Goal: Information Seeking & Learning: Learn about a topic

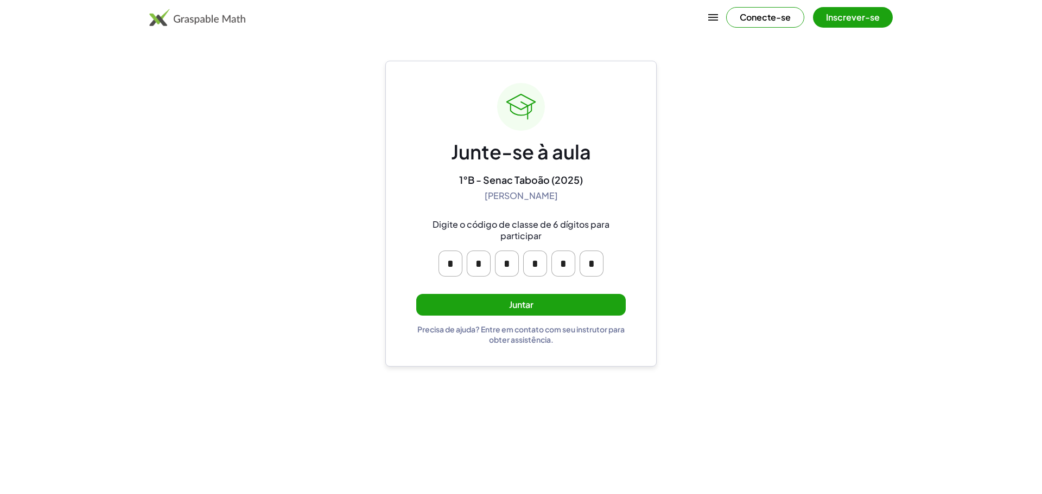
click at [488, 299] on button "Juntar" at bounding box center [520, 305] width 209 height 22
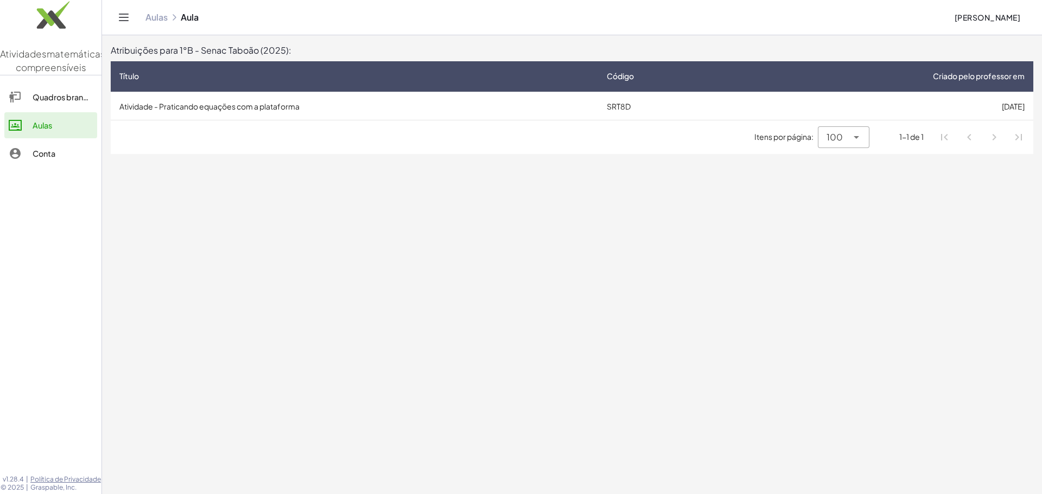
click at [225, 110] on font "Atividade - Praticando equações com a plataforma" at bounding box center [209, 106] width 180 height 10
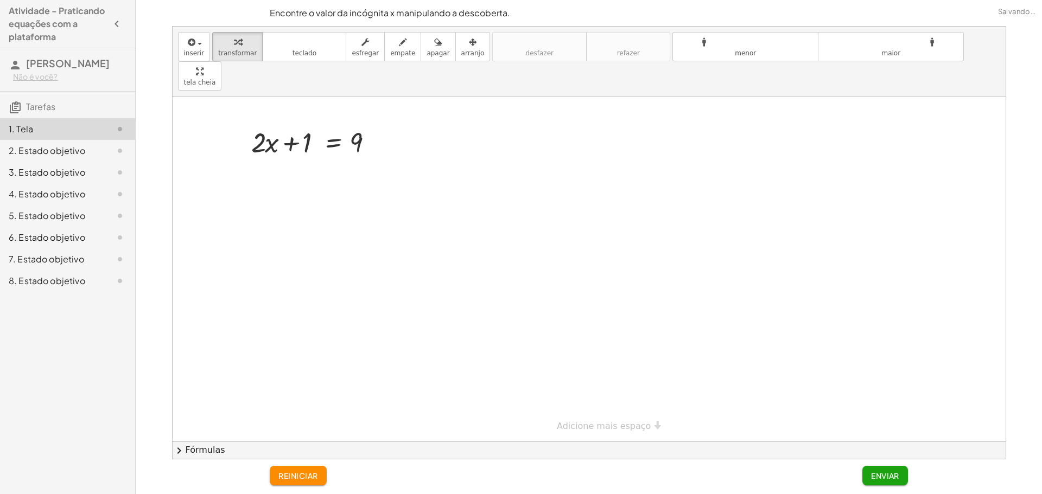
click at [83, 145] on font "2. Estado objetivo" at bounding box center [47, 150] width 76 height 11
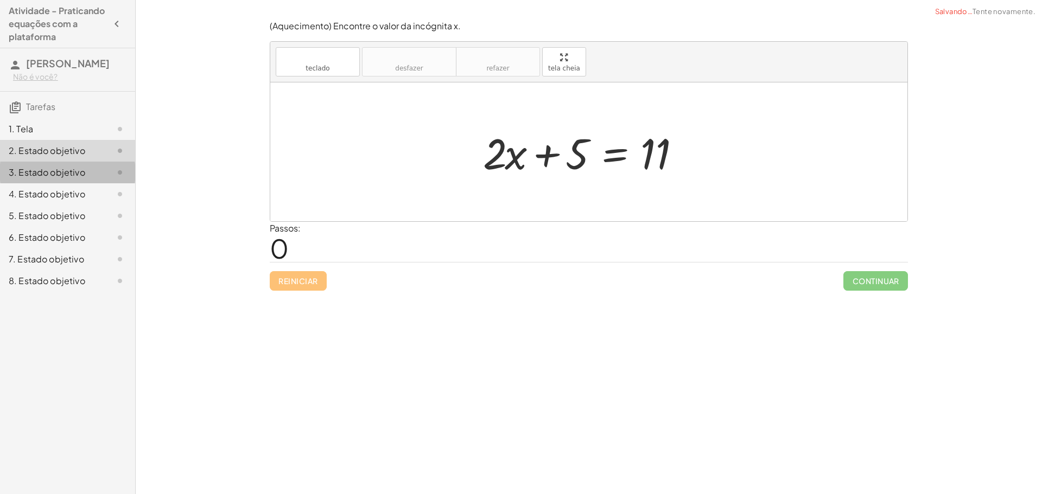
click at [82, 205] on div "3. Estado objetivo" at bounding box center [67, 216] width 135 height 22
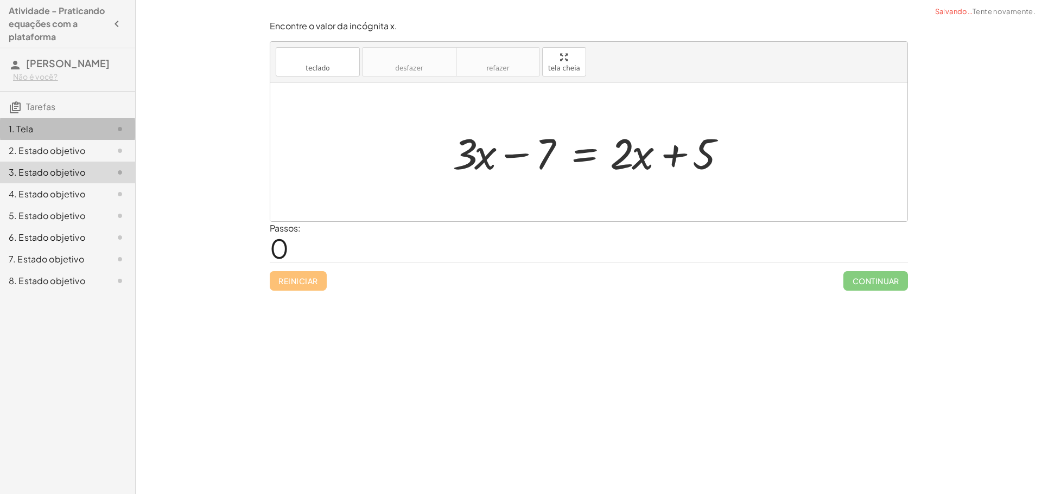
click at [87, 129] on div "1. Tela" at bounding box center [52, 129] width 87 height 13
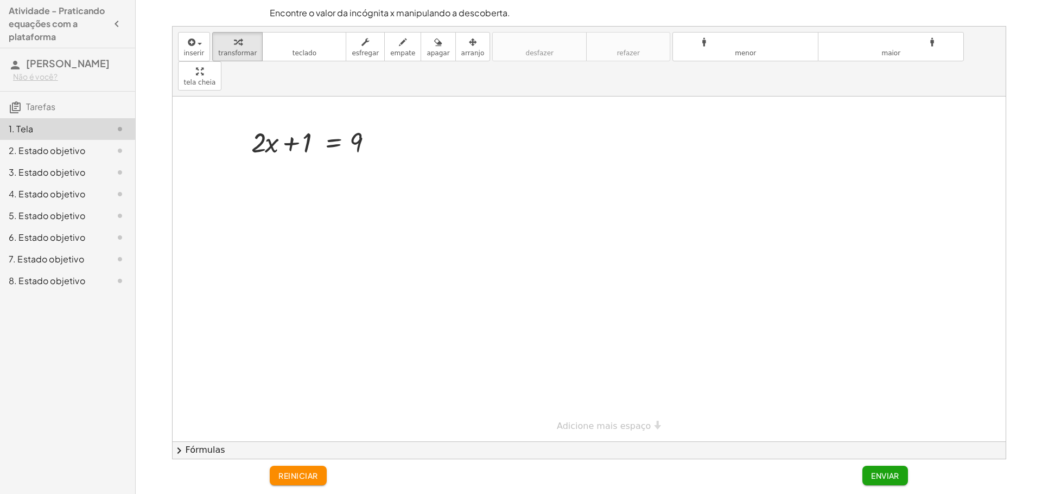
drag, startPoint x: 454, startPoint y: 129, endPoint x: 425, endPoint y: 121, distance: 29.9
click at [442, 132] on div at bounding box center [589, 269] width 833 height 345
drag, startPoint x: 385, startPoint y: 58, endPoint x: 414, endPoint y: 124, distance: 72.6
click at [414, 124] on div "inserir selecione uma: Expressão matemática Função Texto Vídeo do Youtube Gráfi…" at bounding box center [589, 243] width 833 height 432
drag, startPoint x: 424, startPoint y: 108, endPoint x: 431, endPoint y: 125, distance: 18.5
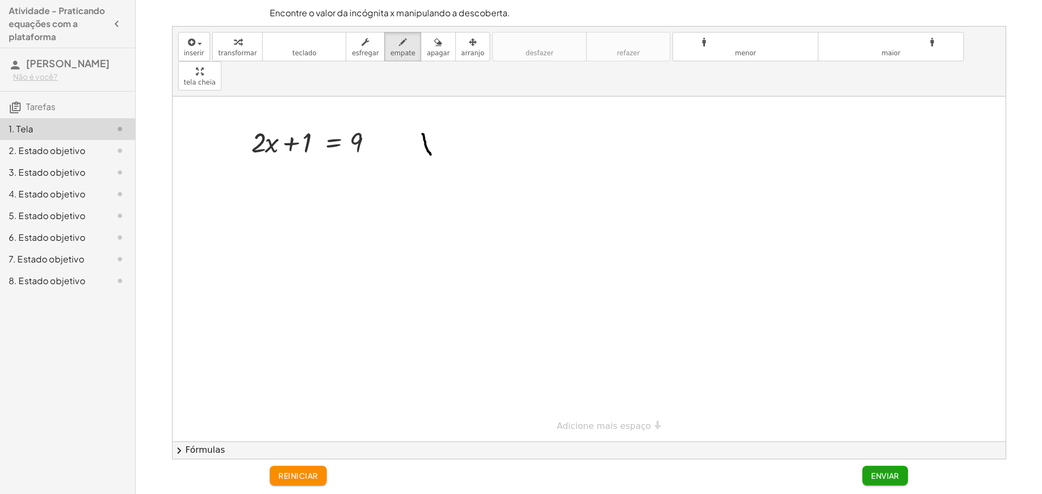
click at [431, 125] on div at bounding box center [589, 269] width 833 height 345
click at [315, 473] on font "reiniciar" at bounding box center [297, 476] width 39 height 10
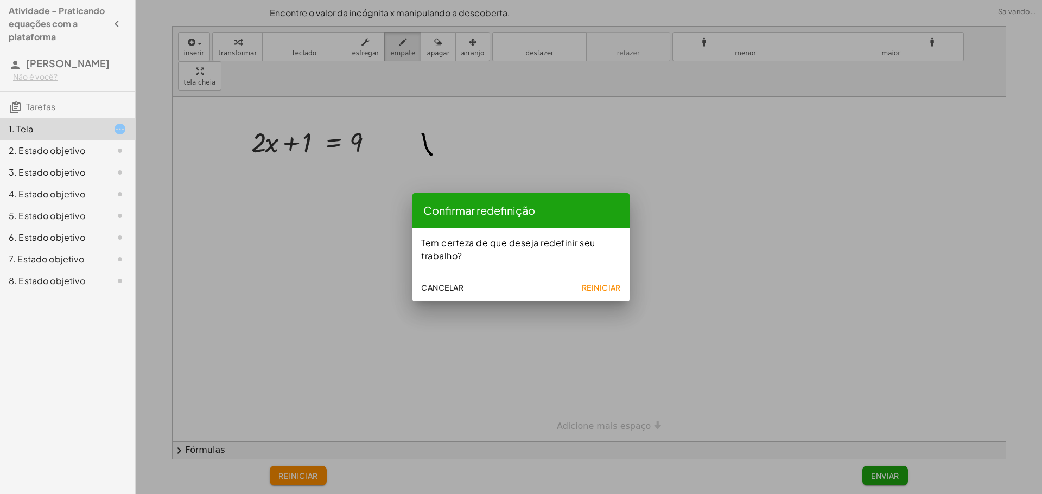
click at [615, 283] on font "Reiniciar" at bounding box center [601, 288] width 39 height 10
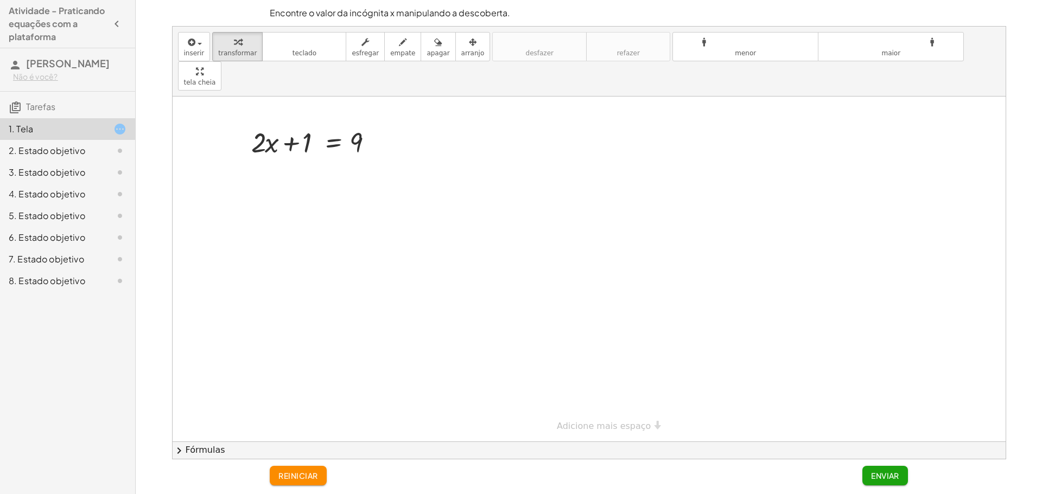
click at [76, 149] on font "2. Estado objetivo" at bounding box center [47, 150] width 76 height 11
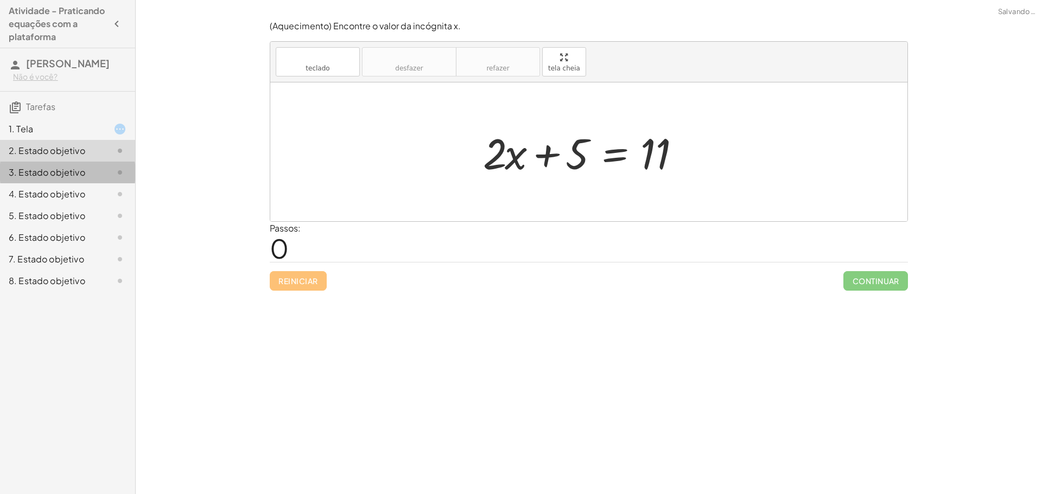
click at [63, 174] on font "3. Estado objetivo" at bounding box center [47, 172] width 76 height 11
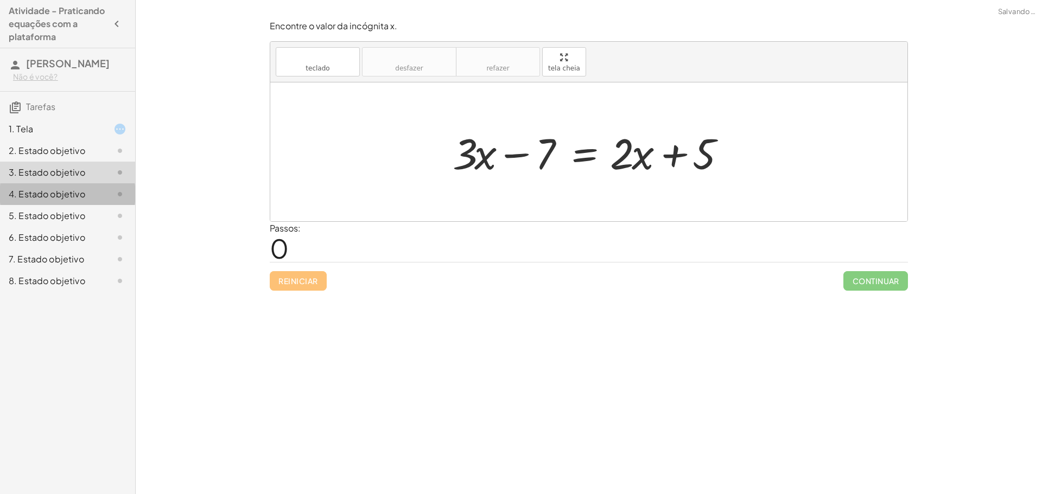
click at [59, 227] on div "4. Estado objetivo" at bounding box center [67, 238] width 135 height 22
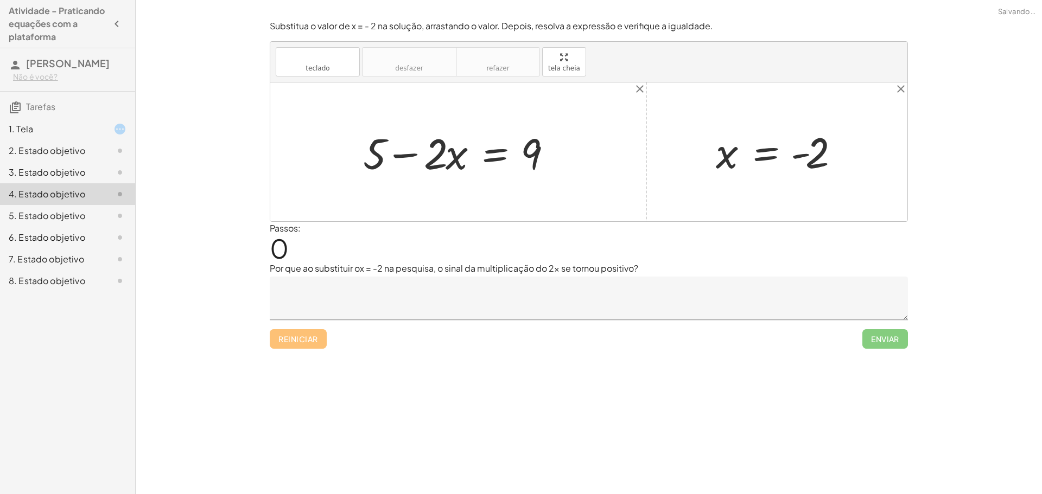
click at [65, 232] on font "6. Estado objetivo" at bounding box center [47, 237] width 76 height 11
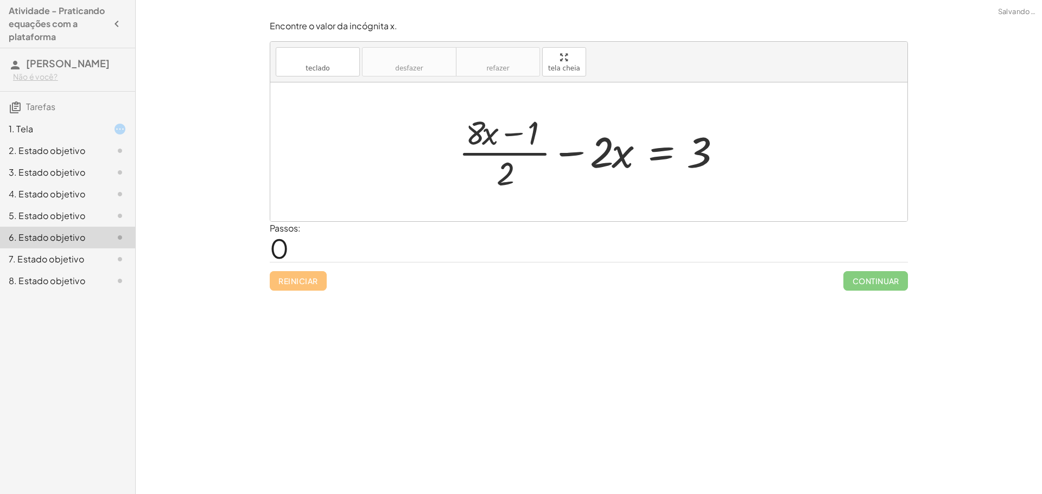
click at [65, 210] on font "5. Estado objetivo" at bounding box center [47, 215] width 76 height 11
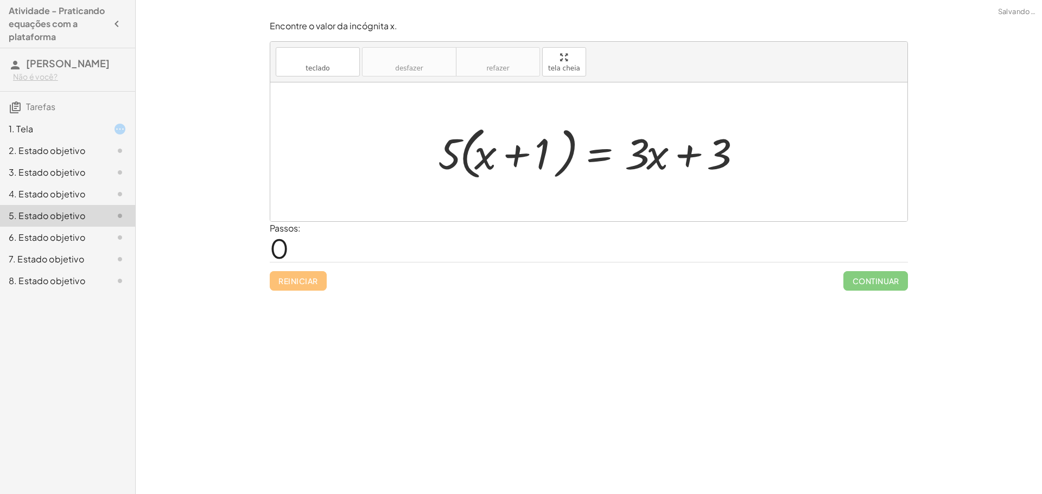
click at [68, 236] on font "6. Estado objetivo" at bounding box center [47, 237] width 76 height 11
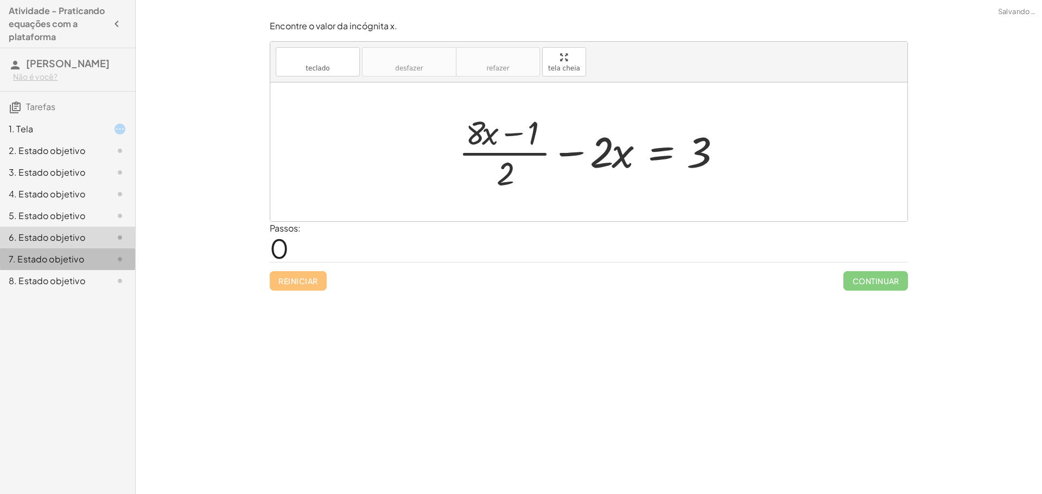
click at [72, 255] on font "7. Estado objetivo" at bounding box center [46, 258] width 75 height 11
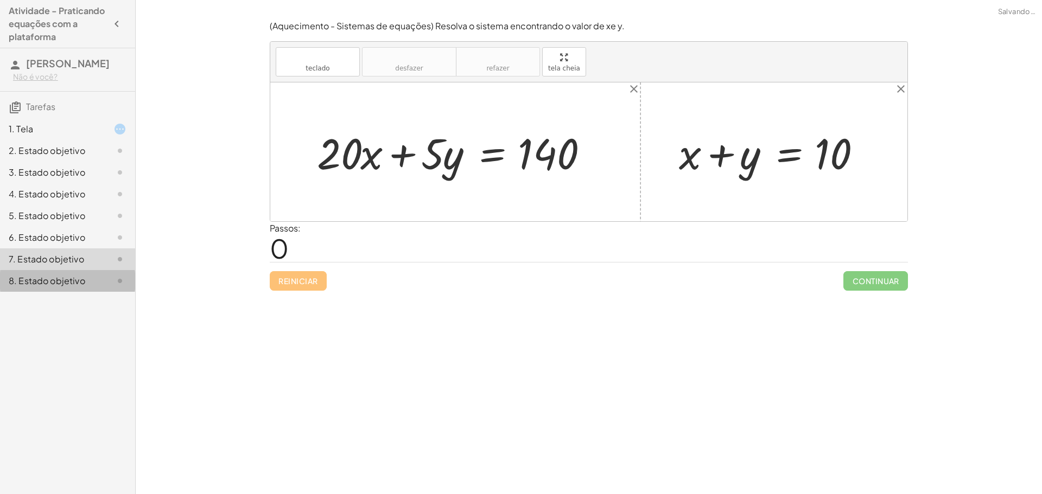
click at [80, 271] on div "8. Estado objetivo" at bounding box center [67, 281] width 135 height 22
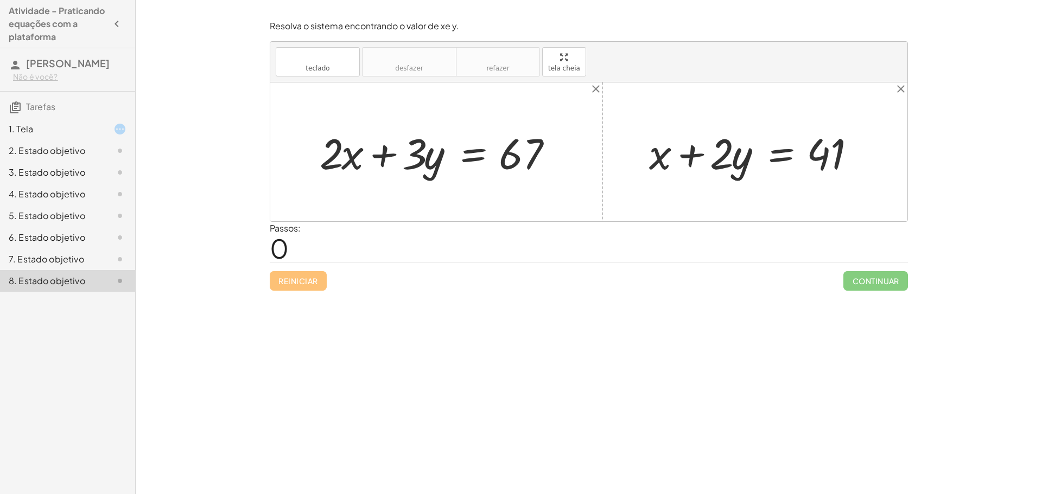
drag, startPoint x: 98, startPoint y: 119, endPoint x: 92, endPoint y: 120, distance: 6.0
click at [98, 162] on div "1. Tela" at bounding box center [67, 173] width 135 height 22
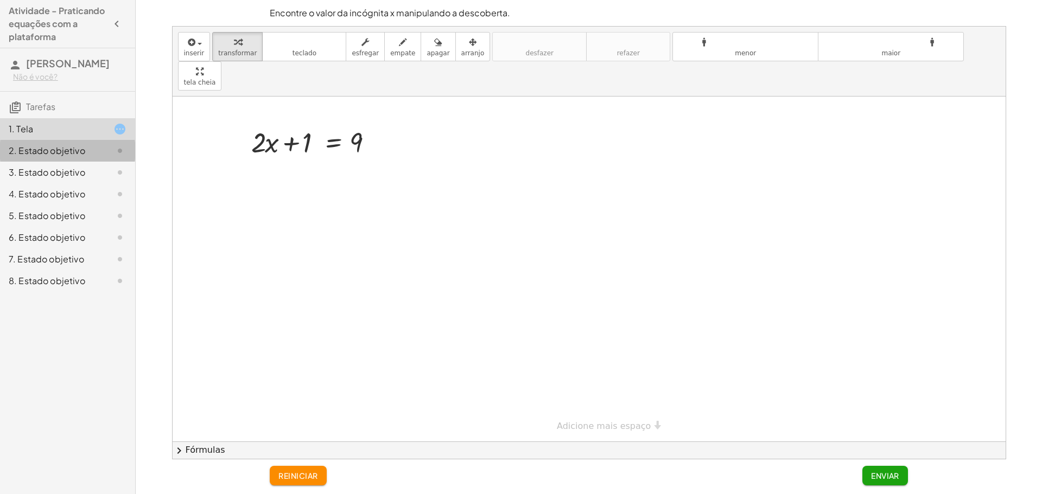
click at [66, 183] on div "2. Estado objetivo" at bounding box center [67, 194] width 135 height 22
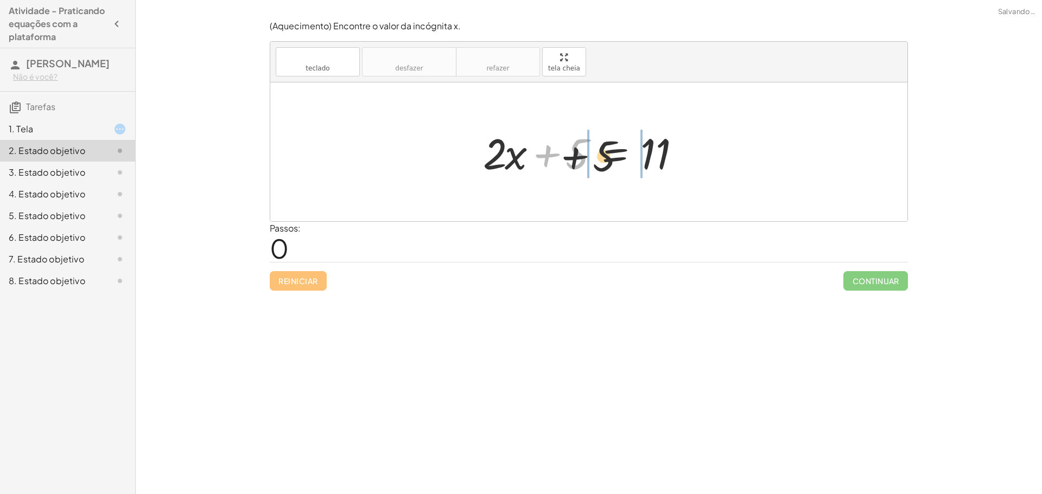
drag, startPoint x: 617, startPoint y: 183, endPoint x: 614, endPoint y: 250, distance: 66.8
click at [628, 190] on div "+ 5 + · 2 · x + 5 = 11" at bounding box center [588, 151] width 637 height 139
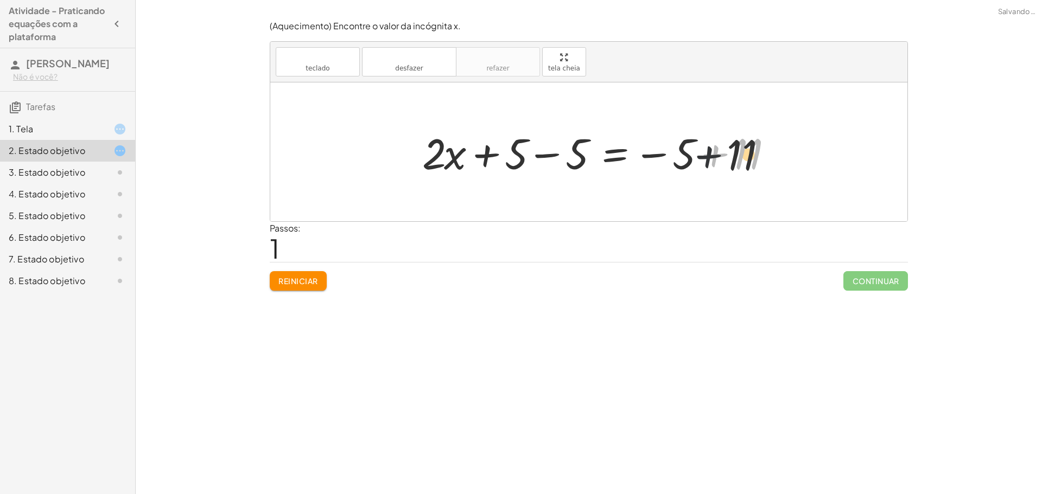
drag, startPoint x: 695, startPoint y: 145, endPoint x: 620, endPoint y: 145, distance: 75.4
click at [621, 145] on div at bounding box center [609, 152] width 384 height 56
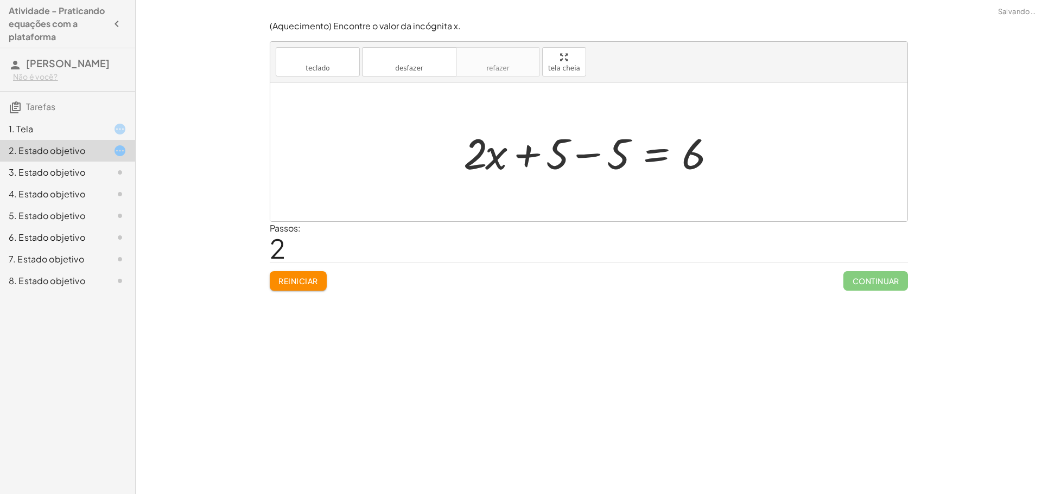
click at [654, 165] on div at bounding box center [593, 152] width 270 height 56
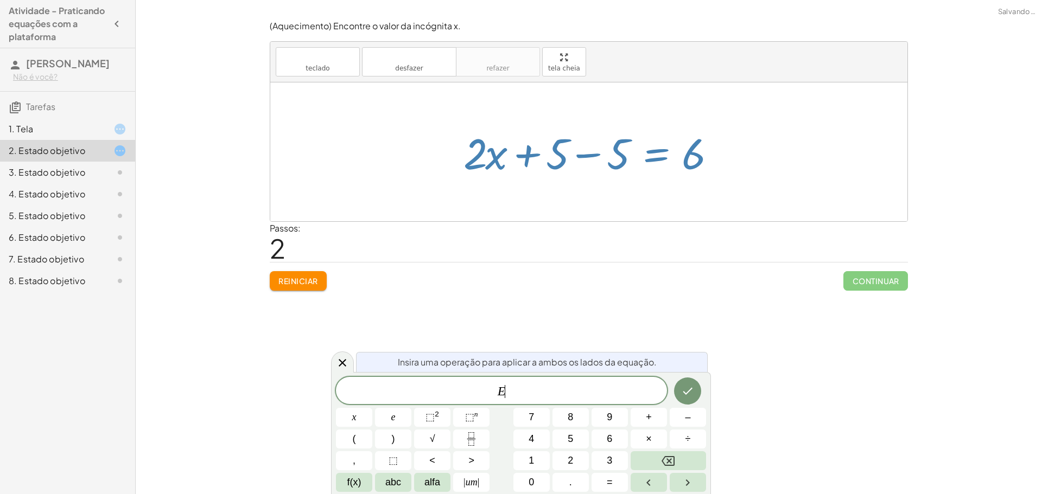
drag, startPoint x: 717, startPoint y: 159, endPoint x: 706, endPoint y: 160, distance: 11.4
click at [706, 160] on div at bounding box center [593, 152] width 270 height 56
drag, startPoint x: 689, startPoint y: 159, endPoint x: 639, endPoint y: 159, distance: 50.5
click at [639, 159] on div at bounding box center [593, 152] width 270 height 56
drag, startPoint x: 688, startPoint y: 155, endPoint x: 644, endPoint y: 156, distance: 44.0
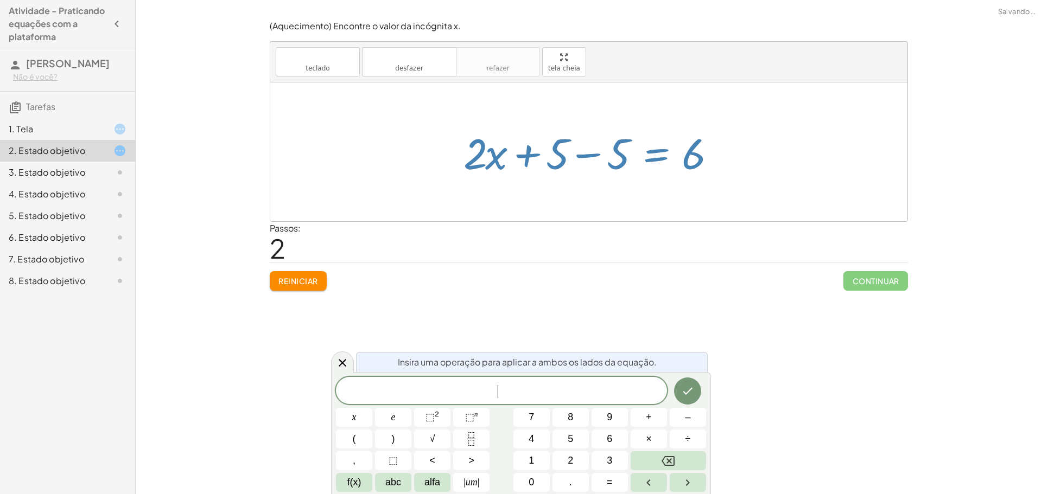
click at [644, 156] on div at bounding box center [593, 152] width 270 height 56
click at [643, 156] on div at bounding box center [593, 152] width 270 height 56
click at [294, 274] on button "Reiniciar" at bounding box center [298, 281] width 57 height 20
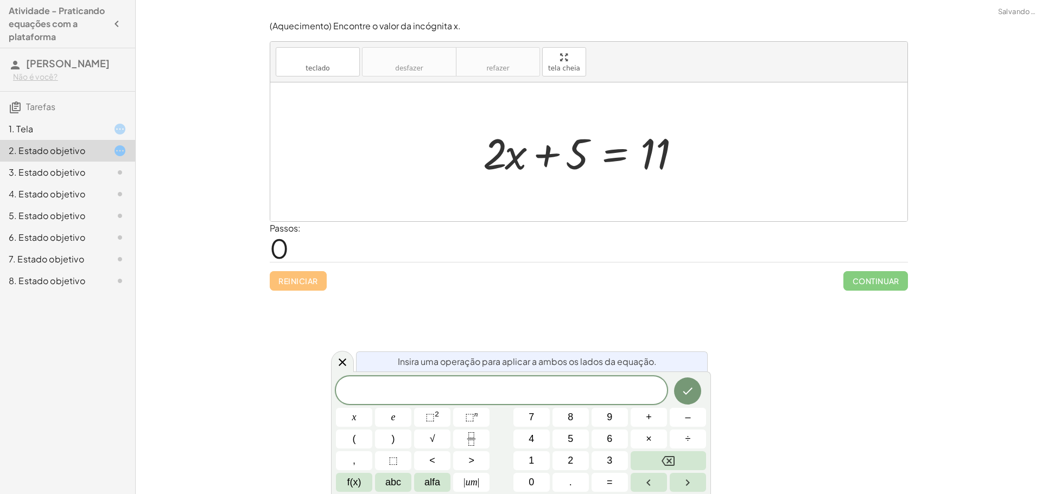
drag, startPoint x: 668, startPoint y: 323, endPoint x: 663, endPoint y: 301, distance: 22.7
click at [660, 322] on div "Encontre o valor da incógnita x manipulando a descoberta. inserir selecione uma…" at bounding box center [589, 247] width 906 height 494
drag, startPoint x: 542, startPoint y: 159, endPoint x: 615, endPoint y: 164, distance: 72.9
click at [615, 164] on div at bounding box center [592, 152] width 231 height 56
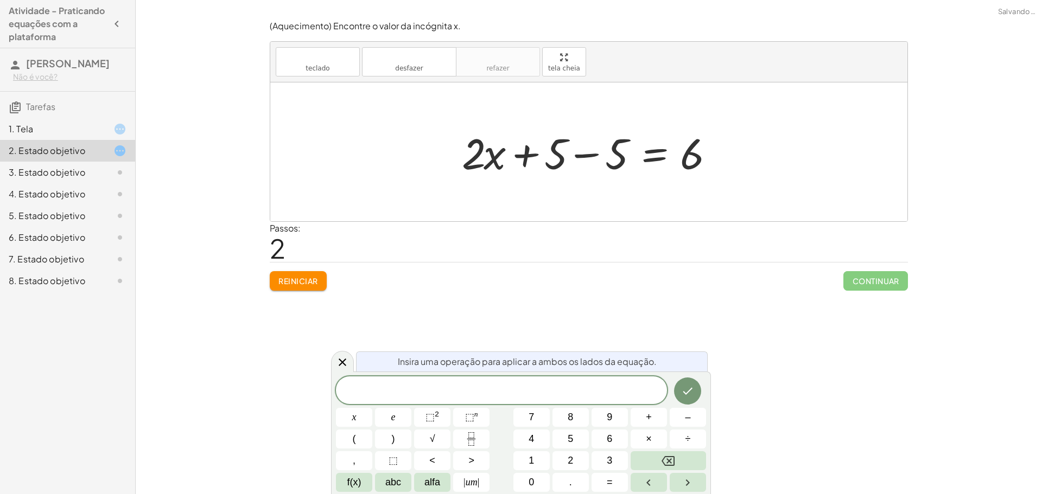
click at [645, 150] on div at bounding box center [591, 152] width 270 height 56
drag, startPoint x: 689, startPoint y: 162, endPoint x: 623, endPoint y: 148, distance: 67.3
click at [625, 148] on div at bounding box center [593, 152] width 270 height 56
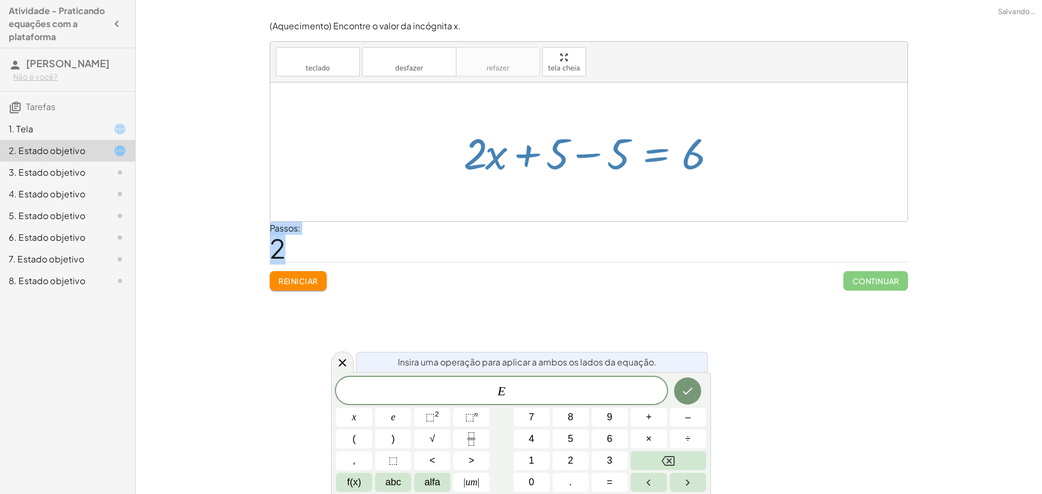
click at [542, 230] on div "Passos: 2" at bounding box center [589, 242] width 638 height 40
click at [315, 238] on div "Passos: 2" at bounding box center [589, 242] width 638 height 40
click at [317, 280] on font "Reiniciar" at bounding box center [297, 281] width 39 height 10
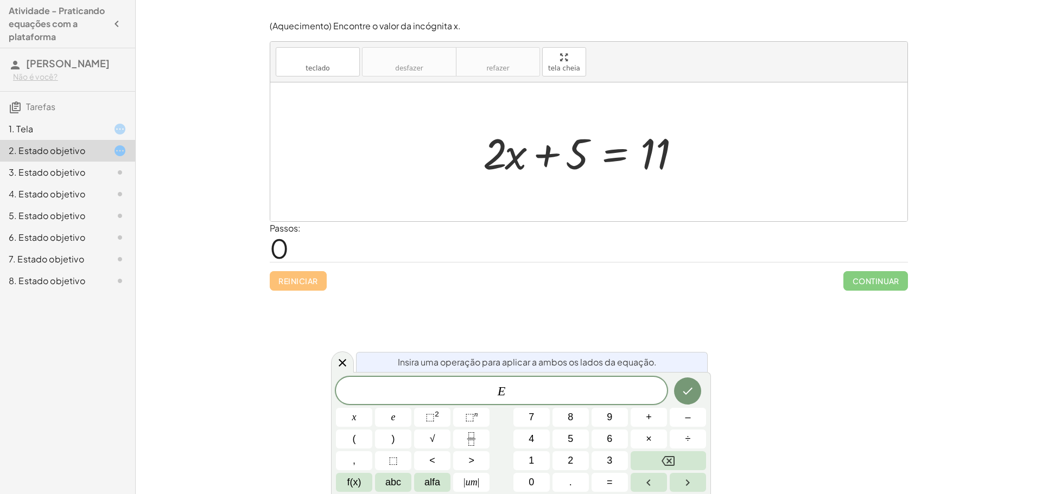
click at [341, 376] on div "Insira uma operação para aplicar a ambos os lados da equação. ****** E x e ⬚ 2 …" at bounding box center [521, 433] width 380 height 122
click at [348, 368] on icon at bounding box center [342, 362] width 13 height 13
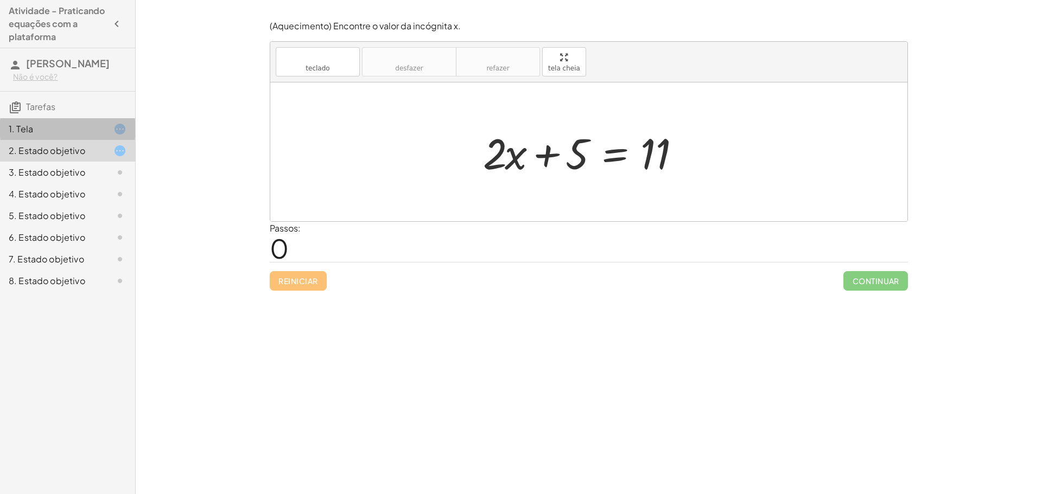
click at [105, 133] on div at bounding box center [111, 129] width 30 height 13
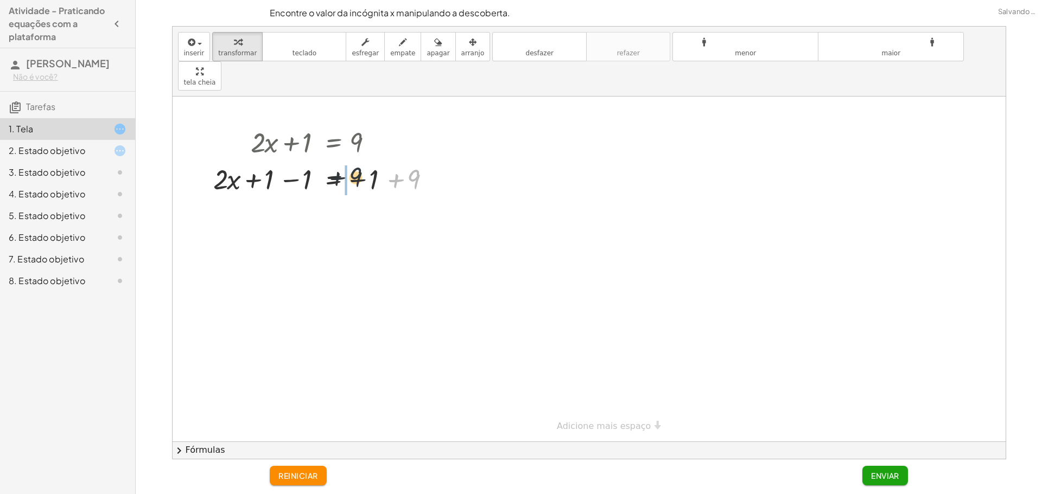
drag, startPoint x: 409, startPoint y: 164, endPoint x: 339, endPoint y: 161, distance: 70.1
click at [340, 161] on div at bounding box center [327, 178] width 238 height 37
drag, startPoint x: 390, startPoint y: 179, endPoint x: 286, endPoint y: 172, distance: 103.9
click at [286, 197] on div at bounding box center [327, 215] width 238 height 37
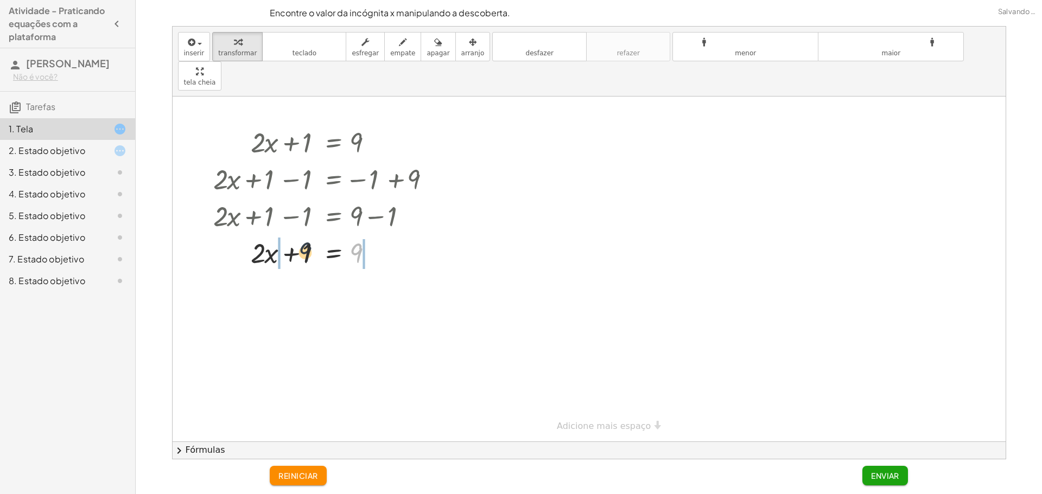
drag, startPoint x: 357, startPoint y: 222, endPoint x: 295, endPoint y: 221, distance: 62.4
click at [295, 234] on div at bounding box center [327, 252] width 238 height 37
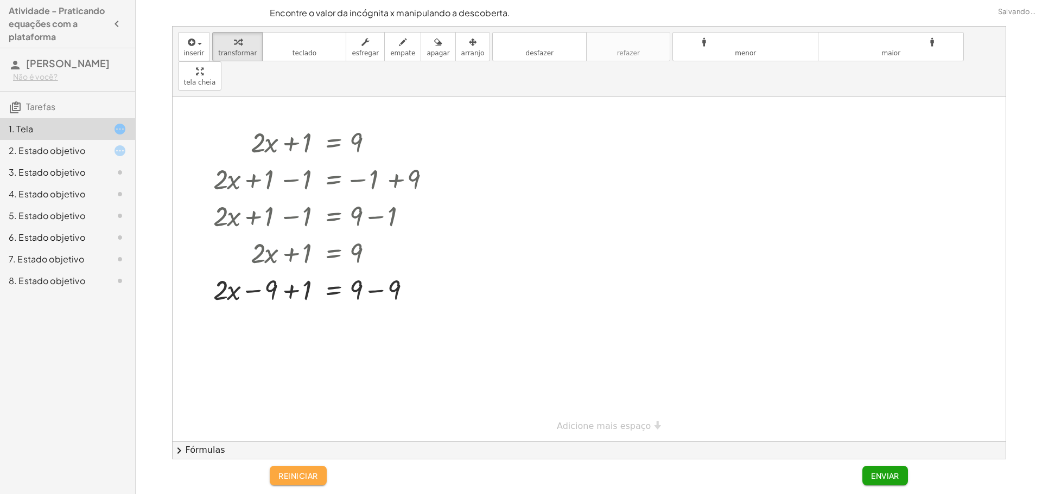
click at [321, 479] on button "reiniciar" at bounding box center [298, 476] width 57 height 20
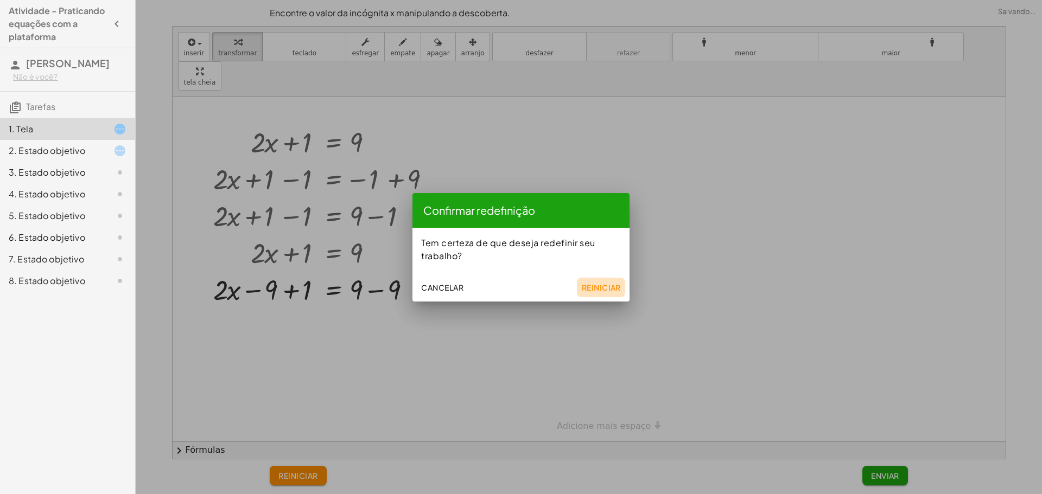
click at [600, 293] on button "Reiniciar" at bounding box center [601, 288] width 48 height 20
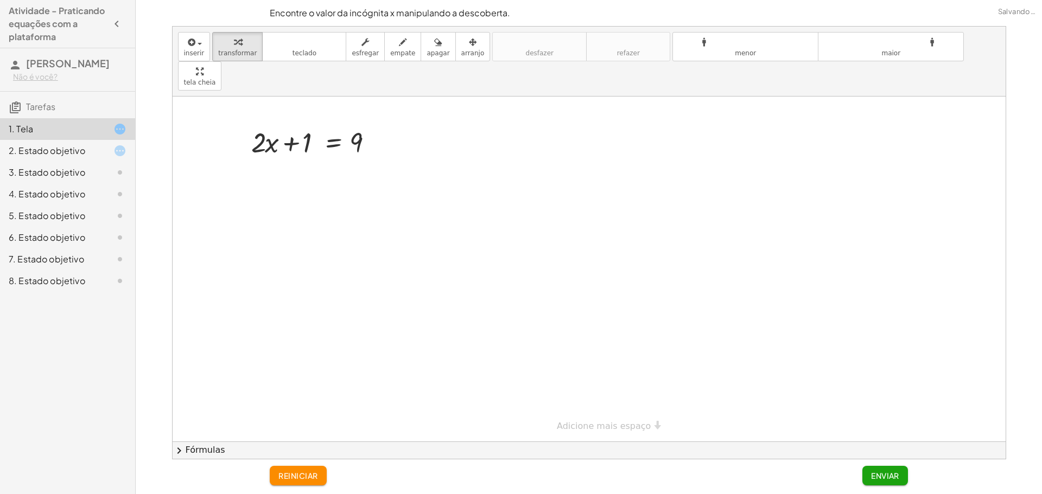
click at [220, 448] on font "Fórmulas" at bounding box center [206, 450] width 40 height 10
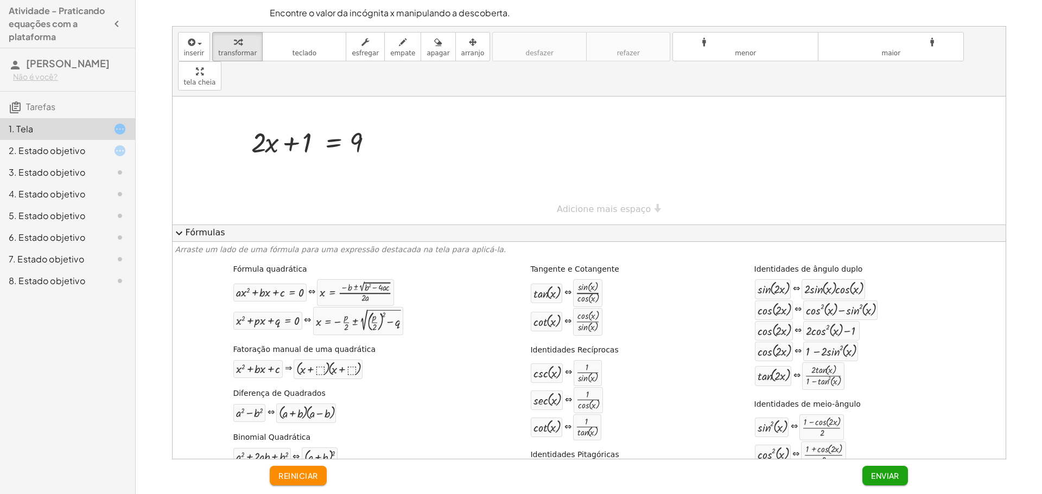
click at [193, 234] on font "Fórmulas" at bounding box center [206, 232] width 40 height 10
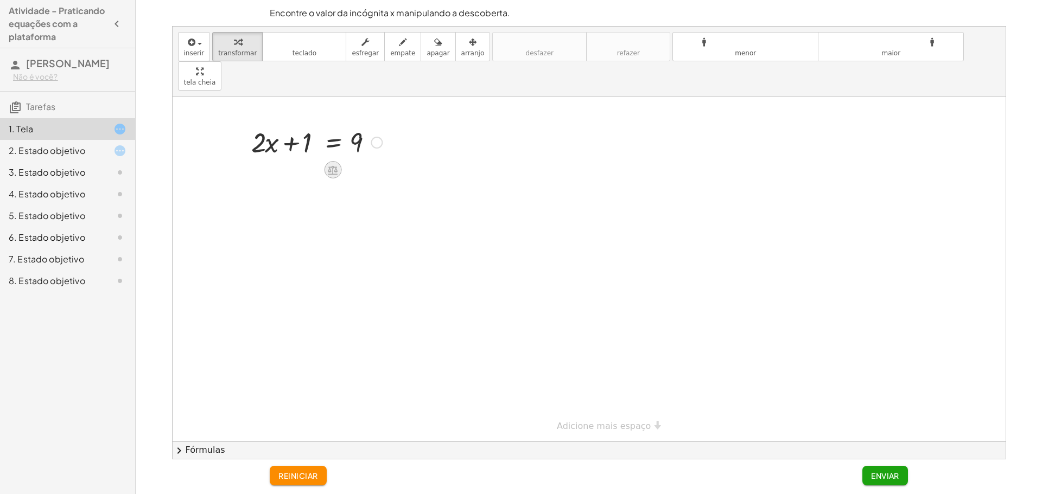
click at [334, 164] on icon at bounding box center [332, 169] width 11 height 11
click at [334, 164] on font "×" at bounding box center [332, 170] width 7 height 12
click at [301, 160] on div at bounding box center [308, 180] width 207 height 41
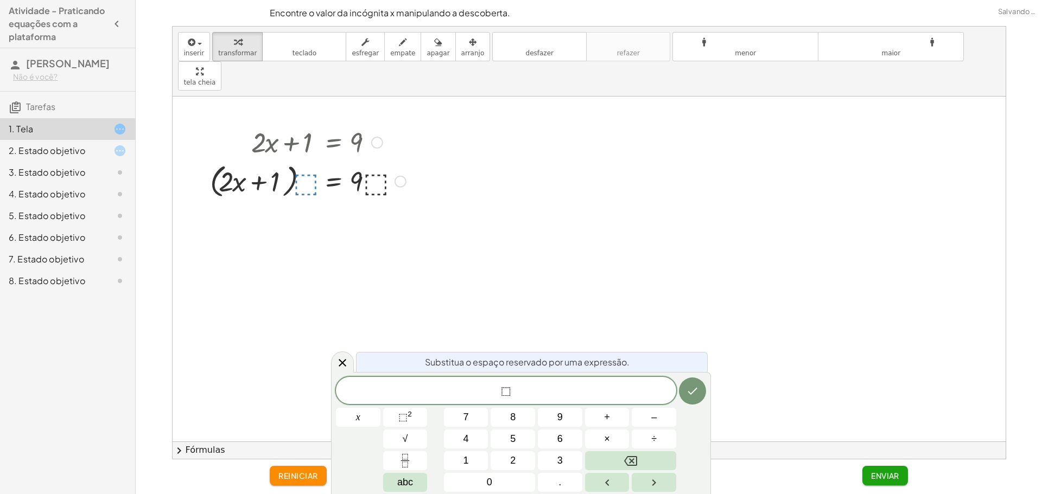
drag, startPoint x: 340, startPoint y: 358, endPoint x: 292, endPoint y: 312, distance: 66.4
click at [339, 354] on div at bounding box center [342, 362] width 23 height 21
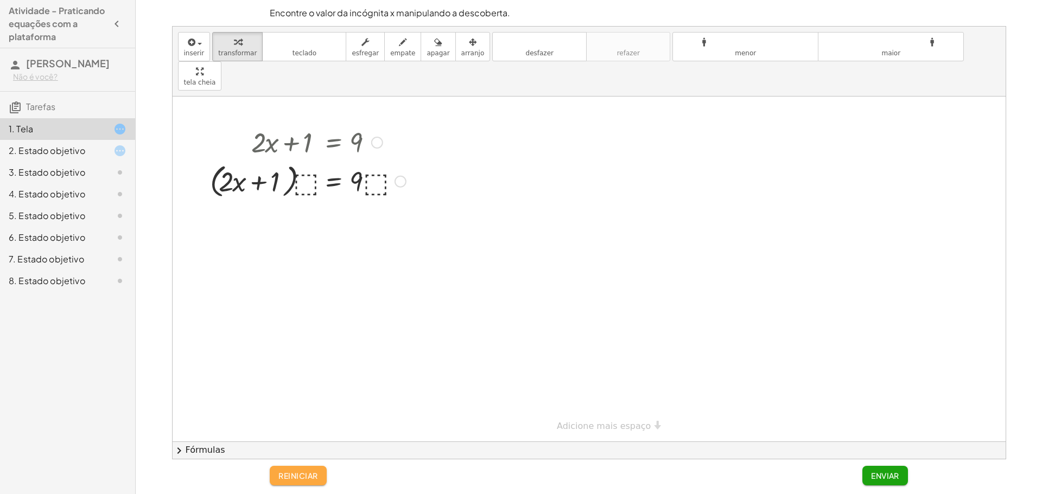
click at [306, 470] on button "reiniciar" at bounding box center [298, 476] width 57 height 20
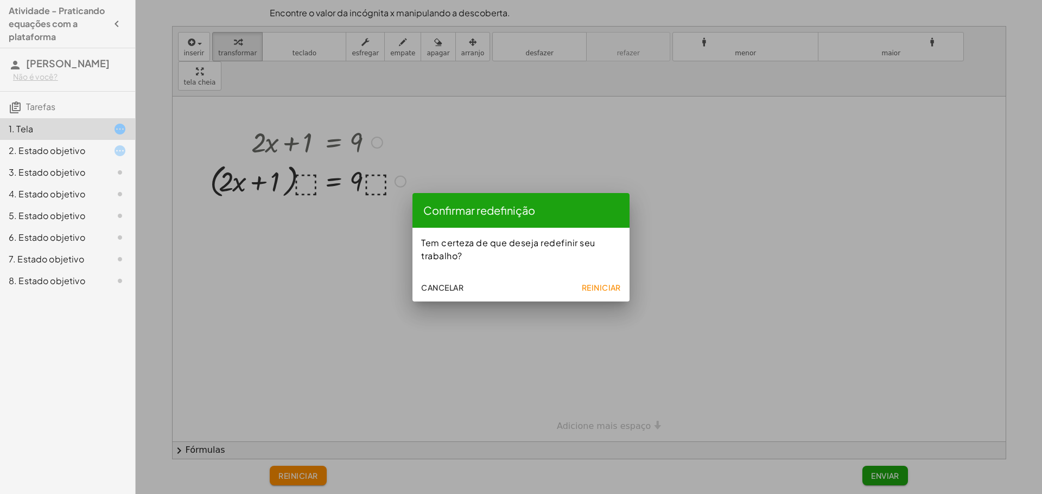
click at [614, 282] on button "Reiniciar" at bounding box center [601, 288] width 48 height 20
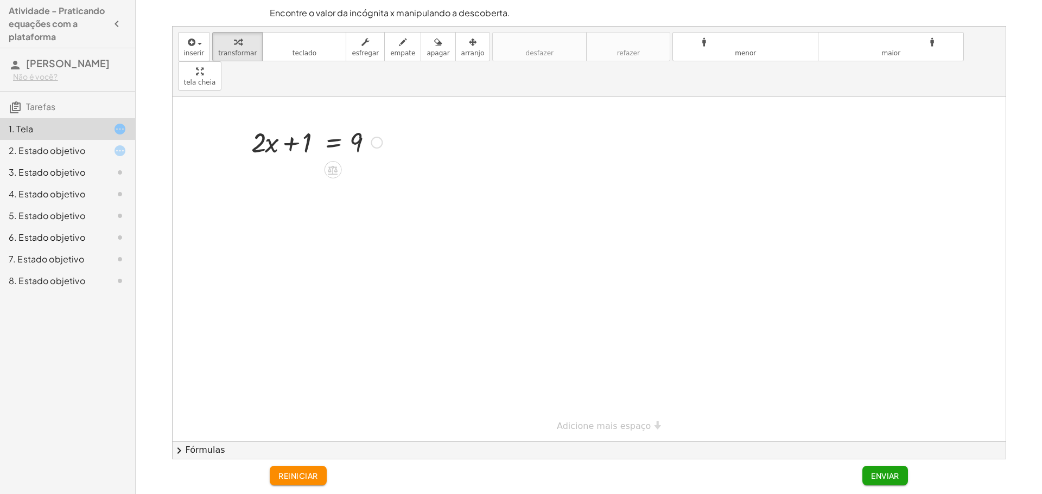
click at [380, 137] on div at bounding box center [377, 143] width 12 height 12
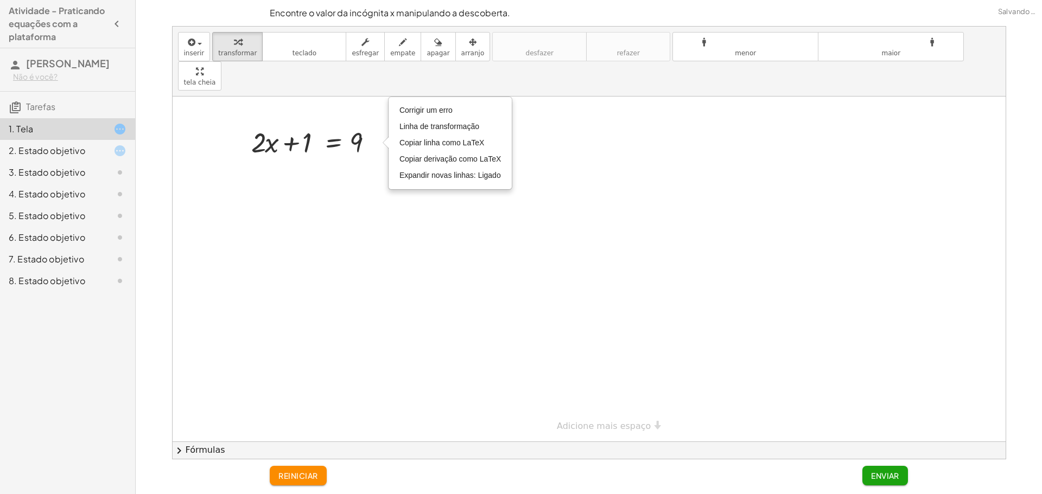
click at [373, 145] on div at bounding box center [589, 269] width 833 height 345
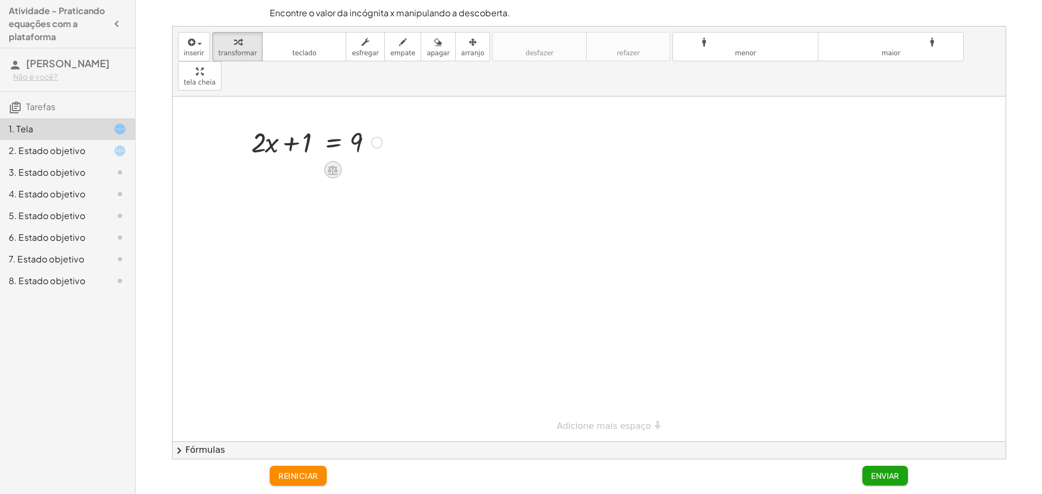
click at [335, 165] on icon at bounding box center [333, 169] width 10 height 9
click at [353, 164] on font "÷" at bounding box center [355, 170] width 6 height 12
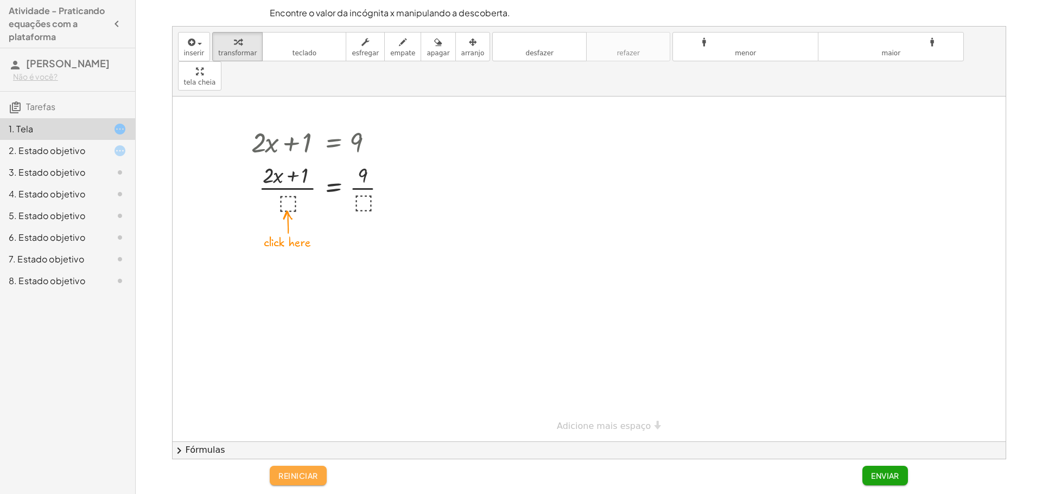
click at [309, 474] on font "reiniciar" at bounding box center [297, 476] width 39 height 10
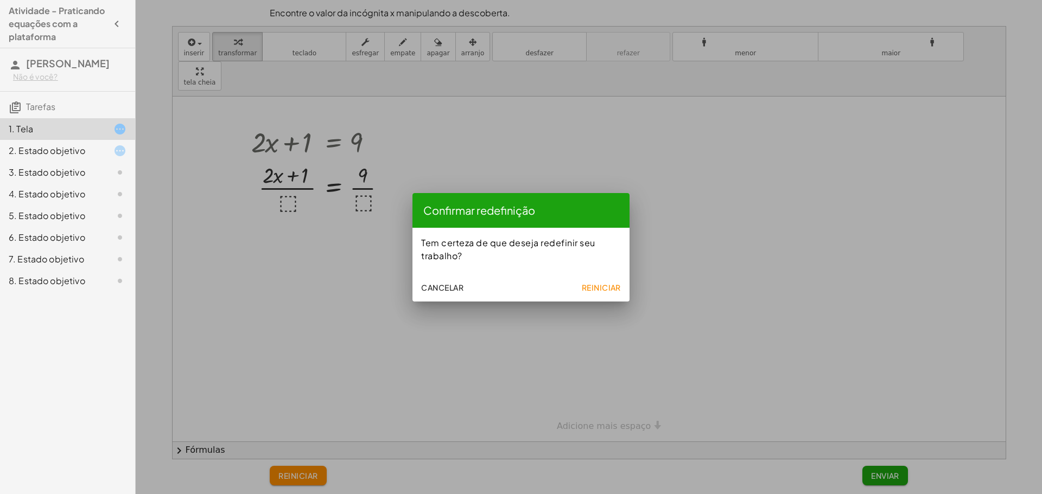
click at [615, 282] on button "Reiniciar" at bounding box center [601, 288] width 48 height 20
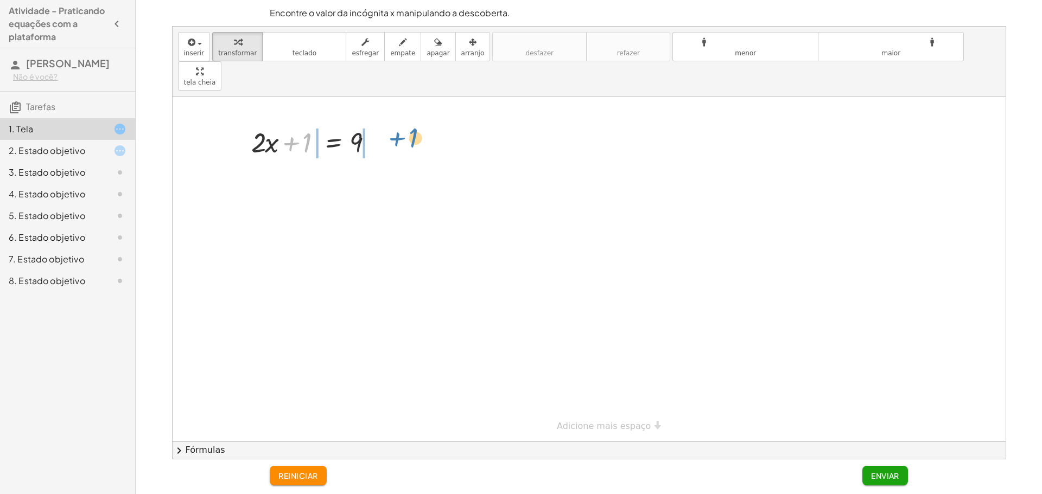
drag, startPoint x: 303, startPoint y: 110, endPoint x: 409, endPoint y: 105, distance: 106.4
click at [301, 160] on div at bounding box center [317, 178] width 218 height 37
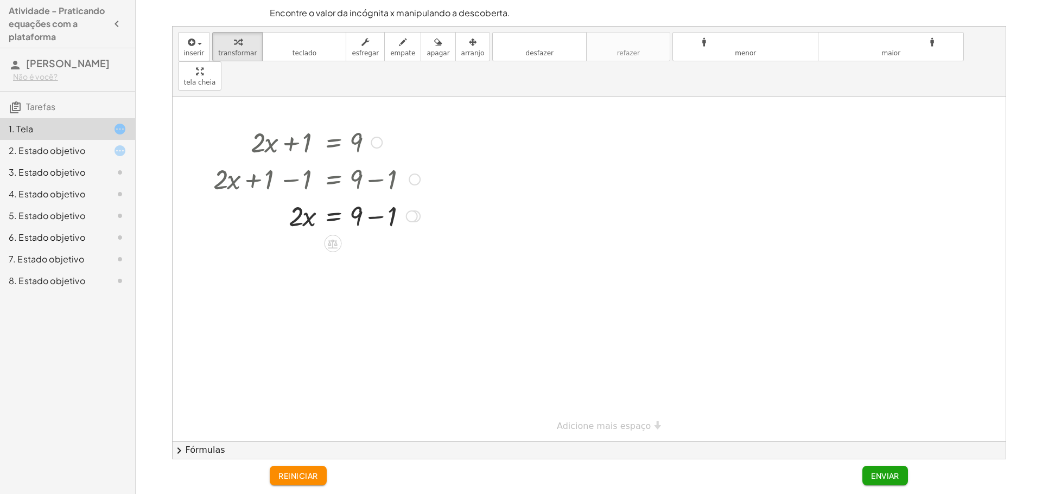
click at [392, 197] on div at bounding box center [317, 215] width 218 height 37
click at [319, 234] on div at bounding box center [317, 252] width 218 height 37
drag, startPoint x: 299, startPoint y: 227, endPoint x: 359, endPoint y: 259, distance: 68.0
drag, startPoint x: 303, startPoint y: 283, endPoint x: 297, endPoint y: 256, distance: 27.4
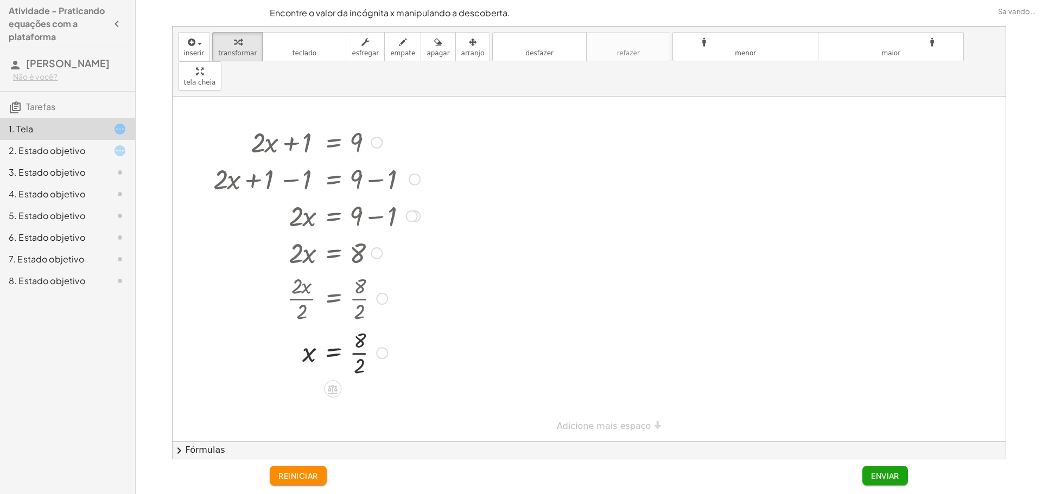
click at [357, 325] on div at bounding box center [317, 352] width 218 height 54
click at [887, 473] on font "Enviar" at bounding box center [885, 476] width 28 height 10
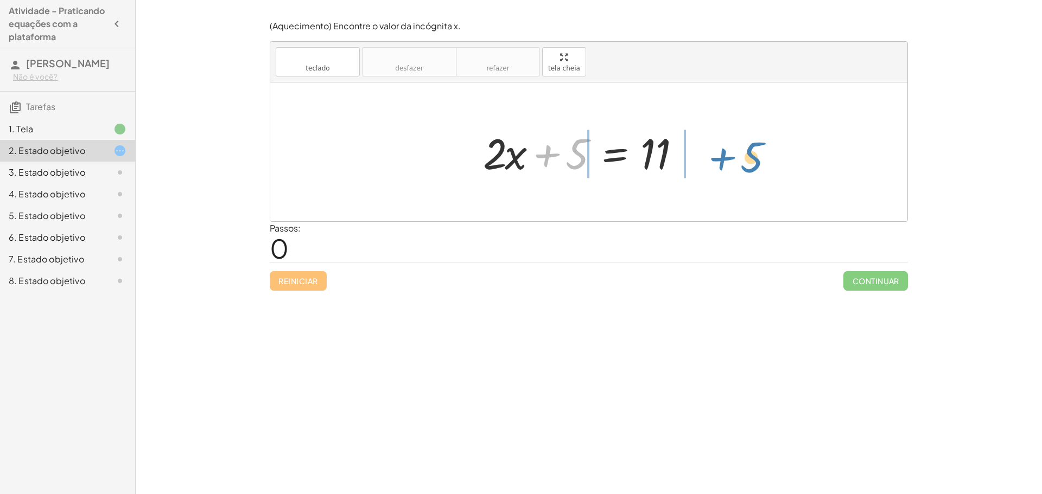
drag, startPoint x: 578, startPoint y: 151, endPoint x: 748, endPoint y: 155, distance: 170.4
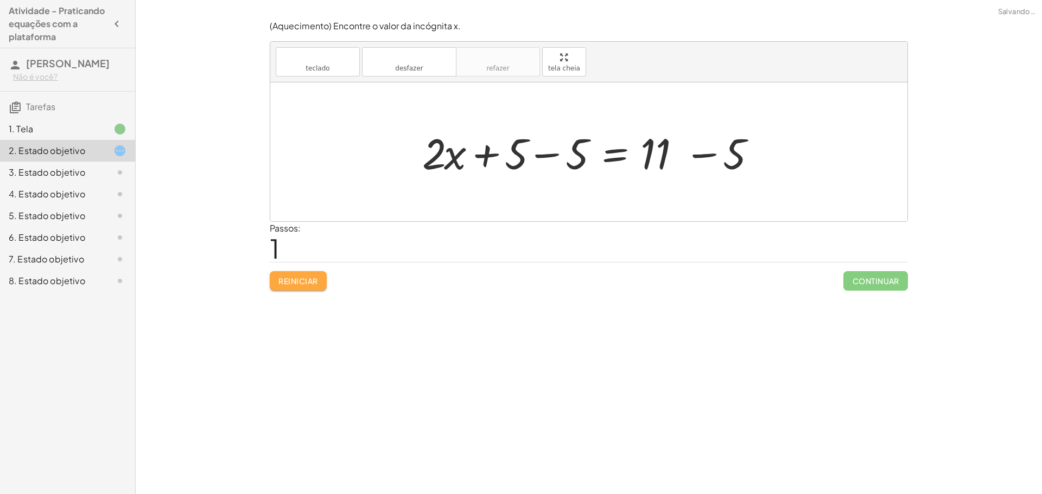
click at [299, 281] on font "Reiniciar" at bounding box center [297, 281] width 39 height 10
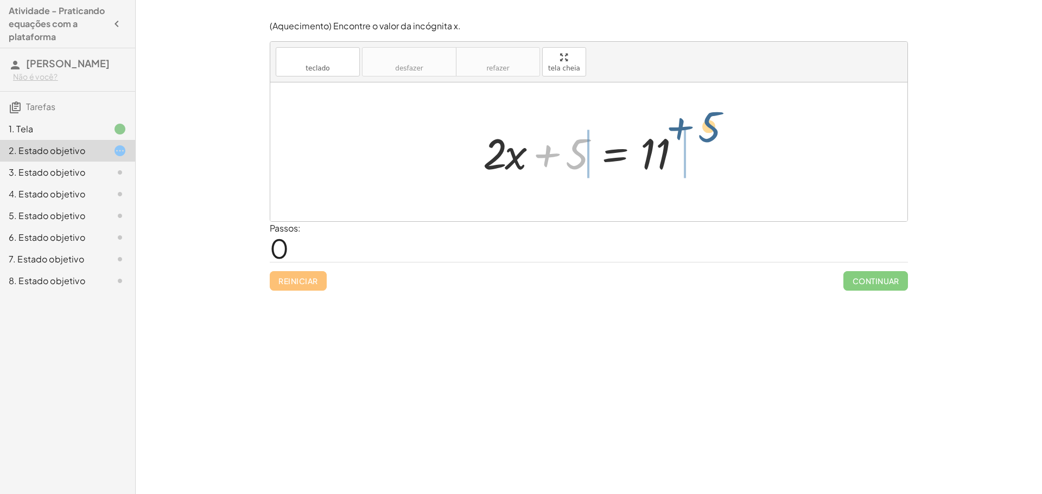
drag, startPoint x: 581, startPoint y: 162, endPoint x: 721, endPoint y: 157, distance: 140.6
click at [721, 157] on div "+ 5 + · 2 · x + 5 = 11" at bounding box center [588, 151] width 637 height 139
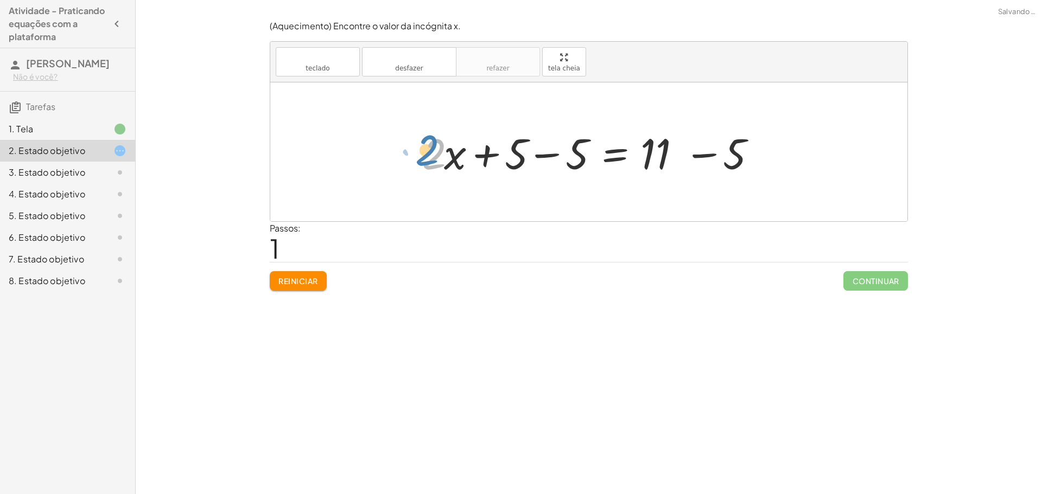
drag, startPoint x: 443, startPoint y: 158, endPoint x: 435, endPoint y: 155, distance: 8.5
click at [435, 155] on div at bounding box center [593, 152] width 352 height 56
drag, startPoint x: 578, startPoint y: 158, endPoint x: 522, endPoint y: 157, distance: 55.3
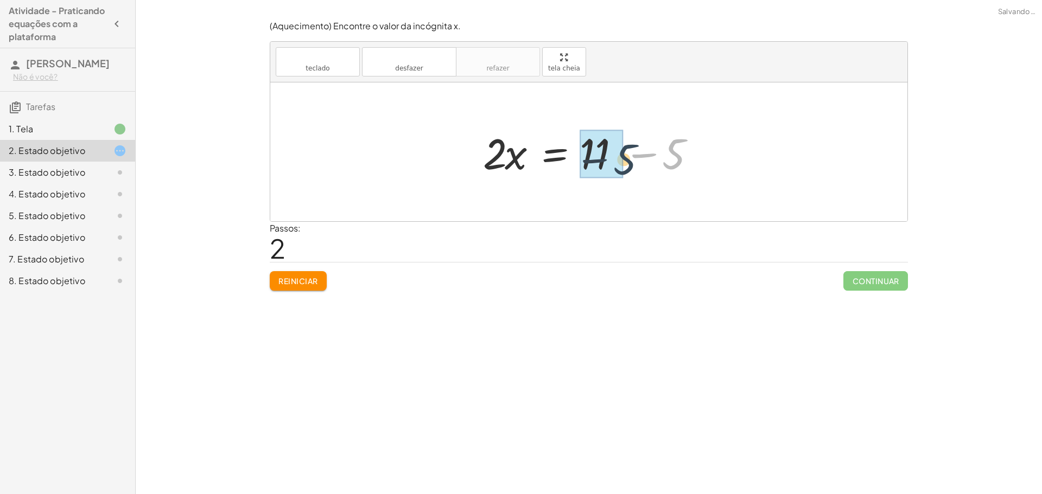
drag, startPoint x: 671, startPoint y: 148, endPoint x: 595, endPoint y: 152, distance: 76.6
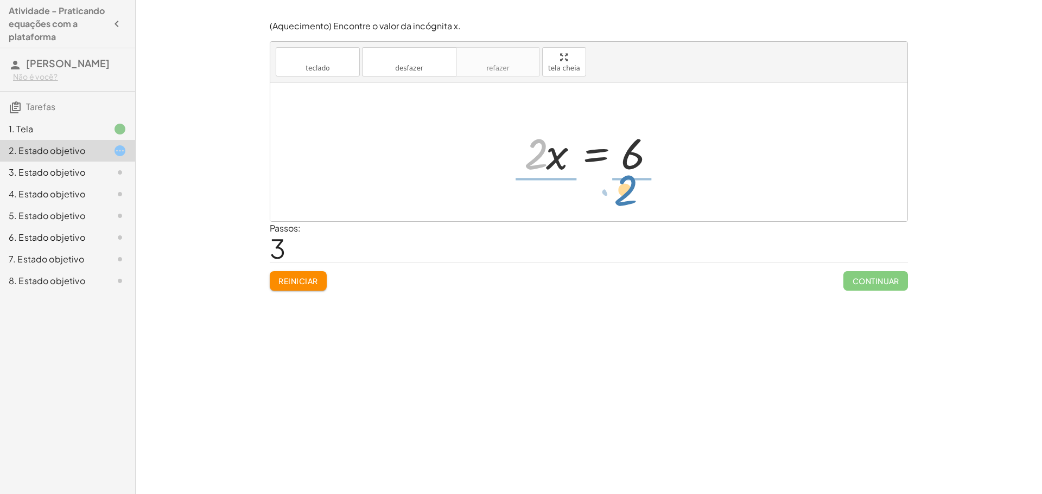
drag, startPoint x: 537, startPoint y: 155, endPoint x: 625, endPoint y: 190, distance: 95.4
drag, startPoint x: 543, startPoint y: 170, endPoint x: 525, endPoint y: 124, distance: 49.0
drag, startPoint x: 624, startPoint y: 171, endPoint x: 621, endPoint y: 137, distance: 34.4
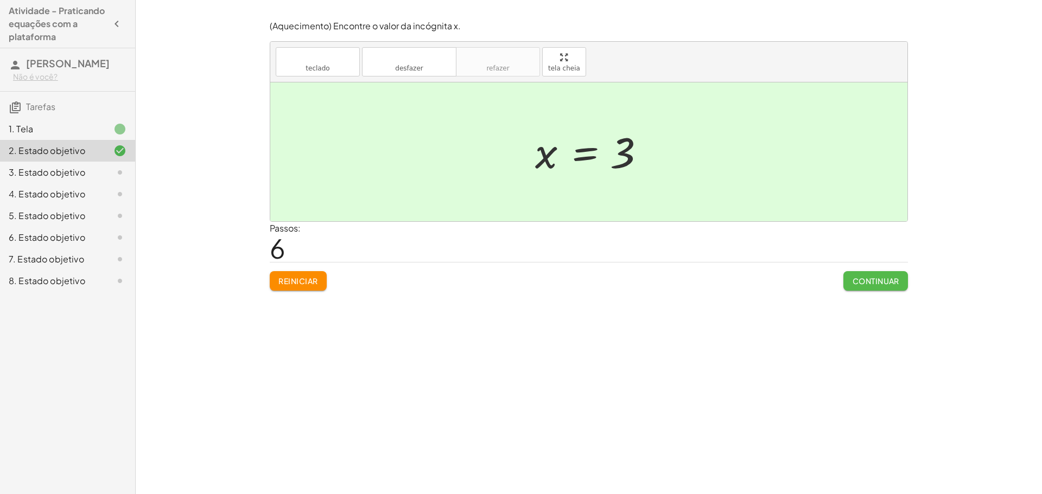
click at [905, 274] on button "Continuar" at bounding box center [875, 281] width 65 height 20
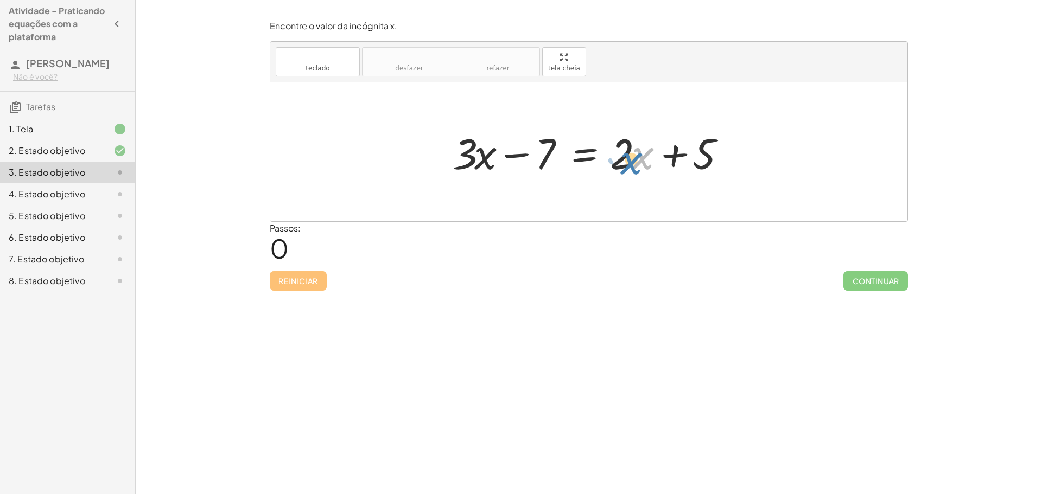
drag, startPoint x: 639, startPoint y: 160, endPoint x: 628, endPoint y: 165, distance: 12.4
click at [628, 165] on div at bounding box center [592, 152] width 291 height 56
drag, startPoint x: 544, startPoint y: 151, endPoint x: 766, endPoint y: 157, distance: 222.5
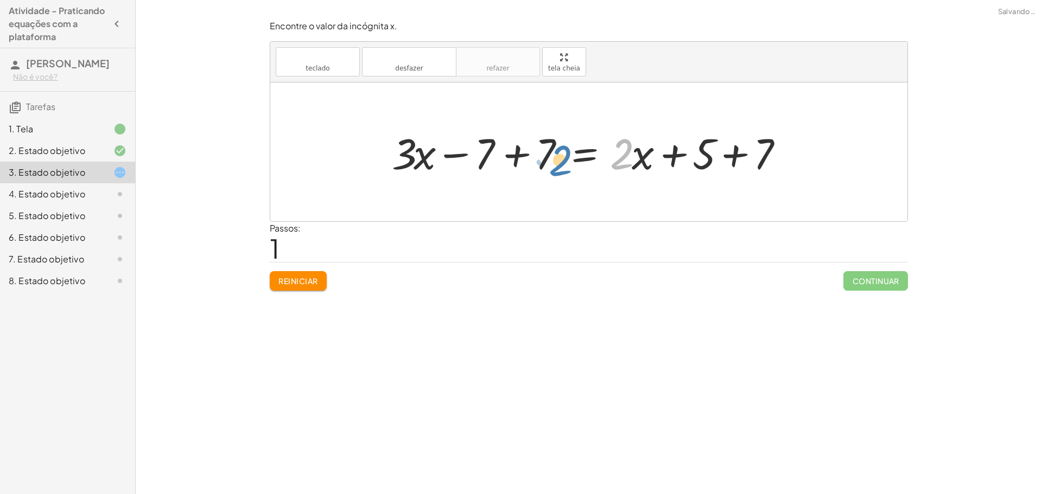
drag, startPoint x: 623, startPoint y: 144, endPoint x: 610, endPoint y: 152, distance: 14.6
click at [604, 154] on div at bounding box center [592, 152] width 413 height 56
click at [0, 0] on div "Encontre o valor da incógnita x. teclado teclado desfazer desfazer refazer refa…" at bounding box center [0, 0] width 0 height 0
click at [319, 286] on button "Reiniciar" at bounding box center [298, 281] width 57 height 20
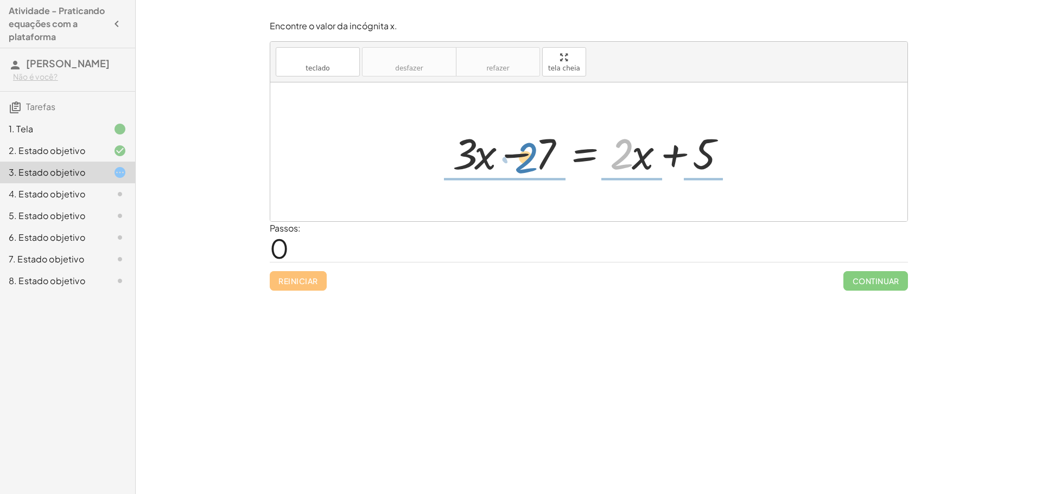
drag, startPoint x: 623, startPoint y: 167, endPoint x: 529, endPoint y: 169, distance: 93.3
click at [529, 169] on div at bounding box center [592, 152] width 291 height 56
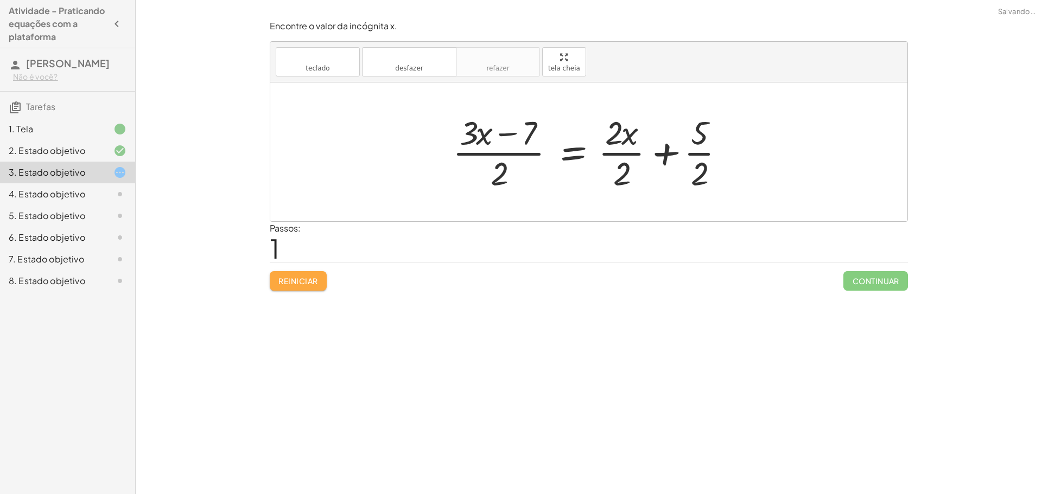
click at [311, 290] on button "Reiniciar" at bounding box center [298, 281] width 57 height 20
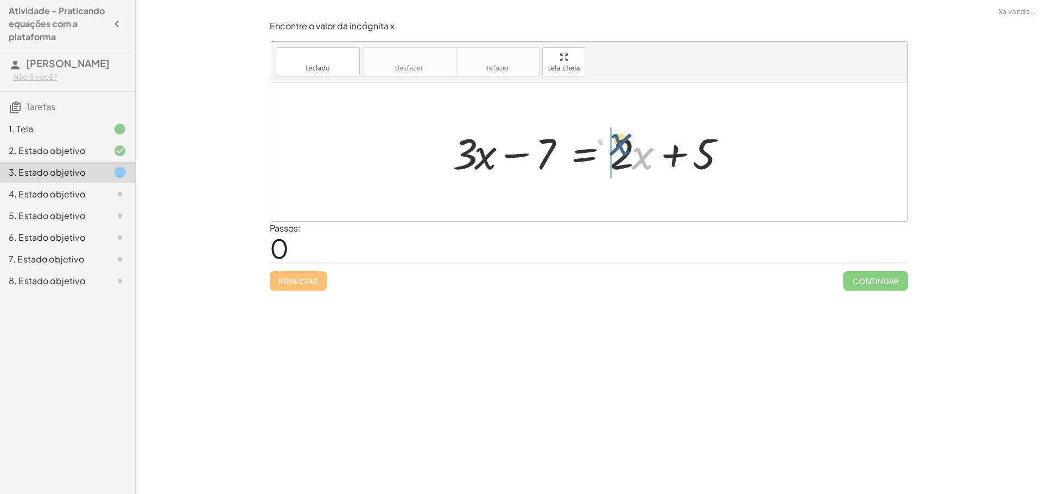
drag, startPoint x: 635, startPoint y: 155, endPoint x: 612, endPoint y: 145, distance: 24.8
click at [612, 145] on div at bounding box center [592, 152] width 291 height 56
click at [310, 282] on font "Reiniciar" at bounding box center [297, 281] width 39 height 10
drag, startPoint x: 540, startPoint y: 153, endPoint x: 763, endPoint y: 157, distance: 222.4
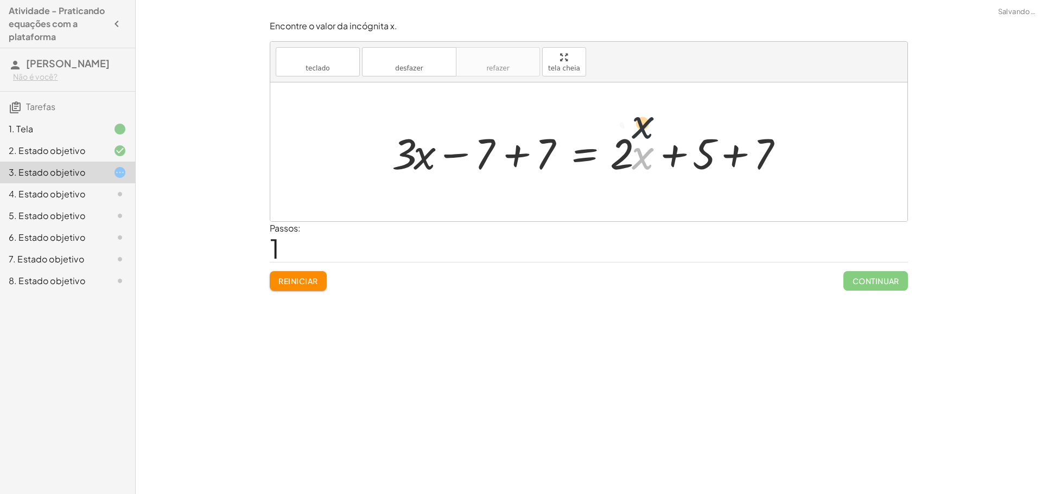
drag, startPoint x: 641, startPoint y: 147, endPoint x: 636, endPoint y: 132, distance: 15.3
click at [636, 131] on div at bounding box center [592, 152] width 413 height 56
drag, startPoint x: 629, startPoint y: 154, endPoint x: 483, endPoint y: 155, distance: 145.9
click at [483, 155] on div at bounding box center [592, 152] width 413 height 56
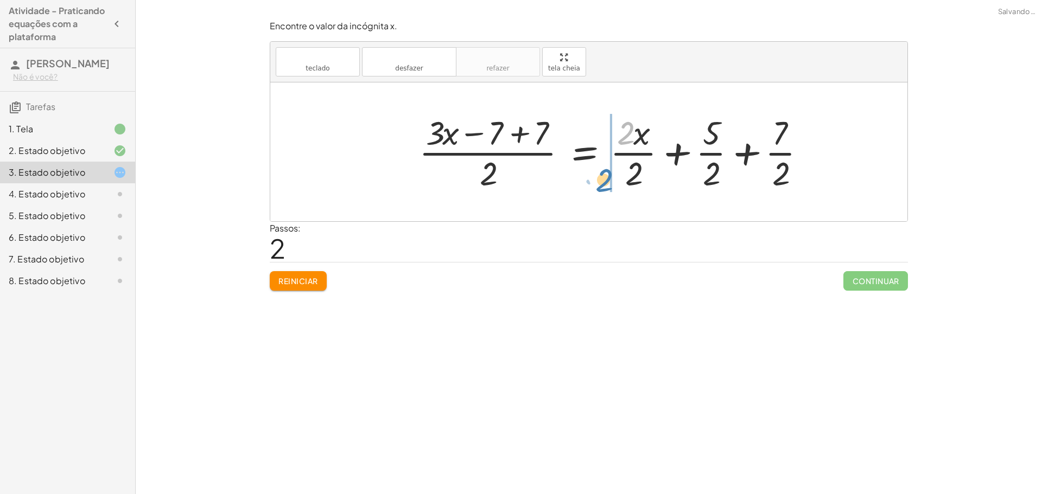
drag, startPoint x: 625, startPoint y: 135, endPoint x: 610, endPoint y: 174, distance: 41.7
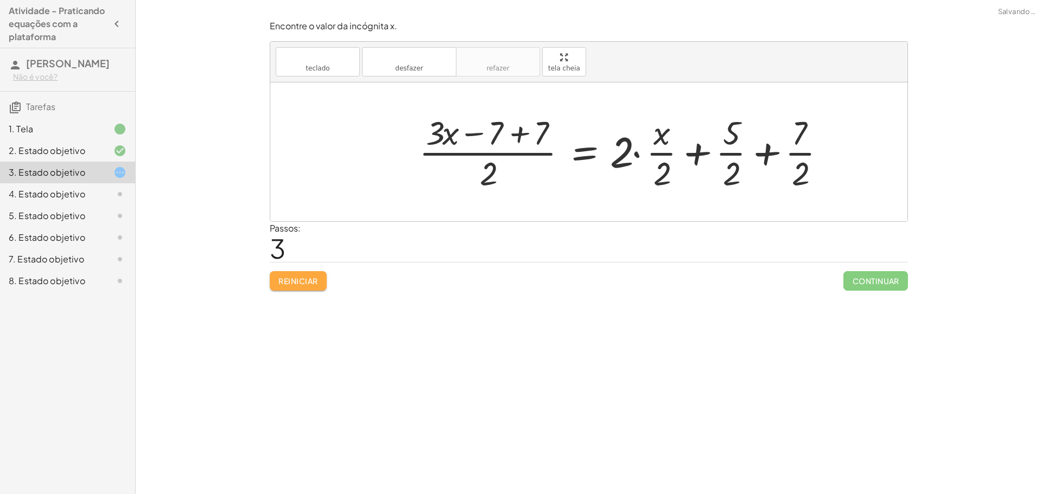
click at [317, 281] on font "Reiniciar" at bounding box center [297, 281] width 39 height 10
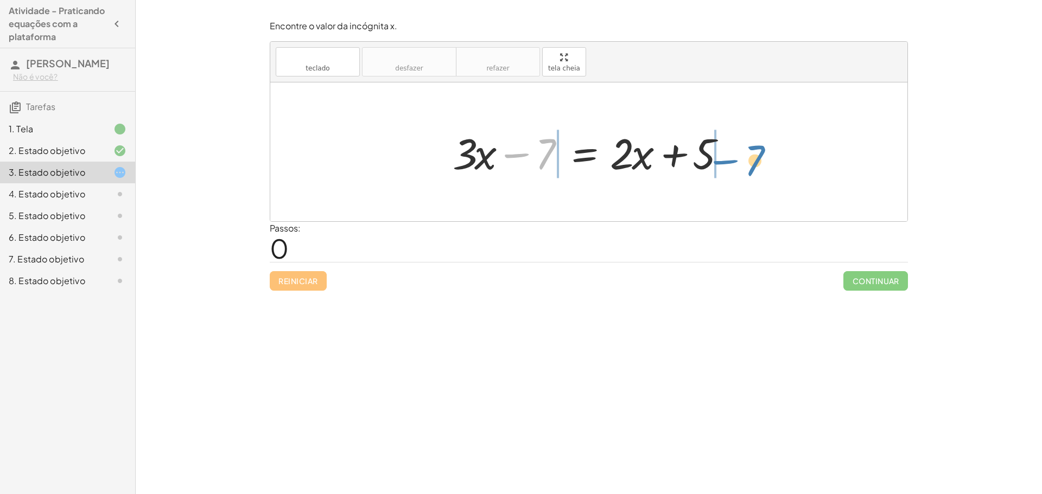
drag, startPoint x: 511, startPoint y: 159, endPoint x: 729, endPoint y: 161, distance: 217.5
click at [729, 161] on div at bounding box center [592, 152] width 291 height 56
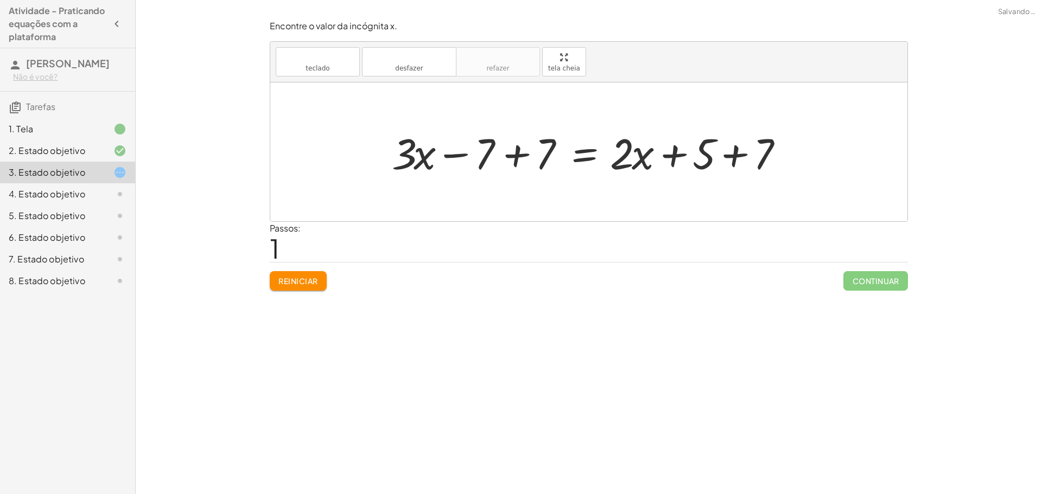
click at [316, 273] on button "Reiniciar" at bounding box center [298, 281] width 57 height 20
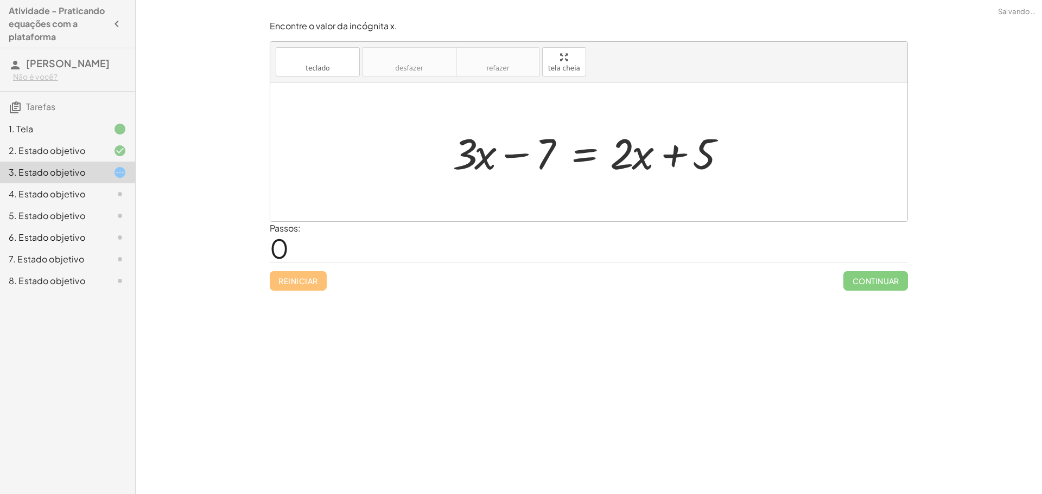
click at [112, 194] on div at bounding box center [111, 194] width 30 height 13
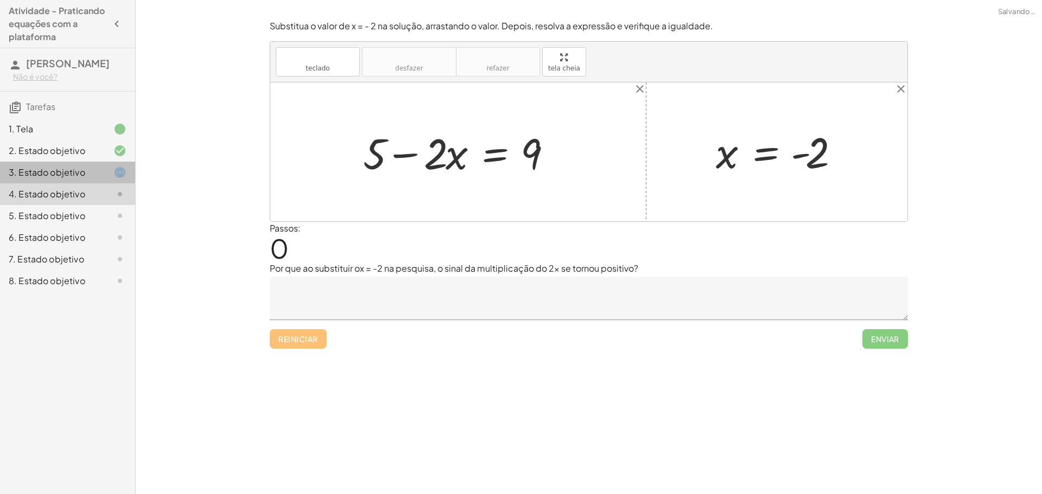
click at [112, 175] on div at bounding box center [111, 172] width 30 height 13
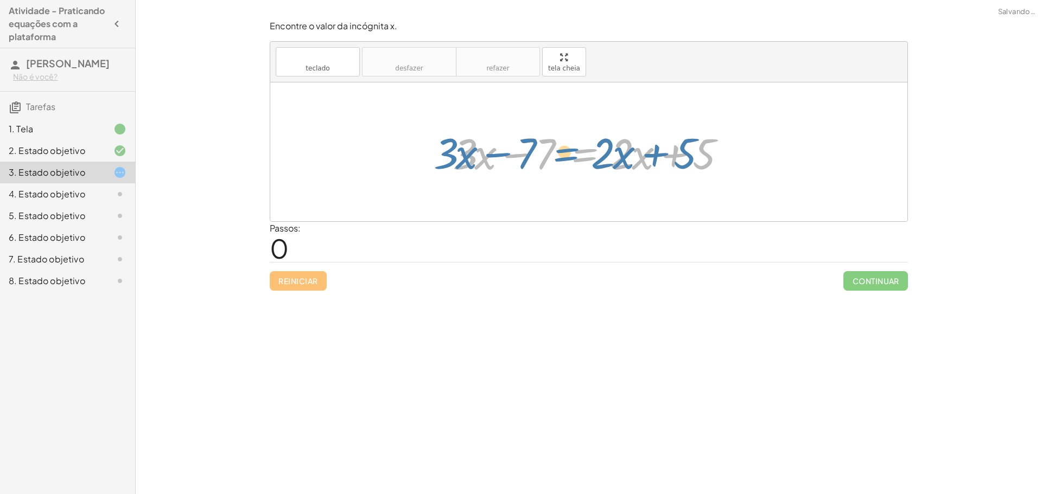
drag, startPoint x: 584, startPoint y: 151, endPoint x: 565, endPoint y: 157, distance: 19.4
click at [565, 157] on div at bounding box center [592, 152] width 291 height 56
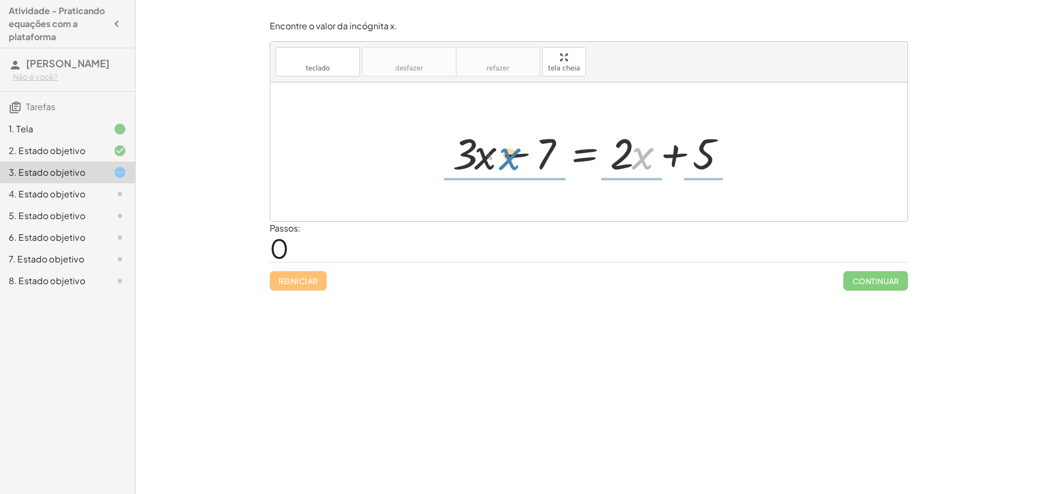
drag, startPoint x: 646, startPoint y: 161, endPoint x: 514, endPoint y: 162, distance: 132.4
click at [514, 162] on div at bounding box center [592, 152] width 291 height 56
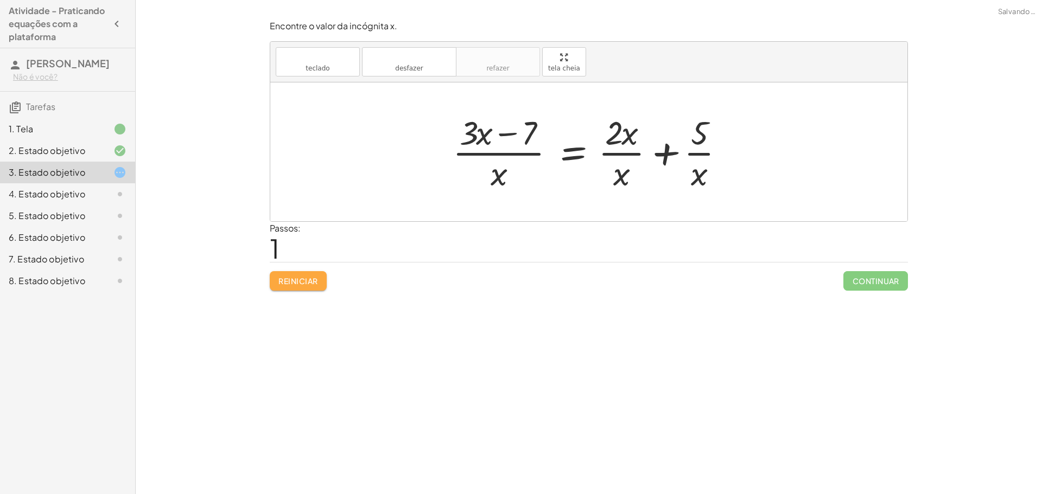
click at [314, 279] on font "Reiniciar" at bounding box center [297, 281] width 39 height 10
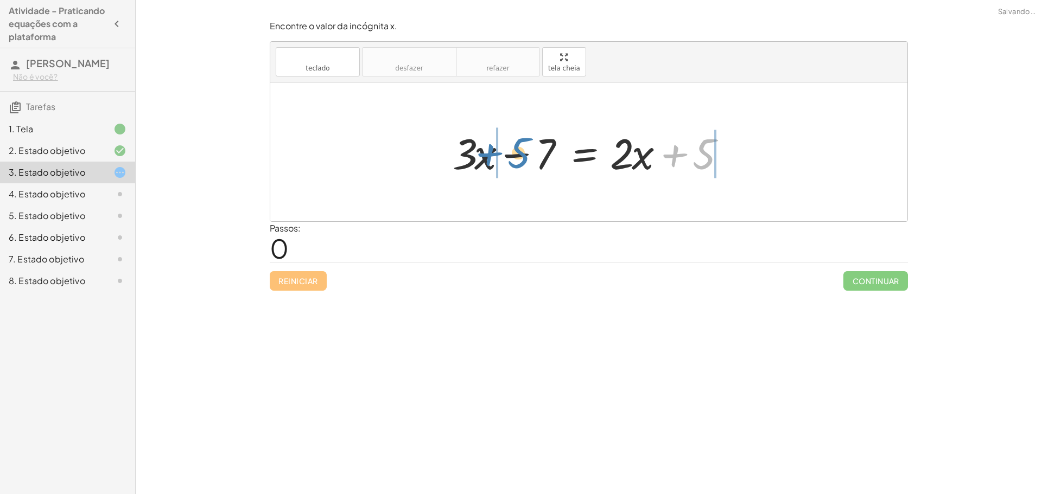
drag, startPoint x: 703, startPoint y: 152, endPoint x: 518, endPoint y: 151, distance: 185.0
click at [518, 151] on div at bounding box center [592, 152] width 291 height 56
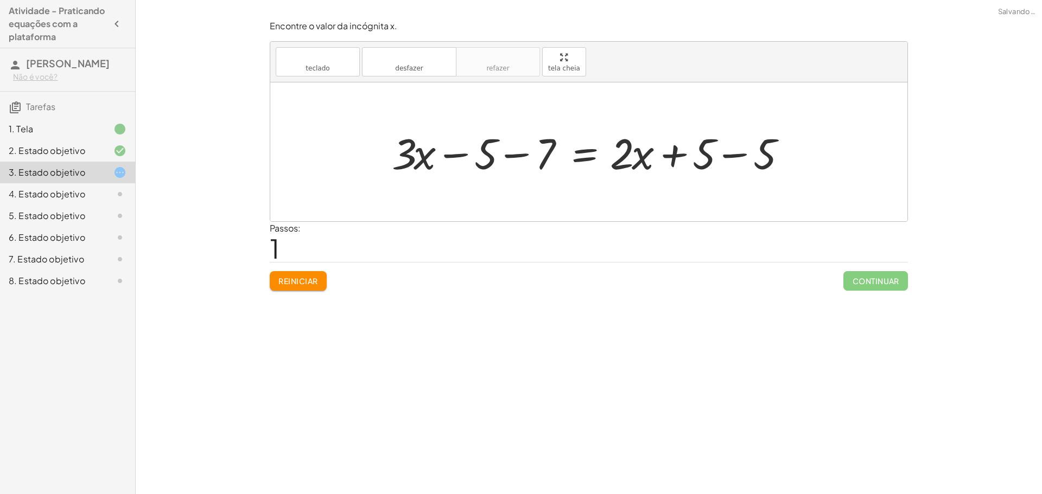
click at [308, 278] on font "Reiniciar" at bounding box center [297, 281] width 39 height 10
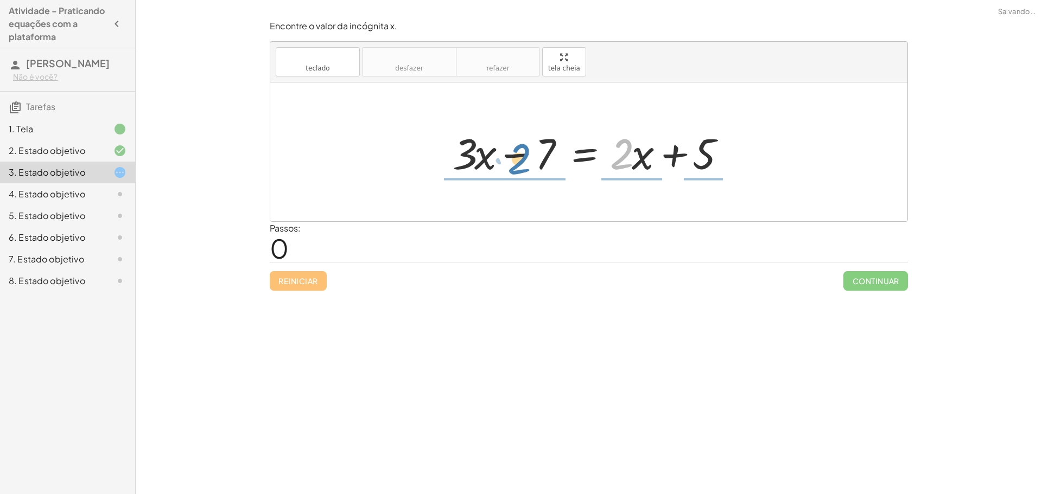
drag, startPoint x: 631, startPoint y: 152, endPoint x: 528, endPoint y: 157, distance: 102.6
click at [528, 157] on div at bounding box center [592, 152] width 291 height 56
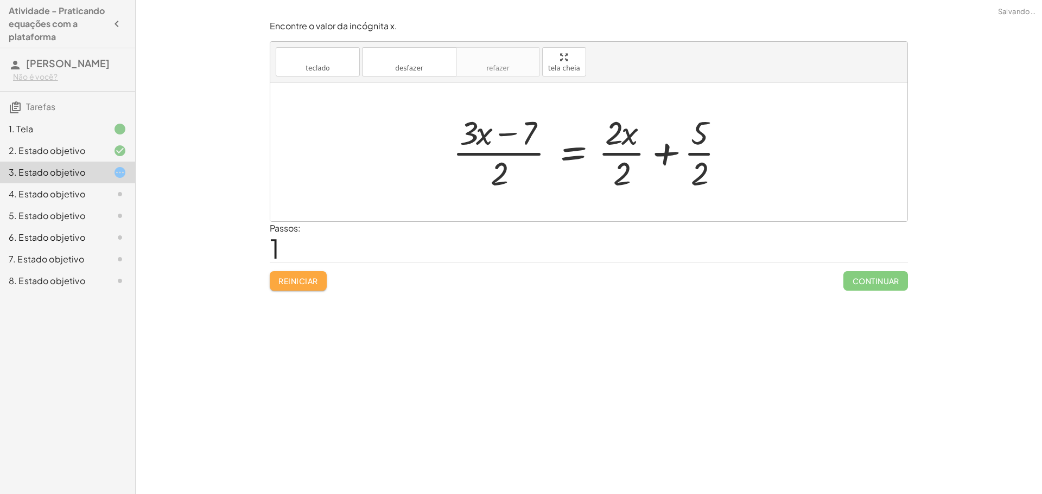
click at [302, 274] on button "Reiniciar" at bounding box center [298, 281] width 57 height 20
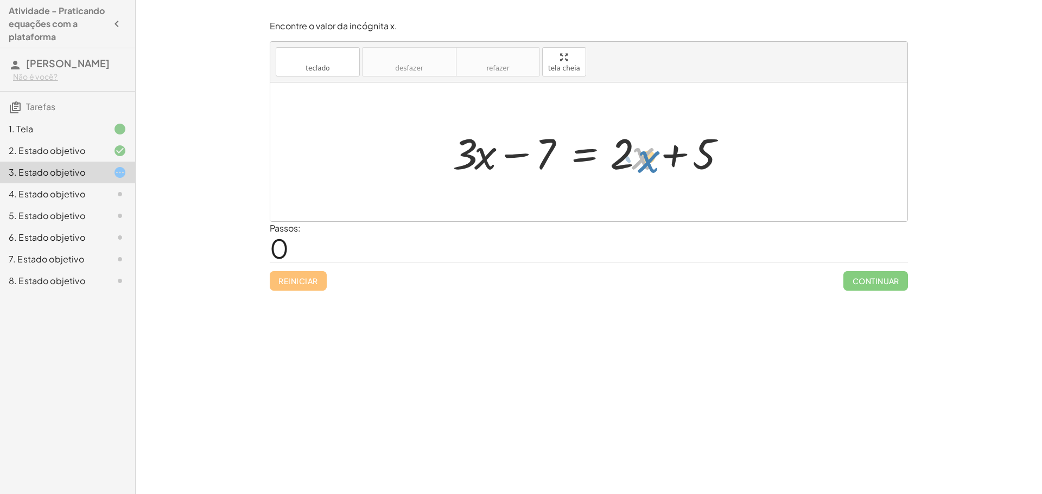
drag, startPoint x: 641, startPoint y: 157, endPoint x: 648, endPoint y: 160, distance: 7.8
click at [648, 160] on div at bounding box center [592, 152] width 291 height 56
drag, startPoint x: 629, startPoint y: 139, endPoint x: 544, endPoint y: 141, distance: 85.2
click at [545, 141] on div at bounding box center [592, 152] width 291 height 56
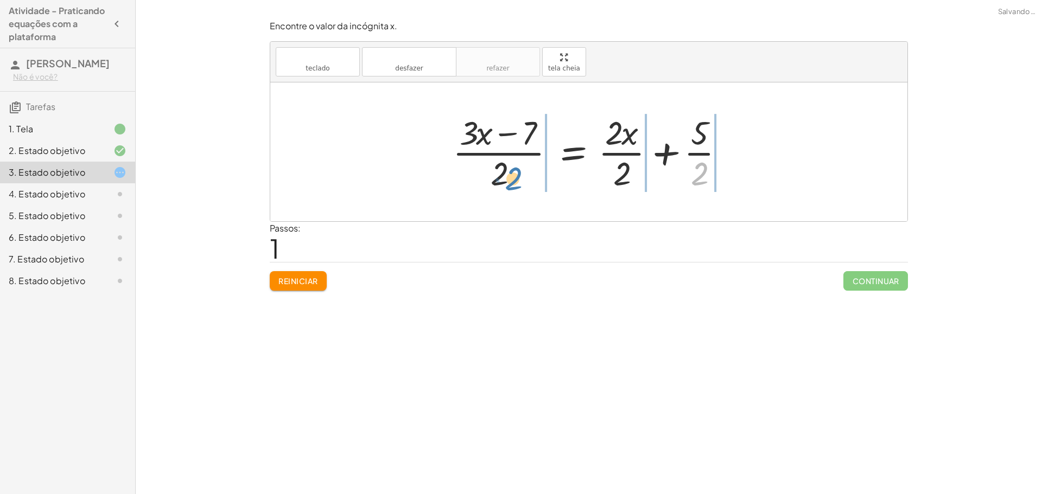
drag, startPoint x: 699, startPoint y: 176, endPoint x: 511, endPoint y: 176, distance: 188.2
click at [511, 176] on div at bounding box center [592, 152] width 291 height 84
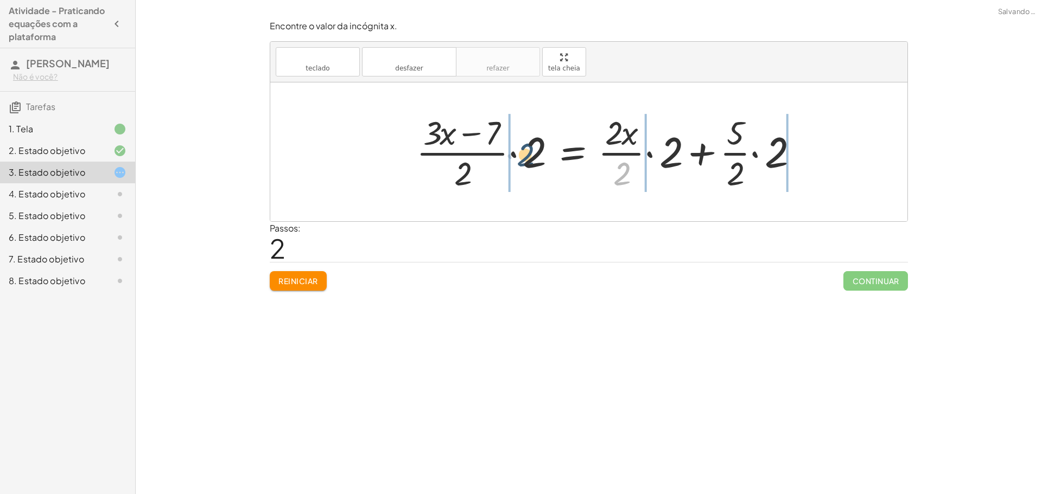
drag, startPoint x: 605, startPoint y: 176, endPoint x: 531, endPoint y: 158, distance: 76.8
click at [531, 158] on div at bounding box center [611, 152] width 400 height 84
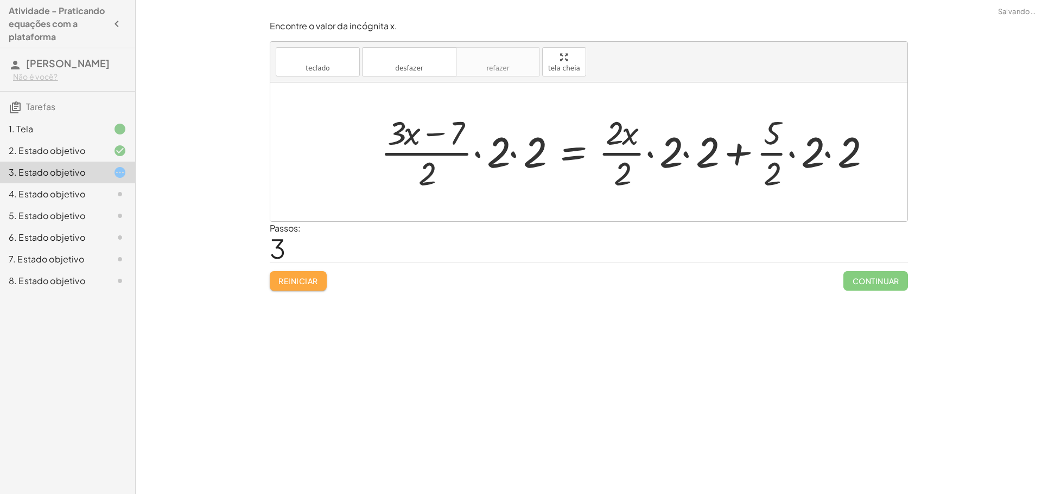
click at [317, 279] on font "Reiniciar" at bounding box center [297, 281] width 39 height 10
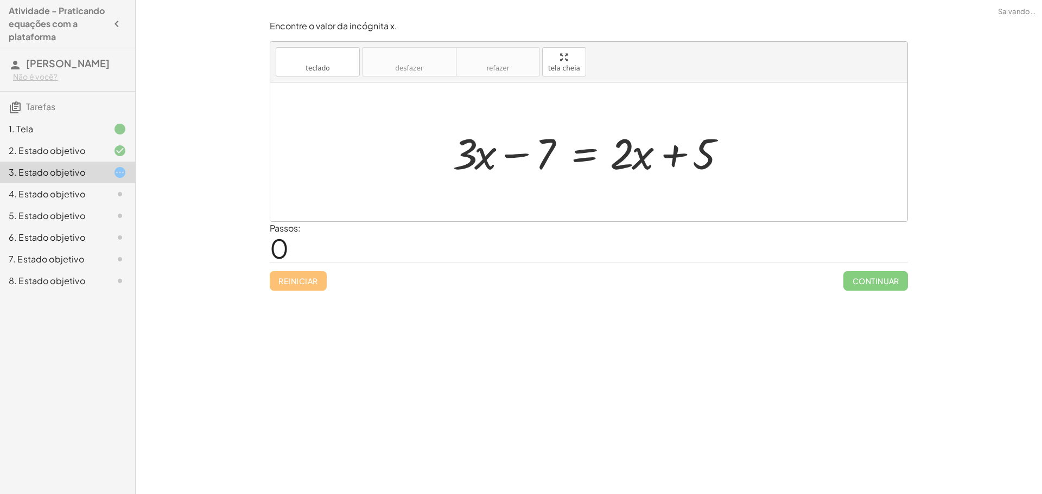
drag, startPoint x: 330, startPoint y: 272, endPoint x: 340, endPoint y: 274, distance: 10.1
click at [335, 272] on div "Reiniciar Continuar" at bounding box center [589, 276] width 638 height 29
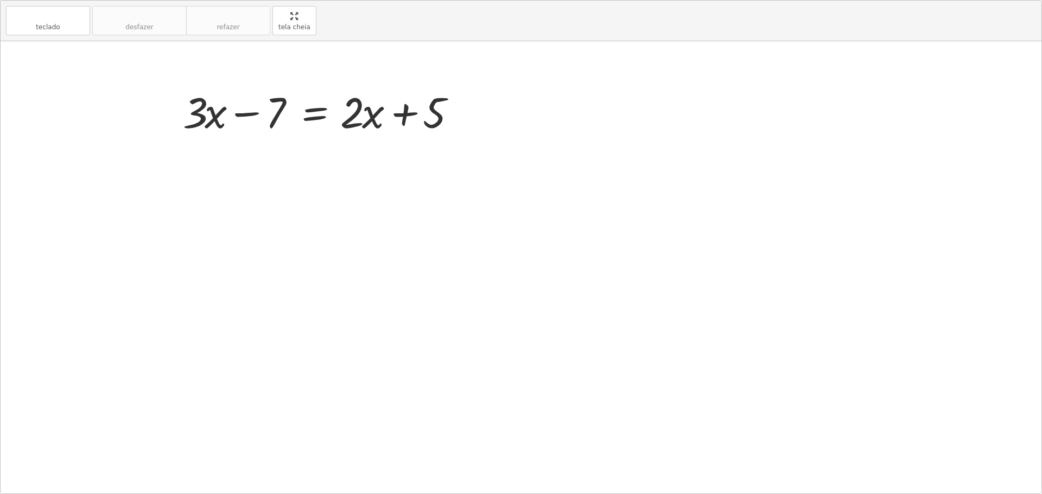
click at [555, 138] on div "teclado teclado desfazer desfazer refazer refazer tela cheia + · 3 · x − 7 = + …" at bounding box center [521, 247] width 1040 height 493
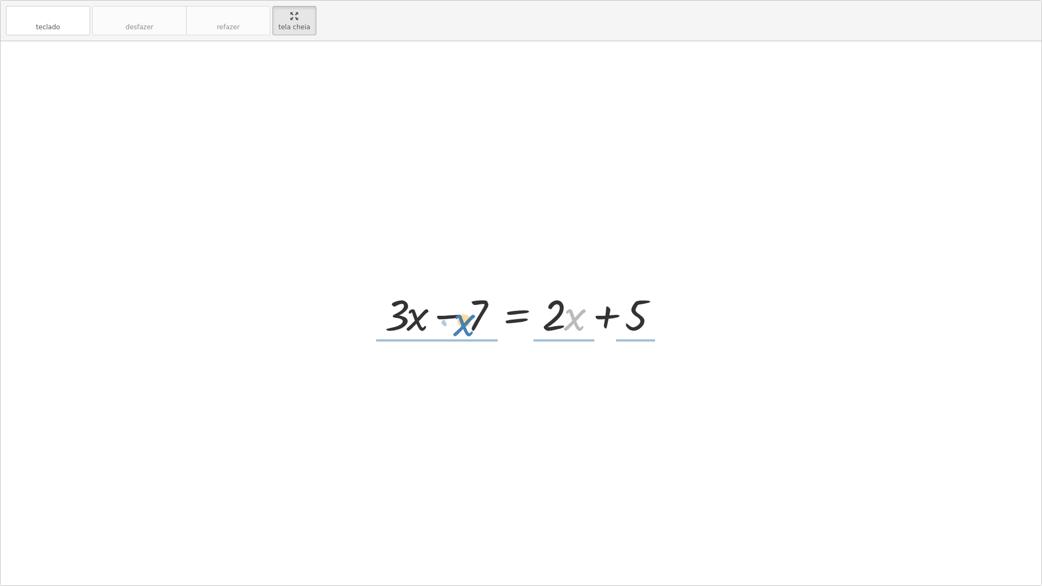
drag, startPoint x: 576, startPoint y: 302, endPoint x: 466, endPoint y: 308, distance: 110.3
click at [466, 308] on div at bounding box center [524, 313] width 291 height 56
drag, startPoint x: 633, startPoint y: 312, endPoint x: 541, endPoint y: 311, distance: 92.2
click at [541, 311] on div at bounding box center [524, 313] width 291 height 56
drag, startPoint x: 619, startPoint y: 321, endPoint x: 554, endPoint y: 317, distance: 64.6
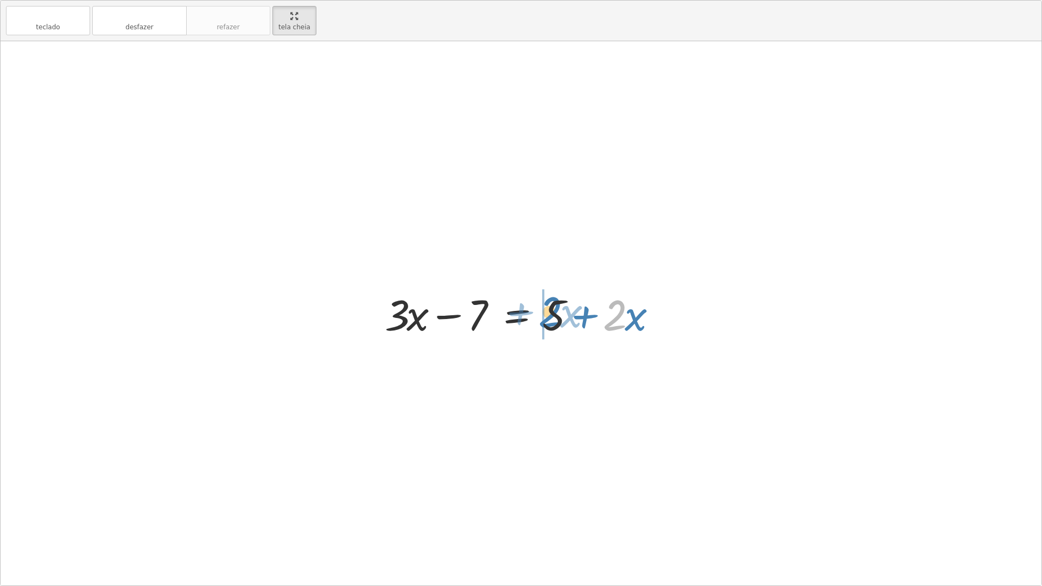
click at [554, 317] on div at bounding box center [524, 313] width 291 height 56
drag, startPoint x: 475, startPoint y: 310, endPoint x: 690, endPoint y: 303, distance: 215.5
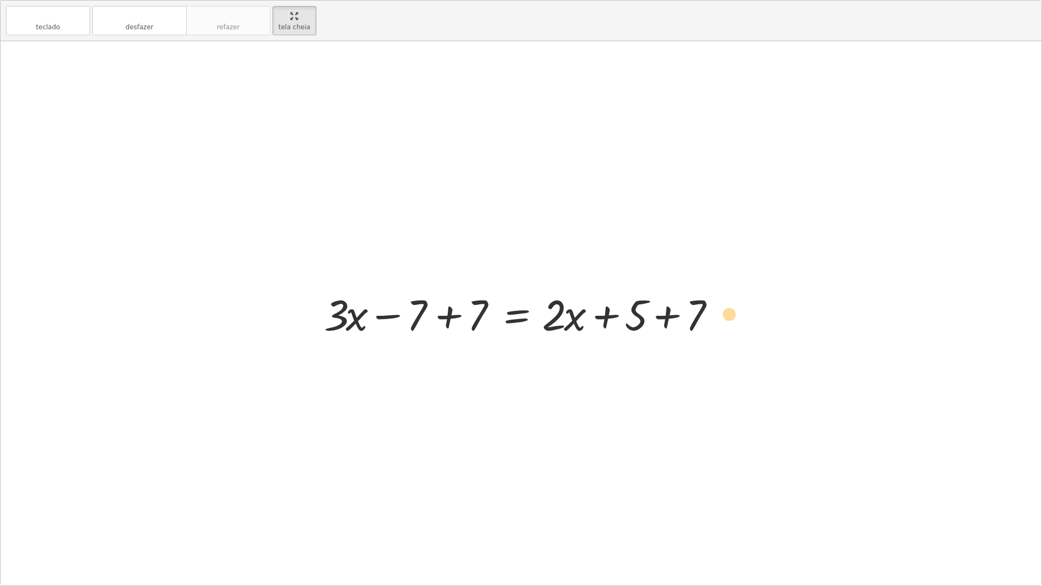
drag, startPoint x: 673, startPoint y: 316, endPoint x: 717, endPoint y: 320, distance: 44.6
click at [717, 320] on div at bounding box center [524, 313] width 413 height 56
drag, startPoint x: 562, startPoint y: 316, endPoint x: 417, endPoint y: 316, distance: 144.8
click at [417, 316] on div at bounding box center [524, 313] width 413 height 56
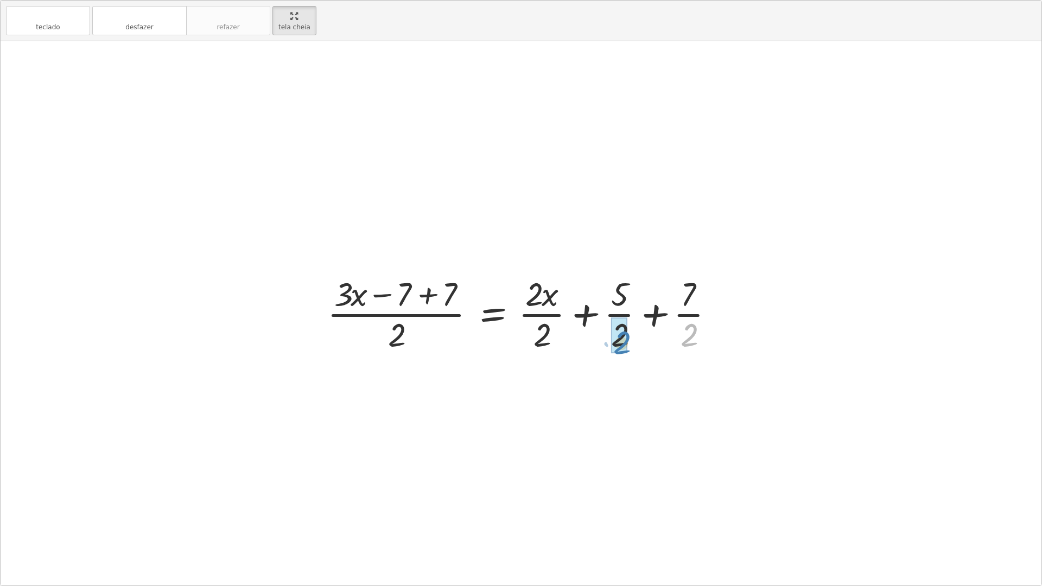
drag, startPoint x: 696, startPoint y: 331, endPoint x: 621, endPoint y: 318, distance: 76.5
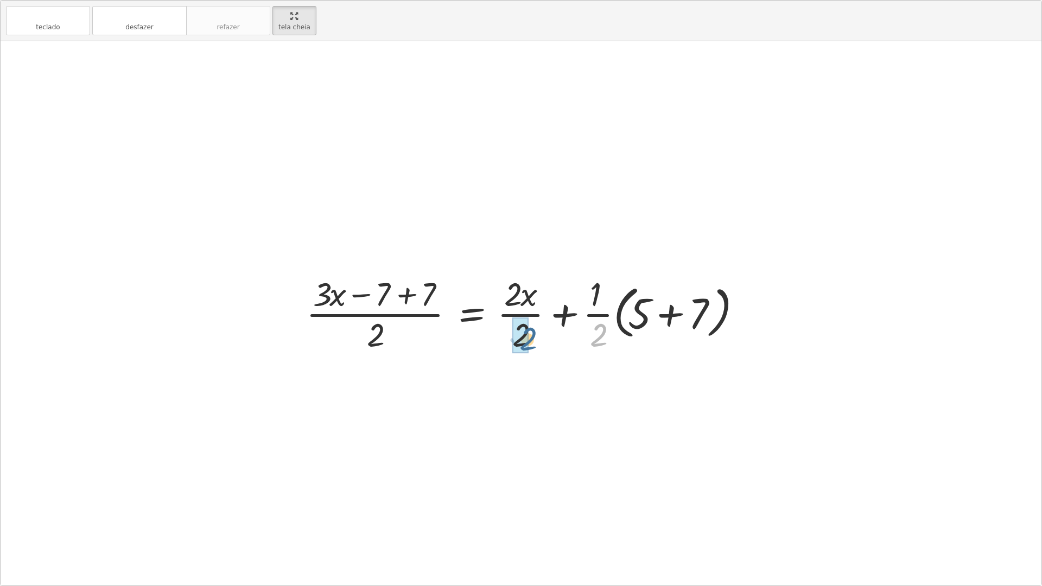
drag, startPoint x: 591, startPoint y: 336, endPoint x: 525, endPoint y: 340, distance: 66.8
drag, startPoint x: 502, startPoint y: 334, endPoint x: 390, endPoint y: 342, distance: 112.6
click at [390, 342] on div at bounding box center [524, 313] width 445 height 84
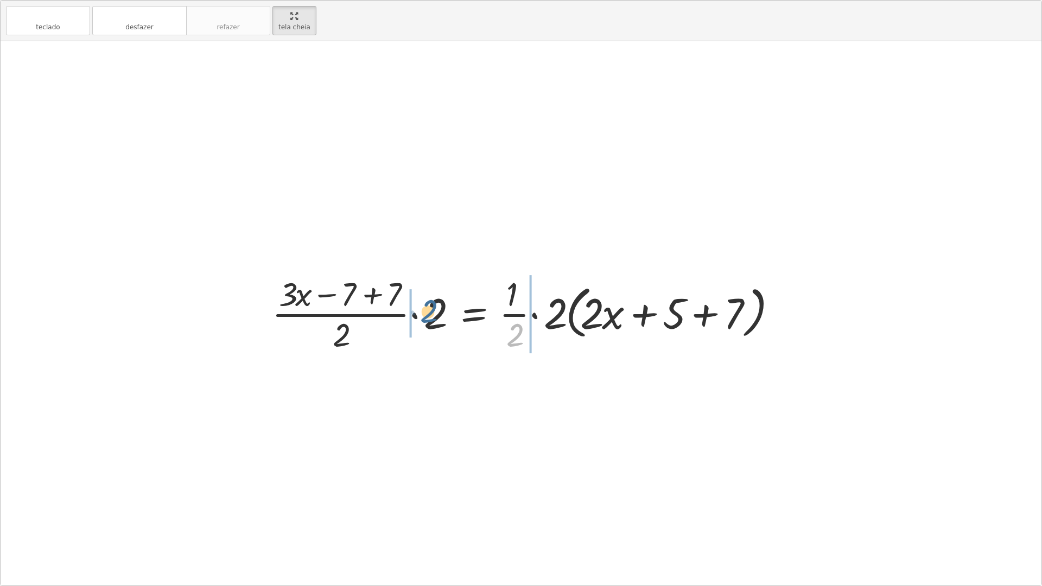
drag, startPoint x: 514, startPoint y: 333, endPoint x: 423, endPoint y: 308, distance: 94.5
click at [423, 308] on div at bounding box center [524, 313] width 517 height 84
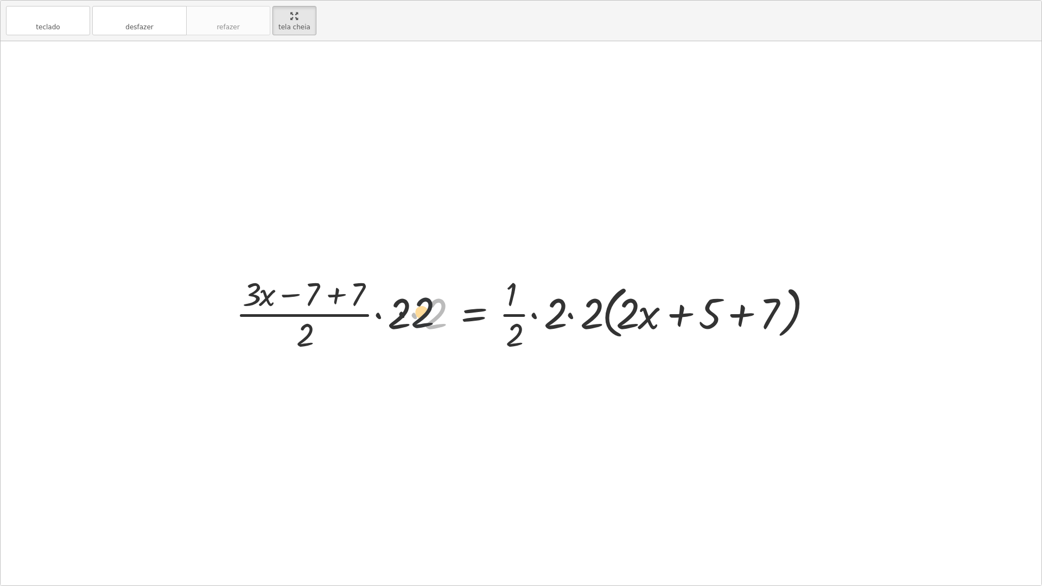
drag, startPoint x: 434, startPoint y: 317, endPoint x: 411, endPoint y: 315, distance: 22.8
click at [411, 315] on div at bounding box center [525, 313] width 590 height 84
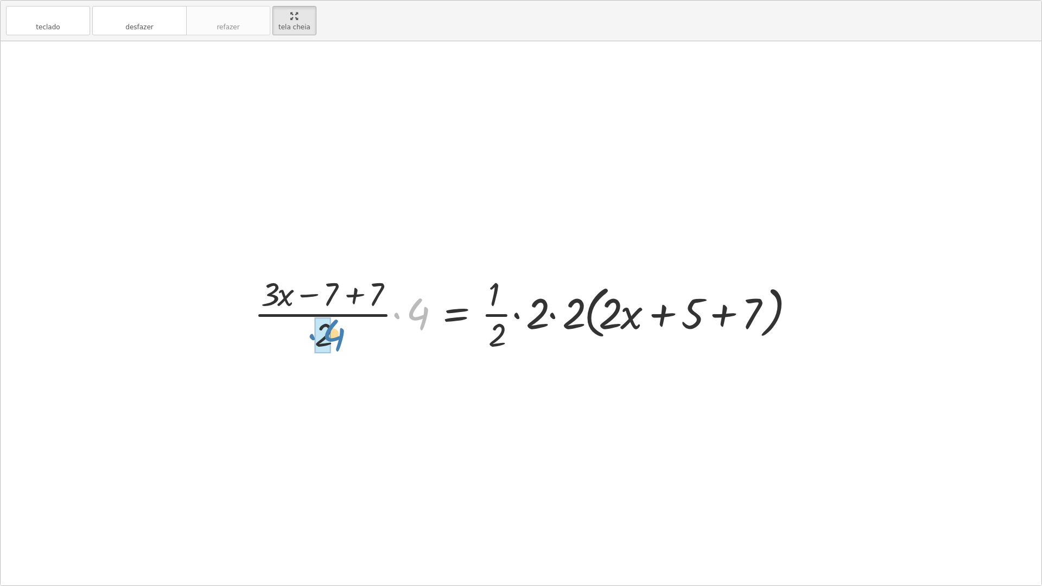
drag, startPoint x: 426, startPoint y: 310, endPoint x: 341, endPoint y: 331, distance: 87.2
click at [341, 331] on div at bounding box center [524, 313] width 553 height 84
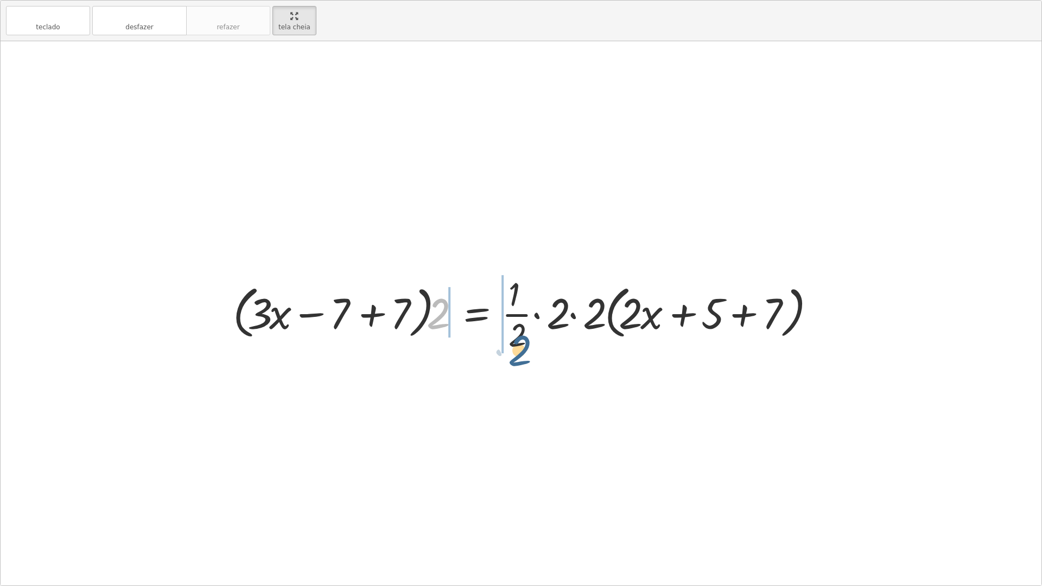
drag, startPoint x: 442, startPoint y: 308, endPoint x: 533, endPoint y: 330, distance: 93.8
click at [532, 334] on div at bounding box center [524, 313] width 595 height 84
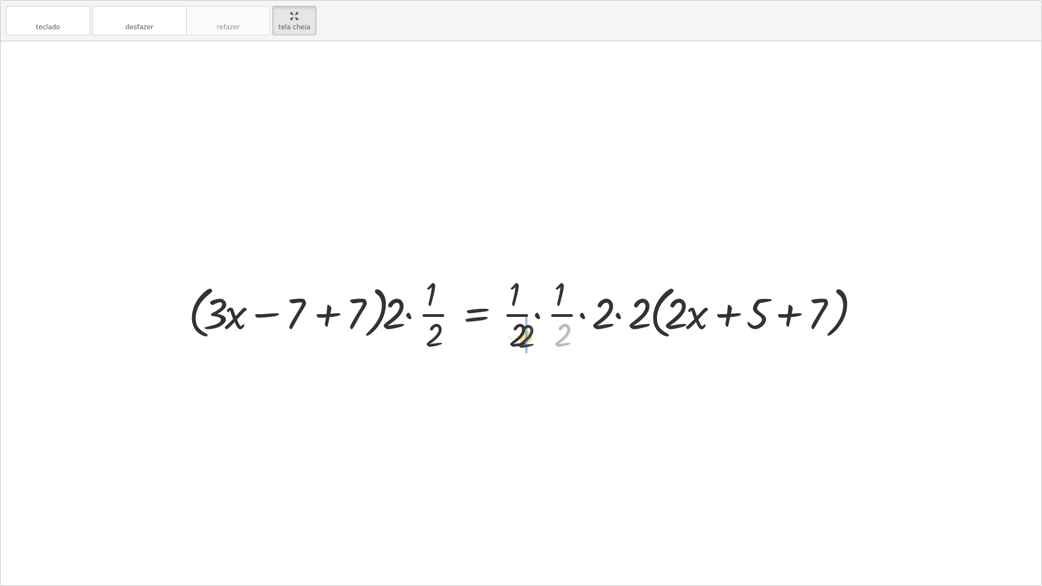
drag, startPoint x: 570, startPoint y: 330, endPoint x: 527, endPoint y: 332, distance: 42.3
click at [527, 332] on div at bounding box center [525, 313] width 685 height 84
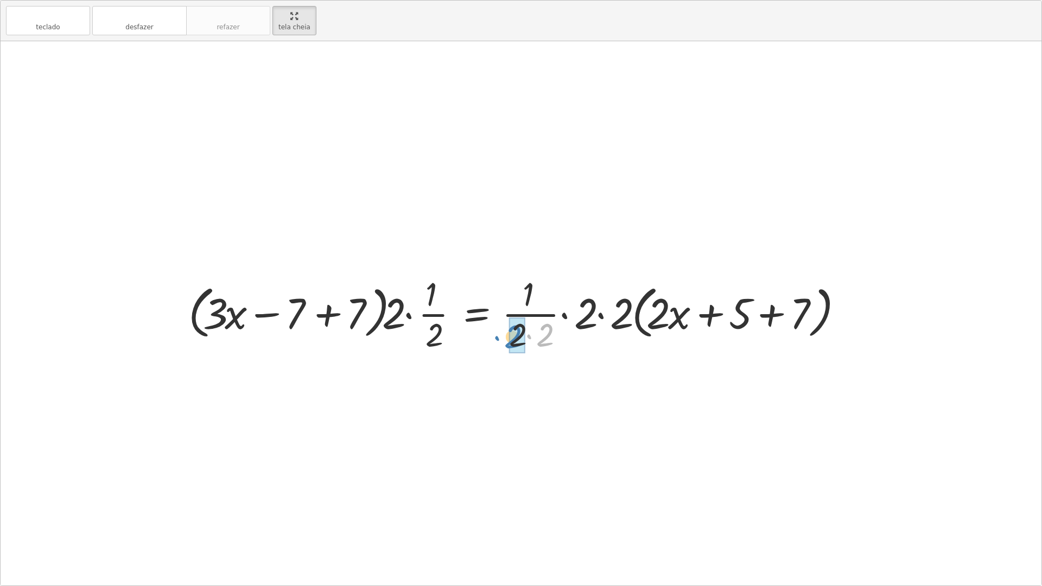
drag, startPoint x: 545, startPoint y: 331, endPoint x: 513, endPoint y: 333, distance: 32.0
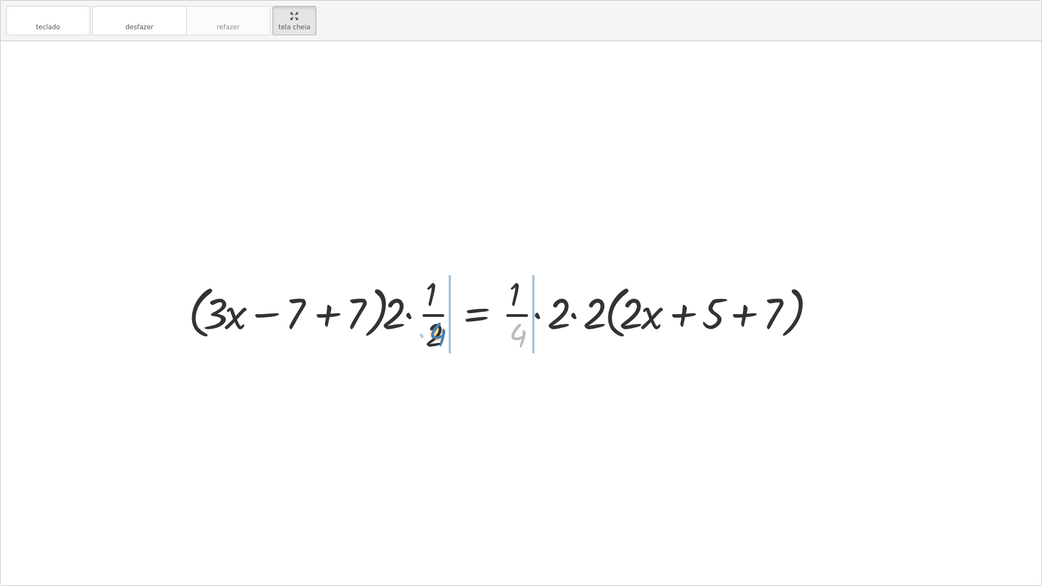
drag, startPoint x: 522, startPoint y: 326, endPoint x: 439, endPoint y: 325, distance: 82.5
click at [439, 325] on div at bounding box center [503, 313] width 640 height 84
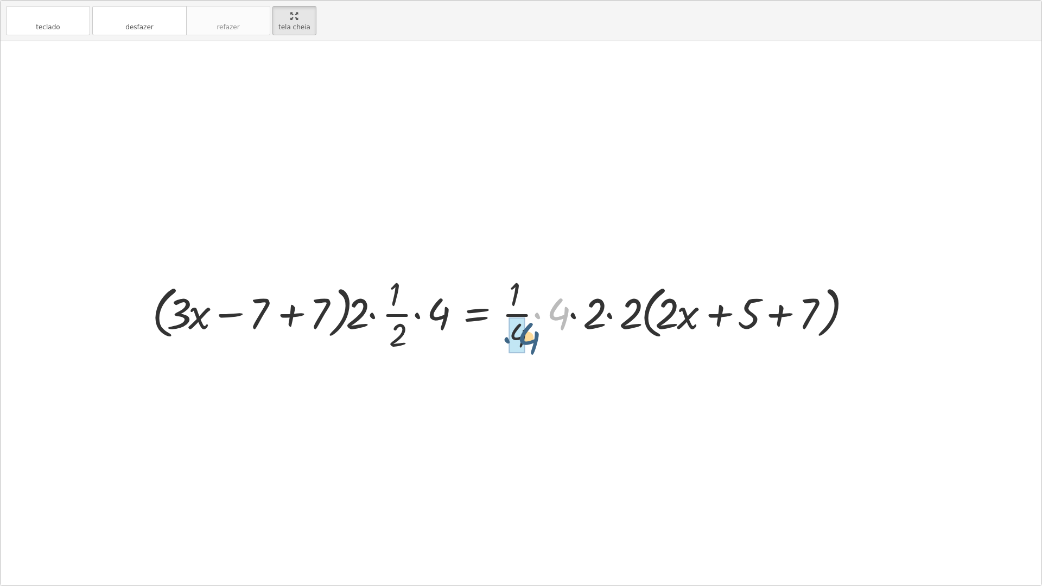
drag, startPoint x: 555, startPoint y: 314, endPoint x: 527, endPoint y: 337, distance: 37.0
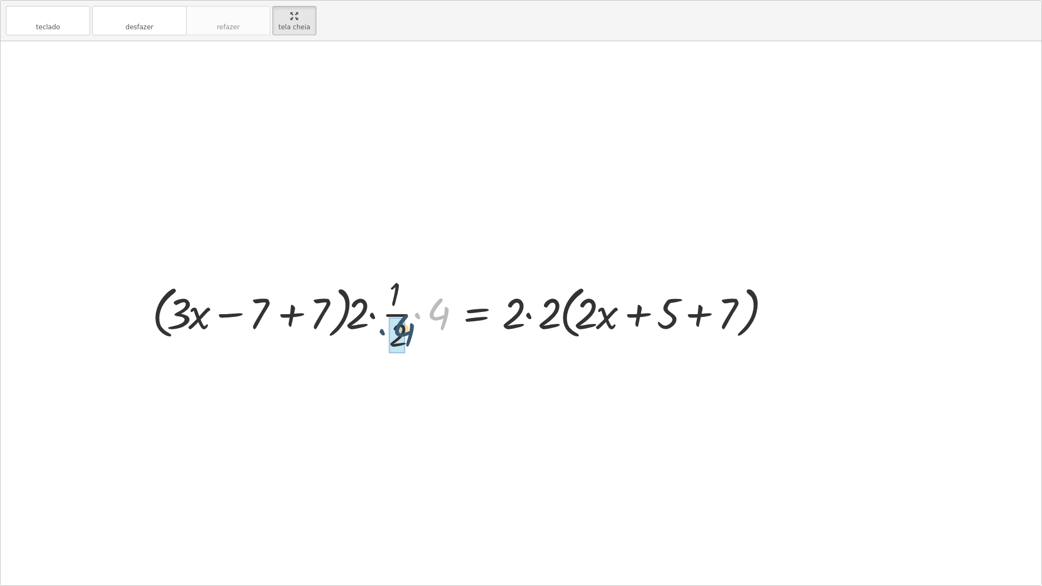
drag, startPoint x: 448, startPoint y: 310, endPoint x: 408, endPoint y: 329, distance: 43.9
click at [408, 329] on div at bounding box center [461, 313] width 631 height 84
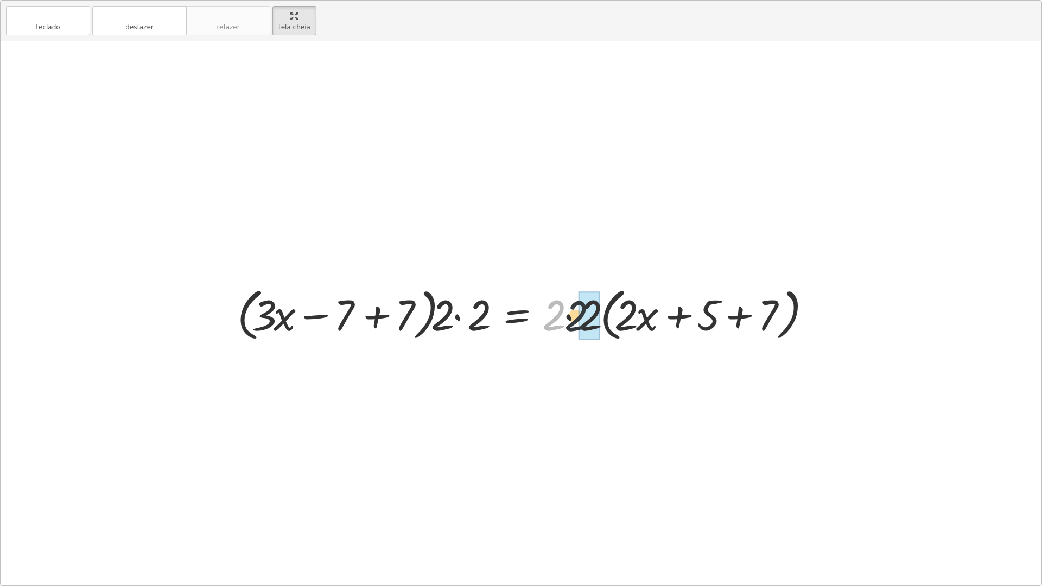
drag, startPoint x: 553, startPoint y: 309, endPoint x: 585, endPoint y: 310, distance: 31.5
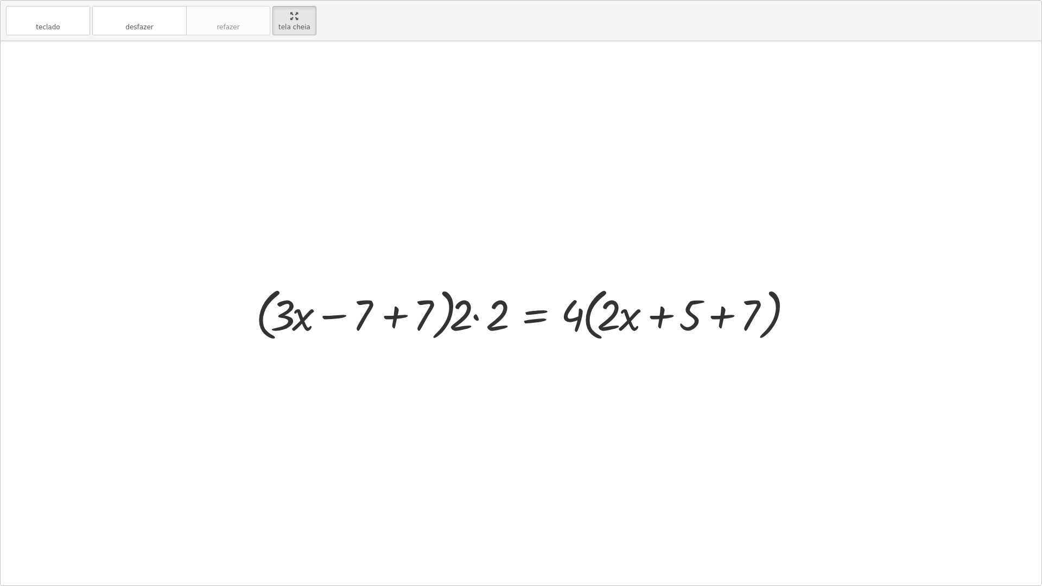
drag, startPoint x: 491, startPoint y: 308, endPoint x: 496, endPoint y: 302, distance: 8.1
click at [491, 303] on div at bounding box center [525, 313] width 550 height 62
drag, startPoint x: 500, startPoint y: 301, endPoint x: 475, endPoint y: 305, distance: 25.9
click at [475, 305] on div at bounding box center [525, 313] width 550 height 62
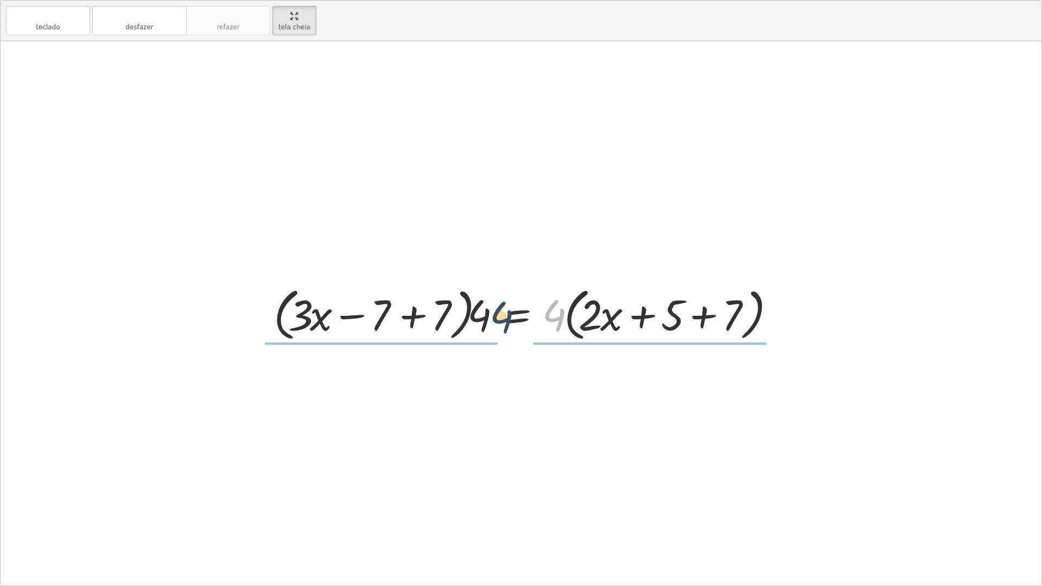
drag, startPoint x: 561, startPoint y: 305, endPoint x: 493, endPoint y: 309, distance: 68.5
click at [493, 309] on div at bounding box center [525, 313] width 514 height 62
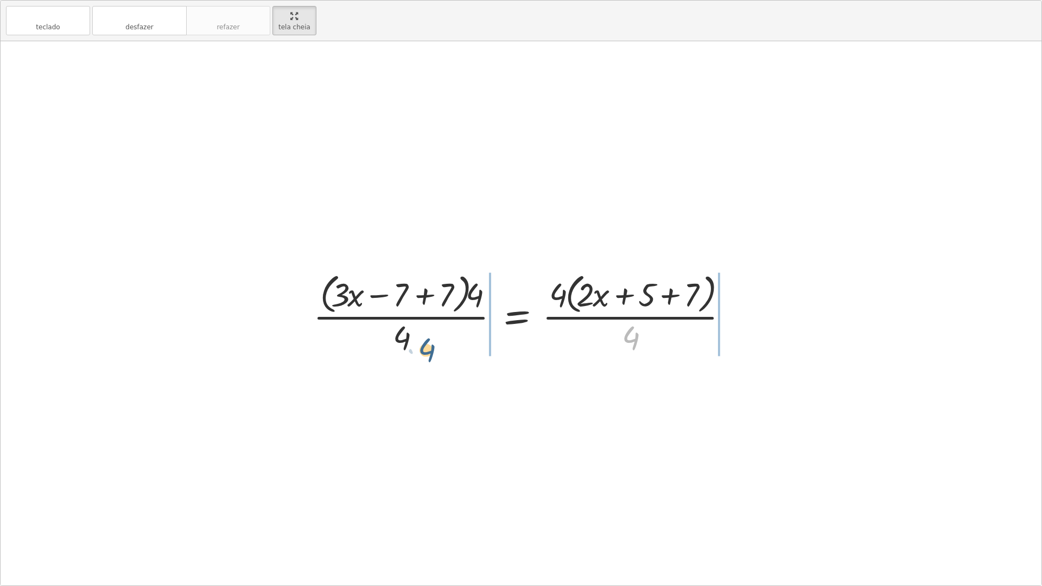
drag, startPoint x: 627, startPoint y: 334, endPoint x: 396, endPoint y: 340, distance: 231.2
click at [396, 343] on div at bounding box center [525, 313] width 435 height 88
click at [110, 10] on icon "desfazer" at bounding box center [139, 16] width 82 height 13
click at [108, 10] on icon "desfazer" at bounding box center [139, 16] width 82 height 13
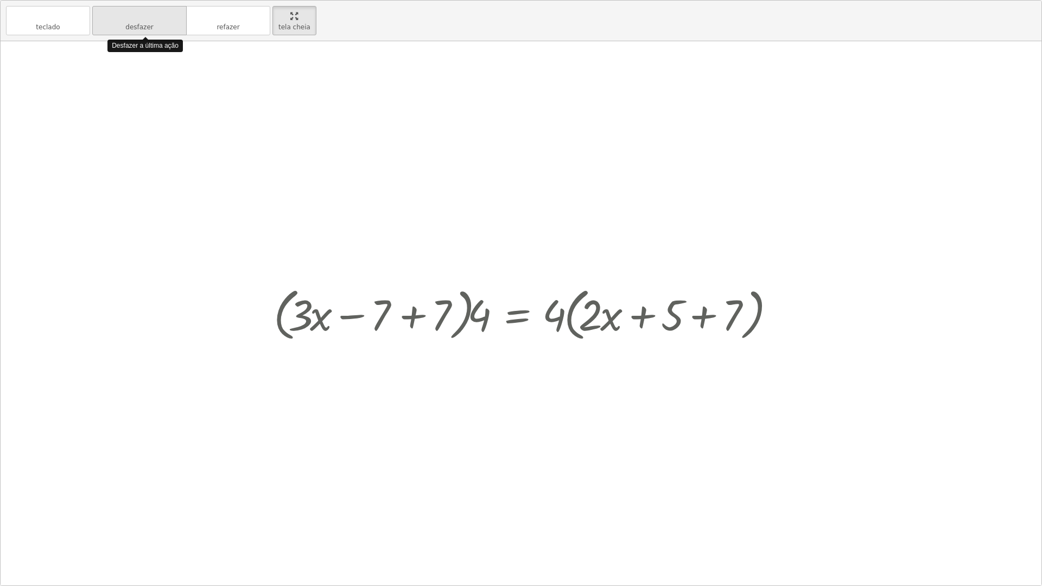
click at [108, 10] on icon "desfazer" at bounding box center [139, 16] width 82 height 13
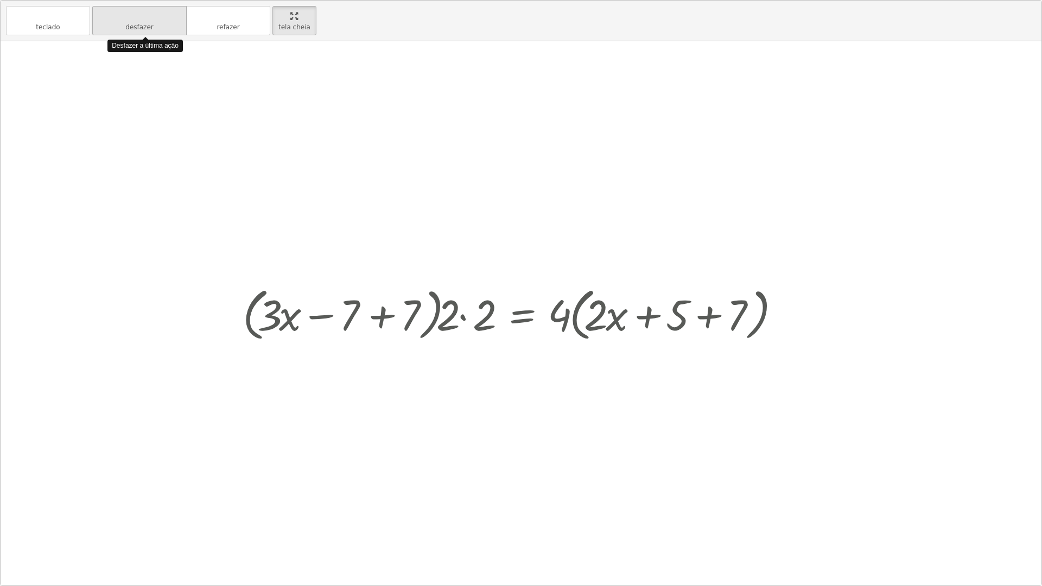
click at [108, 10] on icon "desfazer" at bounding box center [139, 16] width 82 height 13
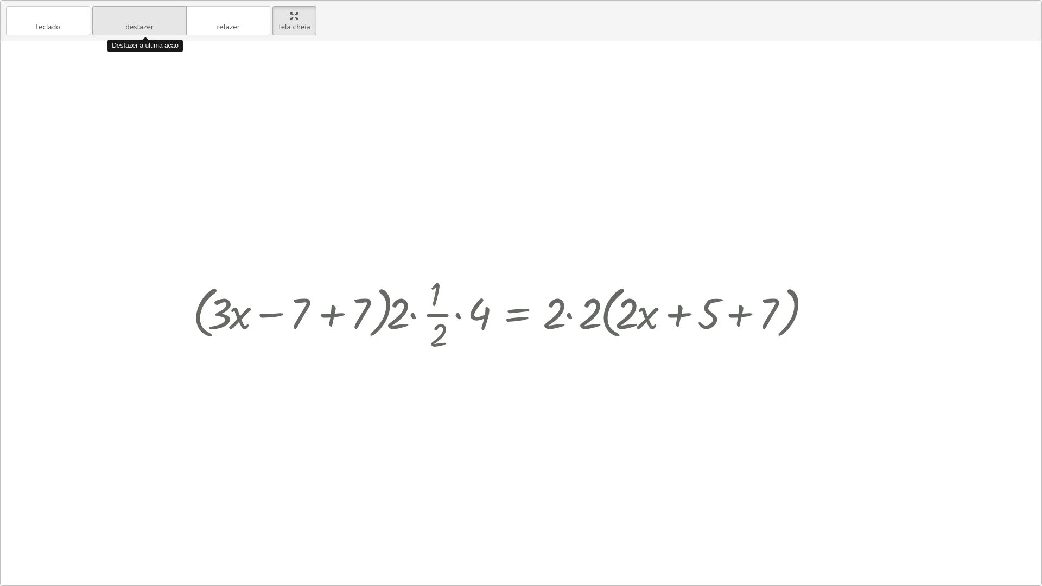
click at [108, 10] on icon "desfazer" at bounding box center [139, 16] width 82 height 13
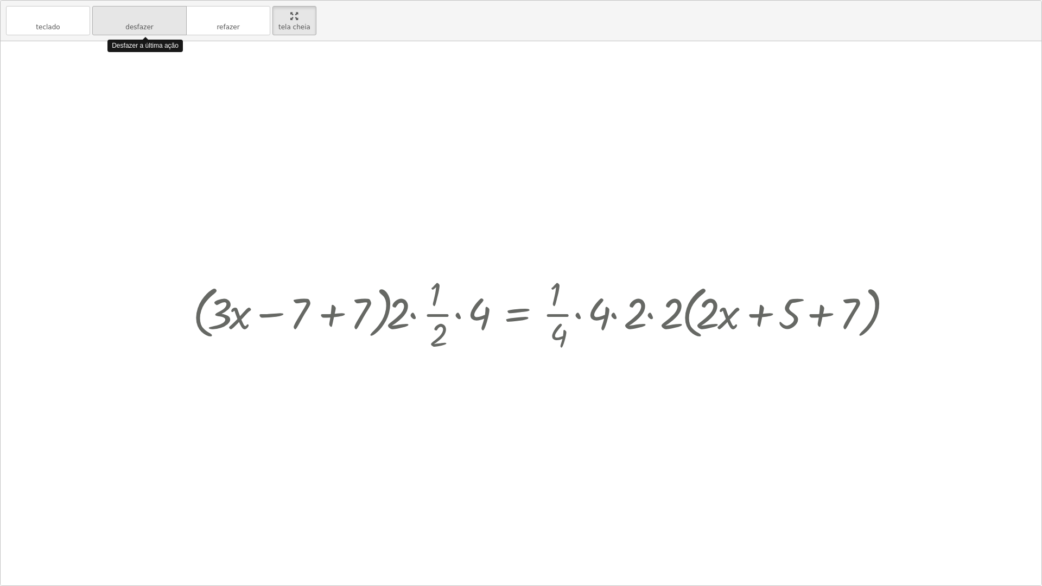
click at [110, 10] on icon "desfazer" at bounding box center [139, 16] width 82 height 13
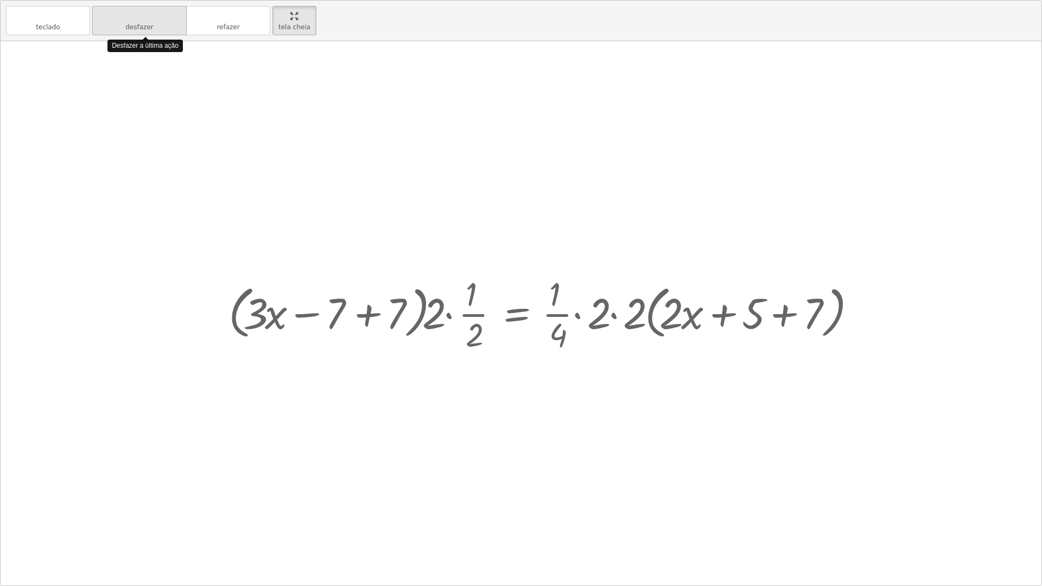
click at [110, 10] on icon "desfazer" at bounding box center [139, 16] width 82 height 13
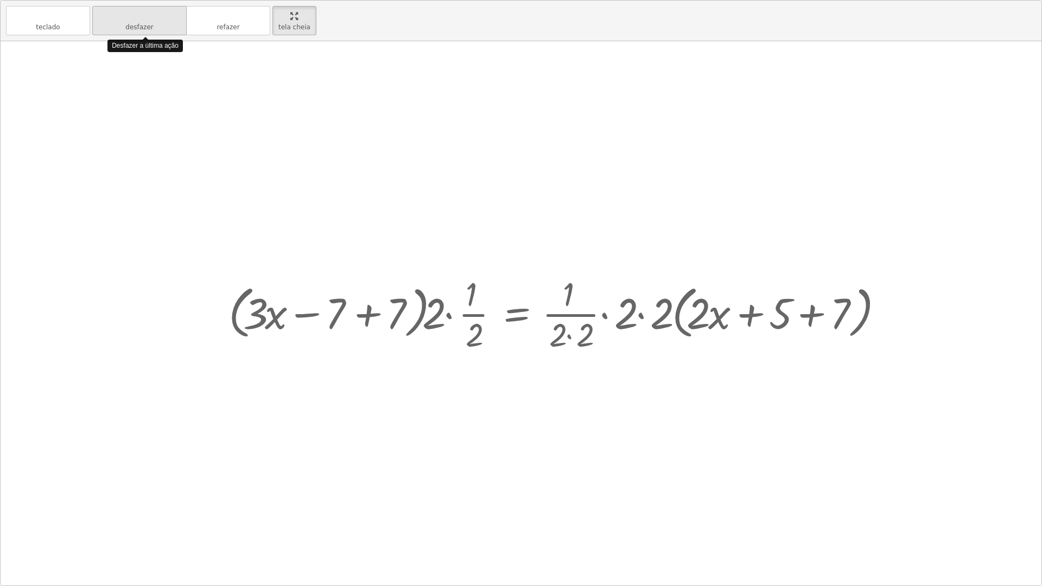
click at [110, 10] on icon "desfazer" at bounding box center [139, 16] width 82 height 13
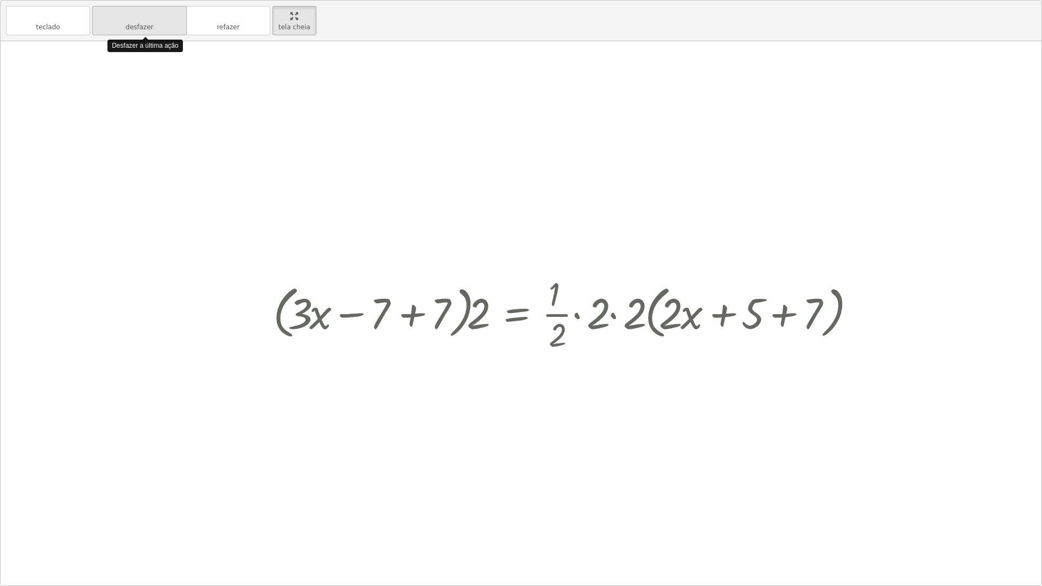
click at [110, 10] on icon "desfazer" at bounding box center [139, 16] width 82 height 13
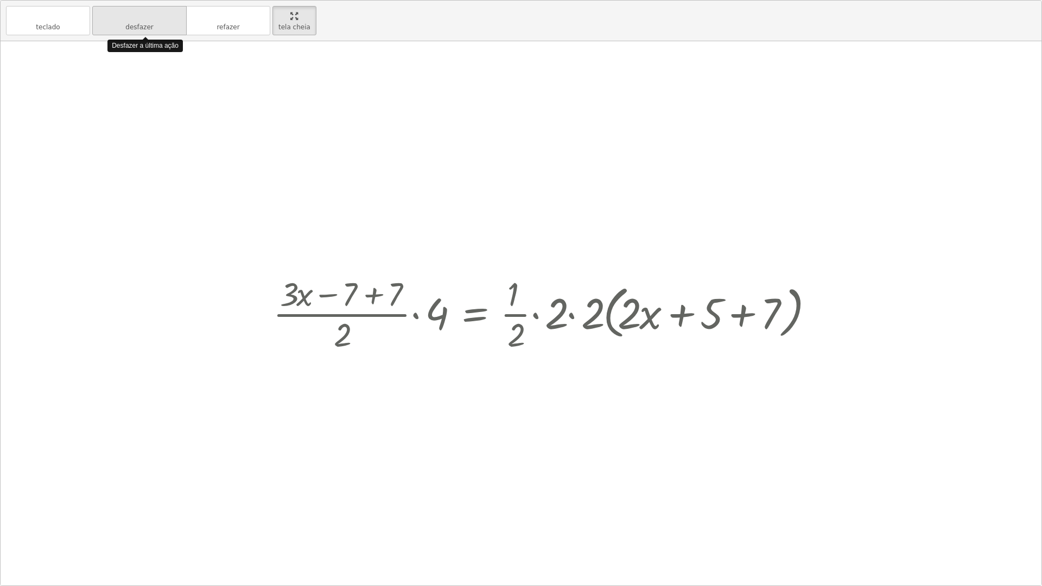
click at [113, 9] on button "desfazer desfazer" at bounding box center [139, 20] width 94 height 29
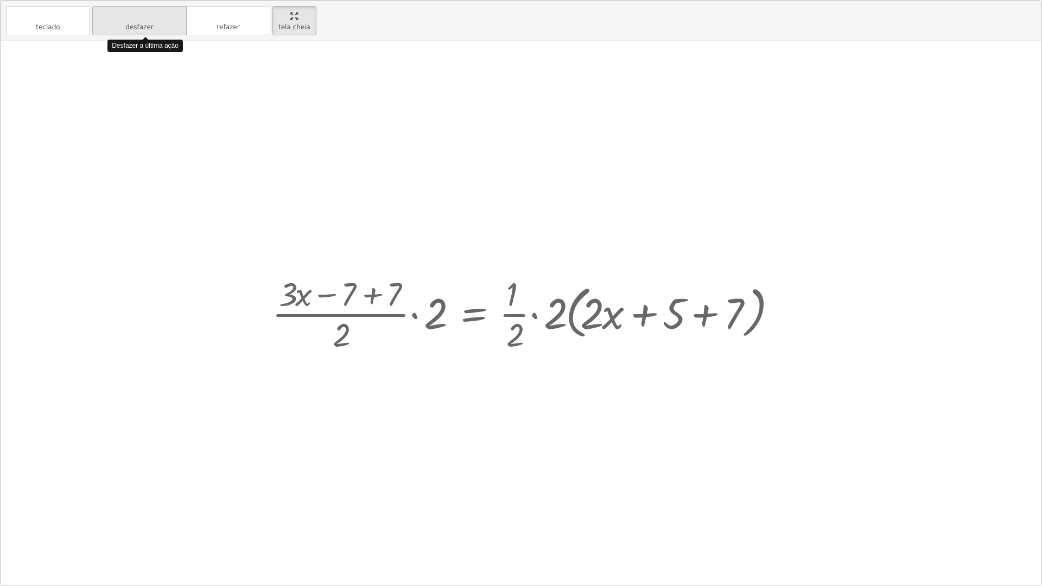
click at [113, 9] on button "desfazer desfazer" at bounding box center [139, 20] width 94 height 29
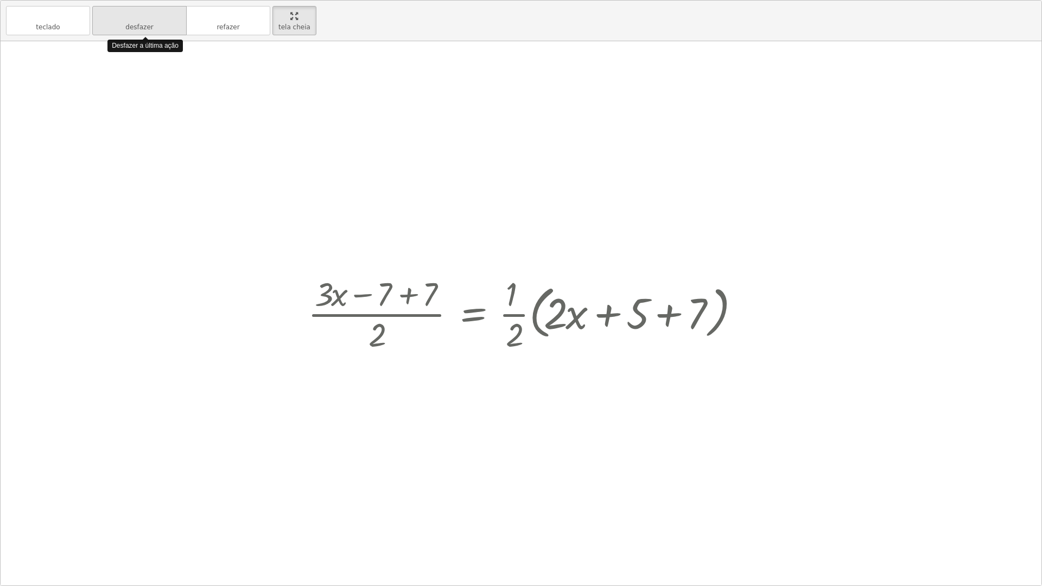
click at [113, 9] on button "desfazer desfazer" at bounding box center [139, 20] width 94 height 29
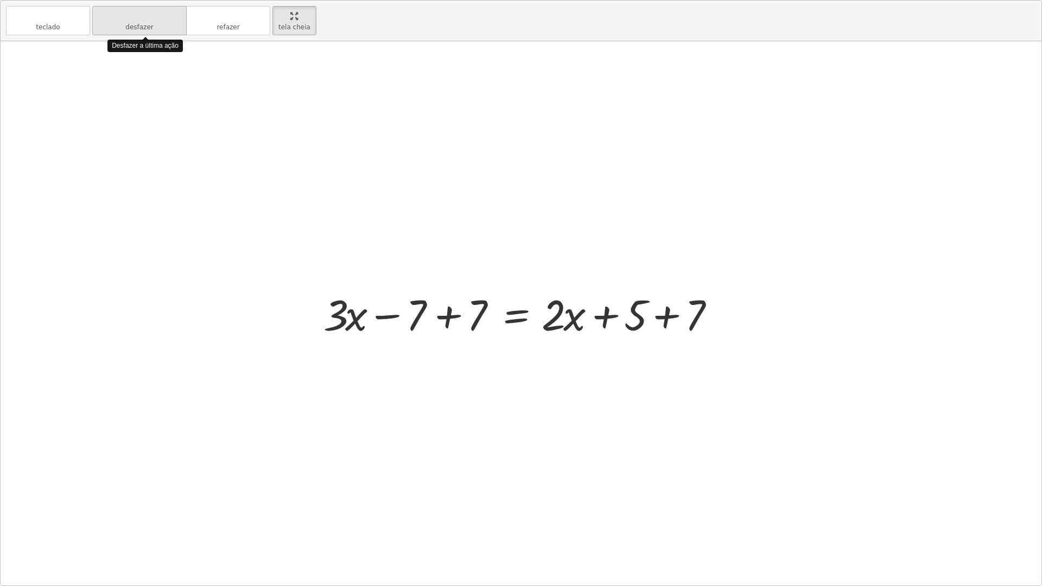
click at [113, 9] on button "desfazer desfazer" at bounding box center [139, 20] width 94 height 29
click at [126, 24] on button "desfazer desfazer" at bounding box center [139, 20] width 94 height 29
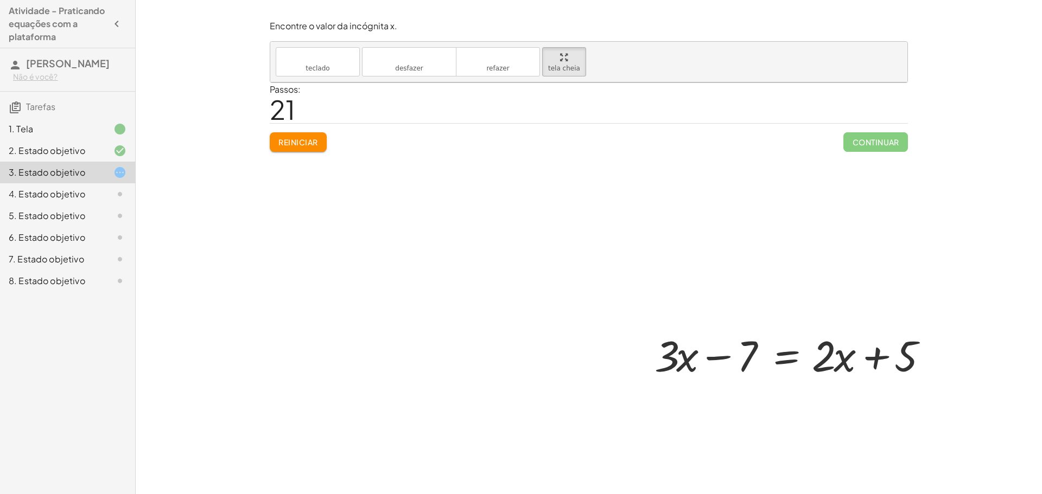
click at [308, 138] on div at bounding box center [606, 279] width 673 height 395
click at [309, 143] on div at bounding box center [606, 279] width 673 height 395
click at [310, 142] on div at bounding box center [606, 279] width 673 height 395
click at [552, 72] on font "tela cheia" at bounding box center [564, 69] width 32 height 8
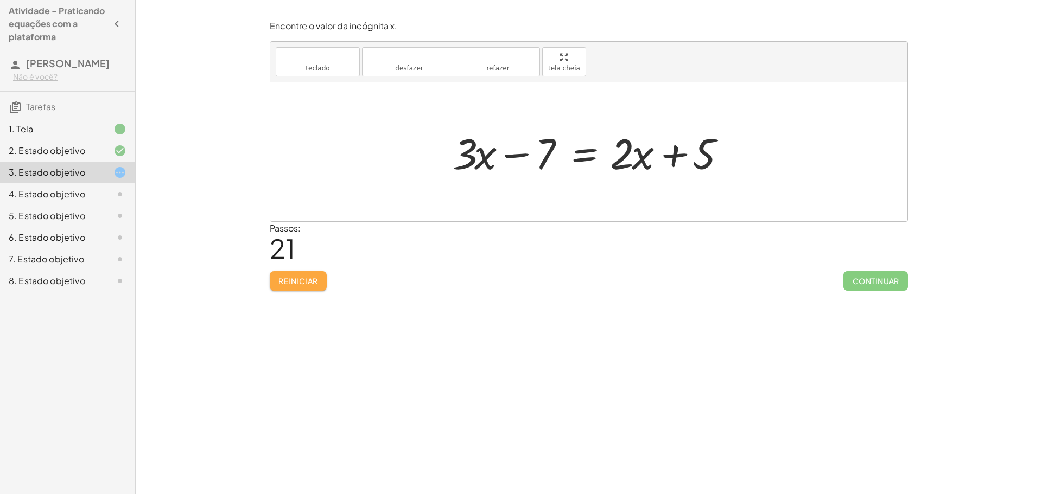
click at [302, 277] on font "Reiniciar" at bounding box center [297, 281] width 39 height 10
click at [91, 197] on div "4. Estado objetivo" at bounding box center [52, 194] width 87 height 13
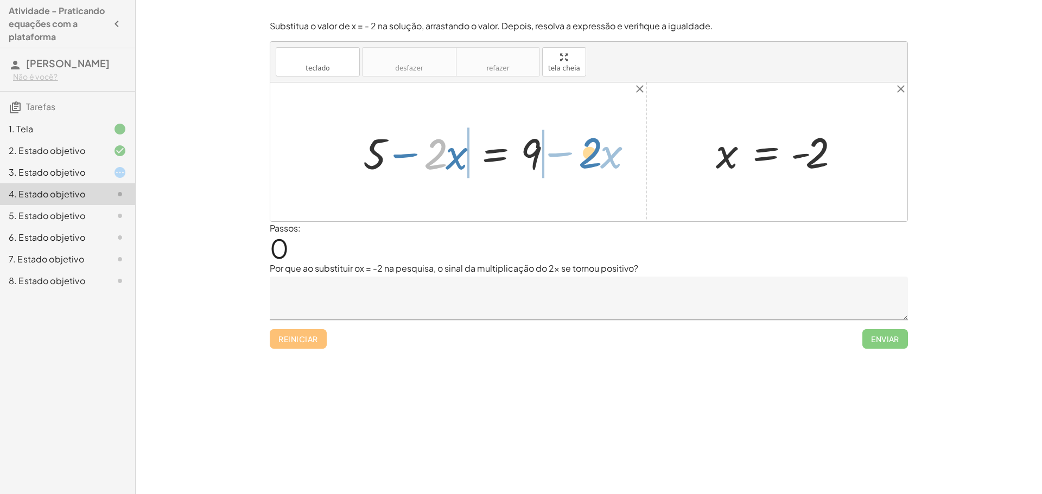
drag, startPoint x: 437, startPoint y: 154, endPoint x: 592, endPoint y: 152, distance: 154.6
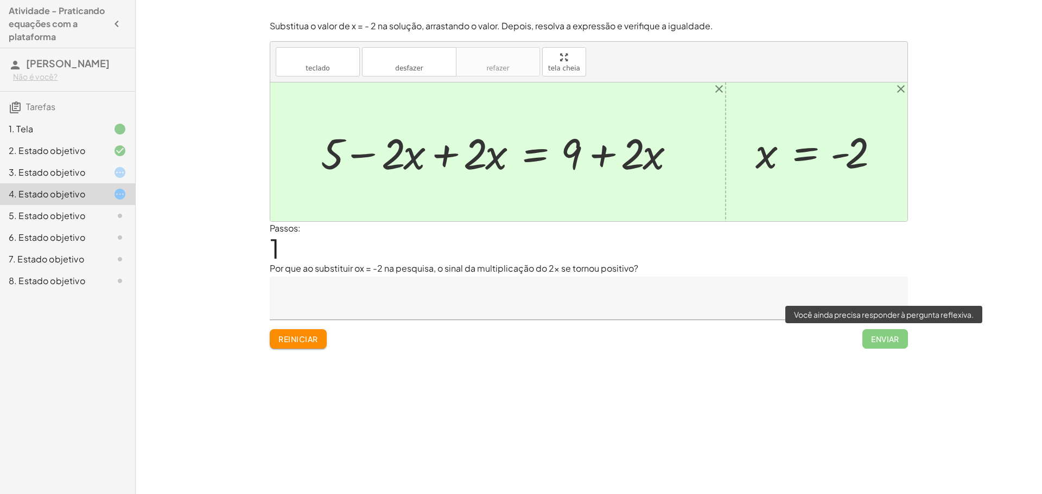
click at [873, 343] on span "Enviar" at bounding box center [885, 339] width 46 height 20
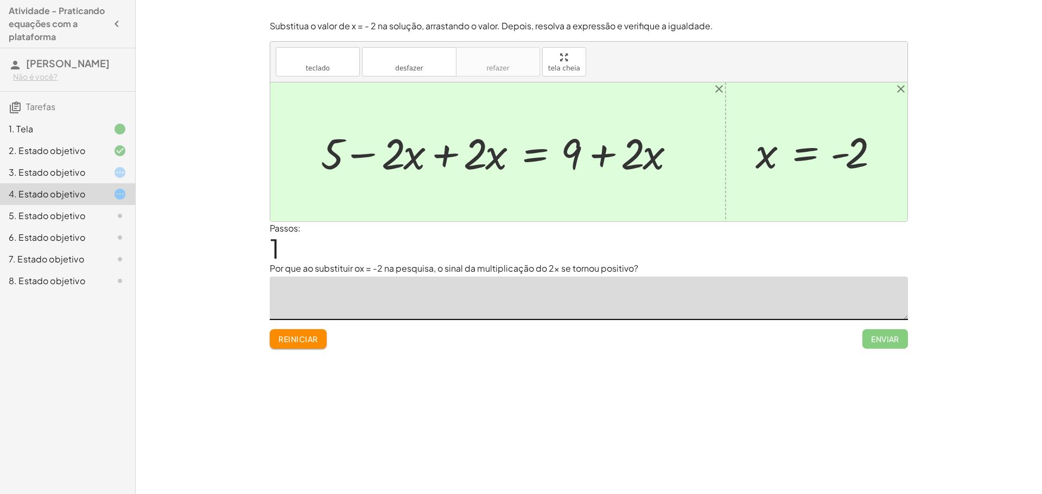
click at [651, 305] on textarea at bounding box center [589, 298] width 638 height 43
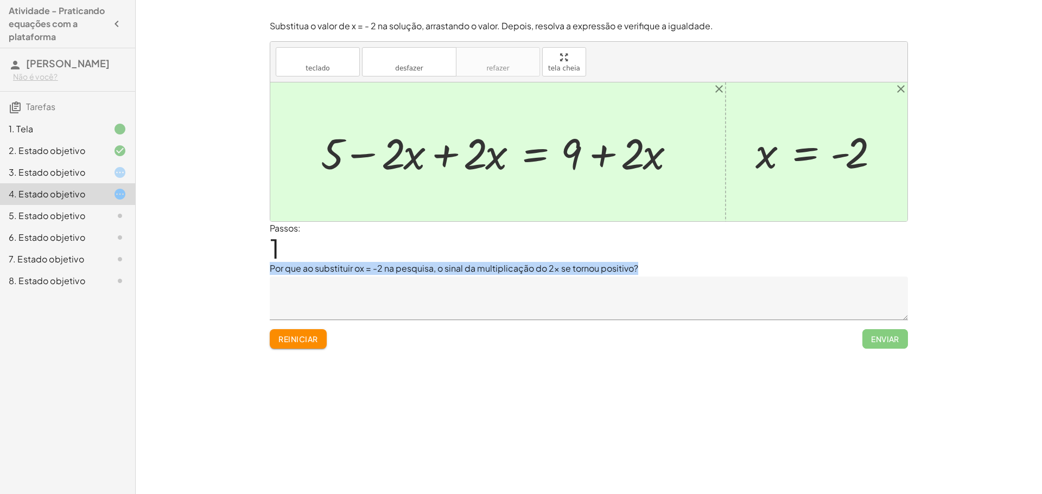
drag, startPoint x: 270, startPoint y: 269, endPoint x: 595, endPoint y: 301, distance: 326.0
click at [595, 301] on div "Por que ao substituir ox = -2 na pesquisa, o sinal da multiplicação do 2x se to…" at bounding box center [589, 291] width 638 height 58
copy div "Por que ao substituir ox = -2 na pesquisa, o sinal da multiplicação do 2x se to…"
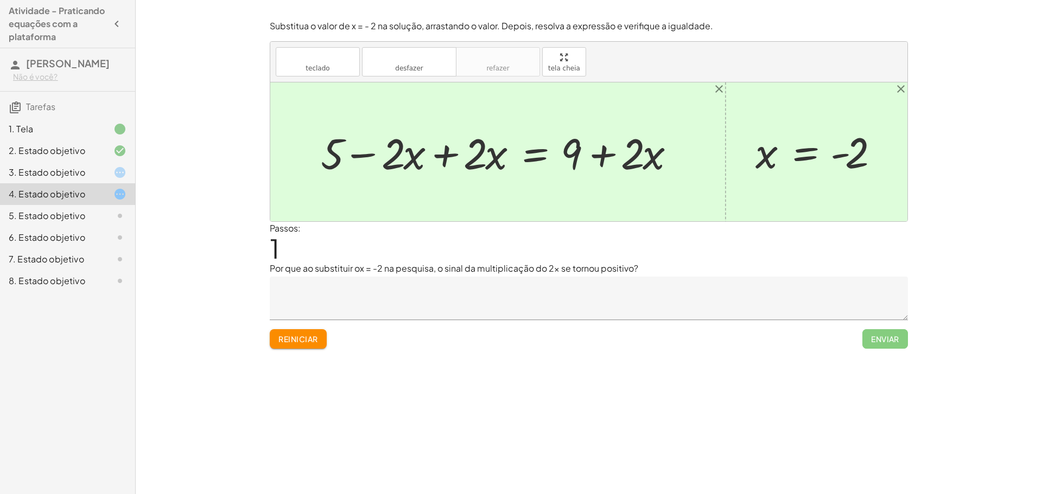
click at [354, 309] on textarea at bounding box center [589, 298] width 638 height 43
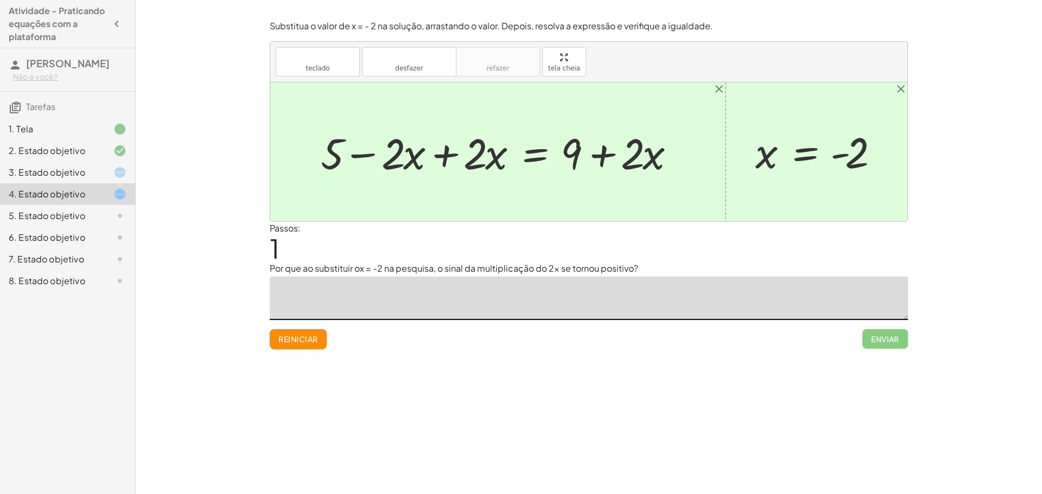
paste textarea "**********"
type textarea "*"
click at [892, 339] on span "Enviar" at bounding box center [885, 339] width 46 height 20
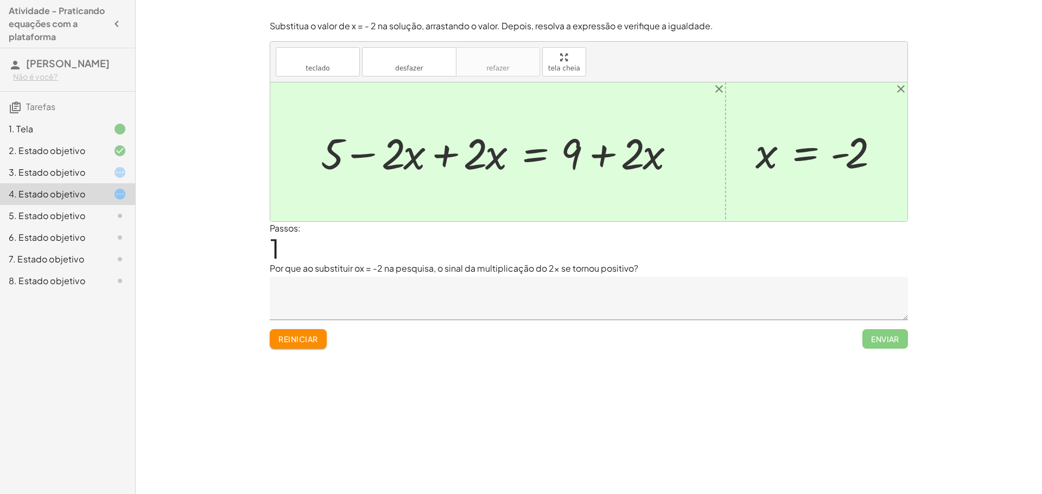
click at [327, 291] on textarea at bounding box center [589, 298] width 638 height 43
click at [92, 219] on div "5. Estado objetivo" at bounding box center [52, 215] width 87 height 13
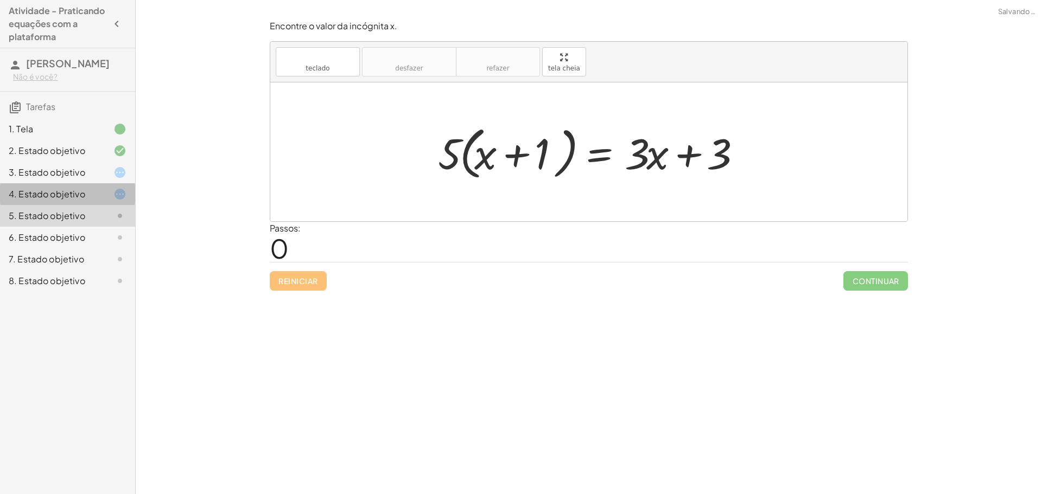
click at [98, 198] on div at bounding box center [111, 194] width 30 height 13
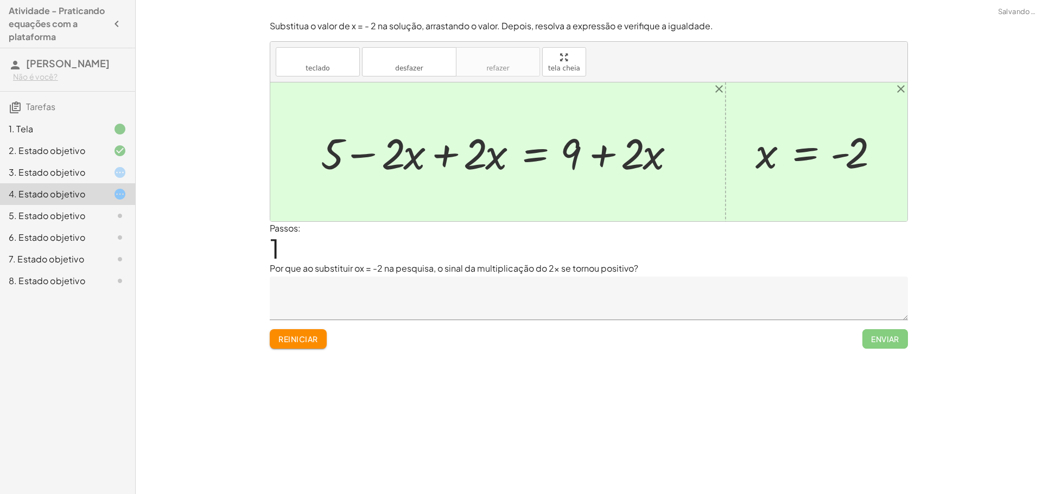
click at [119, 205] on div "3. Estado objetivo" at bounding box center [67, 216] width 135 height 22
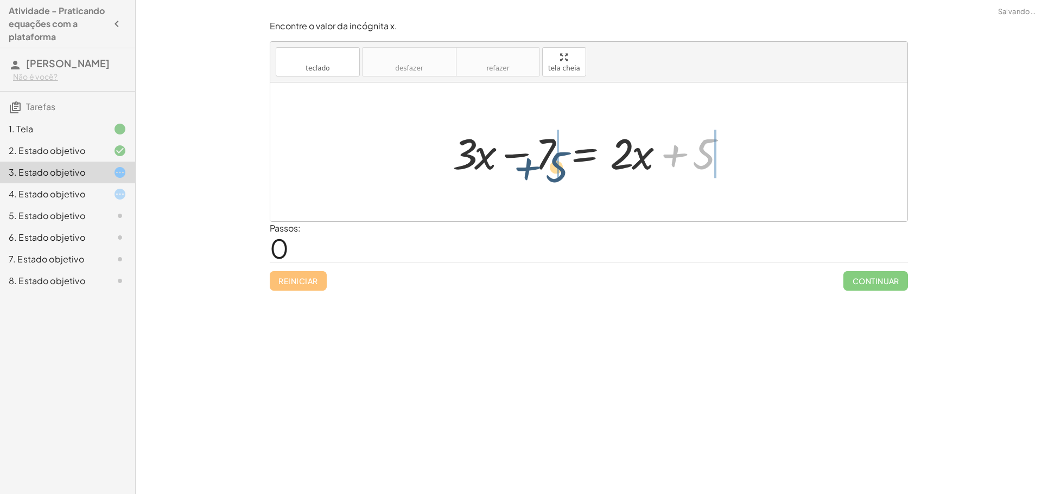
drag, startPoint x: 693, startPoint y: 150, endPoint x: 542, endPoint y: 164, distance: 152.0
click at [542, 164] on div at bounding box center [592, 152] width 291 height 56
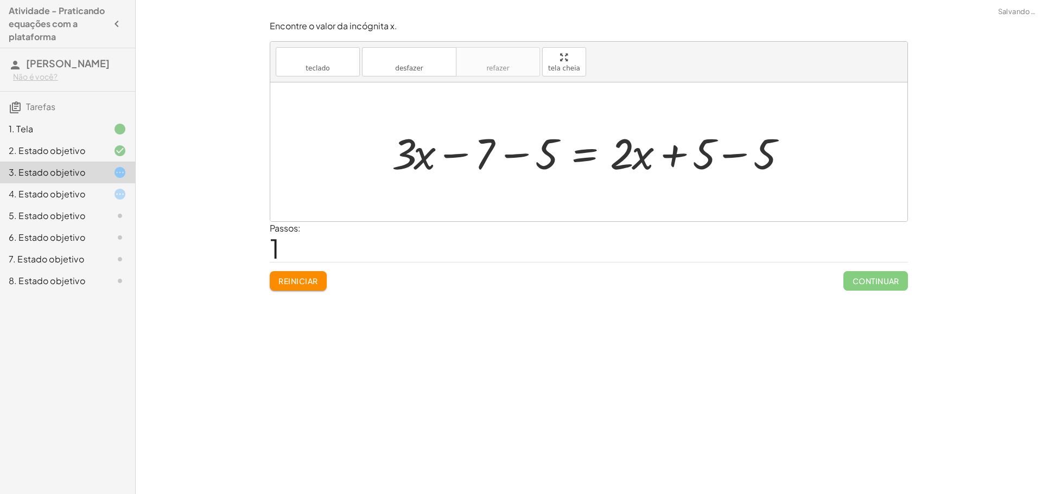
click at [315, 271] on div "Reiniciar Continuar" at bounding box center [589, 276] width 638 height 29
click at [322, 274] on button "Reiniciar" at bounding box center [298, 281] width 57 height 20
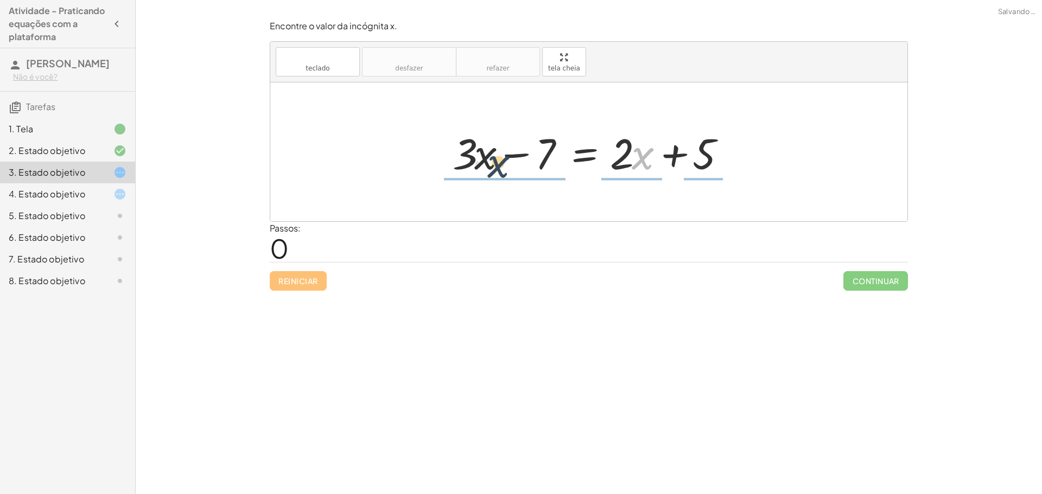
drag, startPoint x: 636, startPoint y: 159, endPoint x: 480, endPoint y: 162, distance: 156.3
click at [480, 162] on div at bounding box center [592, 152] width 291 height 56
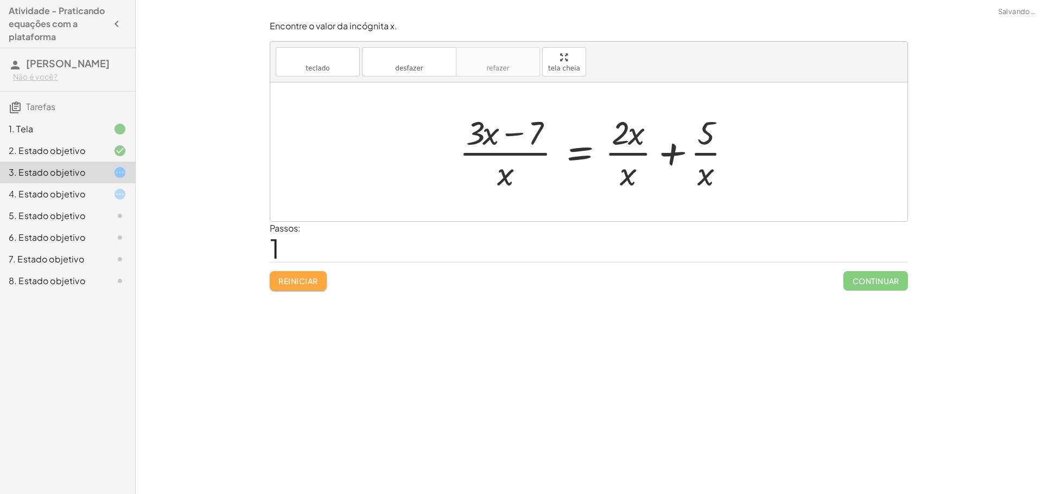
click at [303, 281] on font "Reiniciar" at bounding box center [297, 281] width 39 height 10
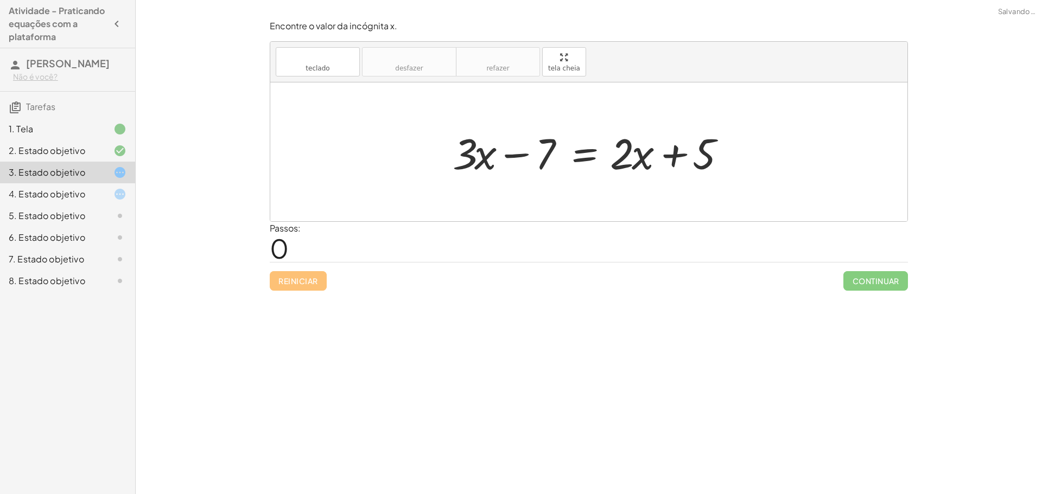
click at [95, 211] on div "5. Estado objetivo" at bounding box center [52, 215] width 87 height 13
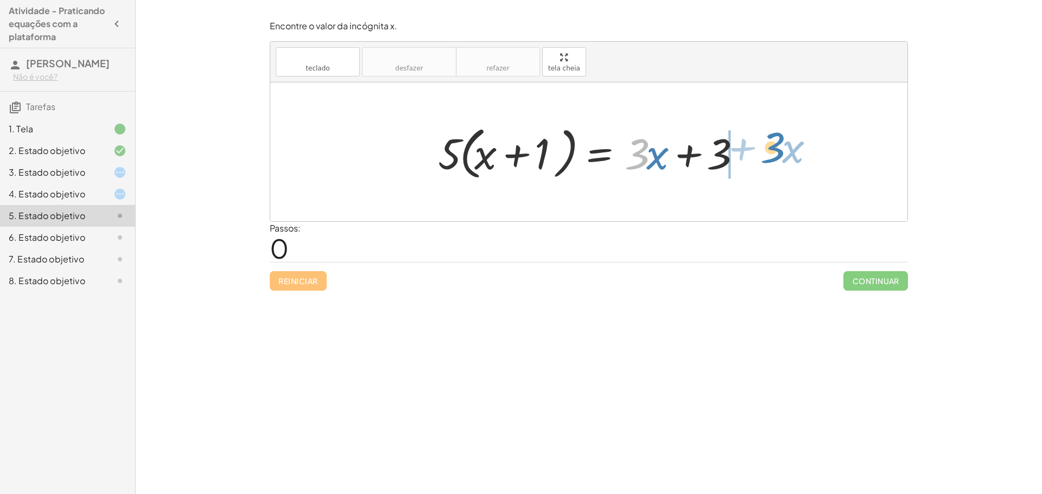
drag, startPoint x: 640, startPoint y: 161, endPoint x: 776, endPoint y: 154, distance: 136.3
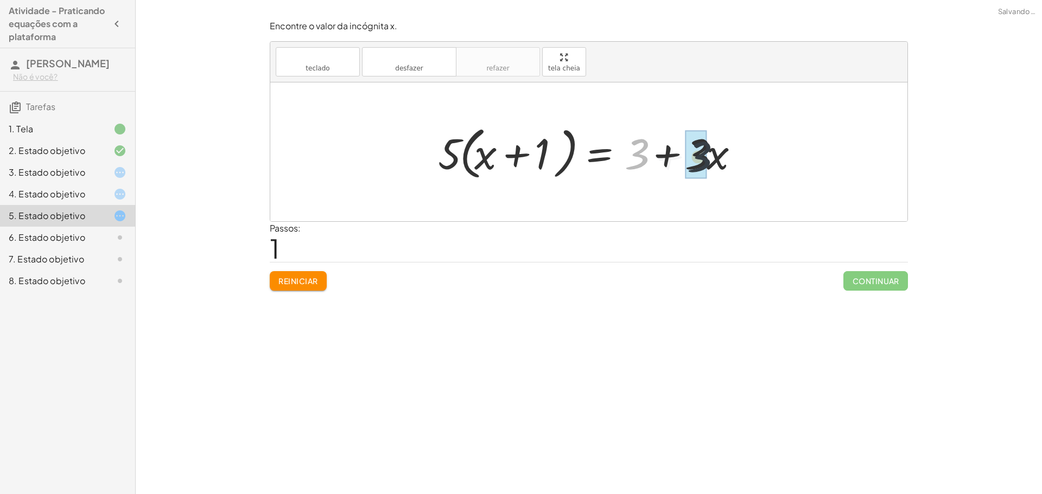
drag, startPoint x: 640, startPoint y: 160, endPoint x: 707, endPoint y: 163, distance: 67.9
click at [707, 163] on div at bounding box center [592, 152] width 320 height 62
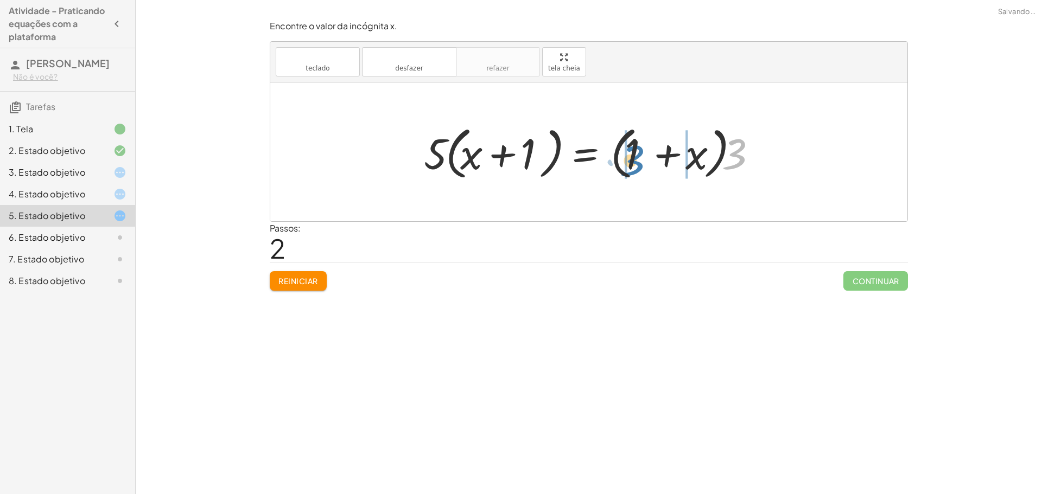
drag, startPoint x: 735, startPoint y: 145, endPoint x: 631, endPoint y: 150, distance: 103.2
click at [631, 150] on div at bounding box center [592, 152] width 349 height 62
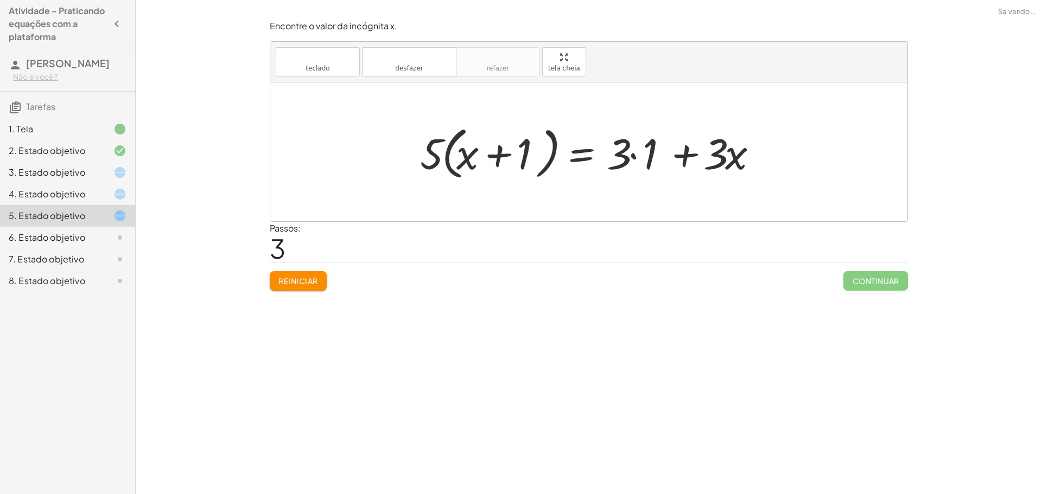
click at [298, 271] on div "Reiniciar Continuar" at bounding box center [589, 276] width 638 height 29
click at [111, 195] on div at bounding box center [111, 194] width 30 height 13
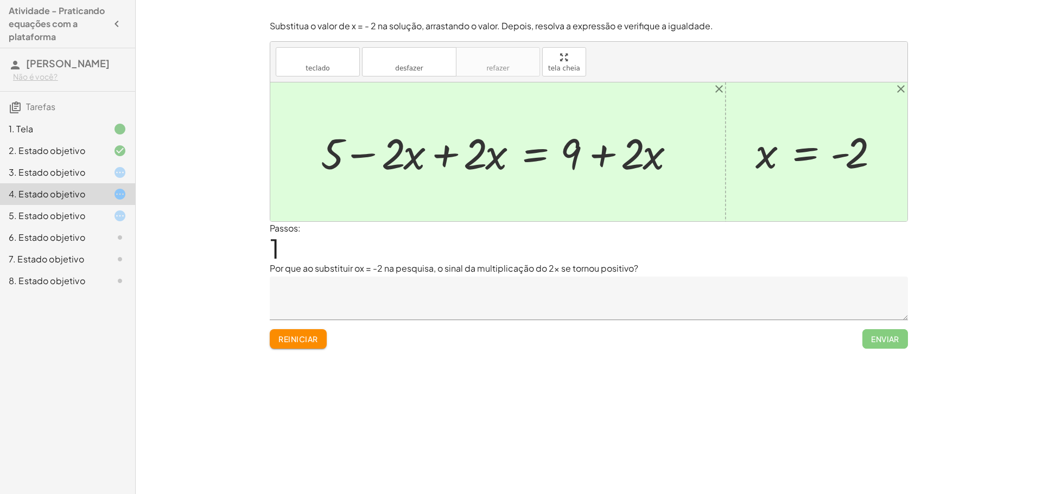
click at [508, 285] on textarea at bounding box center [589, 298] width 638 height 43
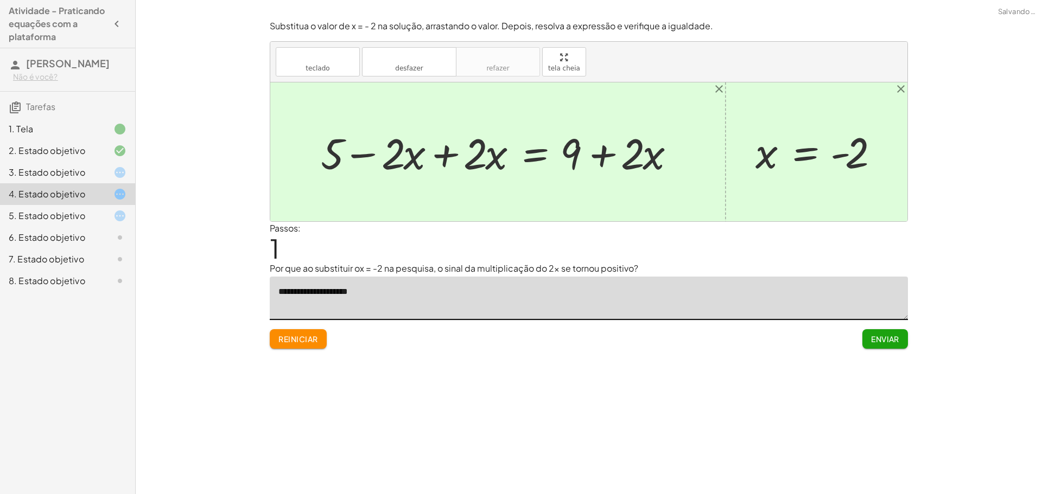
type textarea "**********"
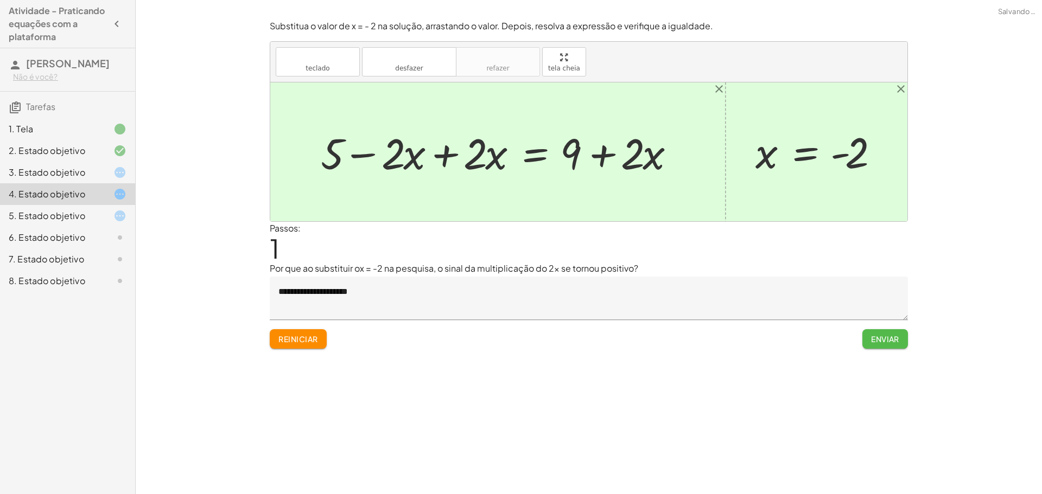
click at [872, 345] on button "Enviar" at bounding box center [885, 339] width 46 height 20
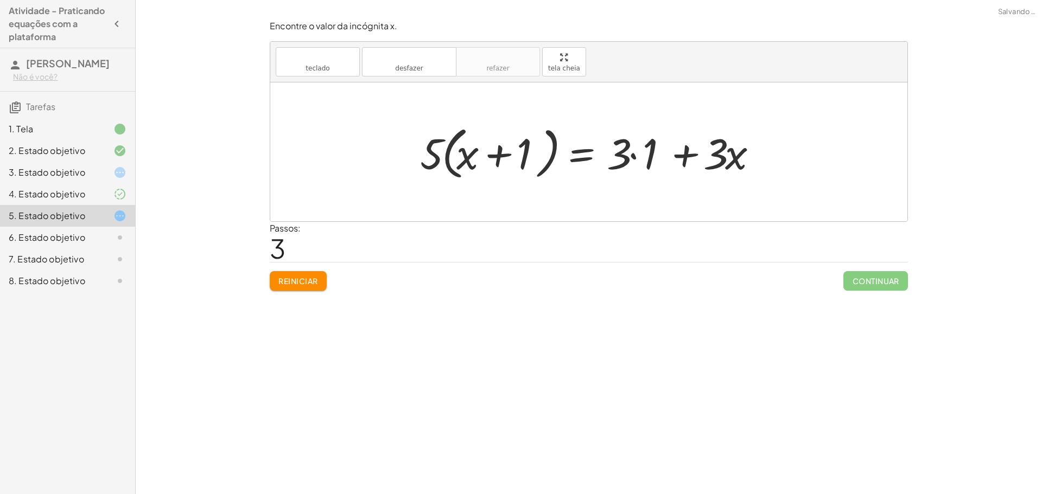
click at [119, 193] on icon at bounding box center [119, 194] width 13 height 13
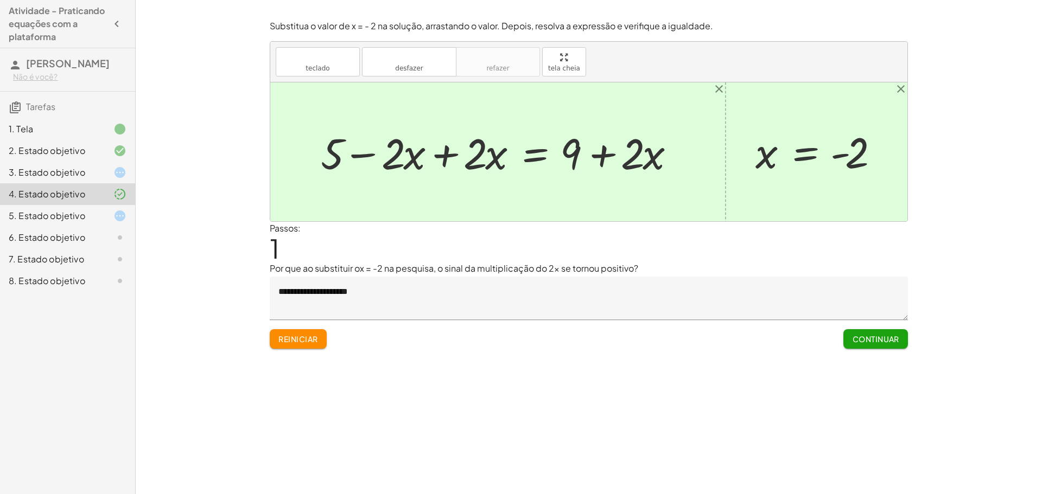
drag, startPoint x: 829, startPoint y: 145, endPoint x: 807, endPoint y: 151, distance: 22.9
click at [807, 151] on div at bounding box center [820, 152] width 141 height 54
drag, startPoint x: 847, startPoint y: 156, endPoint x: 870, endPoint y: 157, distance: 22.2
click at [873, 145] on div at bounding box center [820, 152] width 141 height 54
click at [116, 218] on icon at bounding box center [119, 215] width 13 height 13
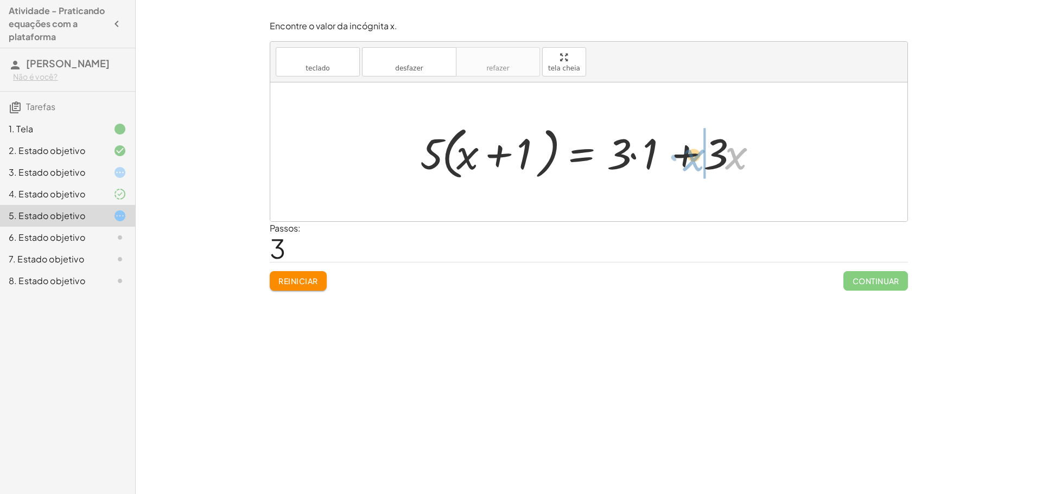
drag, startPoint x: 742, startPoint y: 156, endPoint x: 656, endPoint y: 162, distance: 85.9
click at [657, 162] on div at bounding box center [592, 152] width 356 height 62
drag, startPoint x: 724, startPoint y: 154, endPoint x: 672, endPoint y: 157, distance: 51.6
click at [672, 157] on div at bounding box center [592, 152] width 356 height 62
drag, startPoint x: 680, startPoint y: 165, endPoint x: 616, endPoint y: 158, distance: 63.9
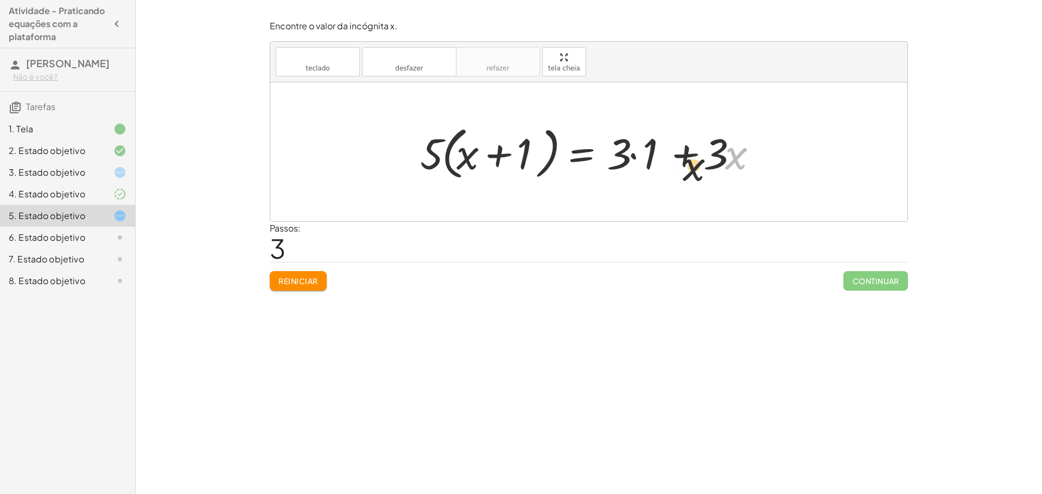
click at [617, 158] on div at bounding box center [592, 152] width 356 height 62
drag, startPoint x: 707, startPoint y: 155, endPoint x: 622, endPoint y: 161, distance: 85.3
click at [628, 162] on div at bounding box center [592, 152] width 356 height 62
click at [0, 0] on div "Encontre o valor da incógnita x. teclado teclado desfazer desfazer refazer refa…" at bounding box center [0, 0] width 0 height 0
click at [299, 282] on font "Reiniciar" at bounding box center [297, 281] width 39 height 10
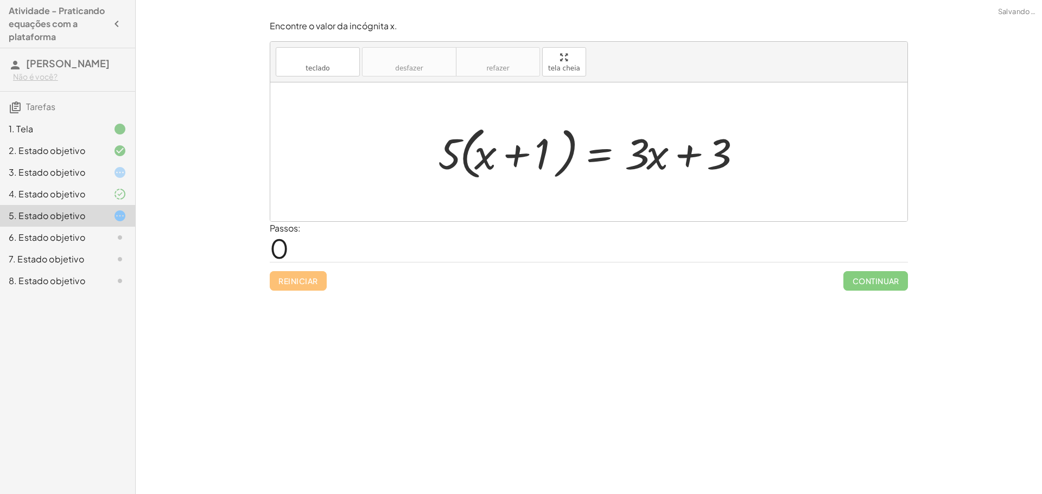
click at [113, 170] on icon at bounding box center [119, 172] width 13 height 13
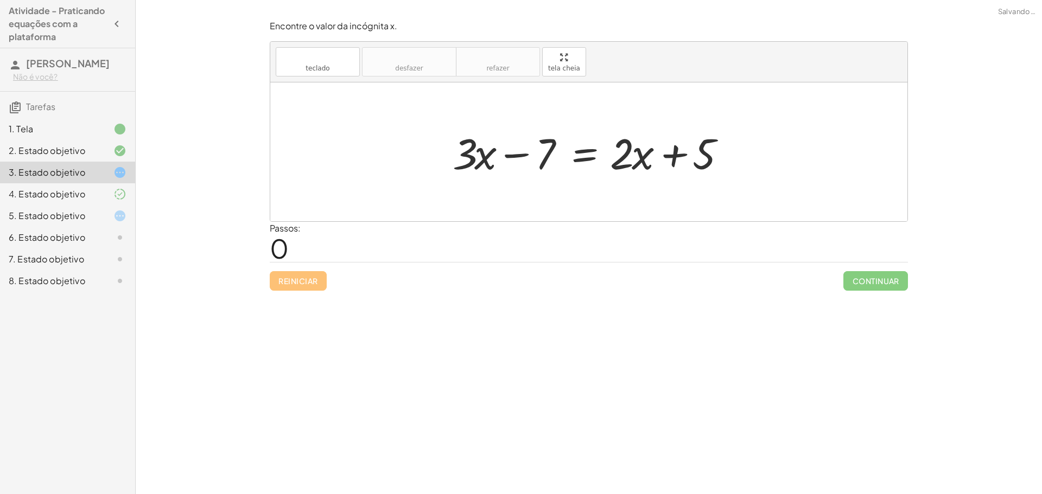
drag, startPoint x: 272, startPoint y: 278, endPoint x: 310, endPoint y: 247, distance: 49.3
click at [272, 278] on div "Reiniciar Continuar" at bounding box center [589, 276] width 638 height 29
drag, startPoint x: 468, startPoint y: 156, endPoint x: 542, endPoint y: 157, distance: 74.3
click at [542, 157] on div at bounding box center [592, 152] width 291 height 56
drag, startPoint x: 700, startPoint y: 149, endPoint x: 642, endPoint y: 158, distance: 58.9
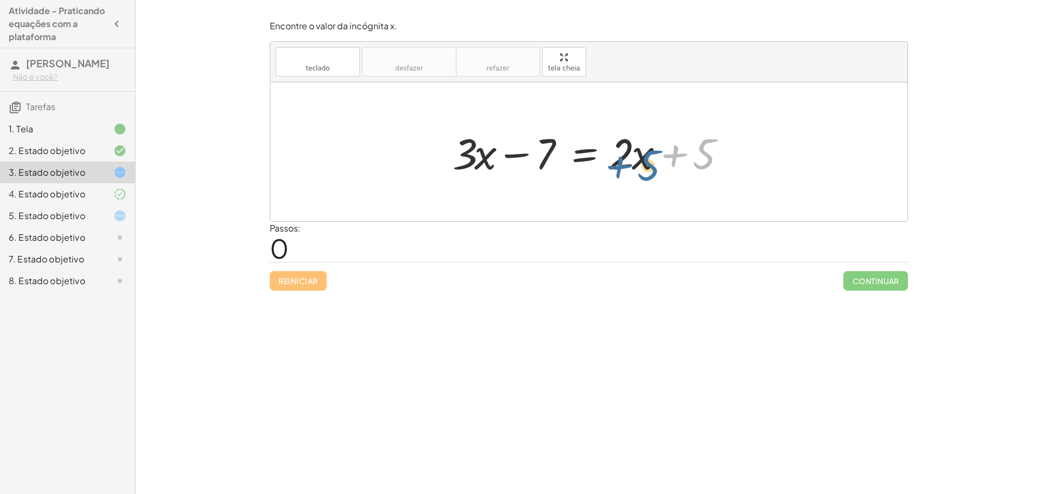
click at [642, 158] on div at bounding box center [592, 152] width 291 height 56
drag, startPoint x: 702, startPoint y: 158, endPoint x: 624, endPoint y: 157, distance: 77.6
click at [624, 157] on div at bounding box center [592, 152] width 291 height 56
drag, startPoint x: 687, startPoint y: 151, endPoint x: 681, endPoint y: 152, distance: 6.6
click at [681, 152] on div at bounding box center [592, 152] width 291 height 56
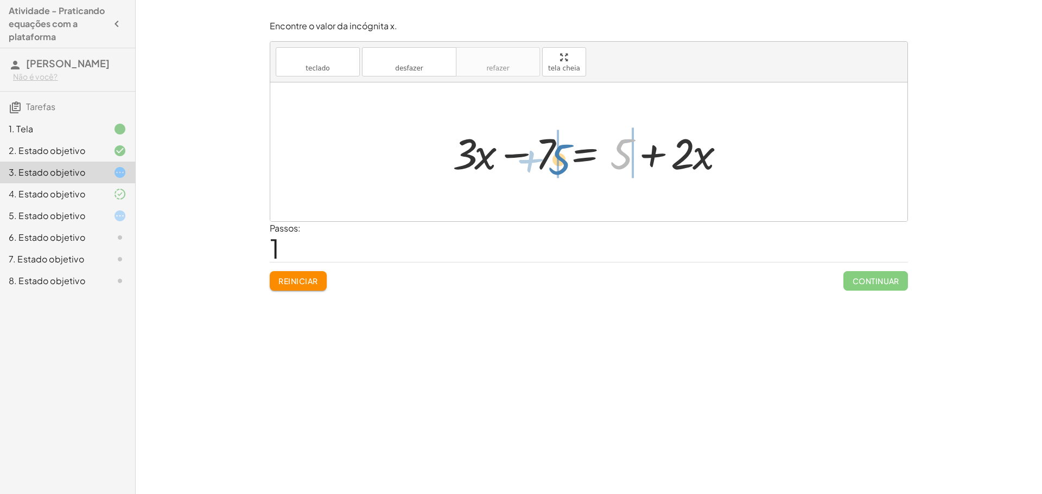
drag, startPoint x: 618, startPoint y: 150, endPoint x: 559, endPoint y: 156, distance: 59.4
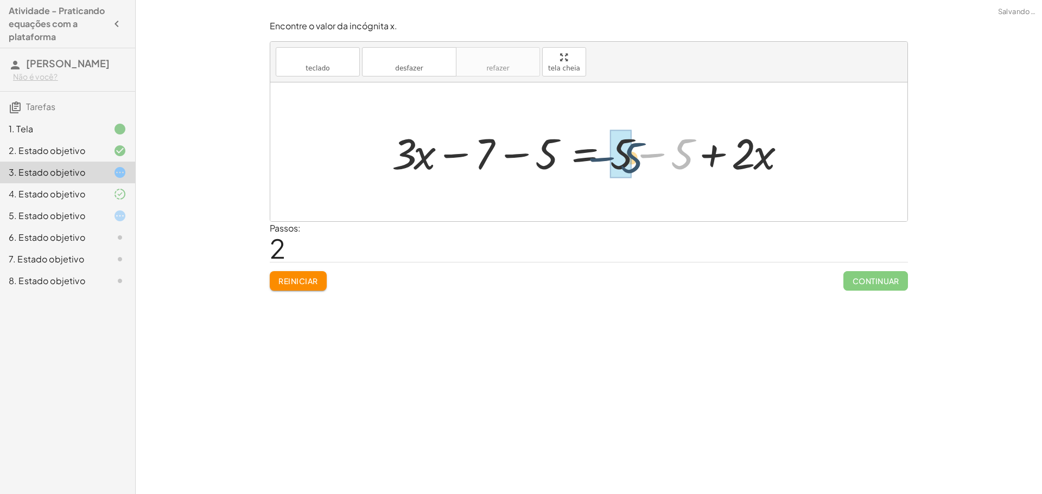
drag, startPoint x: 669, startPoint y: 150, endPoint x: 633, endPoint y: 152, distance: 37.0
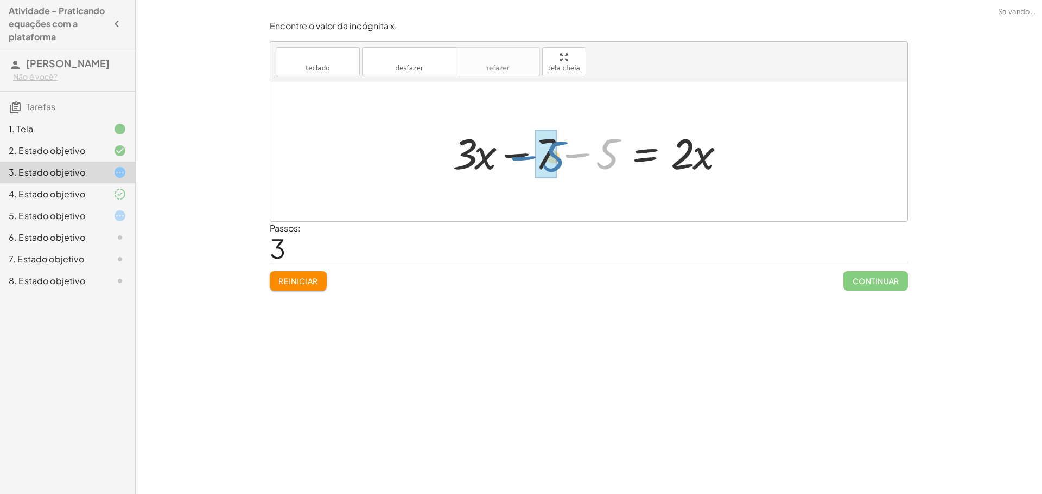
drag, startPoint x: 605, startPoint y: 153, endPoint x: 557, endPoint y: 156, distance: 48.9
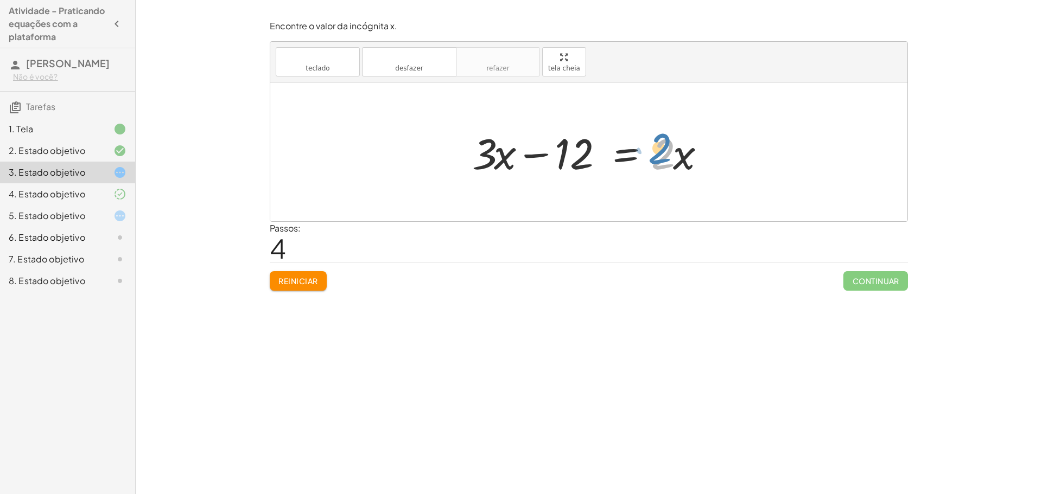
drag, startPoint x: 651, startPoint y: 150, endPoint x: 666, endPoint y: 139, distance: 18.4
click at [666, 139] on div at bounding box center [593, 152] width 252 height 56
drag, startPoint x: 551, startPoint y: 150, endPoint x: 563, endPoint y: 149, distance: 11.9
click at [561, 149] on div at bounding box center [593, 152] width 252 height 56
drag, startPoint x: 574, startPoint y: 151, endPoint x: 742, endPoint y: 147, distance: 168.2
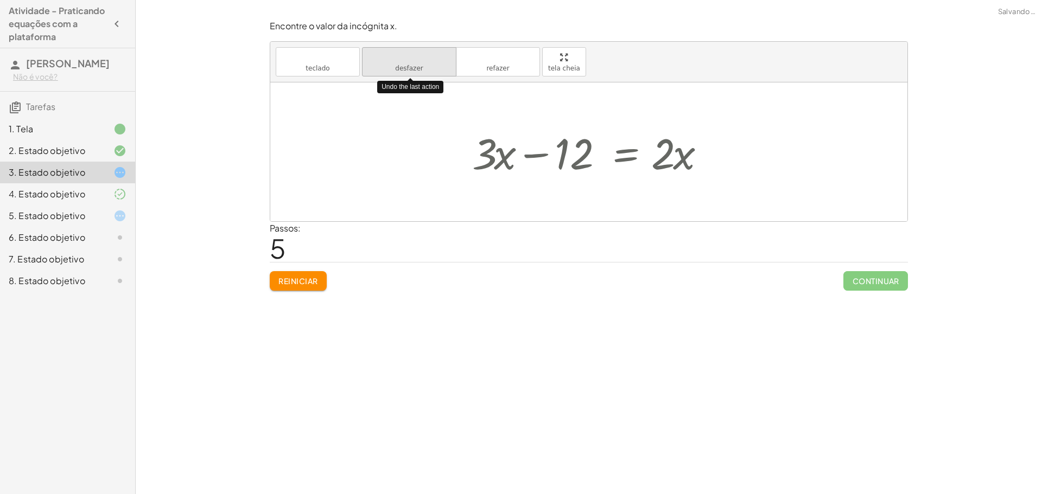
click at [420, 69] on font "desfazer" at bounding box center [409, 69] width 28 height 8
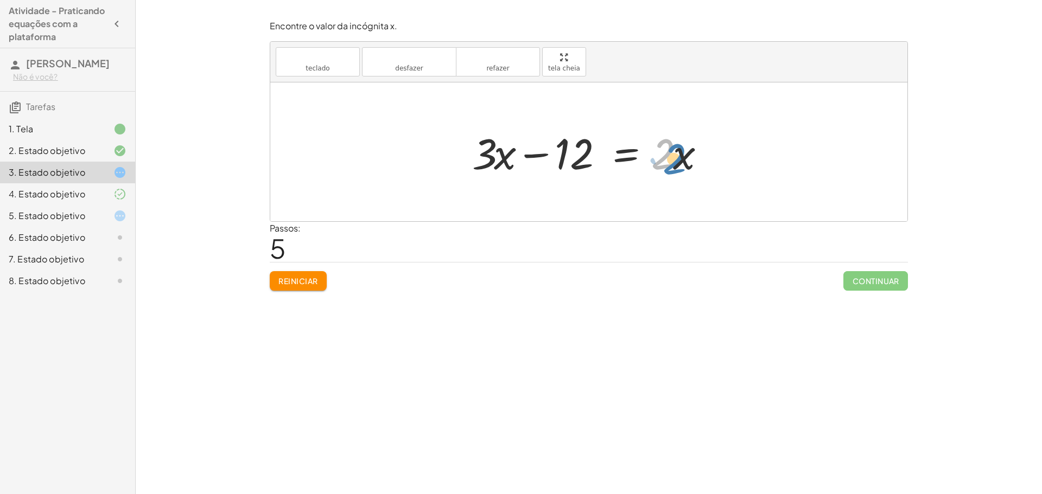
click at [666, 169] on div at bounding box center [593, 152] width 252 height 56
drag, startPoint x: 535, startPoint y: 156, endPoint x: 712, endPoint y: 151, distance: 176.9
click at [712, 151] on div at bounding box center [593, 152] width 252 height 56
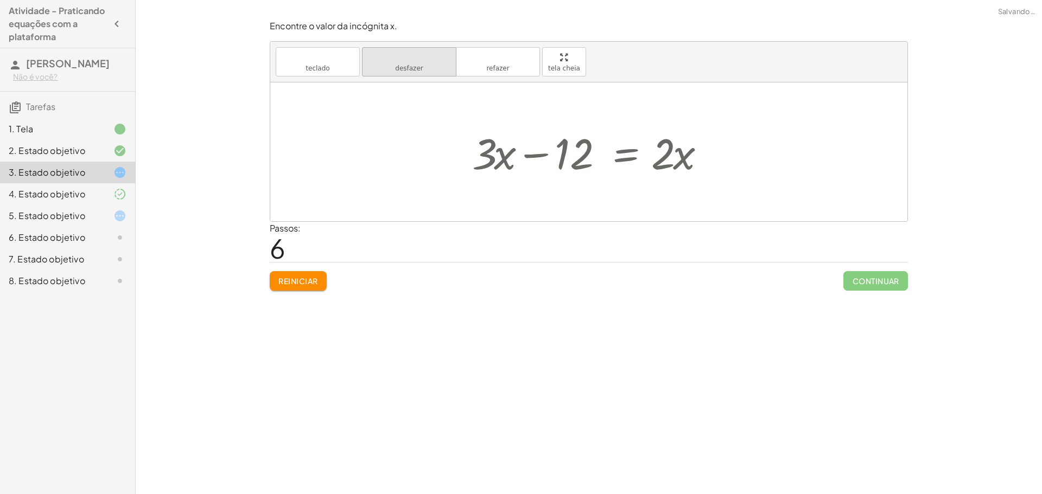
click at [406, 61] on font "desfazer" at bounding box center [409, 57] width 82 height 10
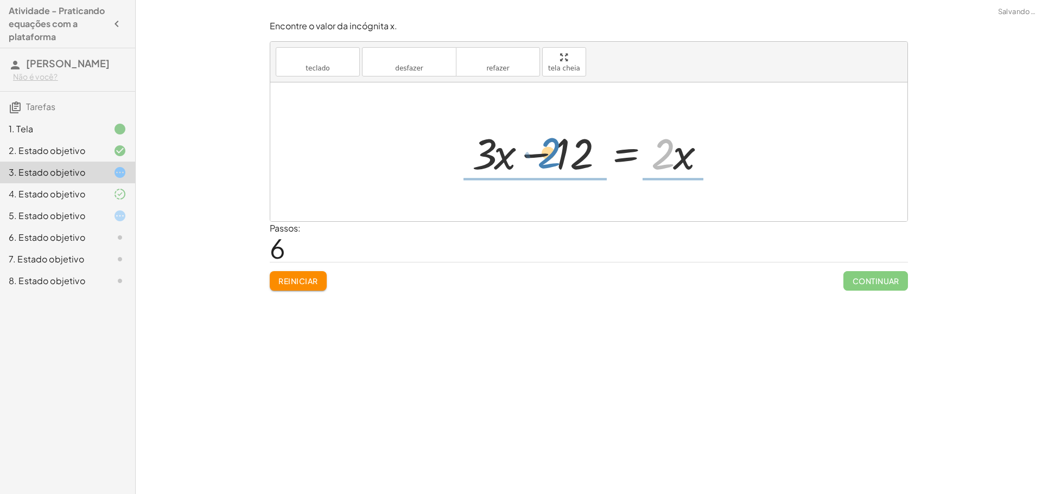
drag, startPoint x: 665, startPoint y: 150, endPoint x: 550, endPoint y: 149, distance: 115.0
click at [550, 149] on div at bounding box center [593, 152] width 252 height 56
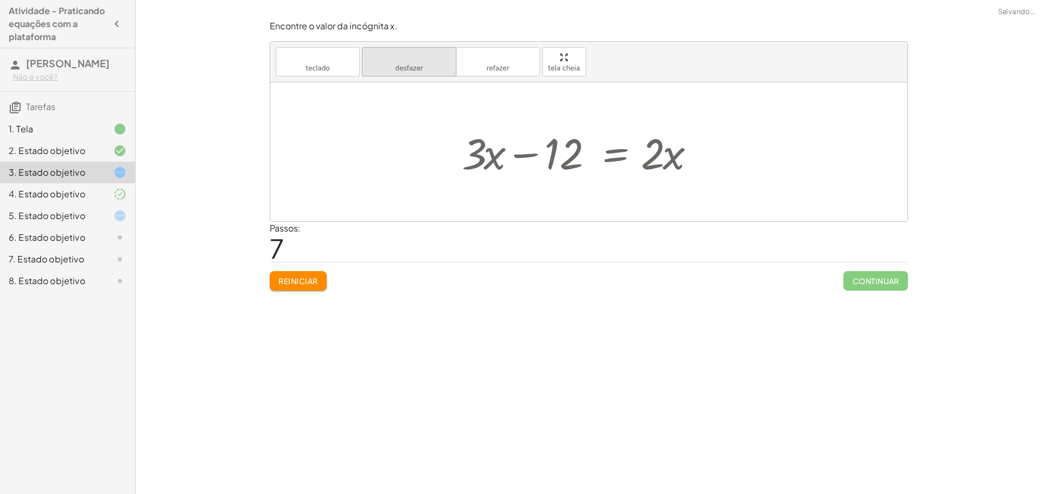
click at [386, 67] on button "desfazer desfazer" at bounding box center [409, 61] width 94 height 29
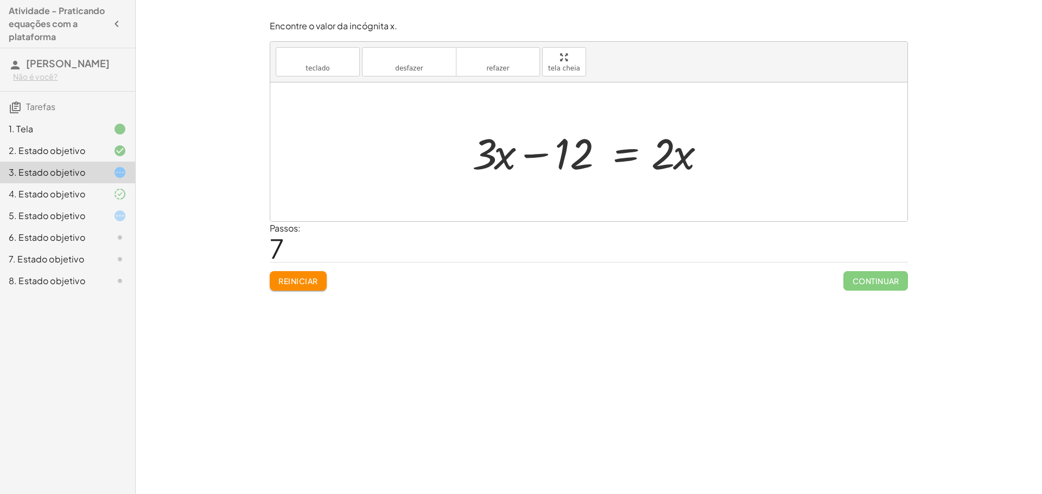
click at [108, 235] on div at bounding box center [111, 237] width 30 height 13
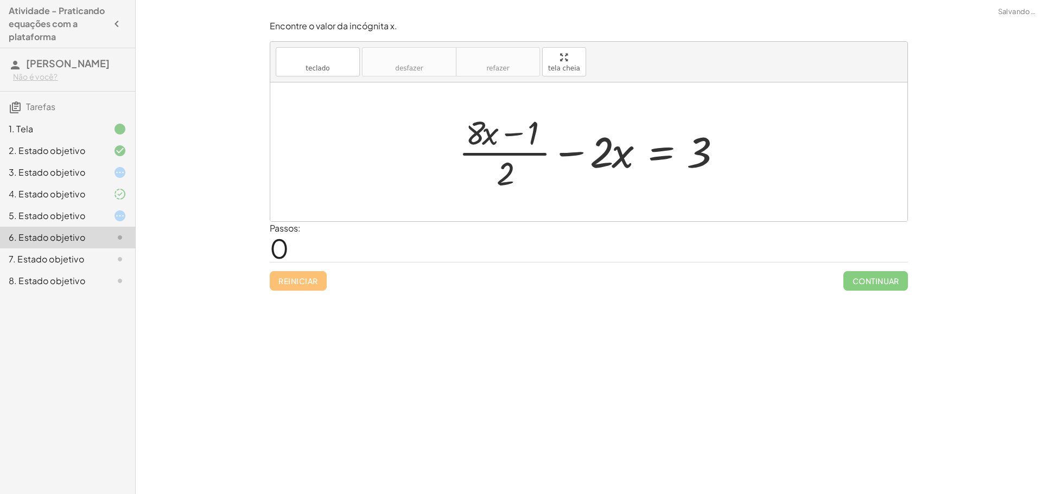
click at [114, 254] on icon at bounding box center [119, 259] width 13 height 13
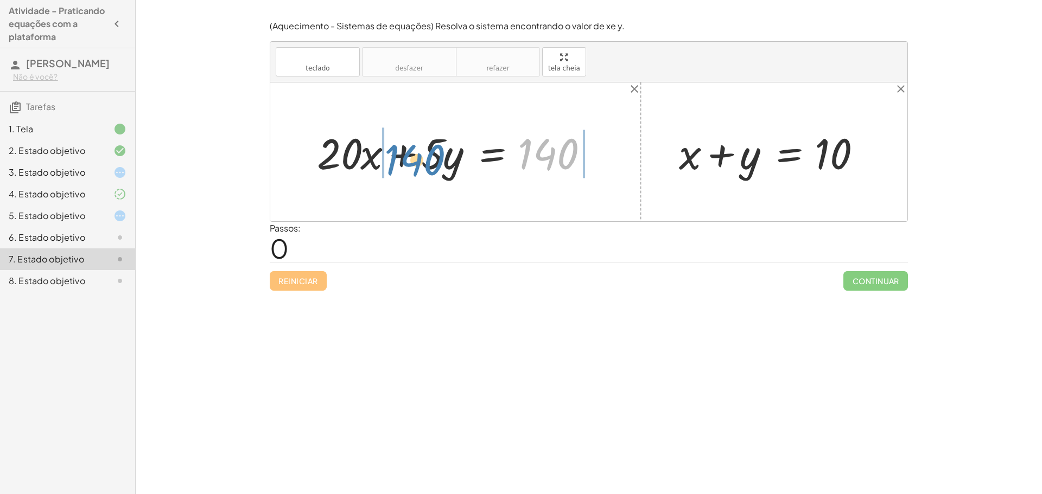
drag, startPoint x: 554, startPoint y: 154, endPoint x: 438, endPoint y: 164, distance: 117.1
click at [438, 164] on div at bounding box center [459, 152] width 296 height 56
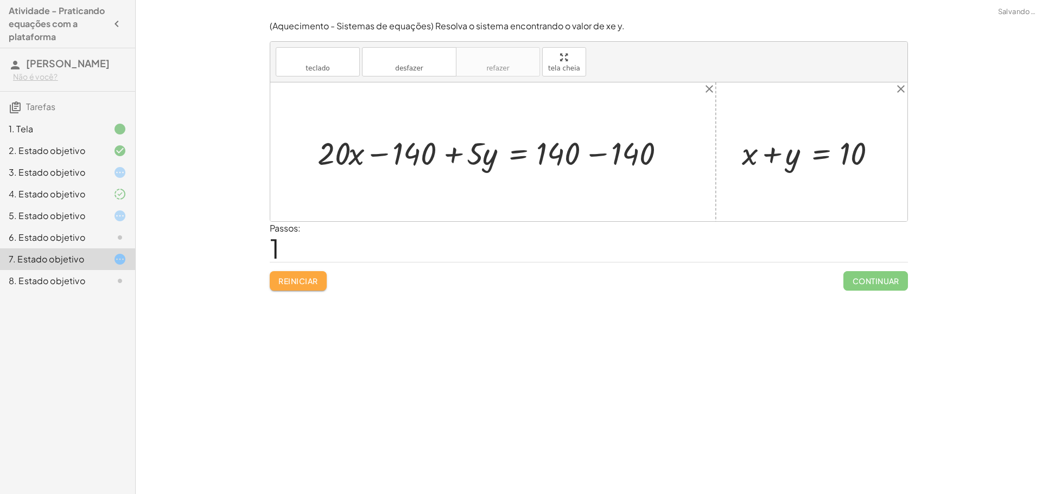
click at [307, 283] on font "Reiniciar" at bounding box center [297, 281] width 39 height 10
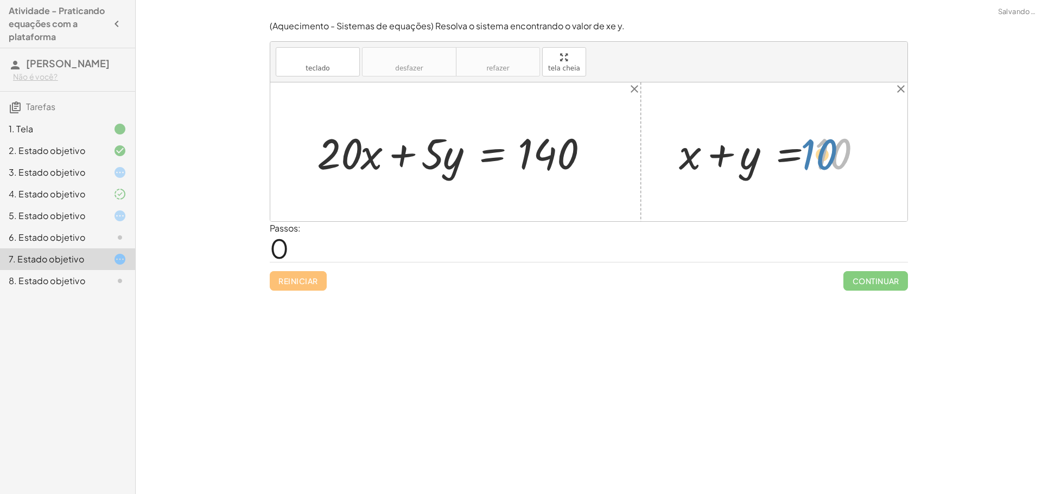
drag, startPoint x: 833, startPoint y: 147, endPoint x: 825, endPoint y: 147, distance: 7.6
click at [825, 147] on div at bounding box center [777, 152] width 209 height 56
drag, startPoint x: 553, startPoint y: 152, endPoint x: 455, endPoint y: 178, distance: 102.2
click at [455, 178] on div at bounding box center [459, 152] width 296 height 56
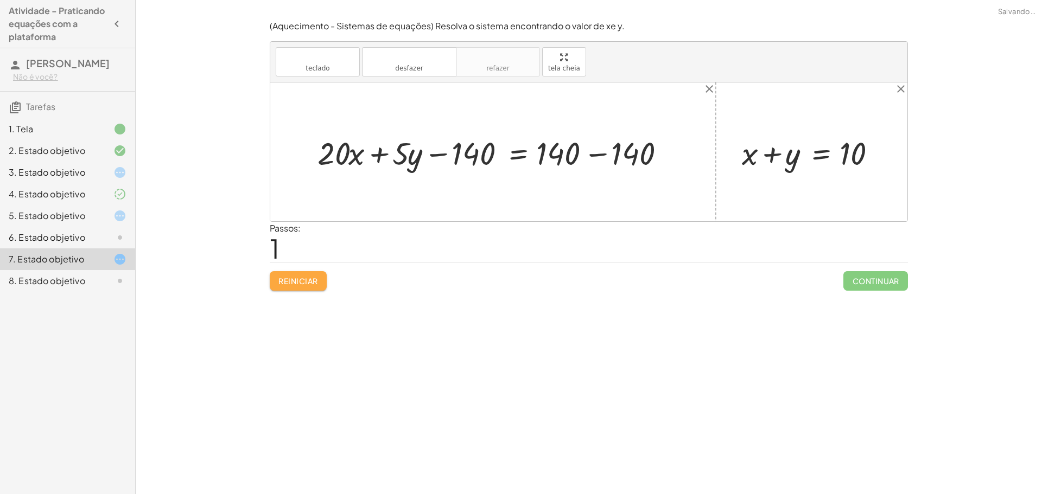
click at [305, 279] on font "Reiniciar" at bounding box center [297, 281] width 39 height 10
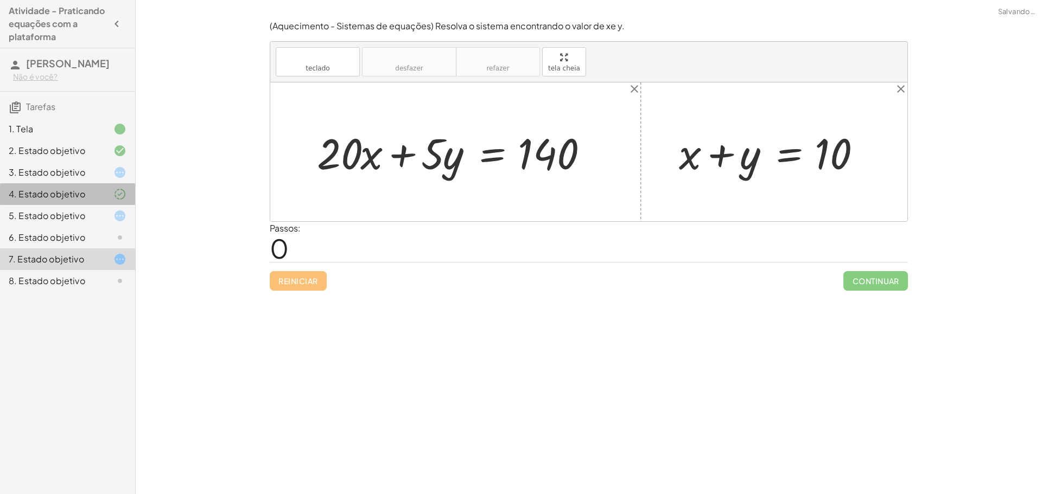
click at [98, 194] on div at bounding box center [111, 194] width 30 height 13
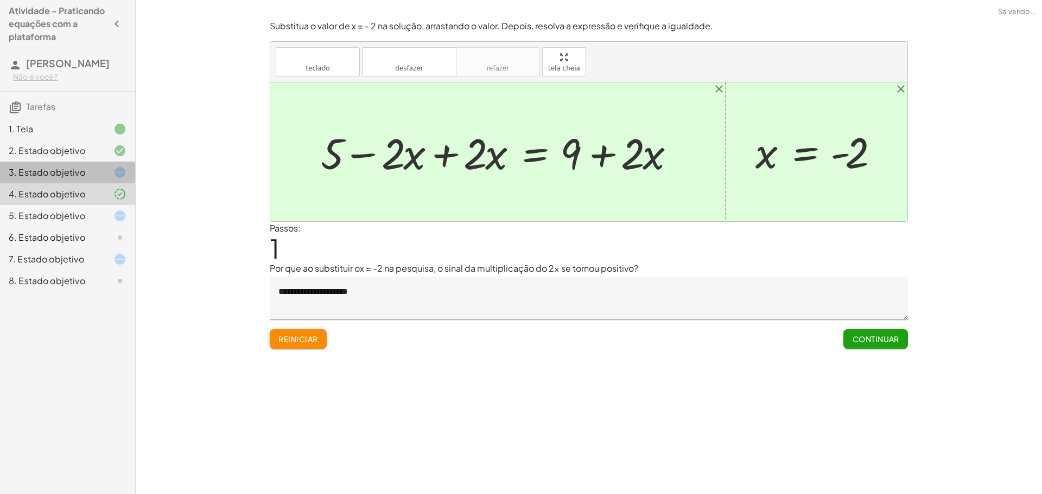
click at [121, 171] on icon at bounding box center [119, 172] width 13 height 13
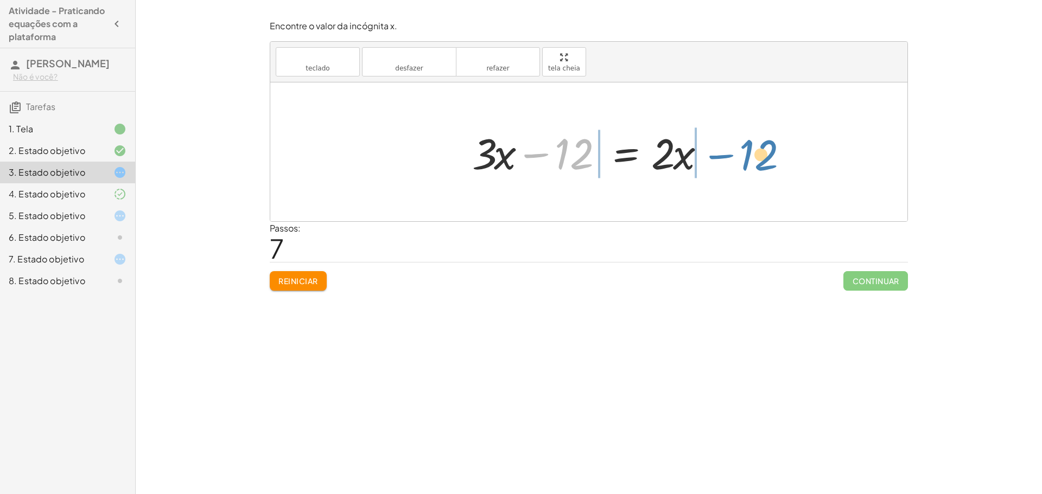
drag, startPoint x: 576, startPoint y: 162, endPoint x: 765, endPoint y: 163, distance: 189.9
click at [765, 163] on div "+ · 3 · x − 7 = + · 2 · x + 5 + · 3 · x − 7 = + 5 + · 2 · x + · 3 · x − 7 − 5 =…" at bounding box center [588, 151] width 637 height 139
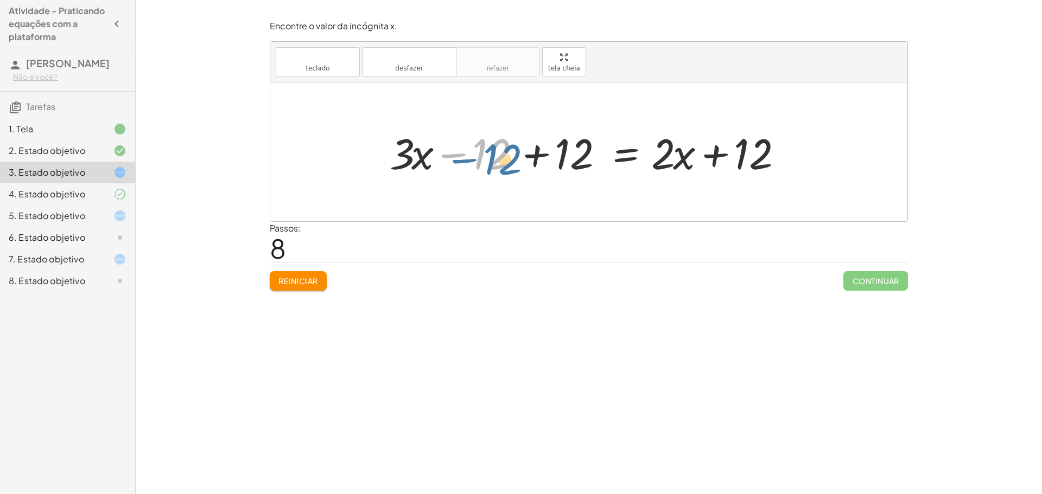
drag, startPoint x: 495, startPoint y: 154, endPoint x: 511, endPoint y: 152, distance: 16.3
click at [506, 158] on div at bounding box center [592, 152] width 417 height 56
drag, startPoint x: 539, startPoint y: 154, endPoint x: 467, endPoint y: 156, distance: 72.7
click at [467, 156] on div at bounding box center [592, 152] width 417 height 56
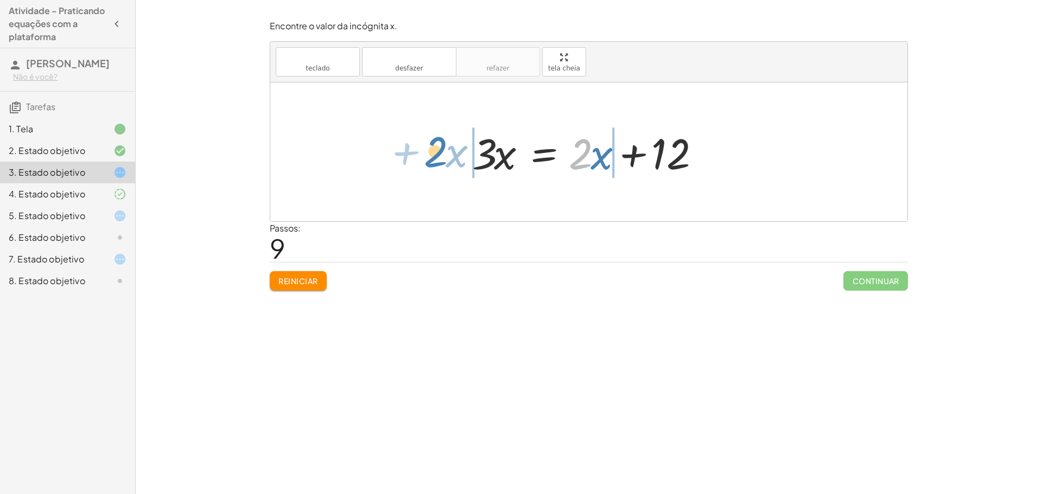
drag, startPoint x: 587, startPoint y: 159, endPoint x: 446, endPoint y: 154, distance: 141.1
click at [441, 157] on div "+ · 3 · x − 7 = + · 2 · x + 5 + · 3 · x − 7 = + 5 + · 2 · x + · 3 · x − 7 − 5 =…" at bounding box center [588, 151] width 637 height 139
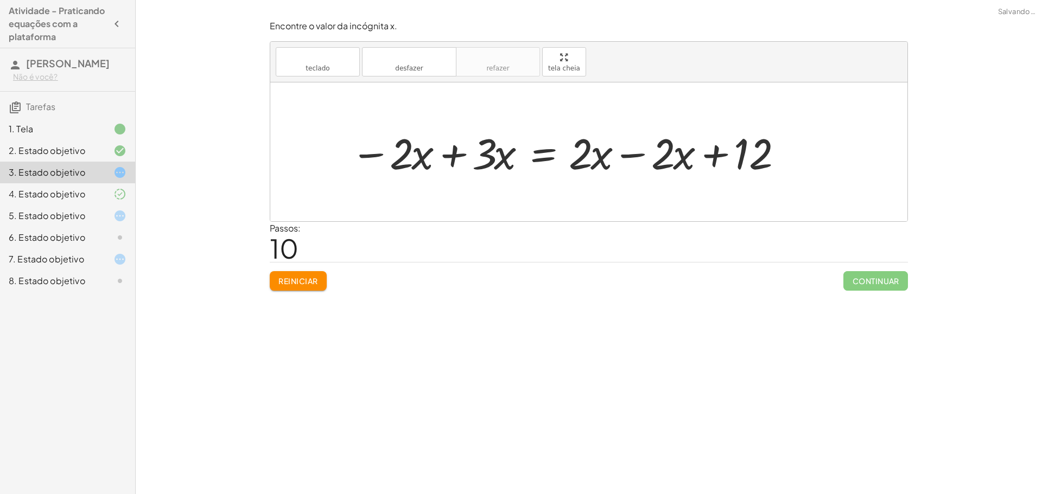
click at [625, 151] on div at bounding box center [569, 152] width 449 height 56
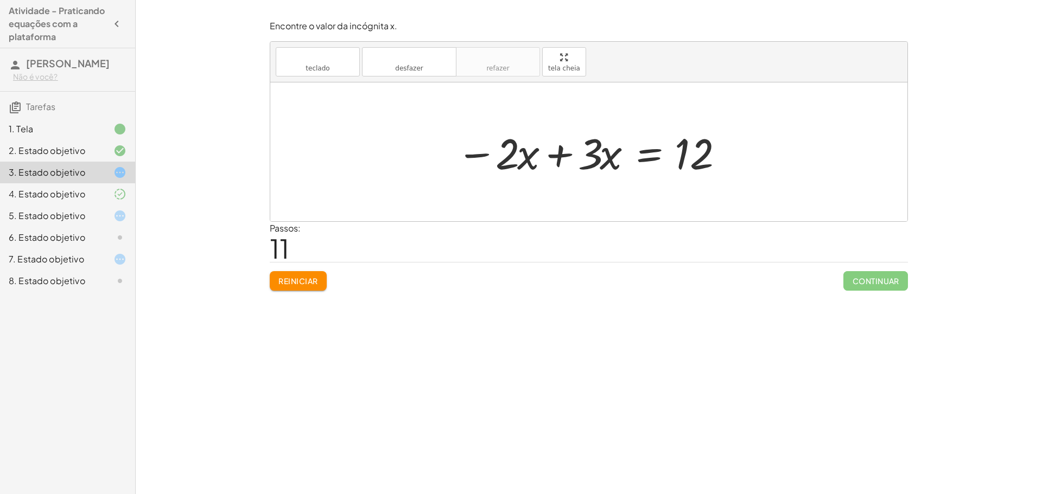
click at [557, 155] on div at bounding box center [593, 152] width 284 height 56
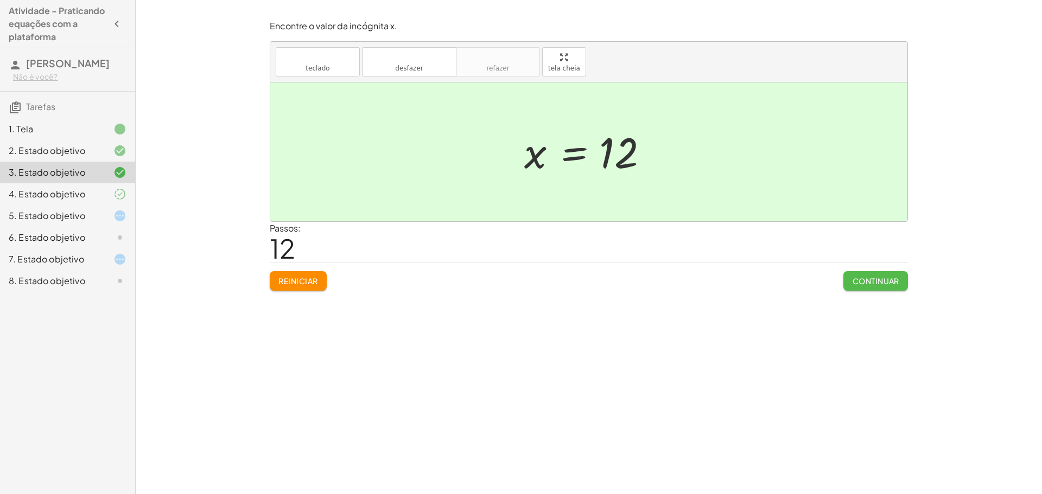
click at [873, 276] on font "Continuar" at bounding box center [875, 281] width 47 height 10
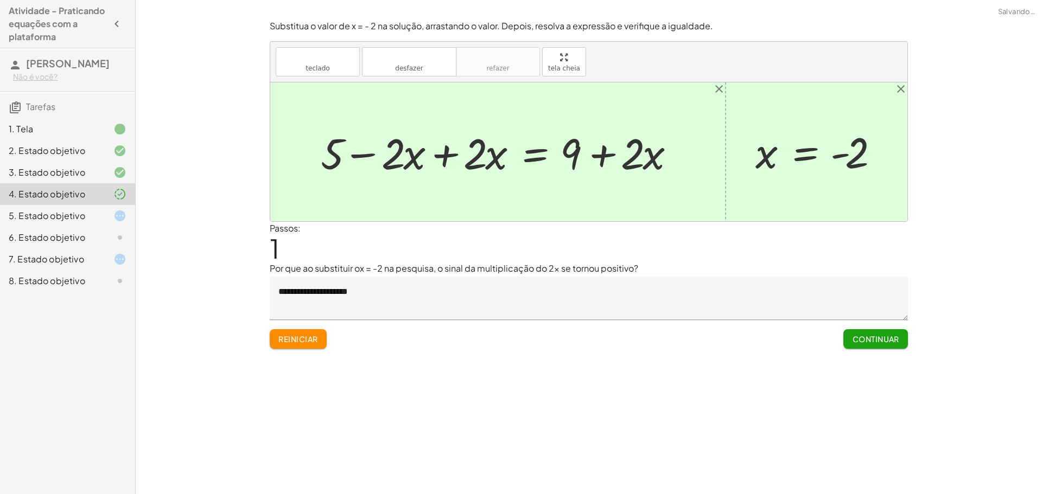
click at [94, 212] on div "5. Estado objetivo" at bounding box center [52, 215] width 87 height 13
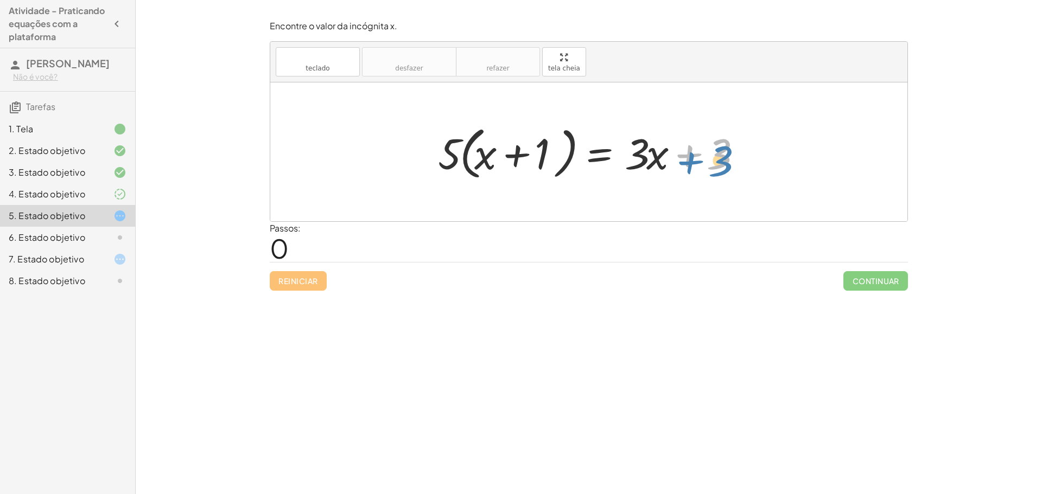
click at [683, 153] on div at bounding box center [592, 152] width 320 height 62
click at [684, 152] on div at bounding box center [592, 152] width 320 height 62
click at [686, 151] on div at bounding box center [592, 152] width 320 height 62
click at [509, 148] on div at bounding box center [592, 152] width 320 height 62
drag, startPoint x: 690, startPoint y: 156, endPoint x: 503, endPoint y: 141, distance: 187.7
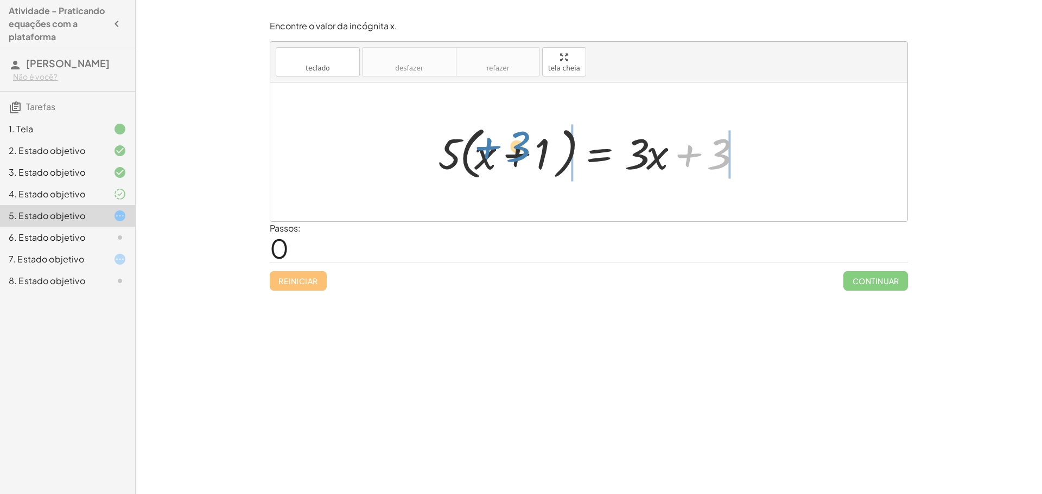
click at [499, 143] on div at bounding box center [592, 152] width 320 height 62
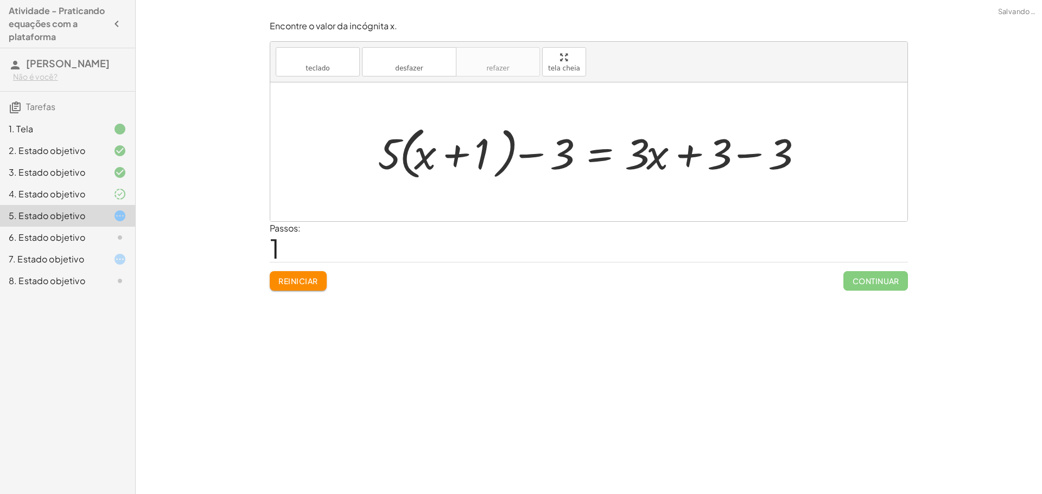
click at [540, 156] on div at bounding box center [593, 152] width 442 height 62
click at [685, 155] on div at bounding box center [593, 152] width 442 height 62
click at [754, 155] on div at bounding box center [593, 152] width 442 height 62
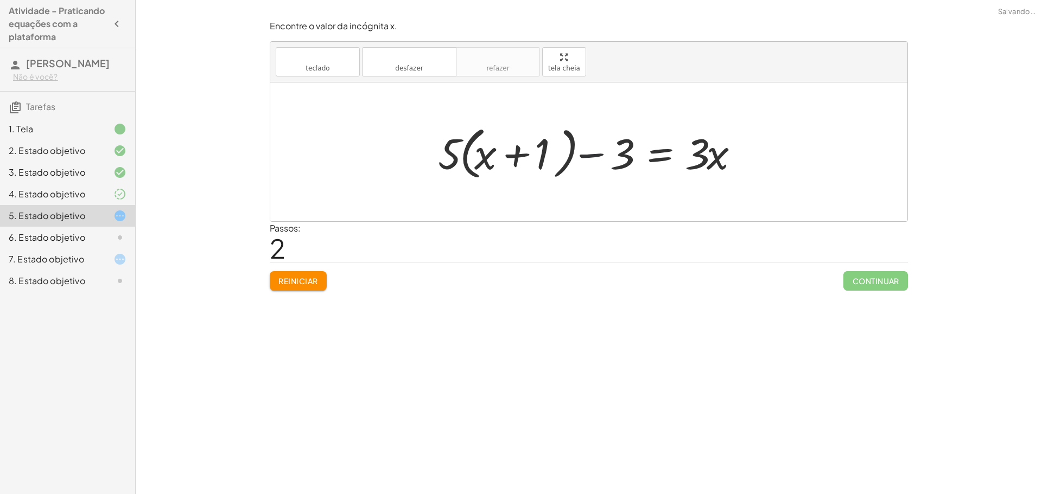
click at [596, 153] on div at bounding box center [592, 152] width 320 height 62
click at [521, 150] on div at bounding box center [592, 152] width 320 height 62
drag, startPoint x: 546, startPoint y: 144, endPoint x: 553, endPoint y: 139, distance: 8.6
click at [553, 139] on div at bounding box center [592, 152] width 320 height 62
drag, startPoint x: 469, startPoint y: 159, endPoint x: 505, endPoint y: 158, distance: 35.3
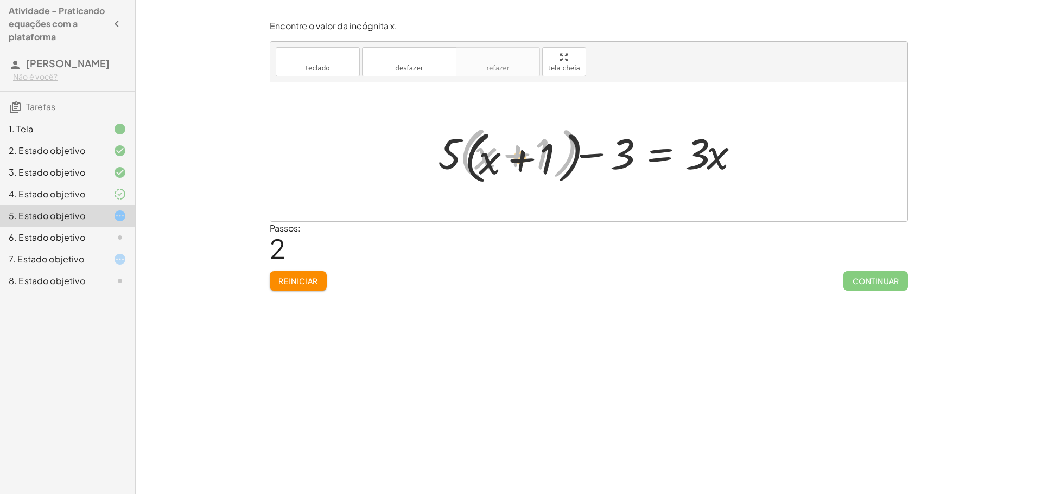
click at [505, 158] on div at bounding box center [592, 152] width 320 height 62
drag, startPoint x: 442, startPoint y: 155, endPoint x: 534, endPoint y: 156, distance: 92.2
click at [534, 156] on div at bounding box center [592, 152] width 320 height 62
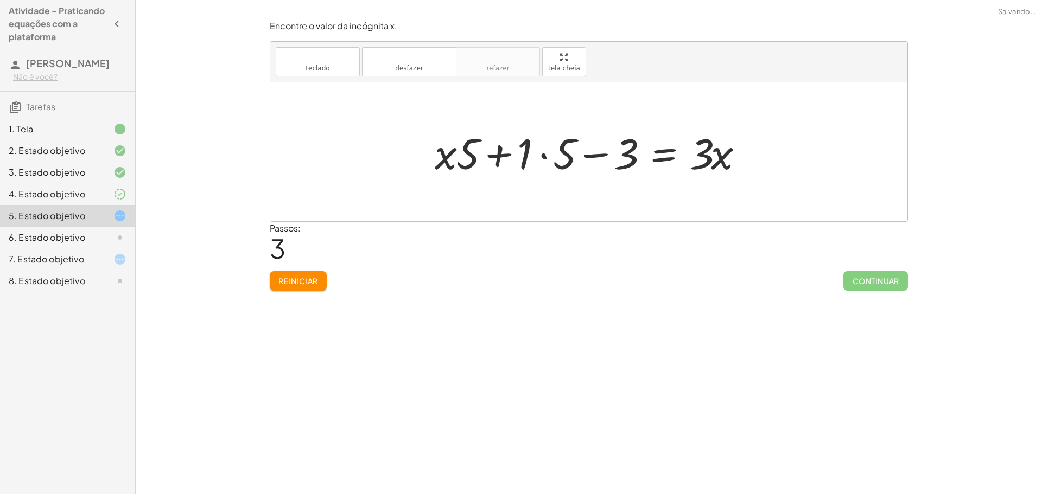
click at [545, 157] on div at bounding box center [593, 152] width 328 height 56
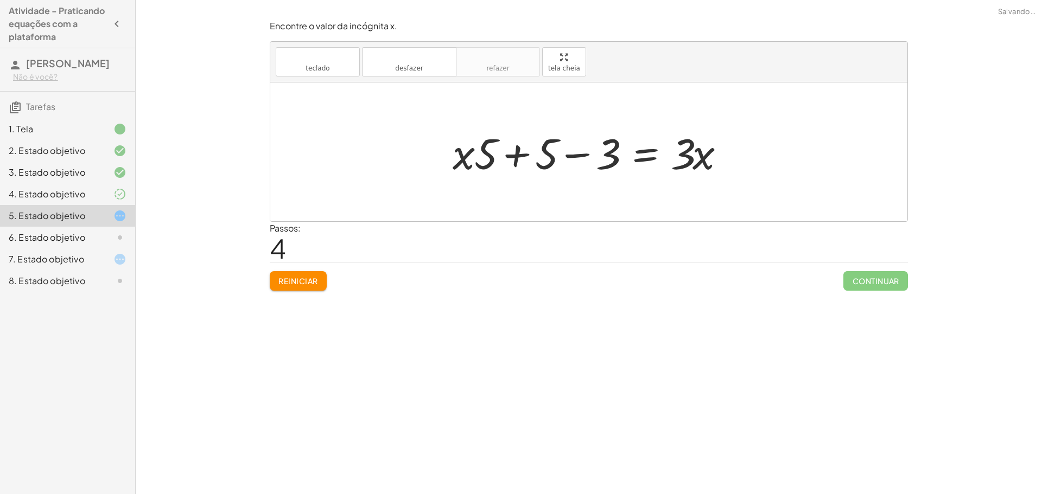
click at [521, 155] on div at bounding box center [592, 152] width 291 height 56
click at [572, 151] on div at bounding box center [592, 152] width 291 height 56
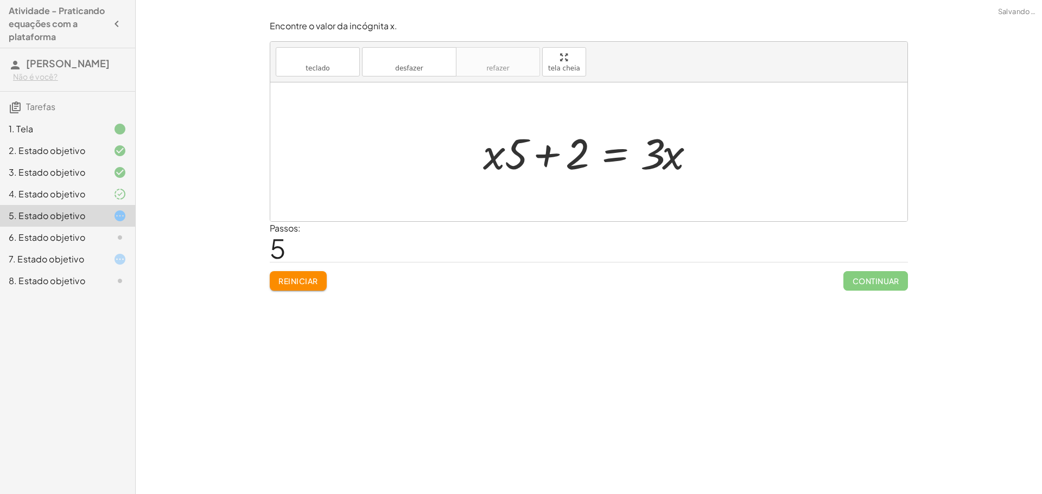
click at [552, 154] on div at bounding box center [592, 152] width 231 height 56
drag, startPoint x: 580, startPoint y: 156, endPoint x: 491, endPoint y: 159, distance: 89.0
click at [491, 159] on div at bounding box center [592, 152] width 231 height 56
click at [525, 152] on div at bounding box center [592, 152] width 231 height 56
drag, startPoint x: 675, startPoint y: 157, endPoint x: 586, endPoint y: 159, distance: 89.0
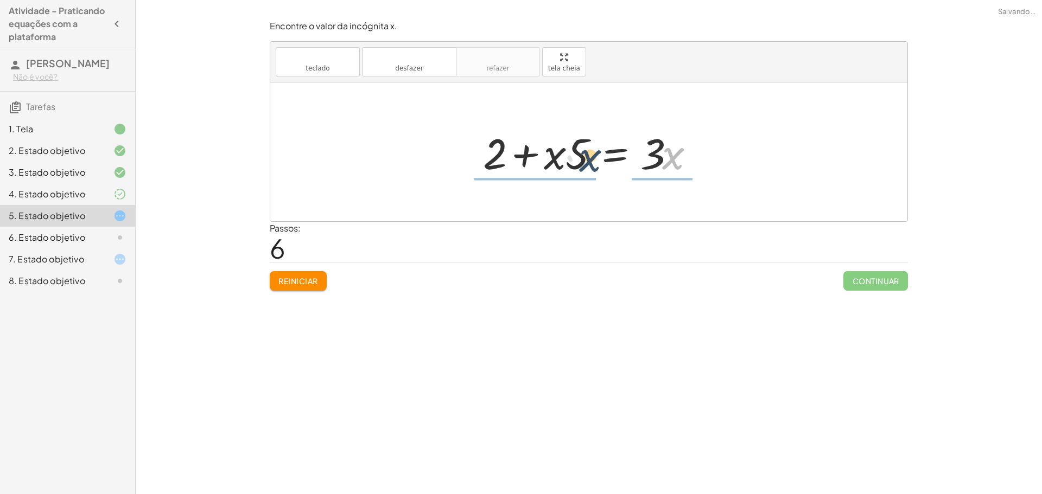
click at [586, 159] on div at bounding box center [592, 152] width 231 height 56
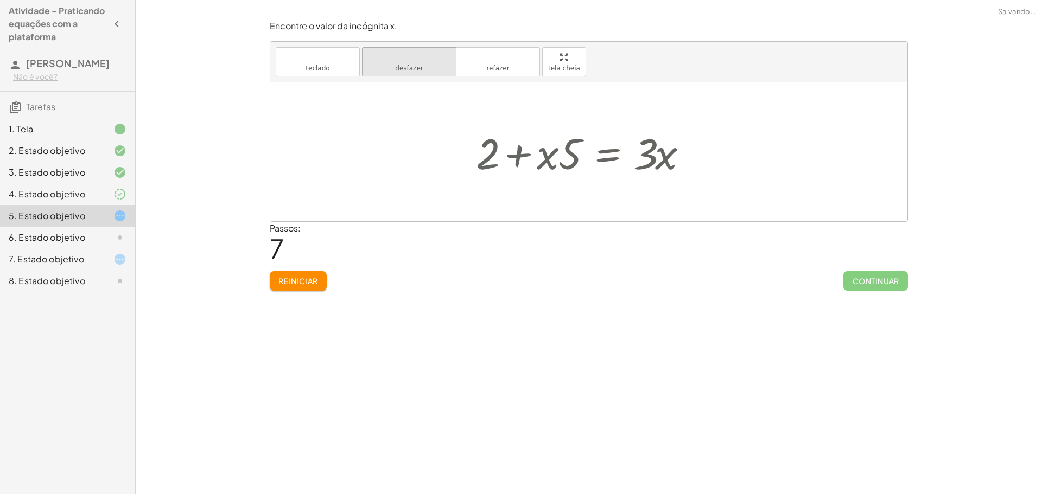
click at [428, 73] on button "desfazer desfazer" at bounding box center [409, 61] width 94 height 29
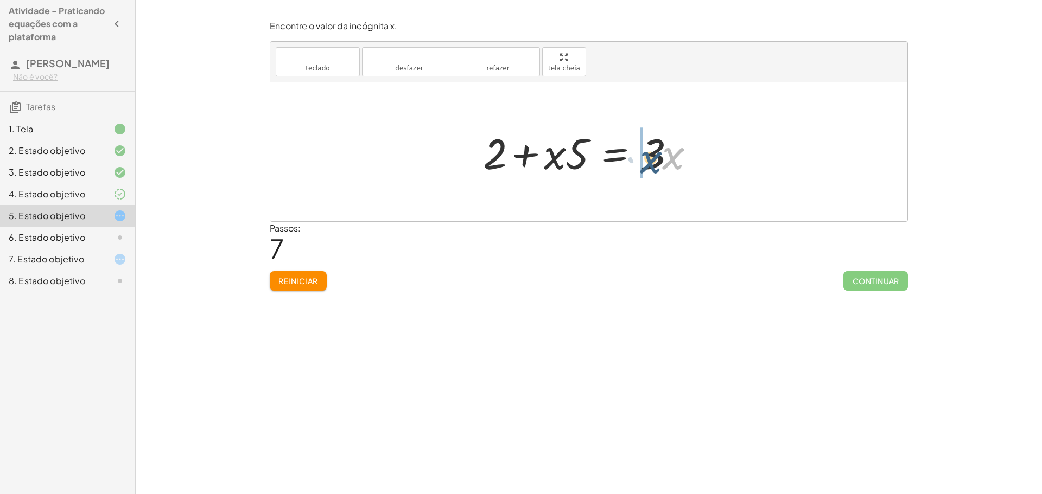
drag, startPoint x: 672, startPoint y: 153, endPoint x: 650, endPoint y: 157, distance: 22.6
click at [650, 157] on div at bounding box center [592, 152] width 231 height 56
drag, startPoint x: 670, startPoint y: 155, endPoint x: 638, endPoint y: 158, distance: 32.2
click at [640, 159] on div at bounding box center [592, 152] width 231 height 56
drag, startPoint x: 551, startPoint y: 153, endPoint x: 705, endPoint y: 156, distance: 154.1
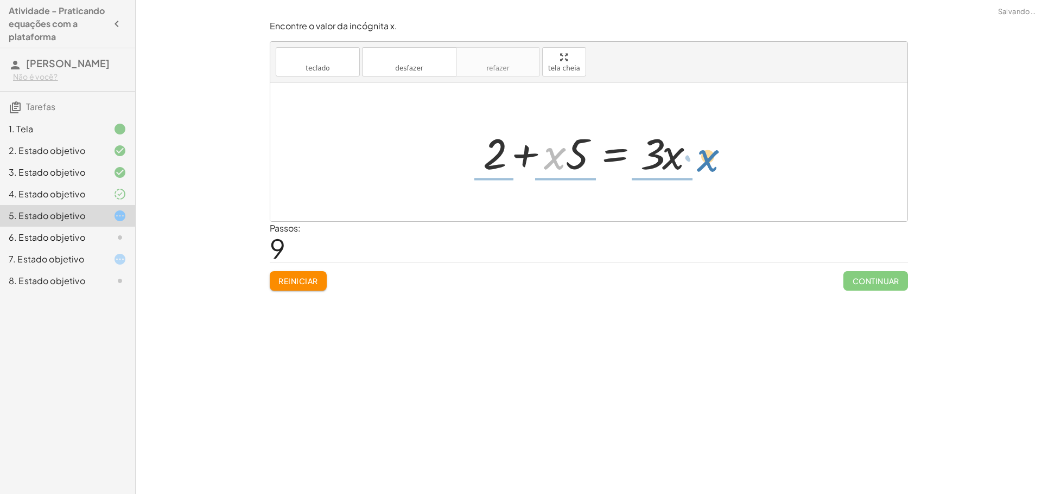
click at [705, 156] on div at bounding box center [592, 152] width 231 height 56
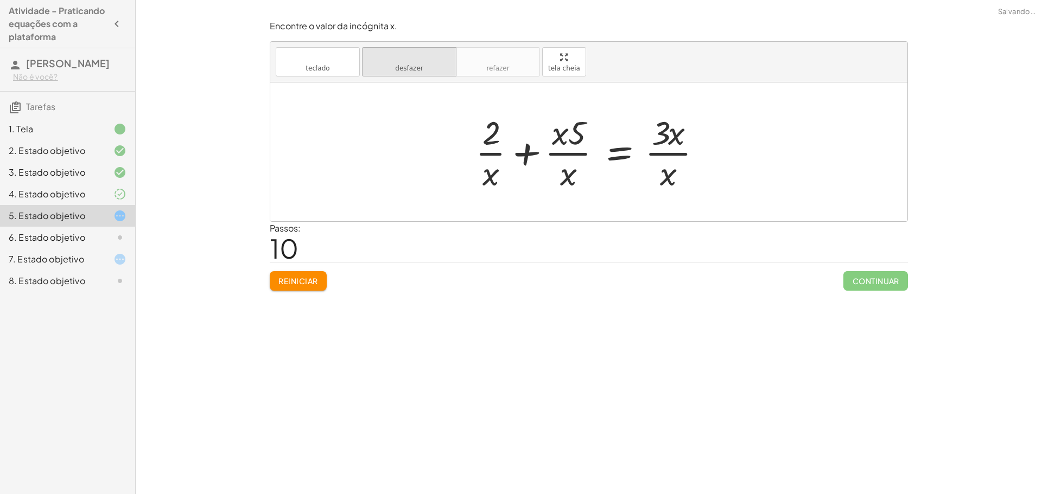
click at [410, 73] on button "desfazer desfazer" at bounding box center [409, 61] width 94 height 29
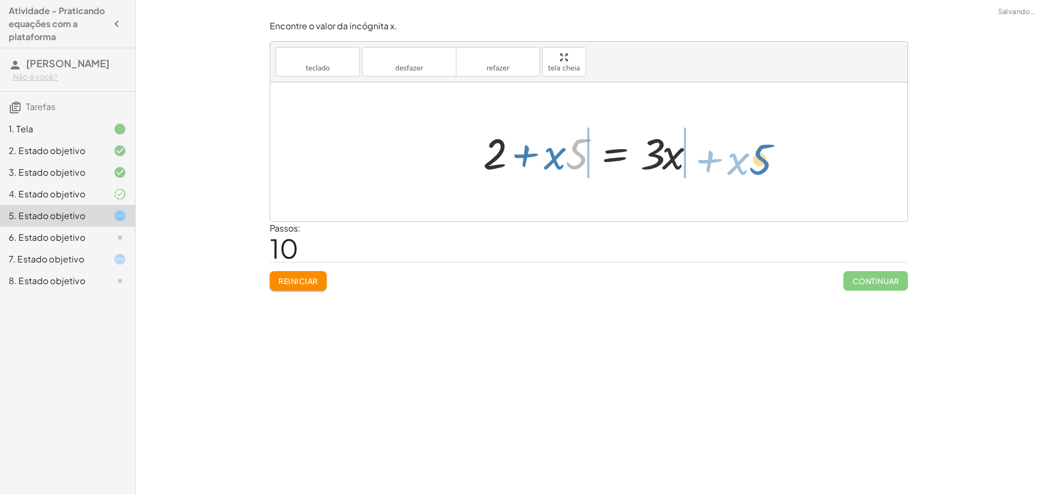
drag, startPoint x: 570, startPoint y: 157, endPoint x: 754, endPoint y: 162, distance: 184.5
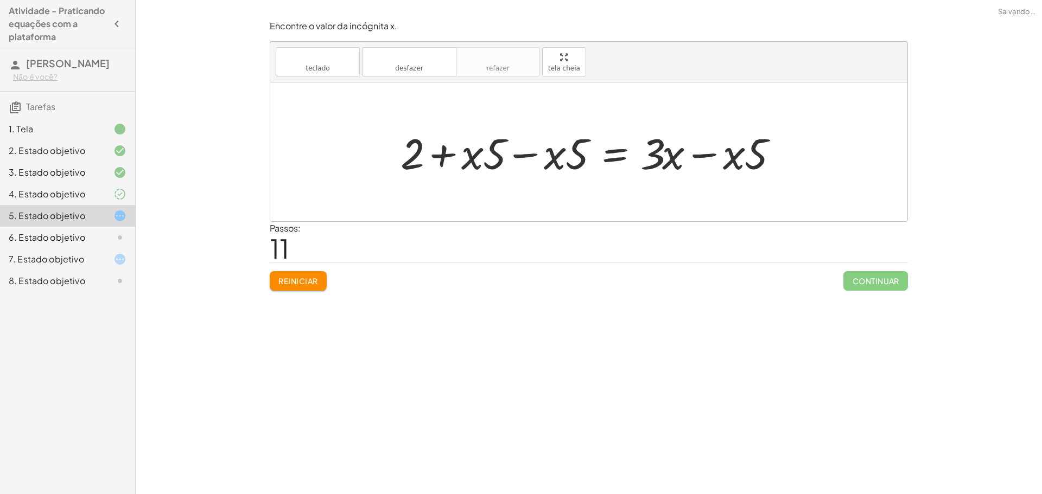
click at [526, 157] on div at bounding box center [592, 152] width 395 height 56
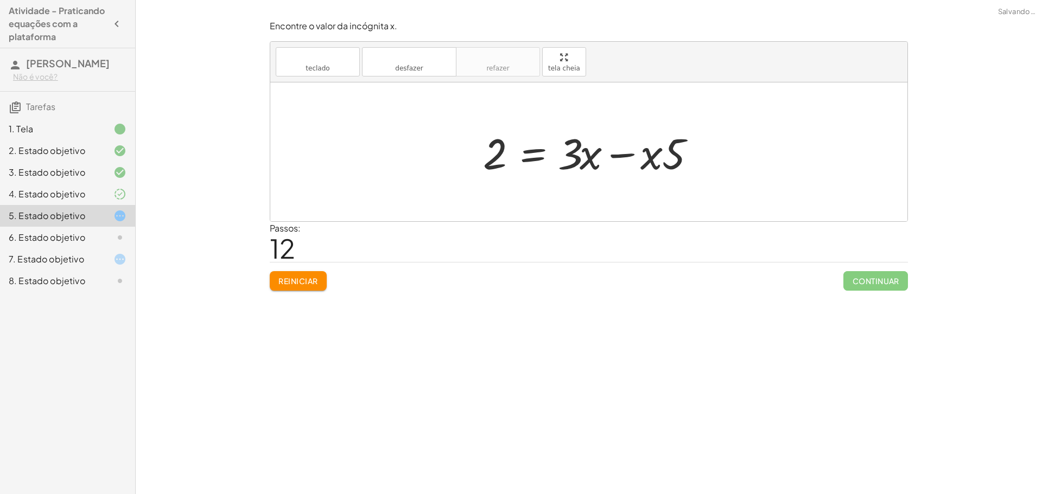
click at [619, 150] on div at bounding box center [592, 152] width 231 height 56
click at [598, 158] on div at bounding box center [592, 152] width 163 height 56
click at [598, 154] on div at bounding box center [592, 152] width 163 height 56
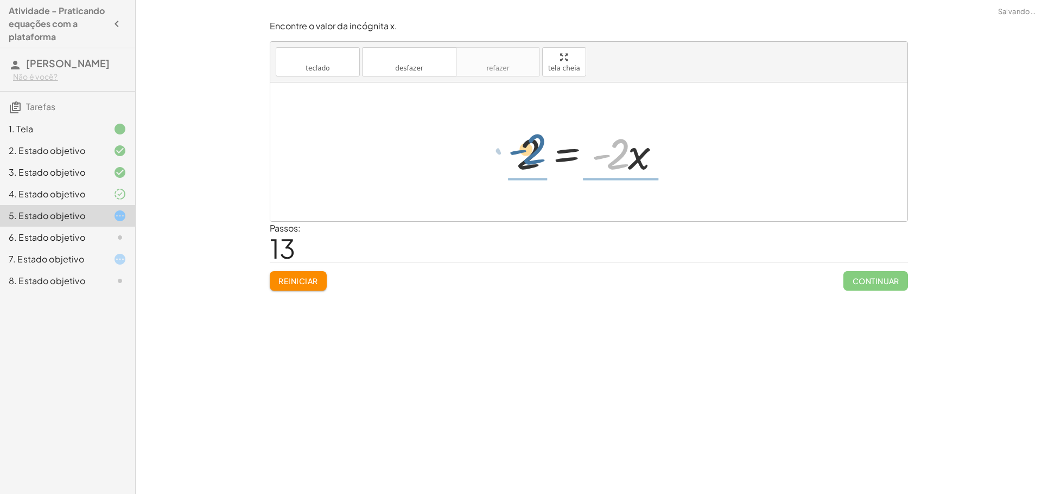
drag, startPoint x: 616, startPoint y: 158, endPoint x: 506, endPoint y: 156, distance: 110.1
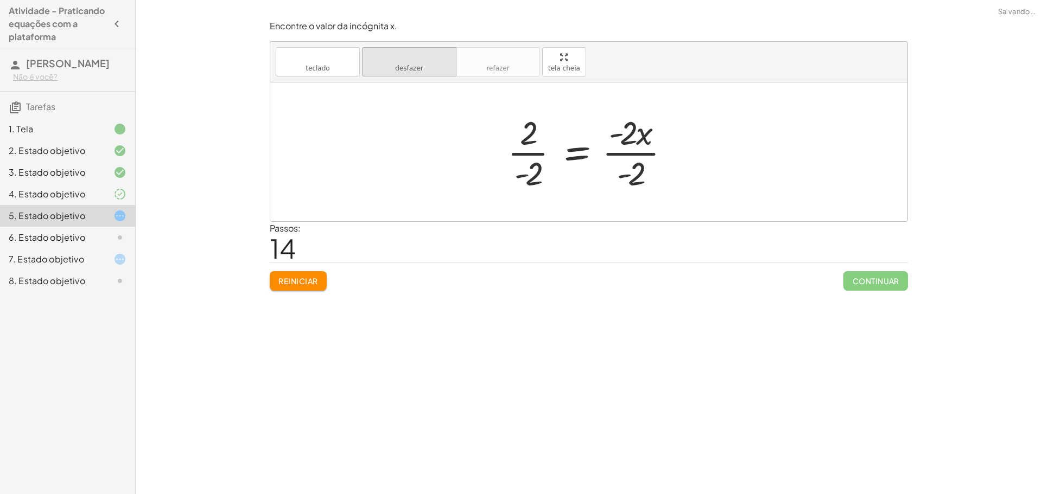
click at [416, 66] on font "desfazer" at bounding box center [409, 69] width 28 height 8
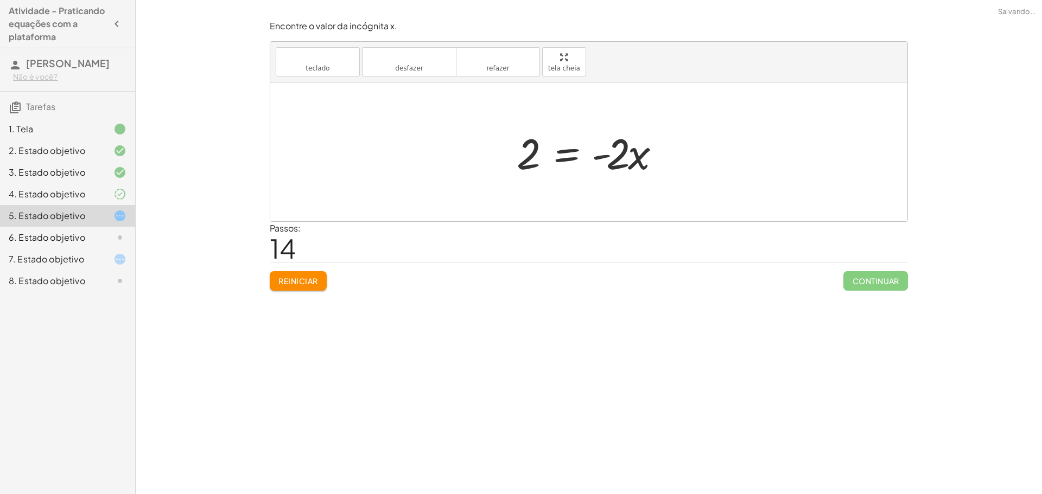
drag, startPoint x: 601, startPoint y: 158, endPoint x: 579, endPoint y: 152, distance: 22.9
click at [579, 152] on div at bounding box center [592, 152] width 163 height 56
click at [590, 160] on div at bounding box center [592, 152] width 199 height 56
click at [586, 154] on div at bounding box center [582, 152] width 163 height 56
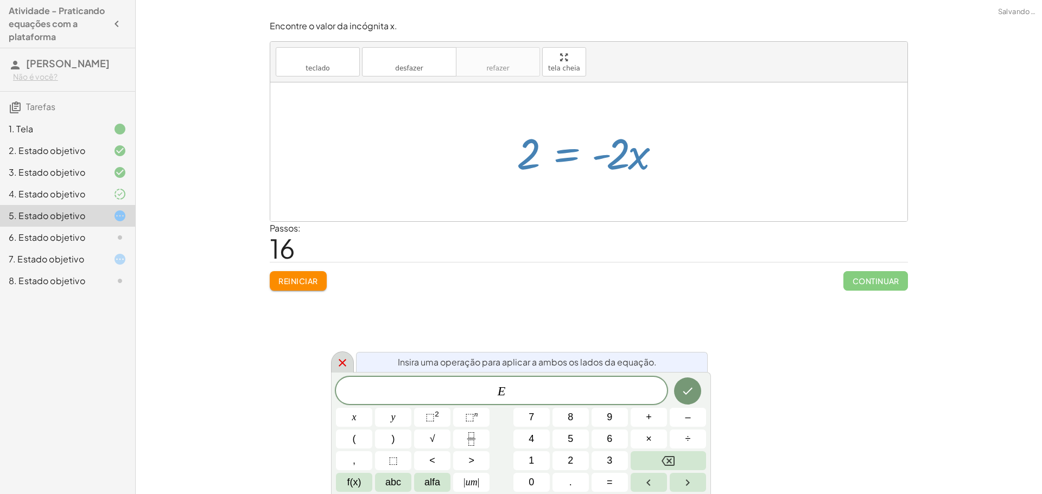
click at [344, 361] on icon at bounding box center [343, 363] width 8 height 8
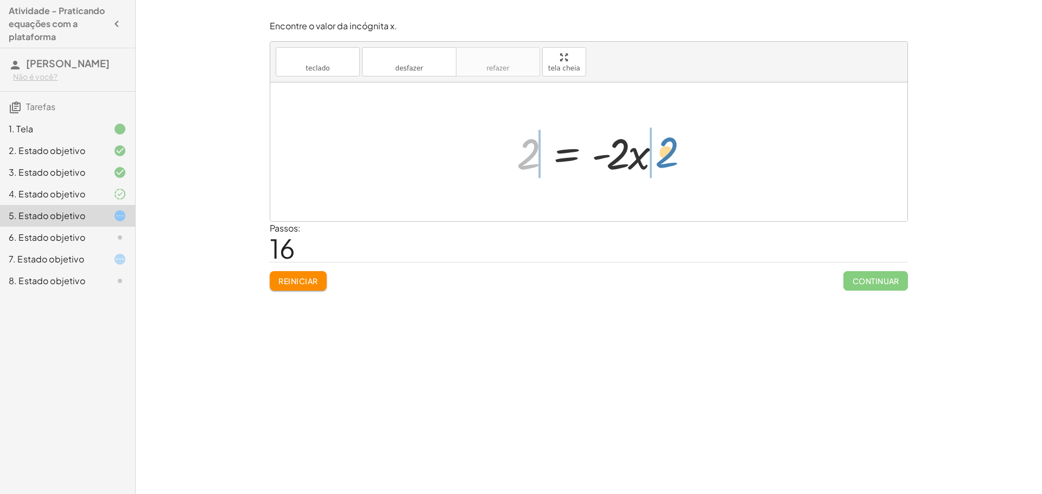
drag, startPoint x: 535, startPoint y: 156, endPoint x: 676, endPoint y: 154, distance: 141.6
click at [676, 154] on div "· 5 · ( + x + 1 ) = + · 3 · x + 3 + · 5 · ( + x + 1 ) − 3 = + · 3 · x + 3 − 3 +…" at bounding box center [588, 152] width 176 height 61
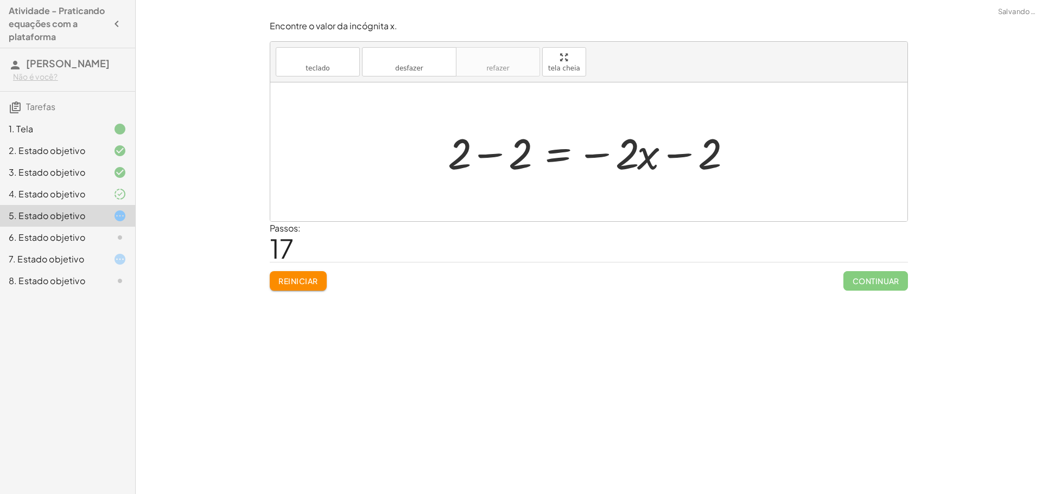
click at [680, 156] on div at bounding box center [593, 152] width 302 height 56
click at [600, 153] on div at bounding box center [593, 152] width 302 height 56
click at [500, 156] on div at bounding box center [593, 152] width 302 height 56
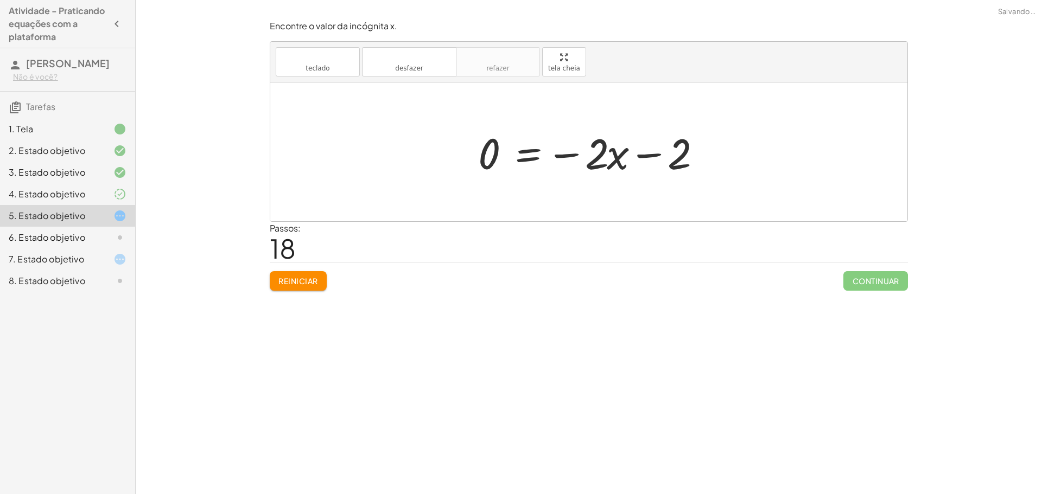
click at [567, 156] on div at bounding box center [593, 152] width 241 height 56
click at [649, 155] on div at bounding box center [593, 152] width 241 height 56
click at [434, 59] on font "desfazer" at bounding box center [409, 57] width 82 height 10
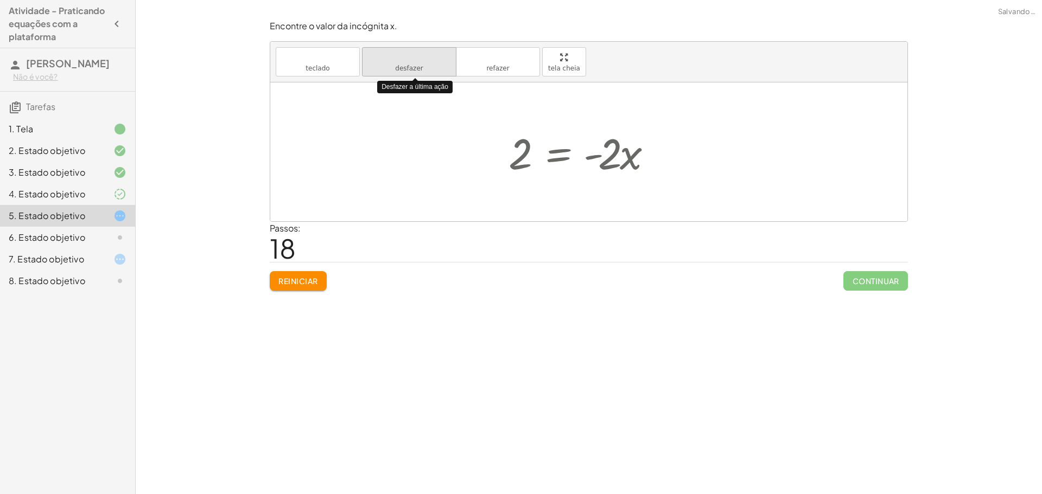
click at [429, 69] on button "desfazer desfazer" at bounding box center [409, 61] width 94 height 29
click at [427, 71] on button "desfazer desfazer" at bounding box center [409, 61] width 94 height 29
click at [426, 74] on button "desfazer desfazer" at bounding box center [409, 61] width 94 height 29
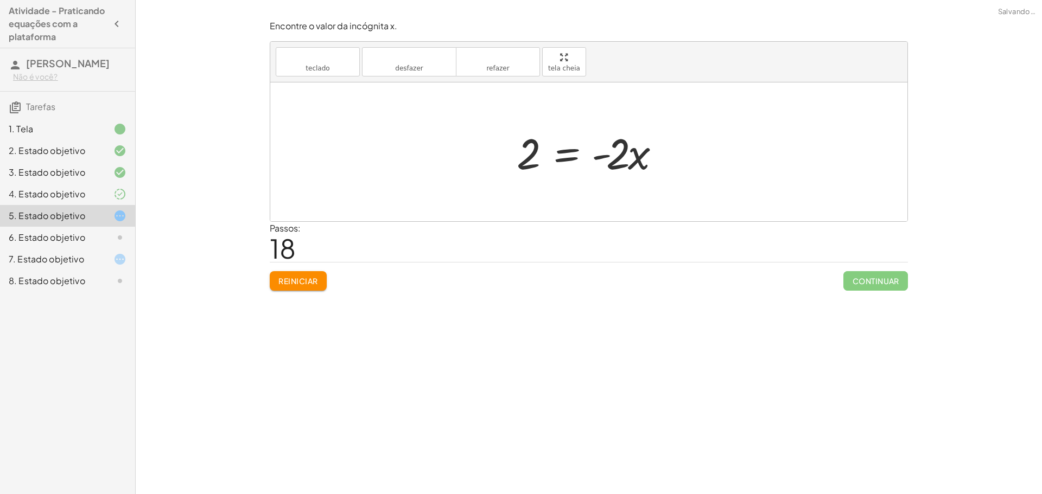
click at [424, 83] on div at bounding box center [588, 151] width 637 height 139
click at [427, 72] on button "desfazer desfazer" at bounding box center [409, 61] width 94 height 29
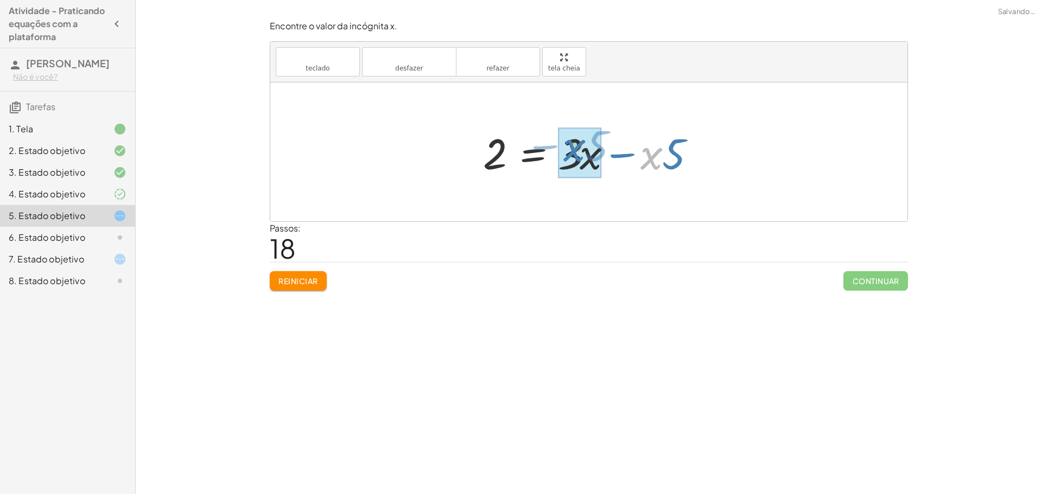
drag, startPoint x: 651, startPoint y: 158, endPoint x: 573, endPoint y: 151, distance: 78.4
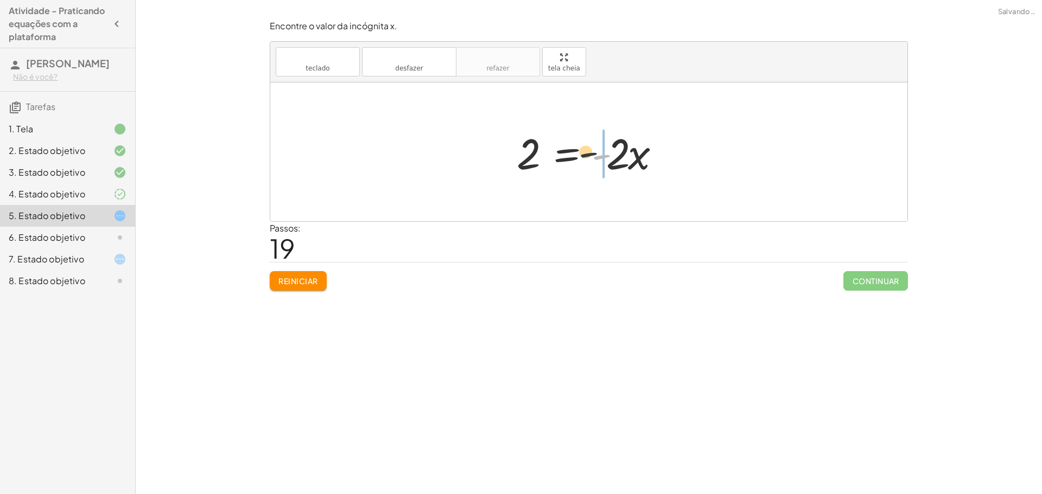
drag, startPoint x: 606, startPoint y: 158, endPoint x: 579, endPoint y: 157, distance: 27.1
click at [579, 157] on div at bounding box center [592, 152] width 163 height 56
click at [574, 158] on div at bounding box center [592, 152] width 163 height 56
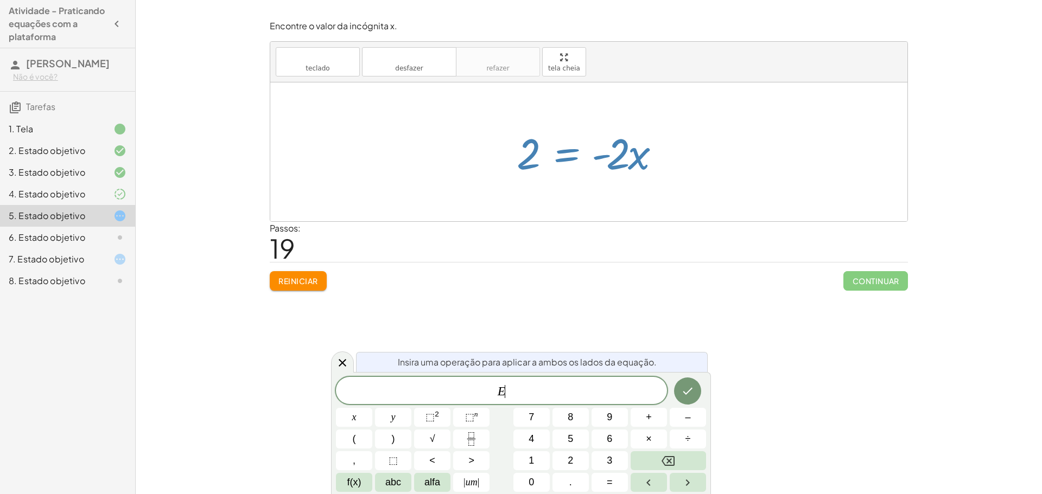
drag, startPoint x: 596, startPoint y: 156, endPoint x: 571, endPoint y: 157, distance: 25.5
click at [571, 157] on div at bounding box center [592, 152] width 163 height 56
click at [340, 361] on icon at bounding box center [343, 363] width 8 height 8
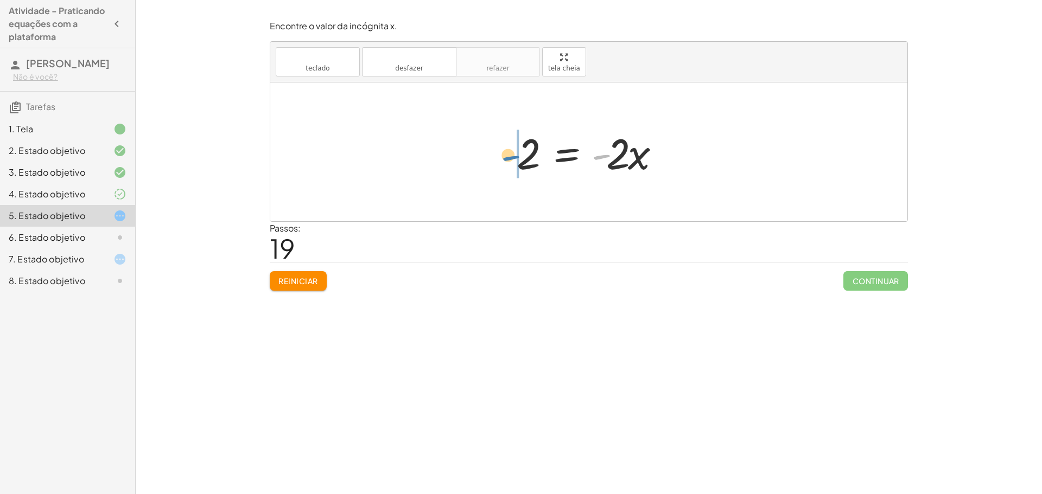
drag, startPoint x: 597, startPoint y: 158, endPoint x: 506, endPoint y: 159, distance: 91.7
click at [531, 157] on div at bounding box center [592, 152] width 163 height 56
click at [522, 155] on div at bounding box center [592, 152] width 163 height 56
drag, startPoint x: 522, startPoint y: 155, endPoint x: 548, endPoint y: 157, distance: 26.1
click at [524, 155] on div at bounding box center [592, 152] width 163 height 56
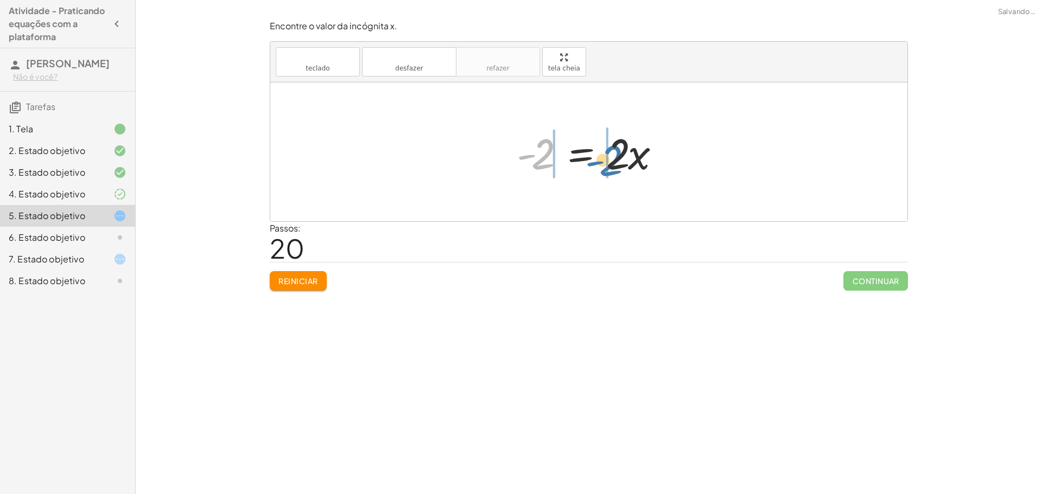
drag, startPoint x: 547, startPoint y: 159, endPoint x: 620, endPoint y: 164, distance: 72.9
click at [620, 164] on div at bounding box center [592, 152] width 163 height 56
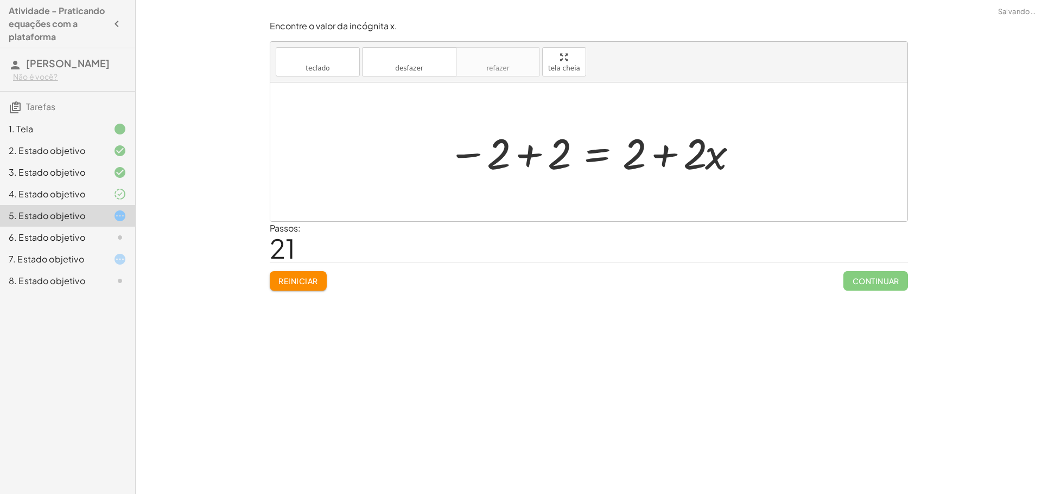
click at [529, 155] on div at bounding box center [593, 152] width 302 height 56
click at [611, 152] on div at bounding box center [592, 152] width 209 height 56
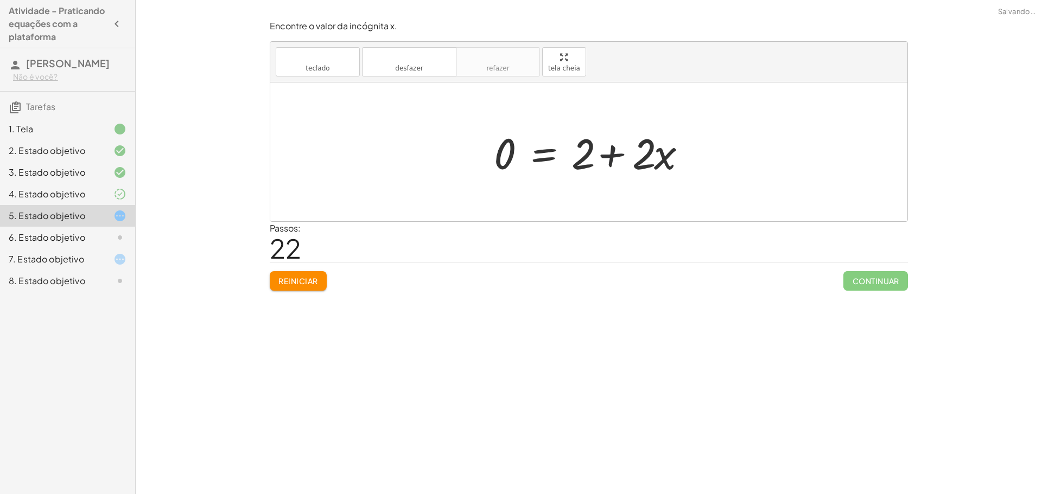
click at [609, 153] on div at bounding box center [592, 152] width 209 height 56
click at [610, 154] on div at bounding box center [592, 152] width 209 height 56
drag, startPoint x: 435, startPoint y: 54, endPoint x: 446, endPoint y: 52, distance: 11.1
click at [439, 52] on font "desfazer" at bounding box center [409, 57] width 82 height 10
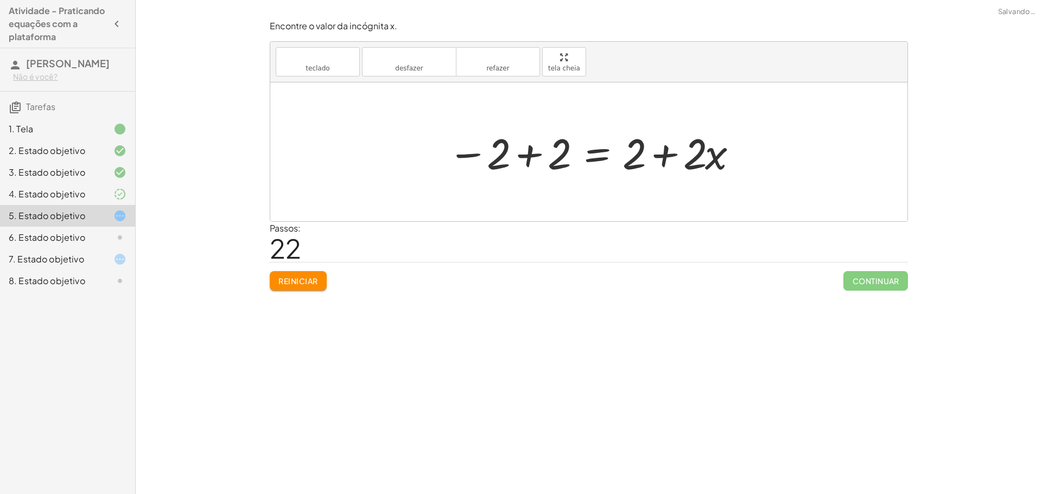
click at [667, 155] on div at bounding box center [593, 152] width 302 height 56
click at [666, 155] on div at bounding box center [593, 152] width 302 height 56
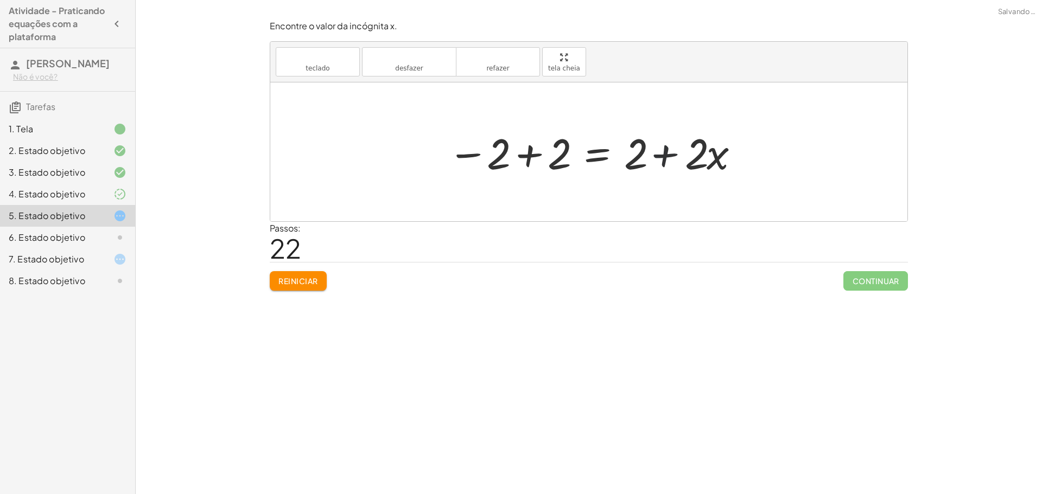
click at [668, 155] on div at bounding box center [593, 152] width 302 height 56
click at [668, 156] on div at bounding box center [593, 152] width 302 height 56
click at [671, 161] on div at bounding box center [593, 152] width 302 height 56
click at [672, 161] on div at bounding box center [593, 152] width 302 height 56
click at [672, 159] on div at bounding box center [593, 152] width 302 height 56
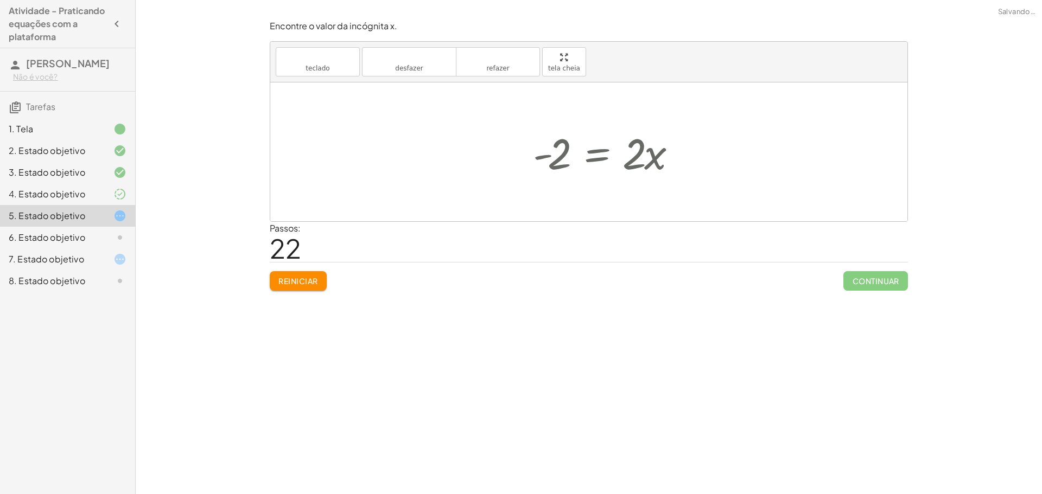
click at [449, 78] on div "teclado teclado desfazer desfazer refazer refazer tela cheia" at bounding box center [588, 62] width 637 height 41
click at [516, 152] on div at bounding box center [592, 152] width 163 height 56
click at [404, 61] on font "desfazer" at bounding box center [409, 57] width 82 height 10
drag, startPoint x: 596, startPoint y: 155, endPoint x: 582, endPoint y: 151, distance: 14.6
click at [579, 151] on div at bounding box center [592, 152] width 163 height 56
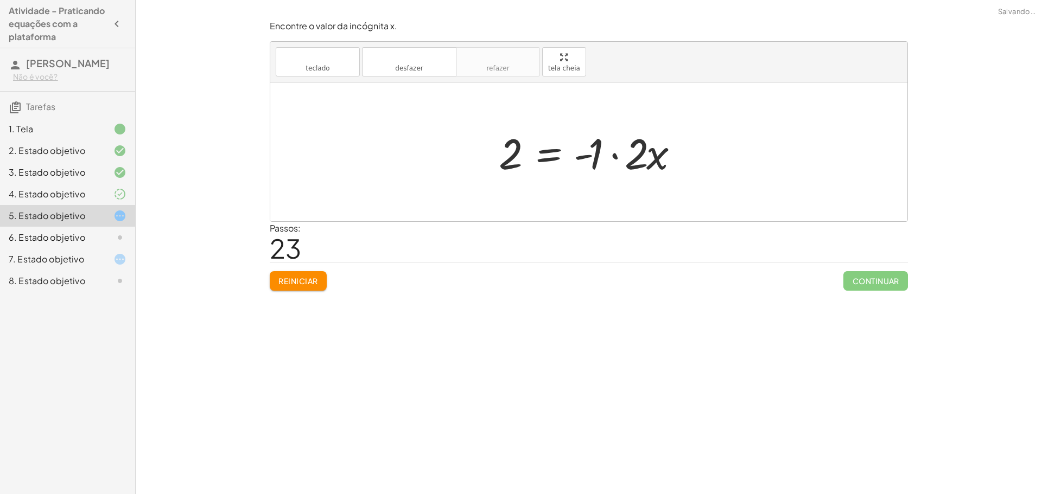
click at [611, 154] on div at bounding box center [592, 152] width 199 height 56
click at [618, 157] on div at bounding box center [574, 152] width 163 height 56
drag, startPoint x: 627, startPoint y: 156, endPoint x: 533, endPoint y: 148, distance: 93.7
click at [512, 152] on div at bounding box center [592, 152] width 163 height 56
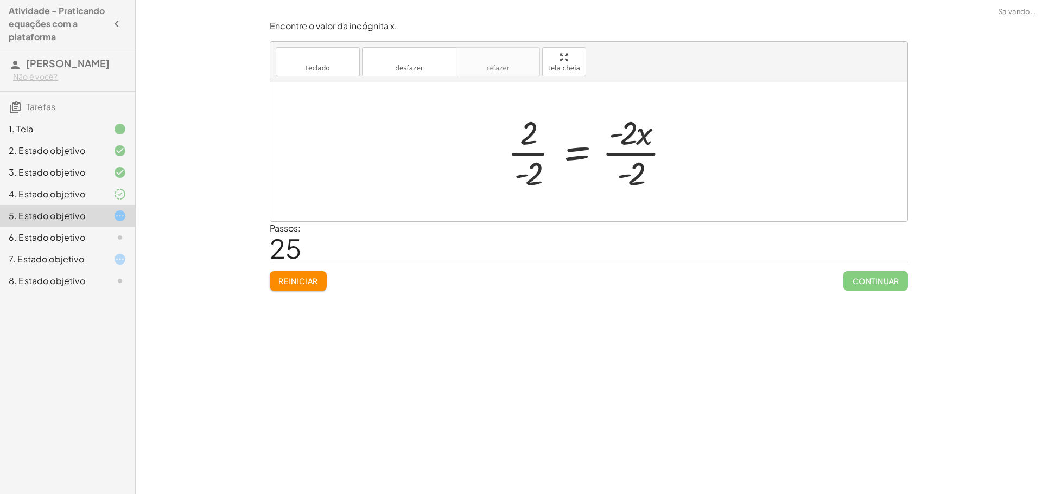
click at [627, 177] on div at bounding box center [593, 152] width 182 height 84
drag, startPoint x: 597, startPoint y: 167, endPoint x: 577, endPoint y: 165, distance: 20.2
click at [599, 165] on div at bounding box center [593, 152] width 182 height 84
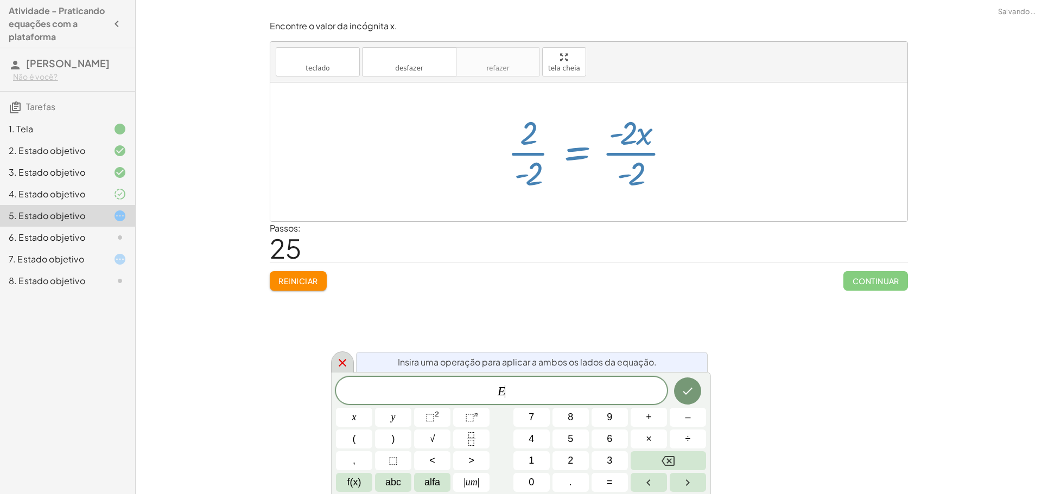
click at [346, 363] on icon at bounding box center [342, 362] width 13 height 13
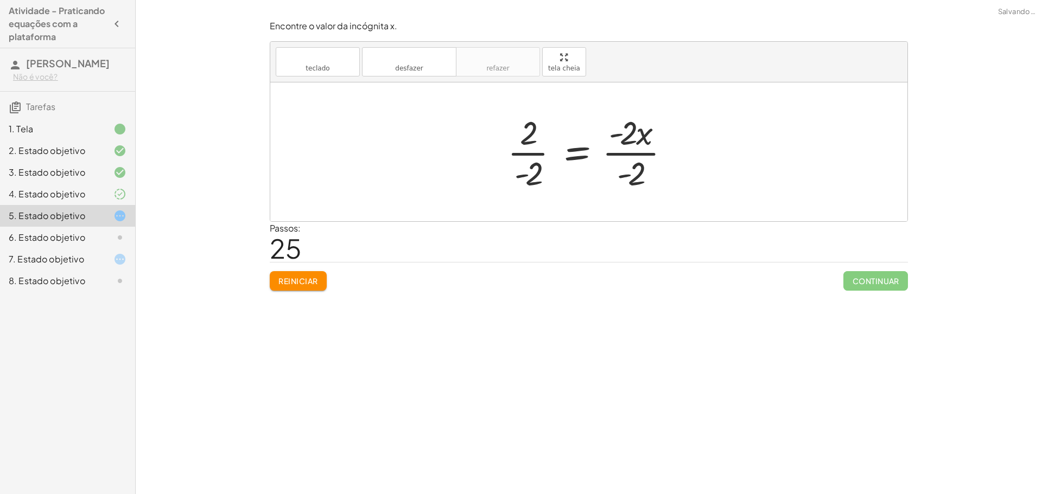
click at [523, 176] on div at bounding box center [593, 152] width 182 height 84
click at [623, 179] on div at bounding box center [593, 152] width 182 height 84
click at [313, 279] on font "Reiniciar" at bounding box center [297, 281] width 39 height 10
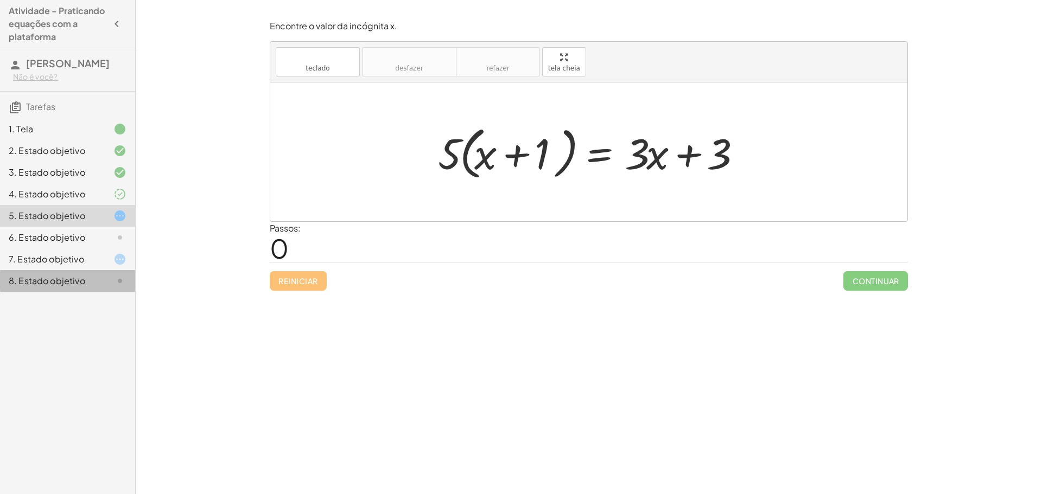
click at [100, 273] on div "8. Estado objetivo" at bounding box center [67, 281] width 135 height 22
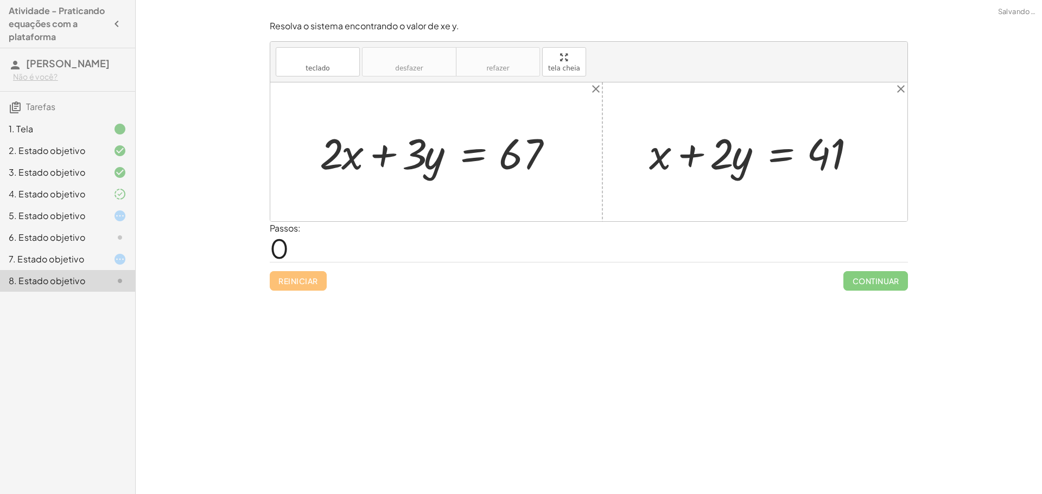
click at [497, 162] on div at bounding box center [440, 152] width 252 height 56
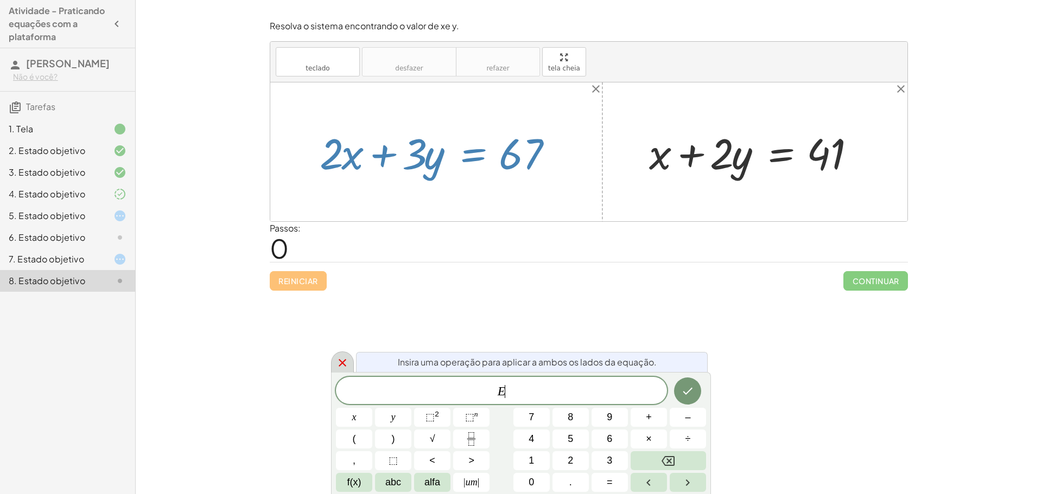
click at [340, 355] on div at bounding box center [342, 362] width 23 height 21
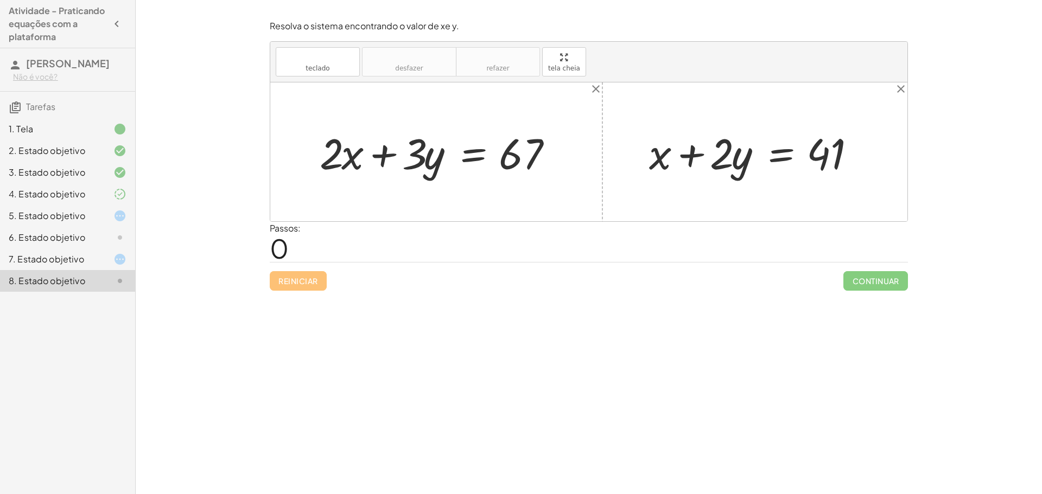
click at [381, 150] on div at bounding box center [440, 152] width 252 height 56
drag, startPoint x: 432, startPoint y: 159, endPoint x: 385, endPoint y: 153, distance: 47.6
click at [385, 153] on div at bounding box center [440, 152] width 252 height 56
click at [380, 154] on div at bounding box center [440, 152] width 252 height 56
drag, startPoint x: 416, startPoint y: 155, endPoint x: 457, endPoint y: 151, distance: 41.4
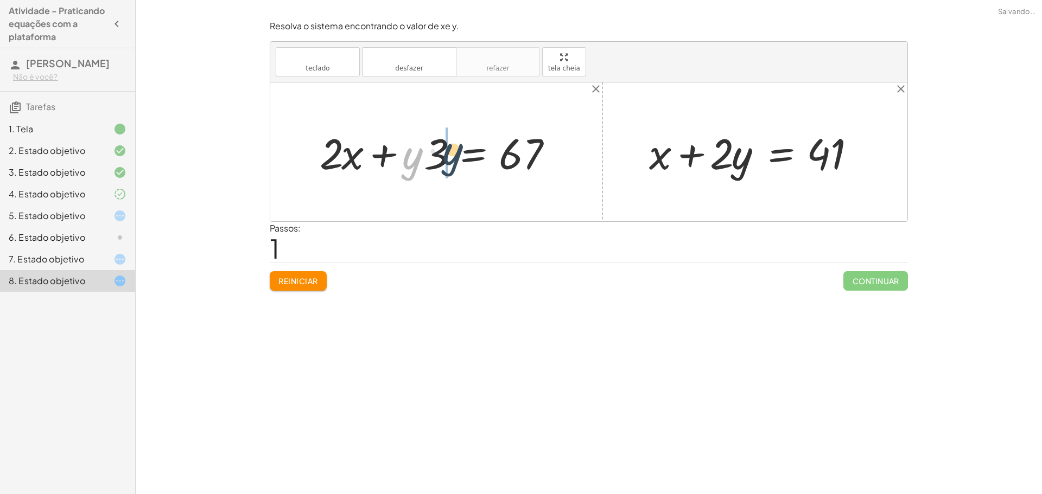
click at [457, 151] on div at bounding box center [440, 152] width 252 height 56
drag, startPoint x: 494, startPoint y: 157, endPoint x: 440, endPoint y: 157, distance: 54.2
click at [440, 157] on div at bounding box center [440, 152] width 252 height 56
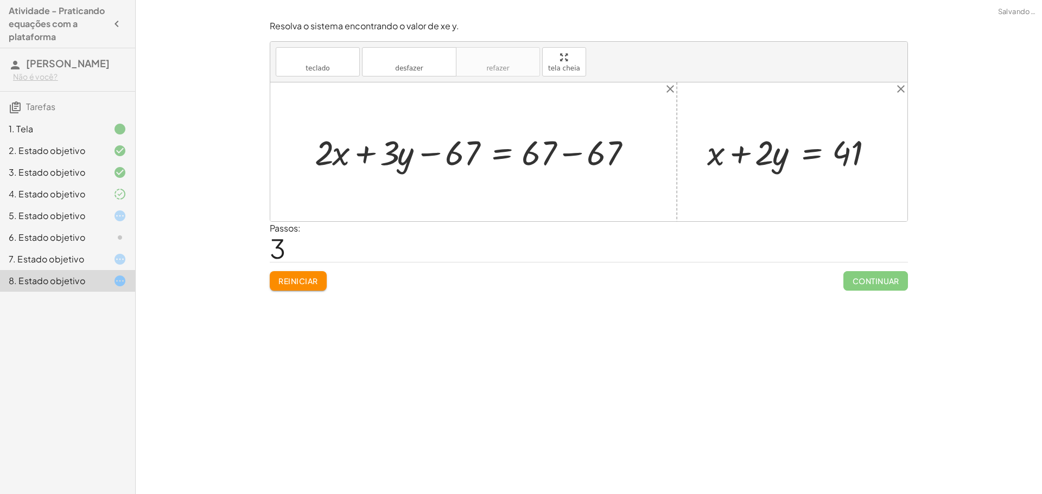
click at [435, 153] on div at bounding box center [477, 151] width 336 height 45
click at [566, 155] on div at bounding box center [477, 151] width 336 height 45
click at [429, 155] on div at bounding box center [436, 151] width 254 height 45
click at [303, 282] on font "Reiniciar" at bounding box center [297, 281] width 39 height 10
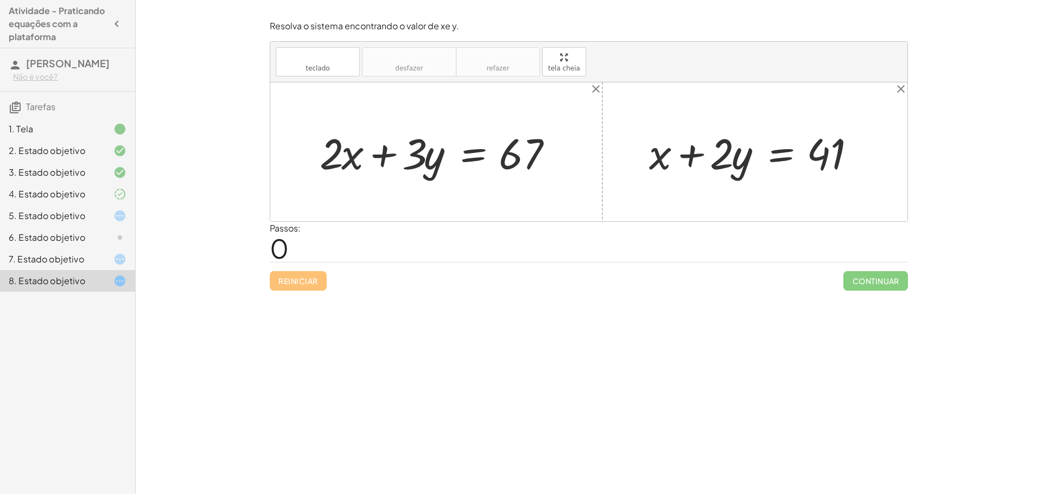
click at [120, 255] on icon at bounding box center [119, 259] width 13 height 13
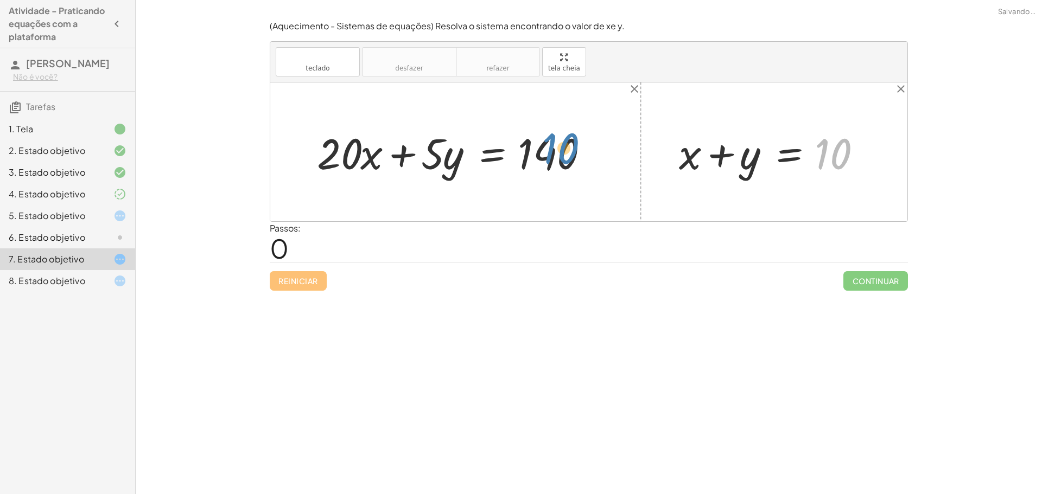
drag, startPoint x: 830, startPoint y: 147, endPoint x: 563, endPoint y: 148, distance: 266.9
drag, startPoint x: 571, startPoint y: 152, endPoint x: 439, endPoint y: 132, distance: 133.9
click at [439, 132] on div at bounding box center [459, 152] width 296 height 56
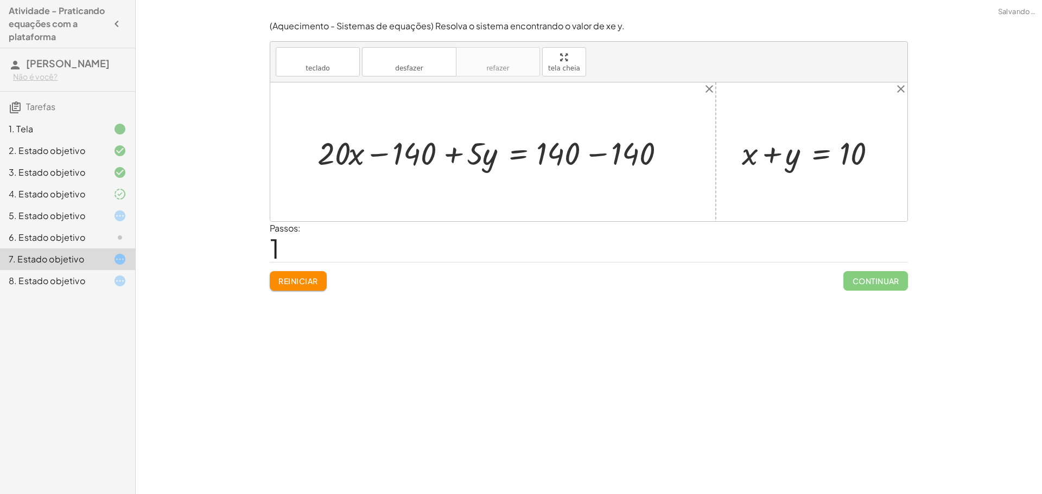
click at [455, 160] on div at bounding box center [497, 152] width 370 height 42
click at [375, 154] on div at bounding box center [497, 152] width 370 height 42
click at [597, 152] on div at bounding box center [497, 152] width 370 height 42
click at [447, 155] on div at bounding box center [444, 152] width 264 height 42
click at [307, 279] on font "Reiniciar" at bounding box center [297, 281] width 39 height 10
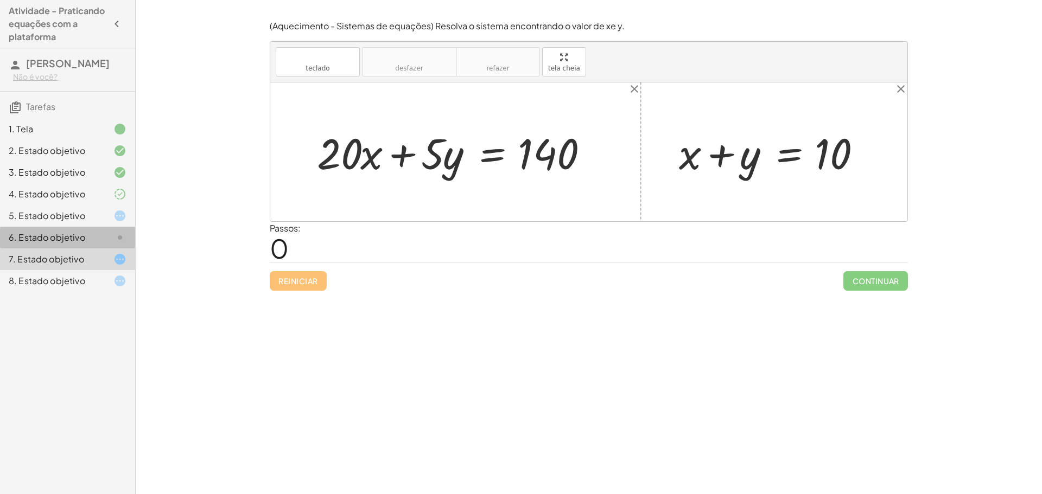
click at [125, 270] on div "6. Estado objetivo" at bounding box center [67, 281] width 135 height 22
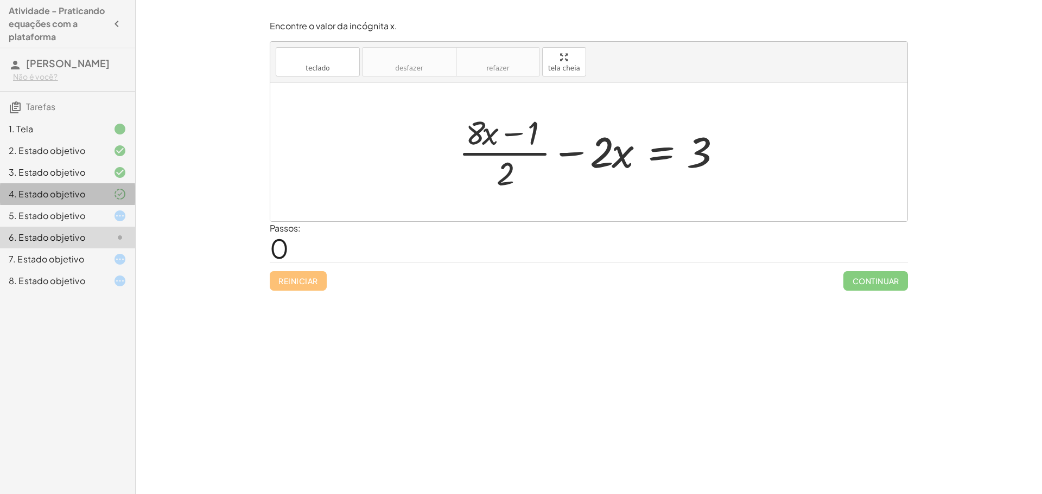
click at [117, 195] on icon at bounding box center [119, 194] width 13 height 13
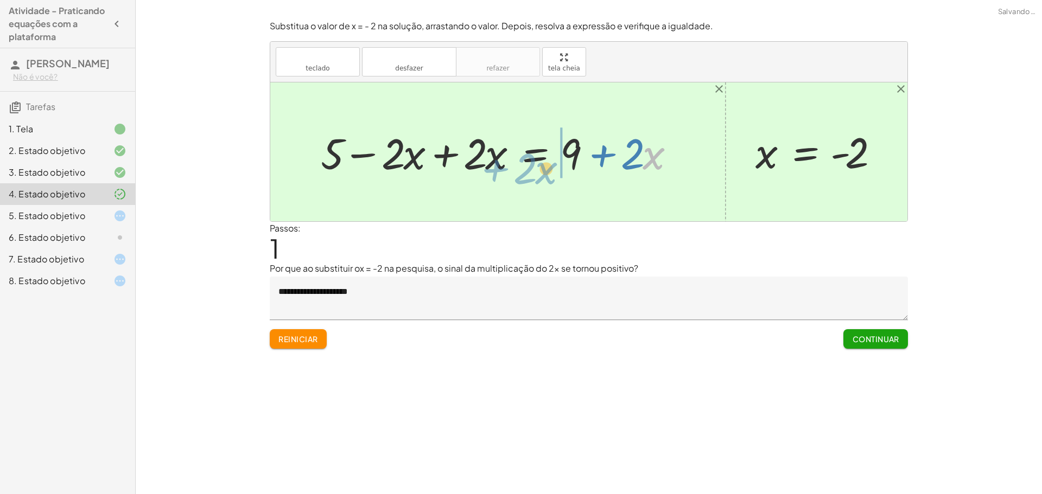
drag, startPoint x: 649, startPoint y: 152, endPoint x: 535, endPoint y: 154, distance: 113.9
click at [540, 163] on div at bounding box center [501, 152] width 373 height 56
drag, startPoint x: 652, startPoint y: 154, endPoint x: 563, endPoint y: 161, distance: 89.7
click at [563, 161] on div at bounding box center [501, 152] width 373 height 56
drag, startPoint x: 643, startPoint y: 158, endPoint x: 555, endPoint y: 157, distance: 88.4
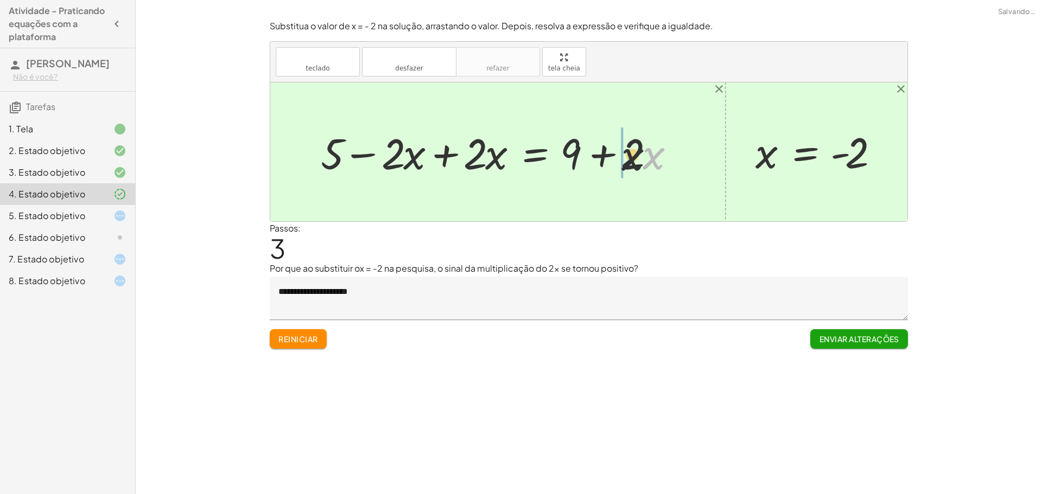
click at [555, 157] on div at bounding box center [501, 152] width 373 height 56
drag, startPoint x: 614, startPoint y: 159, endPoint x: 599, endPoint y: 153, distance: 16.3
click at [598, 153] on div at bounding box center [501, 152] width 373 height 56
click at [624, 152] on div at bounding box center [501, 152] width 373 height 56
click at [442, 157] on div at bounding box center [501, 152] width 373 height 56
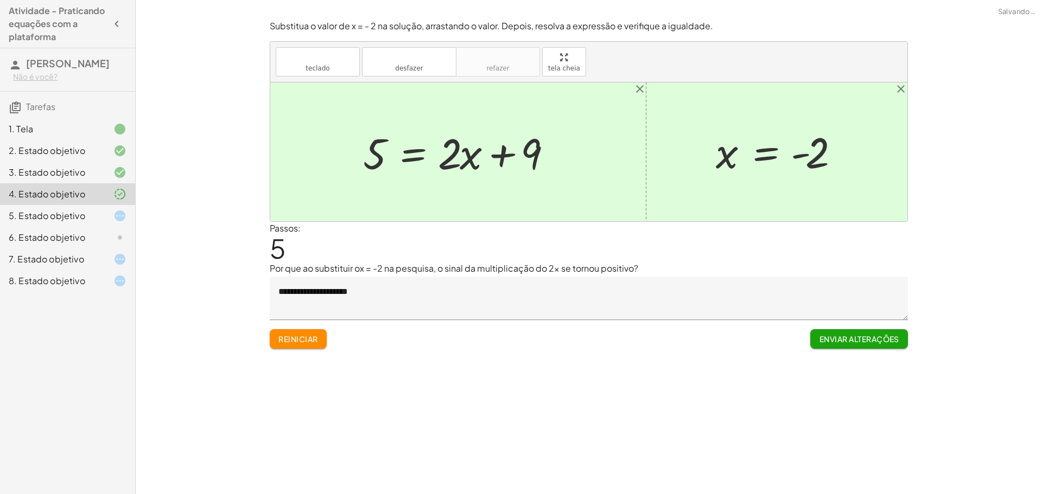
click at [499, 156] on div at bounding box center [461, 152] width 209 height 56
drag, startPoint x: 530, startPoint y: 159, endPoint x: 491, endPoint y: 157, distance: 39.2
click at [491, 157] on div at bounding box center [461, 152] width 209 height 56
drag, startPoint x: 535, startPoint y: 152, endPoint x: 454, endPoint y: 156, distance: 81.4
click at [454, 156] on div at bounding box center [461, 152] width 209 height 56
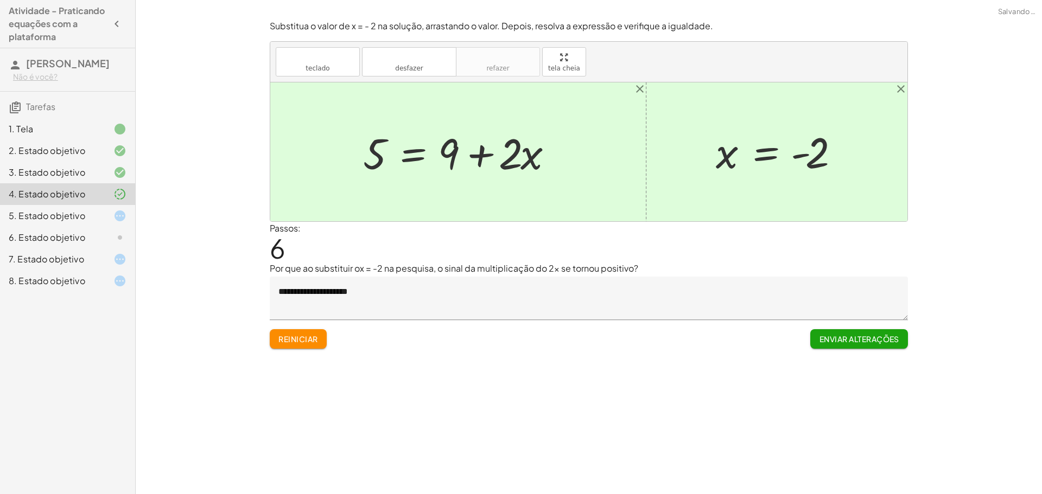
click at [481, 158] on div at bounding box center [461, 152] width 209 height 56
click at [482, 154] on div at bounding box center [461, 152] width 209 height 56
click at [537, 161] on div at bounding box center [461, 152] width 209 height 56
drag, startPoint x: 535, startPoint y: 158, endPoint x: 493, endPoint y: 154, distance: 42.5
click at [493, 154] on div at bounding box center [461, 152] width 209 height 56
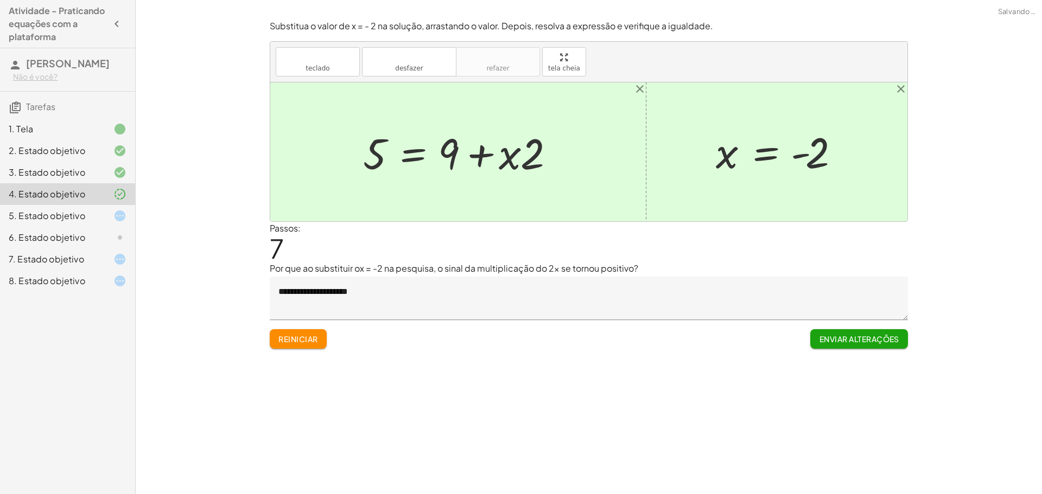
click at [480, 153] on div at bounding box center [461, 152] width 209 height 56
drag, startPoint x: 526, startPoint y: 162, endPoint x: 495, endPoint y: 158, distance: 31.7
click at [495, 158] on div at bounding box center [461, 152] width 209 height 56
click at [477, 155] on div at bounding box center [461, 152] width 209 height 56
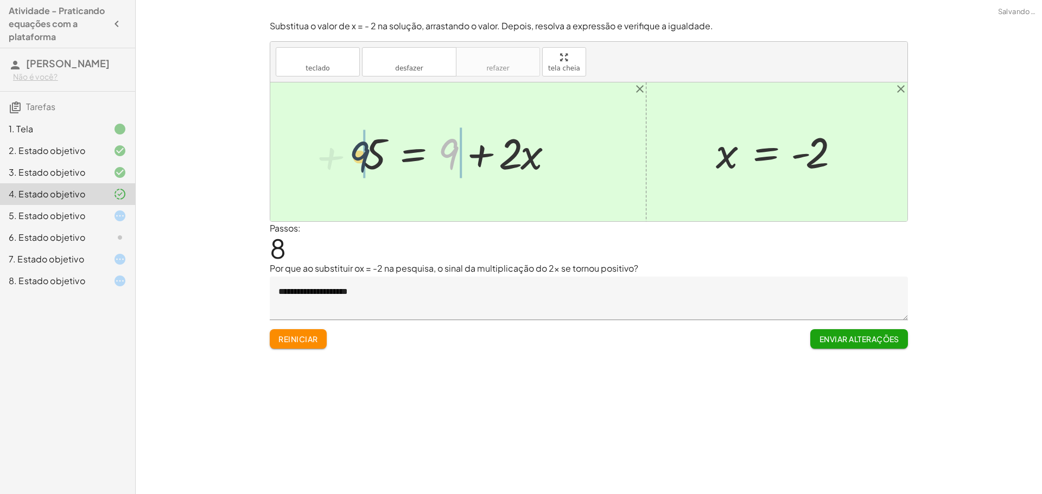
drag, startPoint x: 444, startPoint y: 151, endPoint x: 352, endPoint y: 154, distance: 92.3
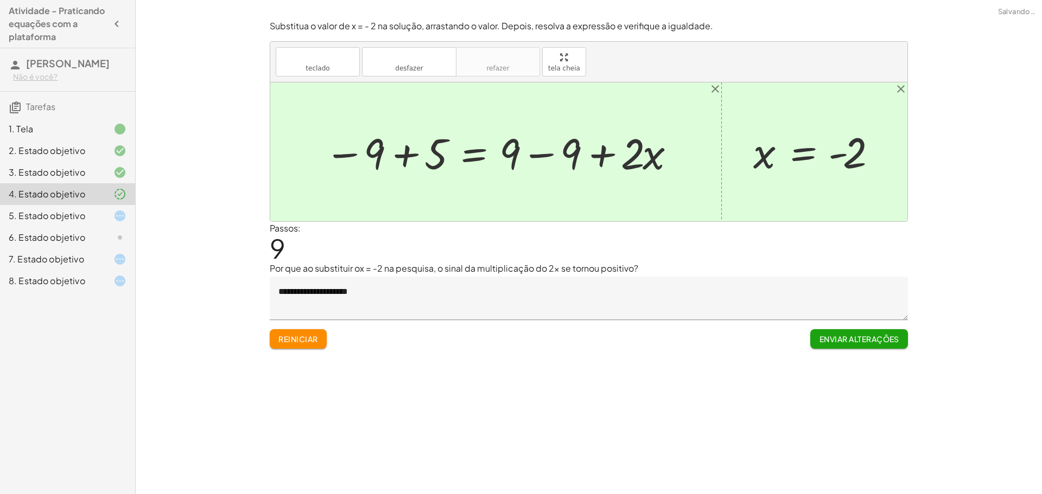
click at [401, 159] on div at bounding box center [500, 152] width 362 height 56
click at [539, 156] on div at bounding box center [546, 152] width 284 height 56
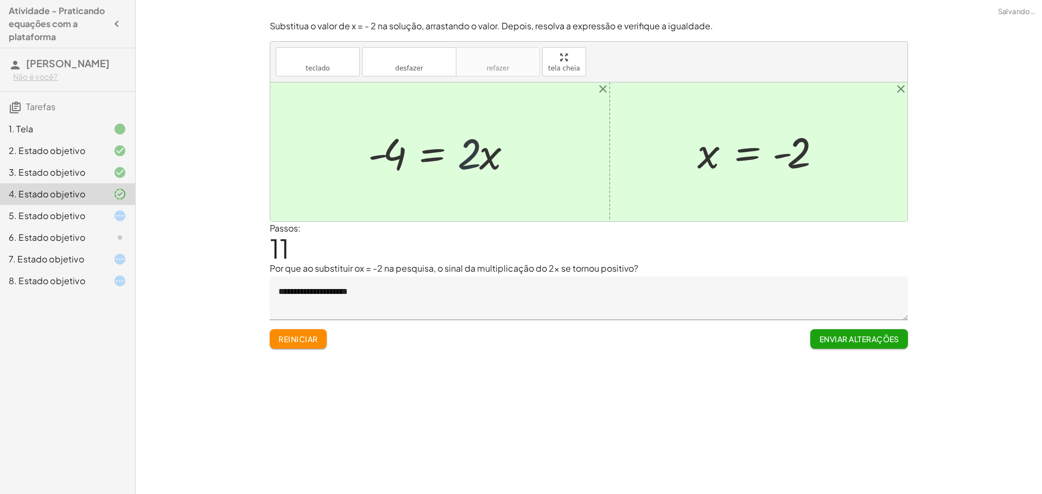
drag, startPoint x: 473, startPoint y: 154, endPoint x: 466, endPoint y: 155, distance: 7.1
click at [466, 155] on div at bounding box center [443, 152] width 163 height 56
drag, startPoint x: 490, startPoint y: 159, endPoint x: 461, endPoint y: 148, distance: 31.7
click at [461, 148] on div at bounding box center [443, 152] width 163 height 56
drag, startPoint x: 487, startPoint y: 161, endPoint x: 467, endPoint y: 158, distance: 19.7
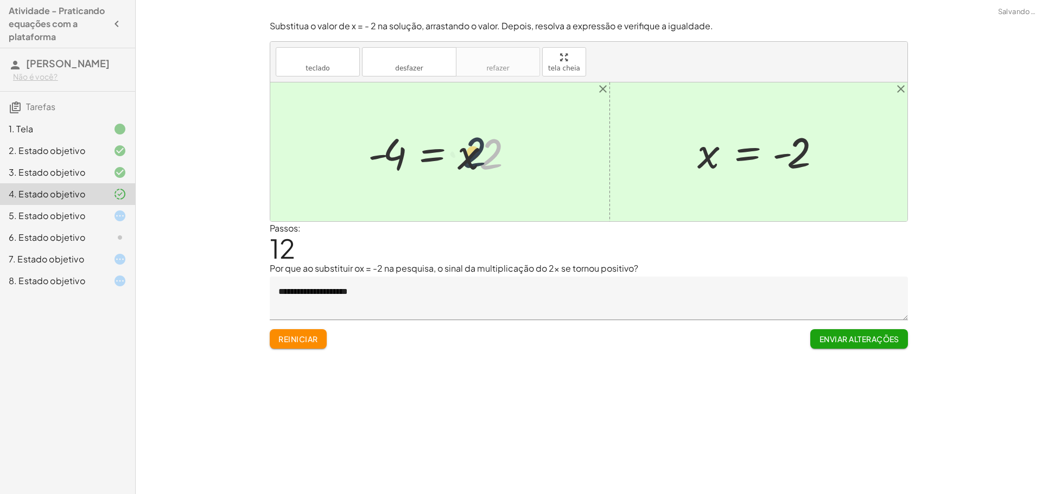
click at [467, 158] on div at bounding box center [443, 152] width 163 height 56
drag, startPoint x: 487, startPoint y: 161, endPoint x: 453, endPoint y: 158, distance: 33.7
click at [453, 158] on div at bounding box center [443, 152] width 163 height 56
click at [373, 154] on div at bounding box center [443, 152] width 163 height 56
click at [383, 155] on div at bounding box center [443, 152] width 163 height 56
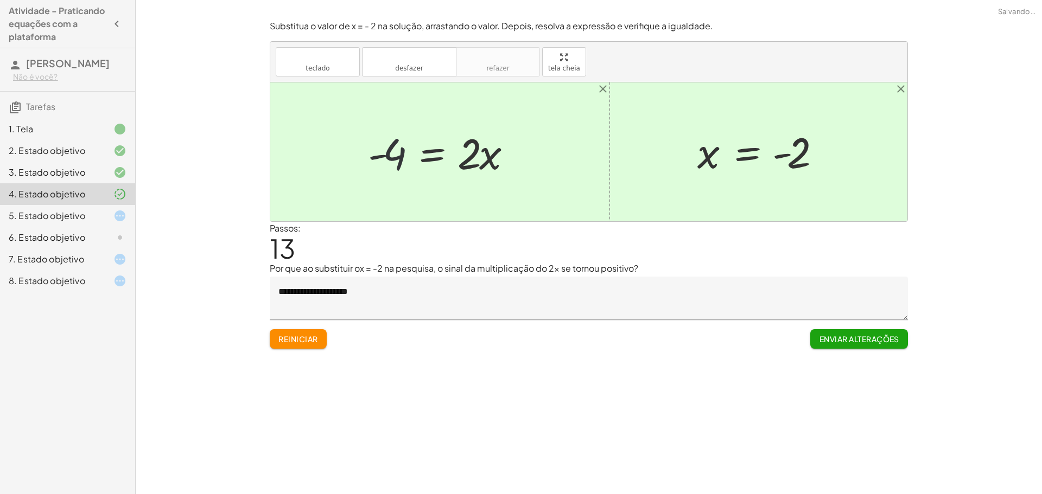
click at [384, 156] on div at bounding box center [443, 152] width 163 height 56
click at [87, 218] on div "5. Estado objetivo" at bounding box center [52, 215] width 87 height 13
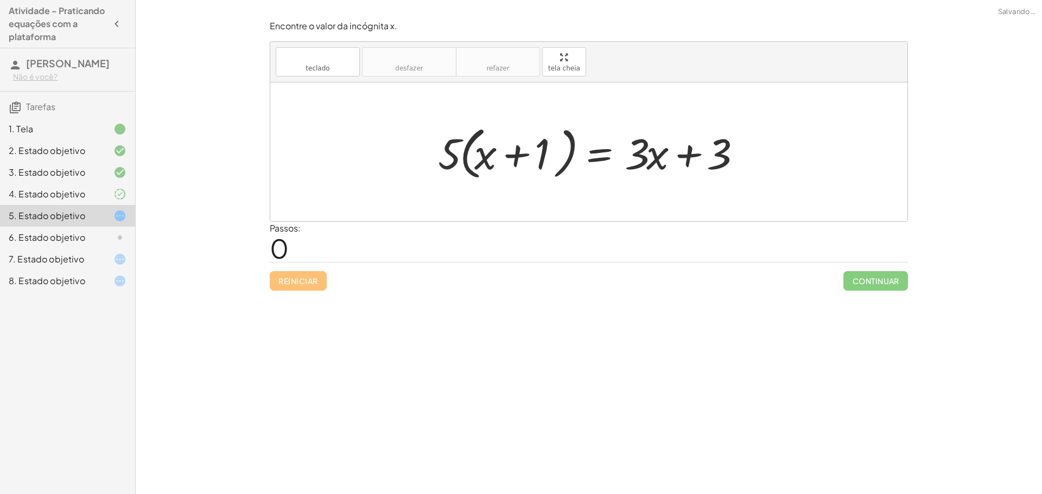
drag, startPoint x: 518, startPoint y: 147, endPoint x: 521, endPoint y: 138, distance: 9.5
click at [520, 141] on div at bounding box center [592, 152] width 320 height 62
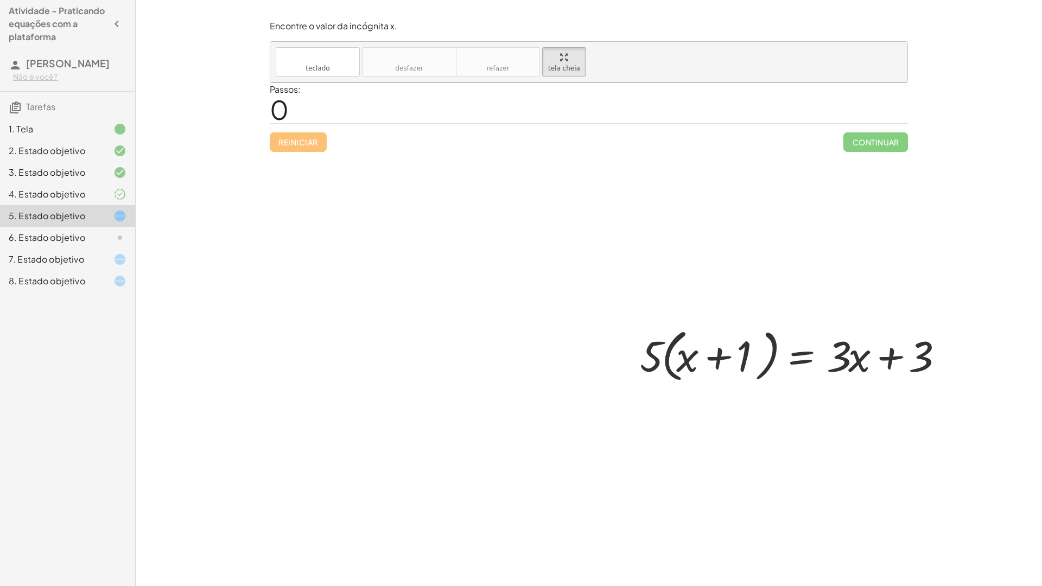
drag, startPoint x: 553, startPoint y: 65, endPoint x: 523, endPoint y: 144, distance: 84.3
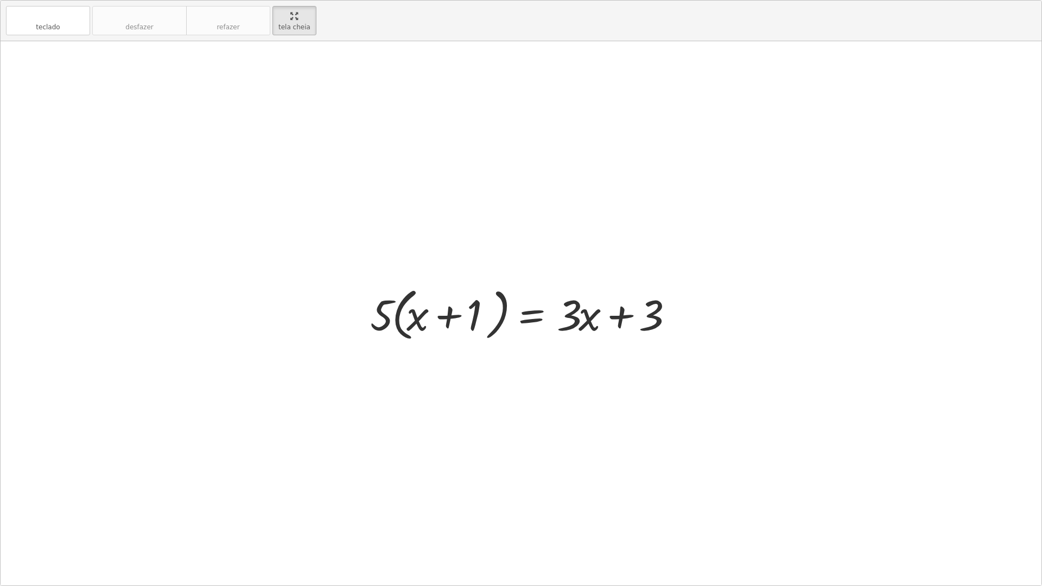
click at [522, 158] on div "teclado teclado desfazer desfazer refazer refazer tela cheia · 5 · ( + x + 1 ) …" at bounding box center [521, 293] width 1040 height 585
drag, startPoint x: 558, startPoint y: 138, endPoint x: 508, endPoint y: 360, distance: 227.5
click at [508, 360] on div at bounding box center [521, 313] width 1040 height 544
drag, startPoint x: 490, startPoint y: 310, endPoint x: 529, endPoint y: 289, distance: 44.7
click at [499, 308] on div at bounding box center [525, 313] width 320 height 62
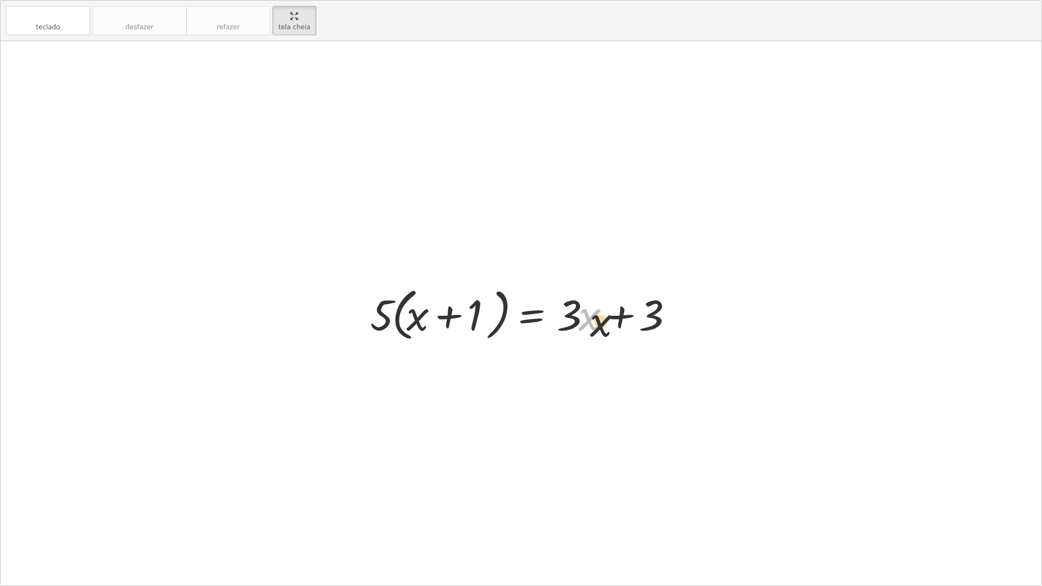
drag, startPoint x: 605, startPoint y: 322, endPoint x: 614, endPoint y: 311, distance: 13.5
click at [612, 323] on div at bounding box center [525, 313] width 320 height 62
drag, startPoint x: 656, startPoint y: 311, endPoint x: 586, endPoint y: 301, distance: 71.3
click at [586, 301] on div at bounding box center [525, 313] width 320 height 62
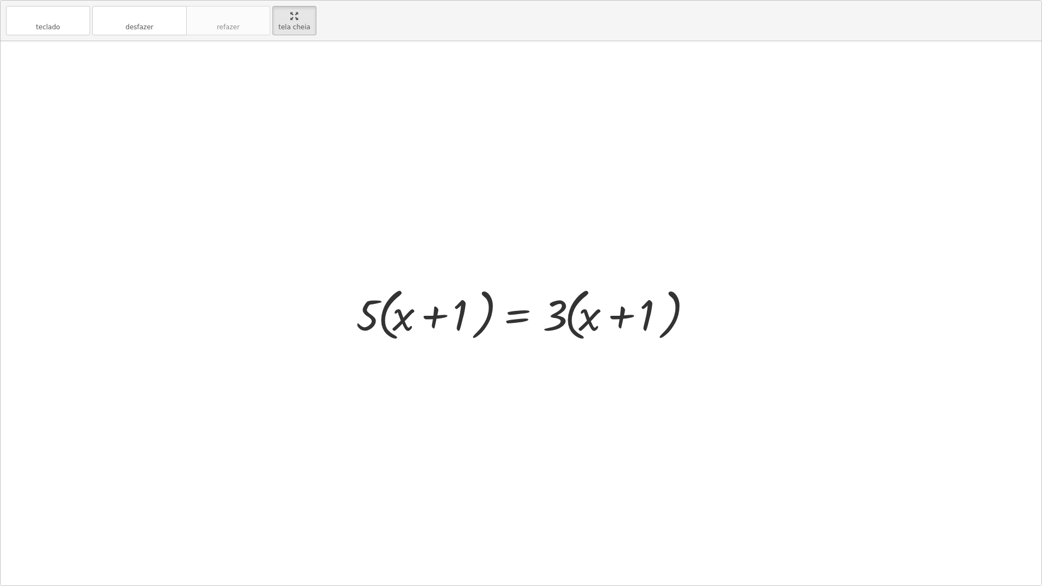
click at [615, 318] on div at bounding box center [524, 313] width 349 height 62
click at [628, 313] on div at bounding box center [524, 313] width 349 height 62
drag, startPoint x: 665, startPoint y: 302, endPoint x: 641, endPoint y: 308, distance: 25.3
click at [641, 308] on div at bounding box center [524, 313] width 349 height 62
drag, startPoint x: 647, startPoint y: 309, endPoint x: 598, endPoint y: 301, distance: 49.0
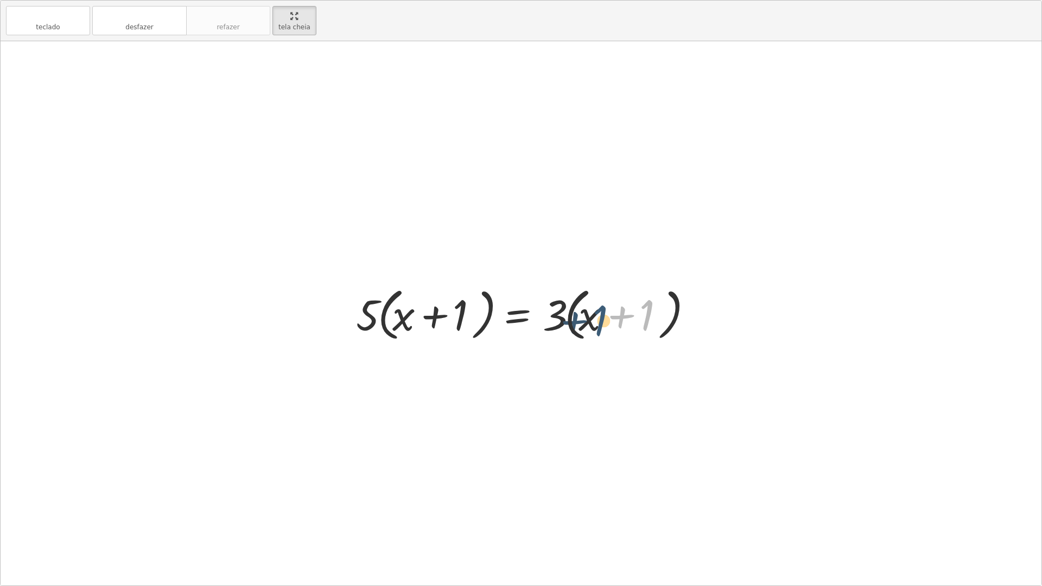
click at [598, 301] on div at bounding box center [524, 313] width 349 height 62
drag, startPoint x: 456, startPoint y: 309, endPoint x: 369, endPoint y: 307, distance: 86.3
click at [369, 307] on div at bounding box center [524, 313] width 349 height 62
click at [426, 317] on div at bounding box center [524, 313] width 349 height 62
click at [432, 315] on div at bounding box center [524, 313] width 349 height 62
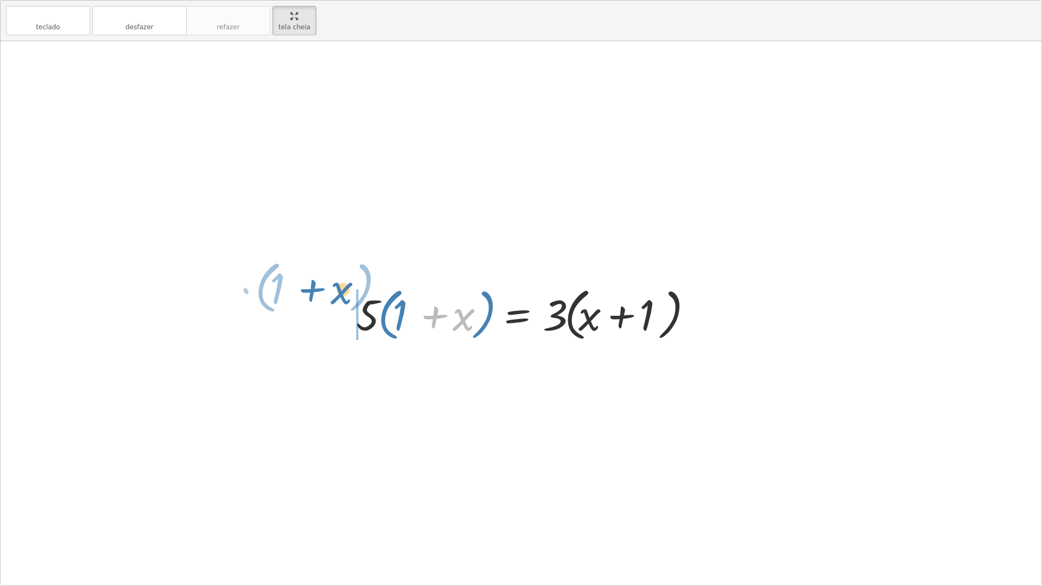
drag, startPoint x: 435, startPoint y: 313, endPoint x: 316, endPoint y: 302, distance: 119.3
click at [316, 301] on div "· 5 · ( + x + 1 ) = + · 3 · x + 3 · 5 · ( + x + 1 ) = · 3 · ( + x + 1 ) + x · (…" at bounding box center [521, 313] width 1040 height 544
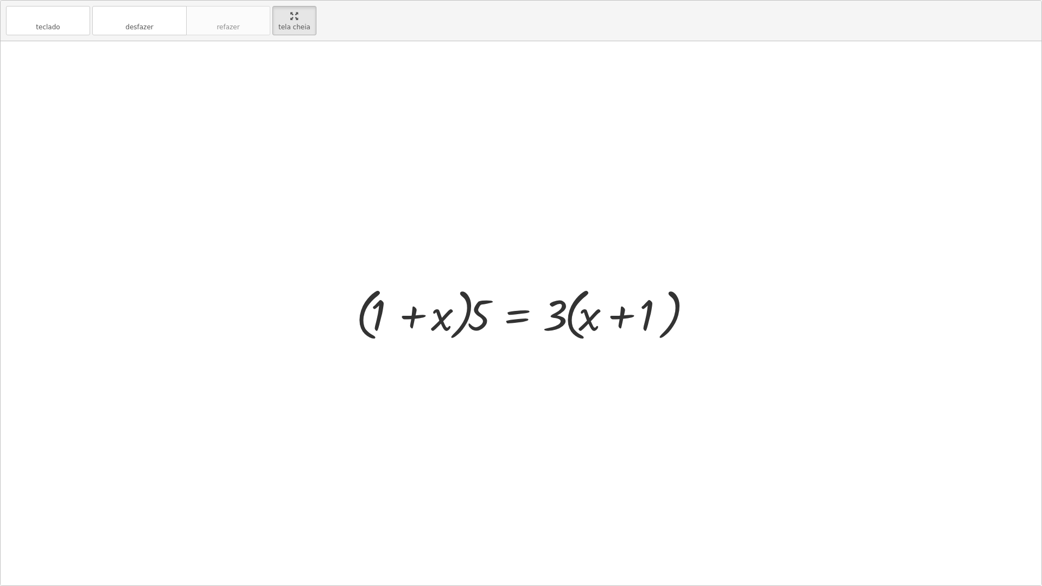
click at [482, 308] on div at bounding box center [524, 313] width 349 height 62
drag, startPoint x: 616, startPoint y: 278, endPoint x: 629, endPoint y: 286, distance: 15.4
click at [620, 280] on div "· 5 · ( + x + 1 ) = + · 3 · x + 3 · 5 · ( + x + 1 ) = · 3 · ( + x + 1 ) · 5 · (…" at bounding box center [521, 313] width 1040 height 544
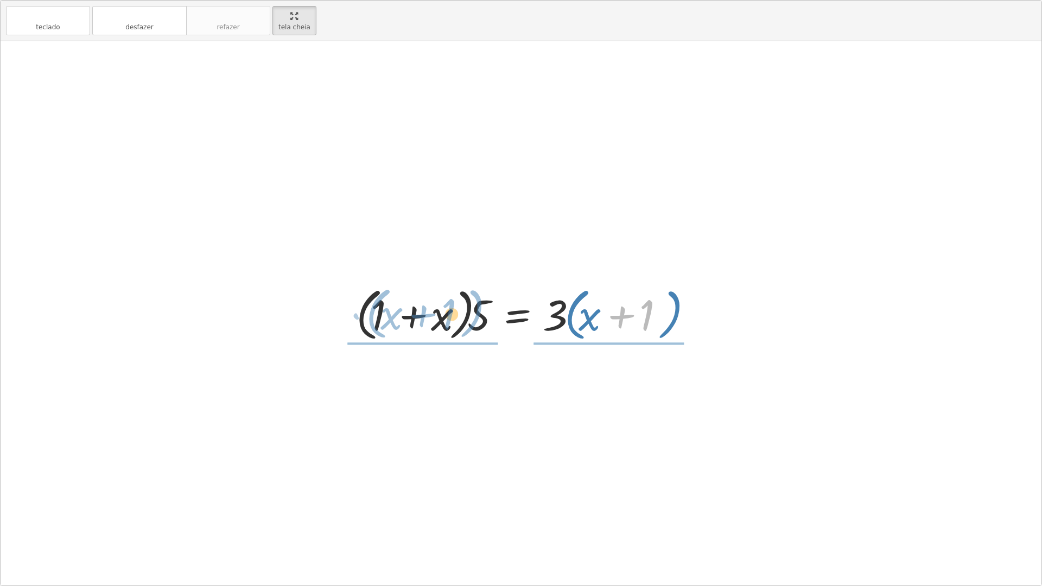
drag, startPoint x: 646, startPoint y: 314, endPoint x: 446, endPoint y: 312, distance: 199.1
click at [446, 312] on div at bounding box center [524, 313] width 349 height 62
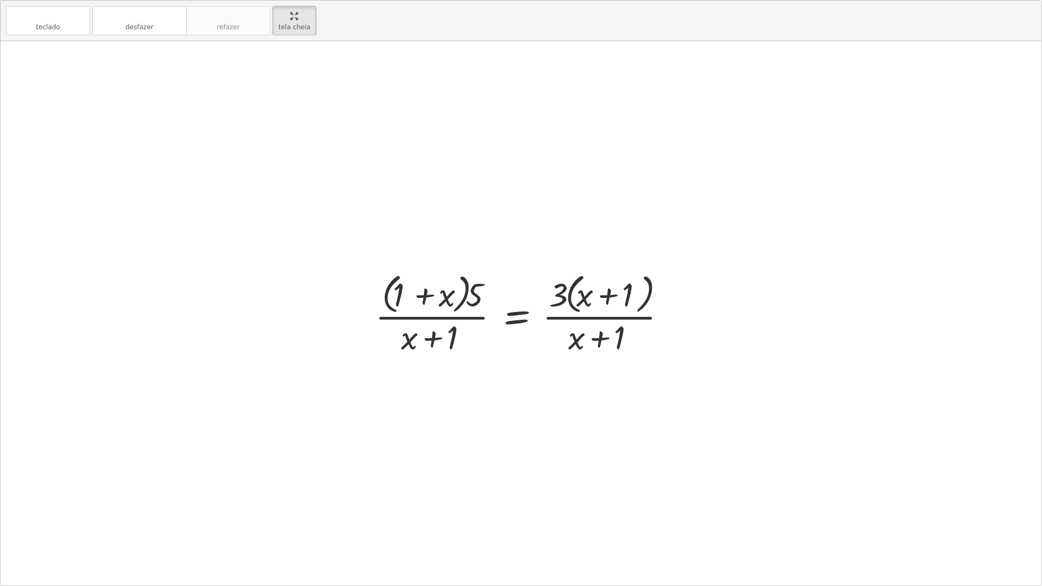
click at [586, 341] on div at bounding box center [524, 313] width 311 height 88
click at [610, 340] on div at bounding box center [524, 313] width 311 height 88
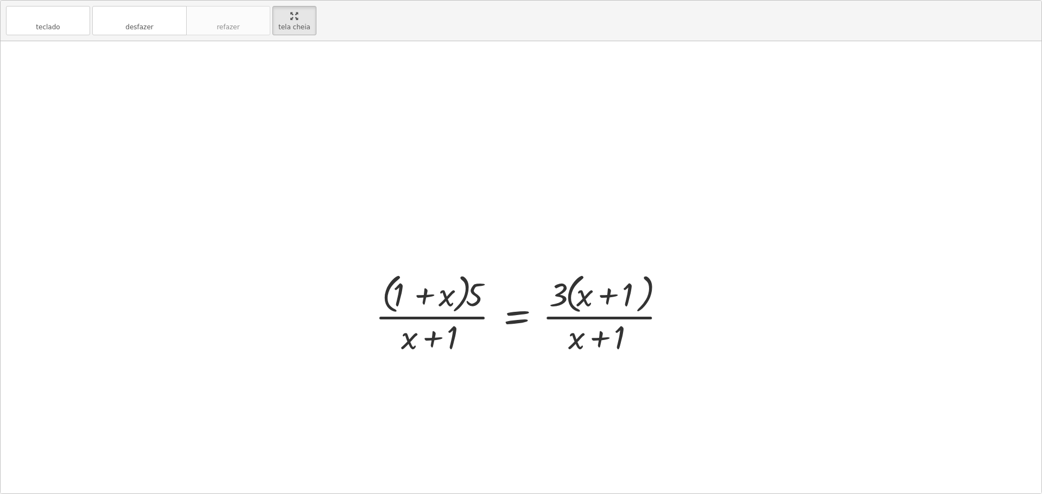
drag, startPoint x: 282, startPoint y: 20, endPoint x: 283, endPoint y: -46, distance: 65.6
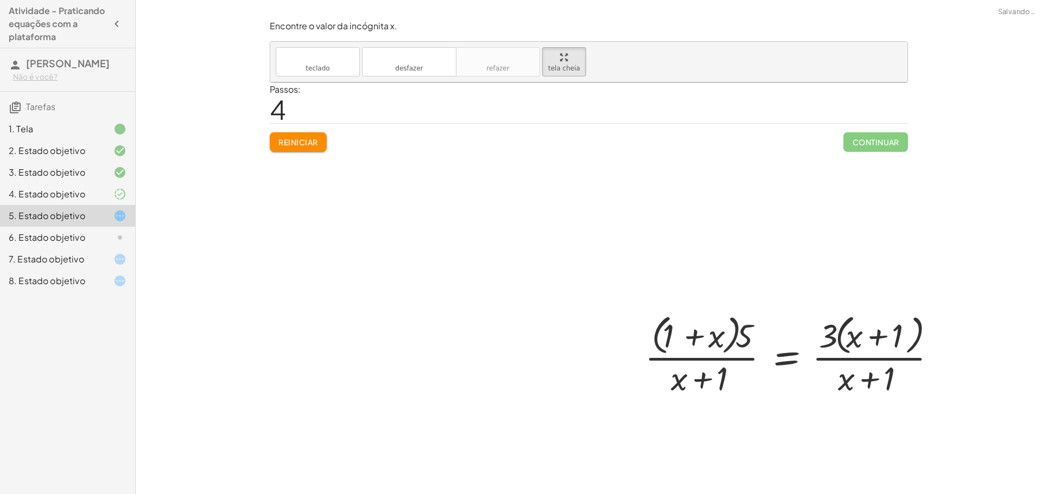
click at [283, 0] on html "Atividade - Praticando equações com a plataforma [PERSON_NAME] Não é você? Tare…" at bounding box center [521, 247] width 1042 height 494
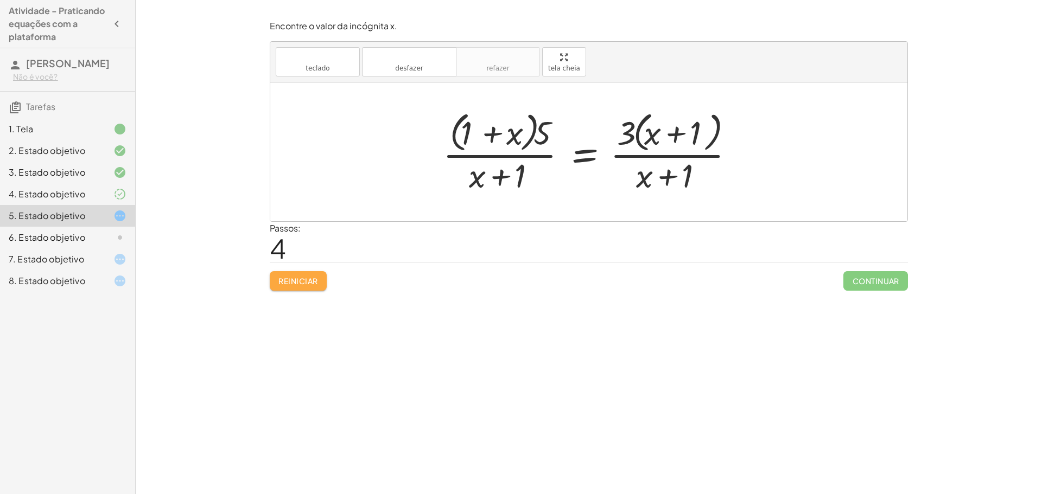
click at [303, 286] on button "Reiniciar" at bounding box center [298, 281] width 57 height 20
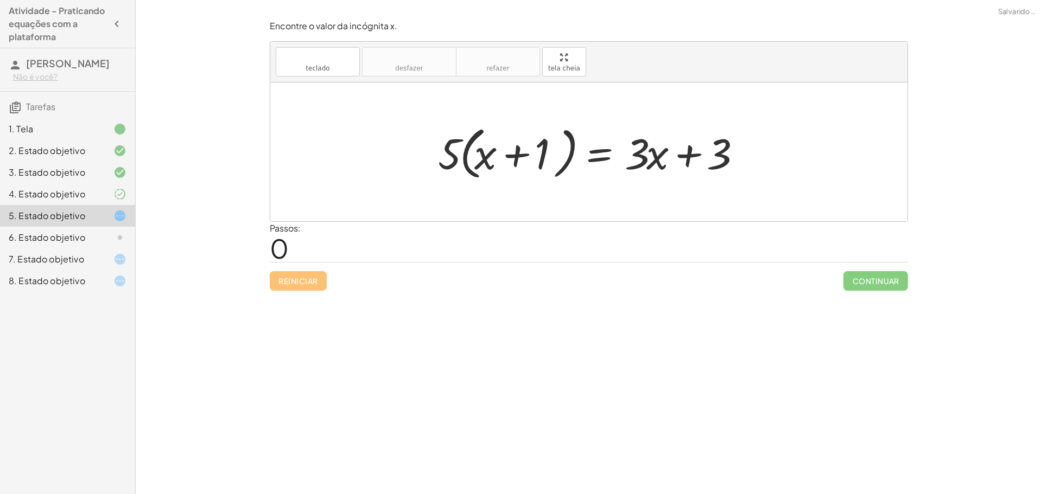
click at [95, 237] on div "6. Estado objetivo" at bounding box center [52, 237] width 87 height 13
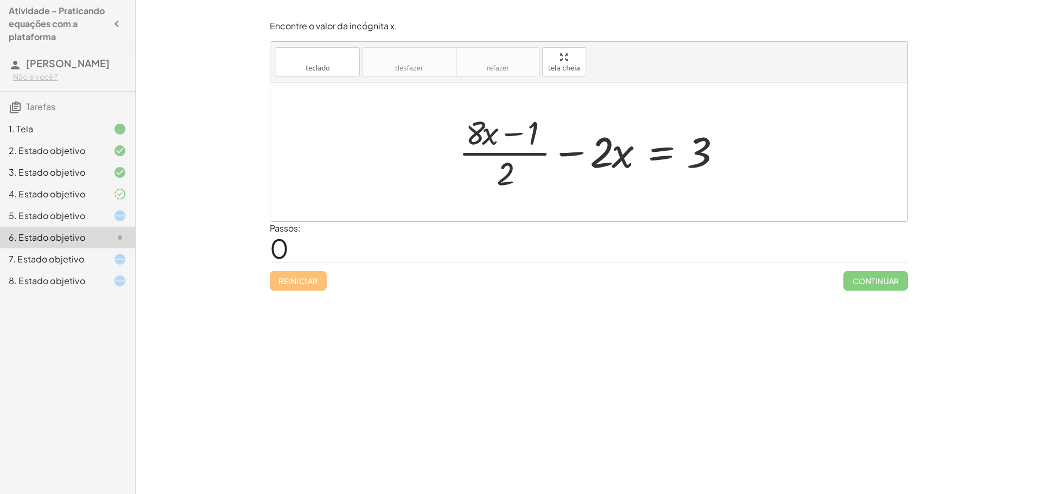
click at [577, 154] on div at bounding box center [592, 152] width 279 height 84
drag, startPoint x: 576, startPoint y: 154, endPoint x: 653, endPoint y: 152, distance: 76.5
click at [602, 151] on div at bounding box center [592, 152] width 279 height 84
drag, startPoint x: 718, startPoint y: 156, endPoint x: 698, endPoint y: 147, distance: 21.6
click at [702, 148] on div at bounding box center [592, 152] width 279 height 84
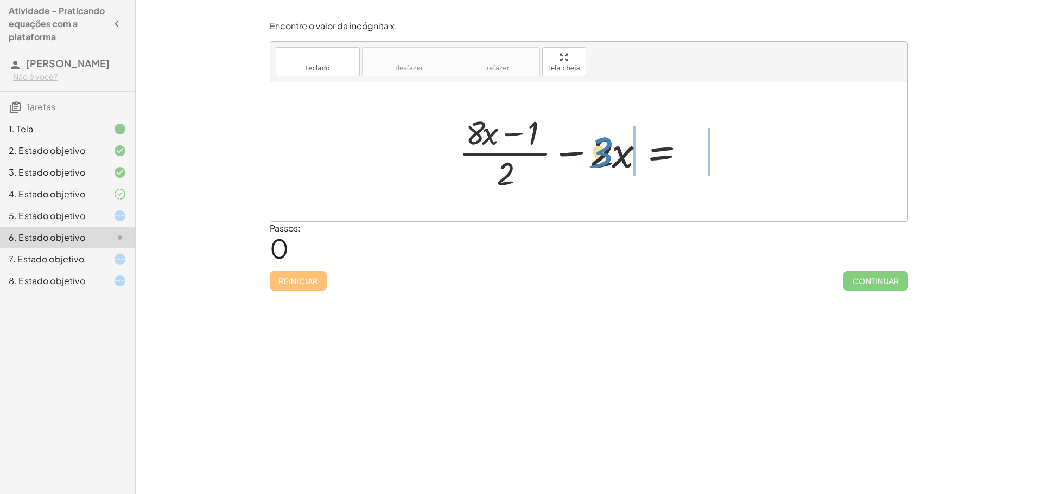
drag, startPoint x: 673, startPoint y: 149, endPoint x: 591, endPoint y: 139, distance: 82.5
click at [592, 143] on div at bounding box center [592, 152] width 279 height 84
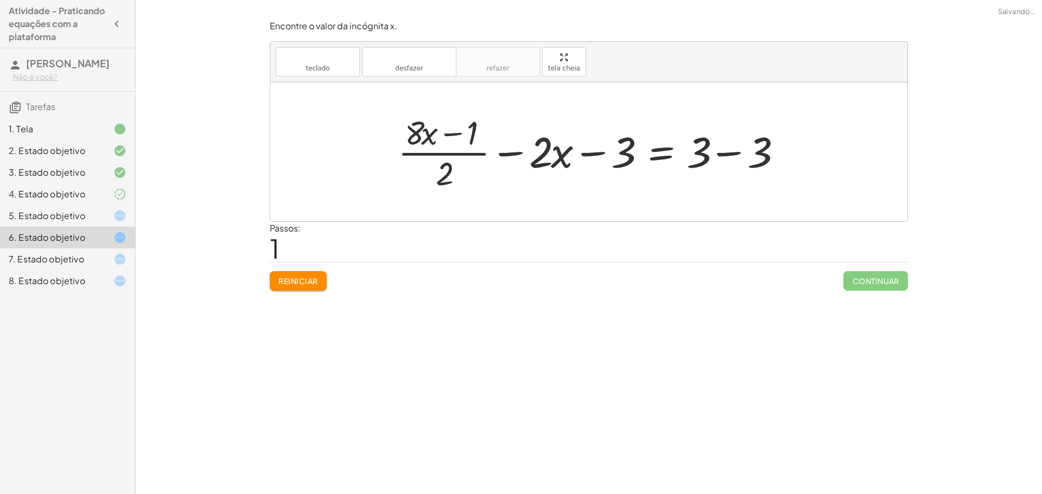
click at [727, 157] on div at bounding box center [592, 152] width 401 height 84
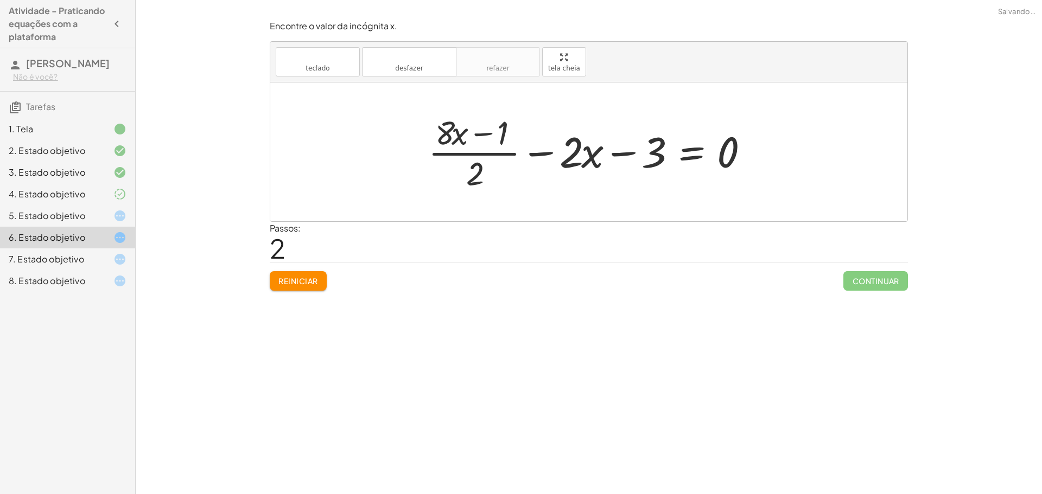
click at [618, 154] on div at bounding box center [593, 152] width 340 height 84
drag, startPoint x: 731, startPoint y: 156, endPoint x: 644, endPoint y: 155, distance: 87.3
click at [644, 155] on div at bounding box center [593, 152] width 340 height 84
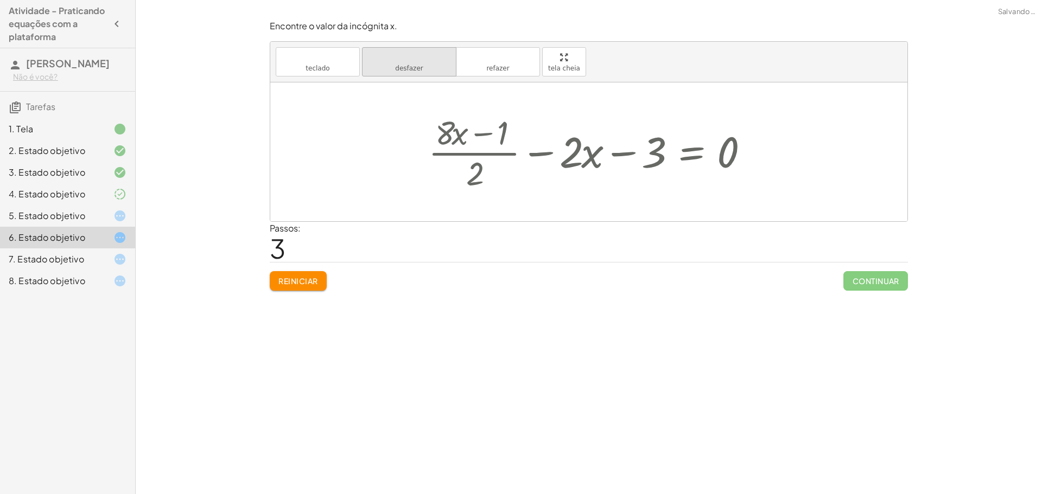
click at [425, 68] on button "desfazer desfazer" at bounding box center [409, 61] width 94 height 29
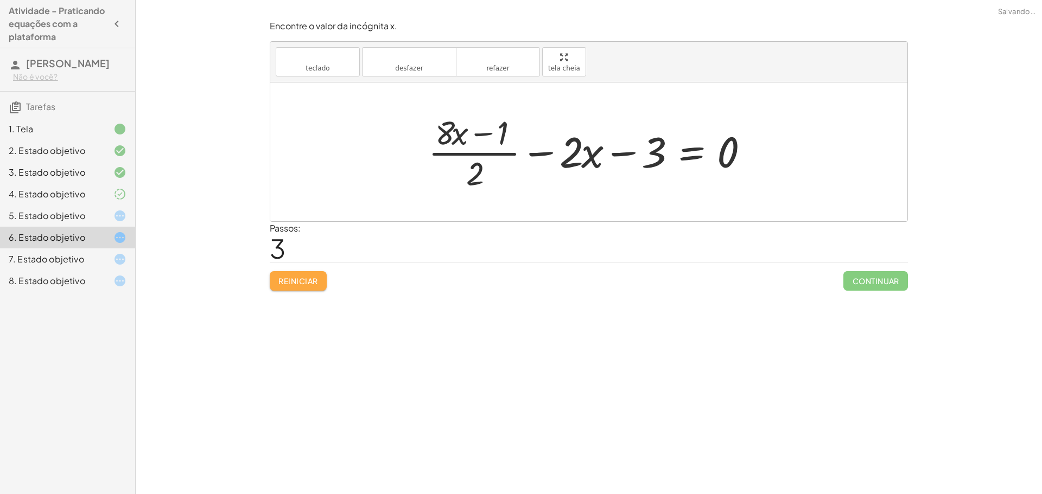
click at [309, 273] on button "Reiniciar" at bounding box center [298, 281] width 57 height 20
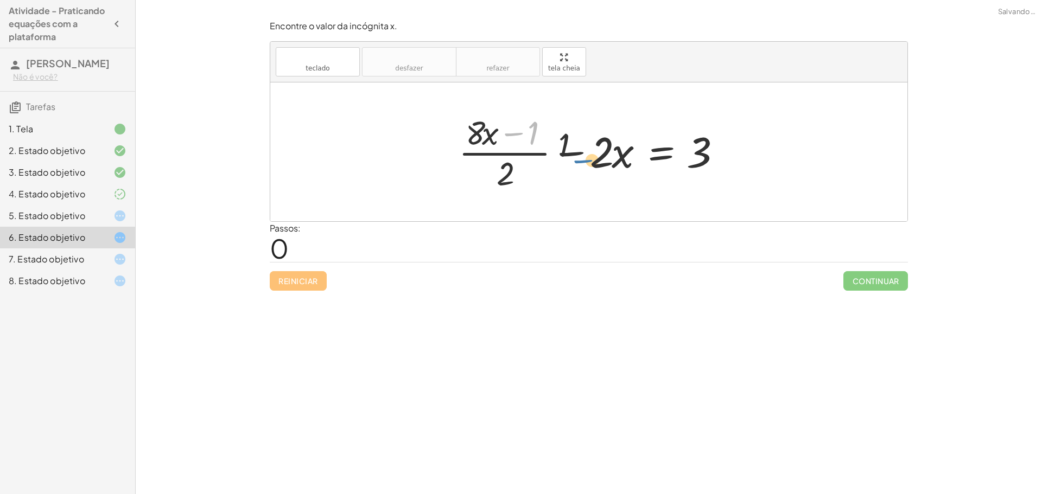
drag, startPoint x: 511, startPoint y: 137, endPoint x: 583, endPoint y: 163, distance: 76.7
click at [583, 163] on div at bounding box center [592, 152] width 279 height 84
drag, startPoint x: 602, startPoint y: 158, endPoint x: 564, endPoint y: 161, distance: 38.1
click at [564, 161] on div at bounding box center [592, 152] width 279 height 84
drag, startPoint x: 600, startPoint y: 155, endPoint x: 541, endPoint y: 151, distance: 58.7
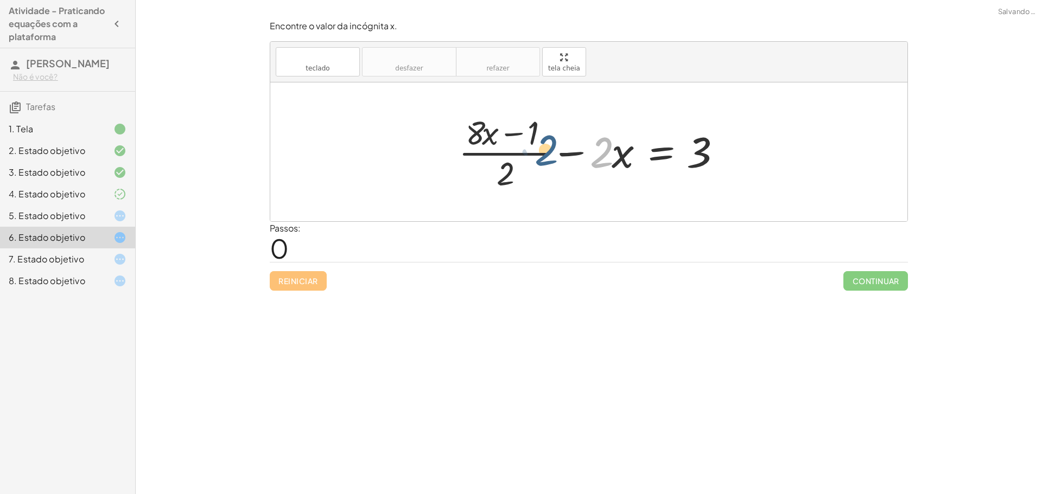
click at [541, 151] on div at bounding box center [592, 152] width 279 height 84
drag, startPoint x: 604, startPoint y: 156, endPoint x: 762, endPoint y: 166, distance: 158.2
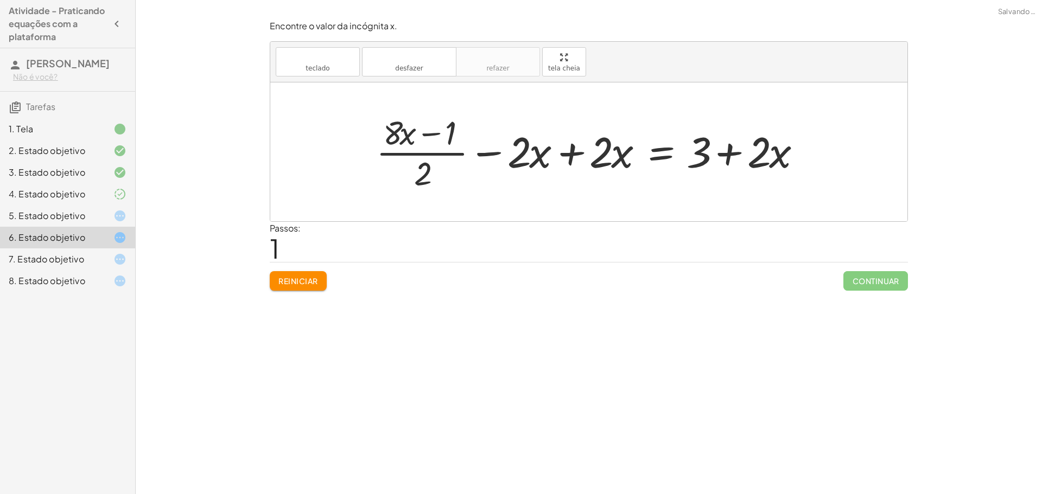
click at [720, 153] on div at bounding box center [593, 152] width 444 height 84
click at [727, 154] on div at bounding box center [593, 152] width 444 height 84
click at [574, 151] on div at bounding box center [593, 152] width 444 height 84
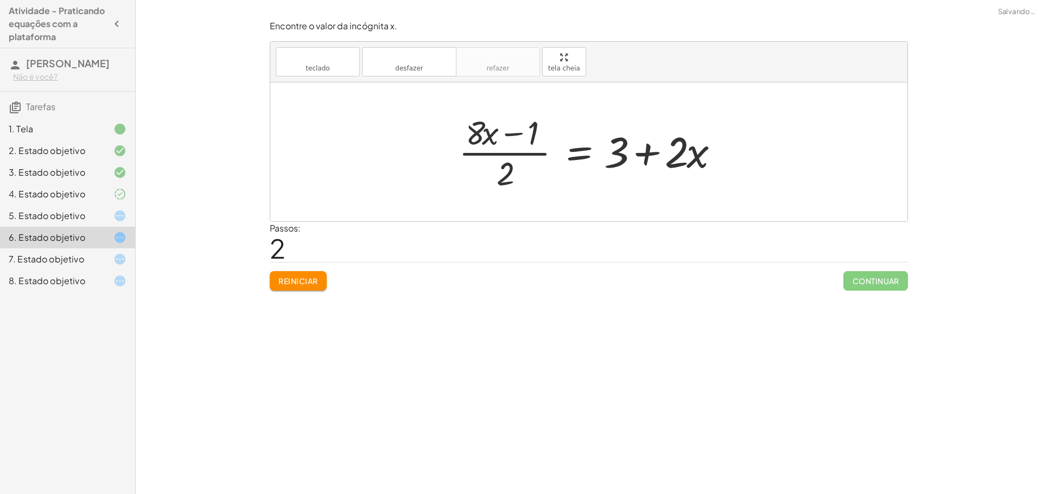
click at [653, 151] on div at bounding box center [592, 152] width 279 height 84
drag, startPoint x: 515, startPoint y: 131, endPoint x: 630, endPoint y: 152, distance: 116.4
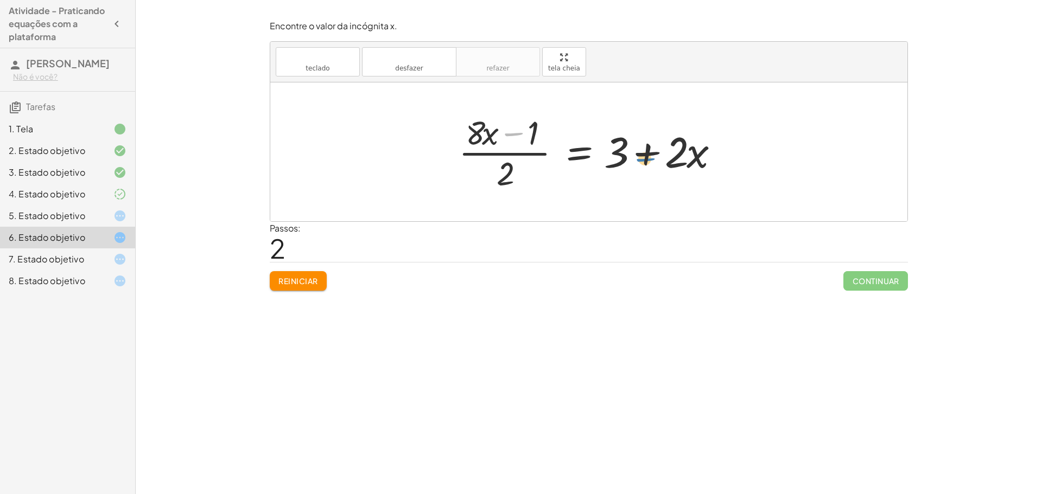
click at [630, 152] on div at bounding box center [592, 152] width 279 height 84
drag, startPoint x: 477, startPoint y: 126, endPoint x: 606, endPoint y: 150, distance: 131.3
click at [601, 150] on div at bounding box center [592, 152] width 279 height 84
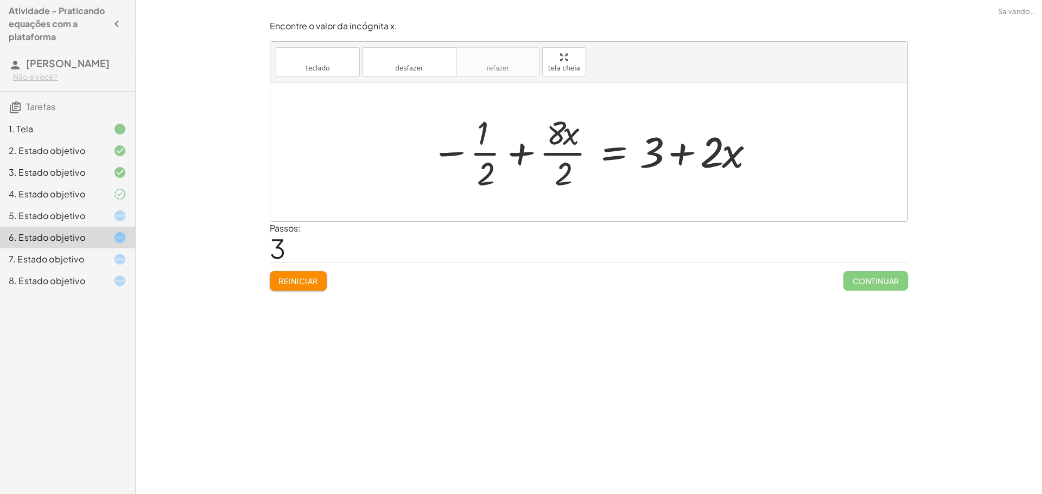
click at [452, 155] on div at bounding box center [592, 152] width 335 height 84
click at [522, 159] on div at bounding box center [592, 152] width 335 height 84
click at [522, 159] on div at bounding box center [613, 152] width 309 height 84
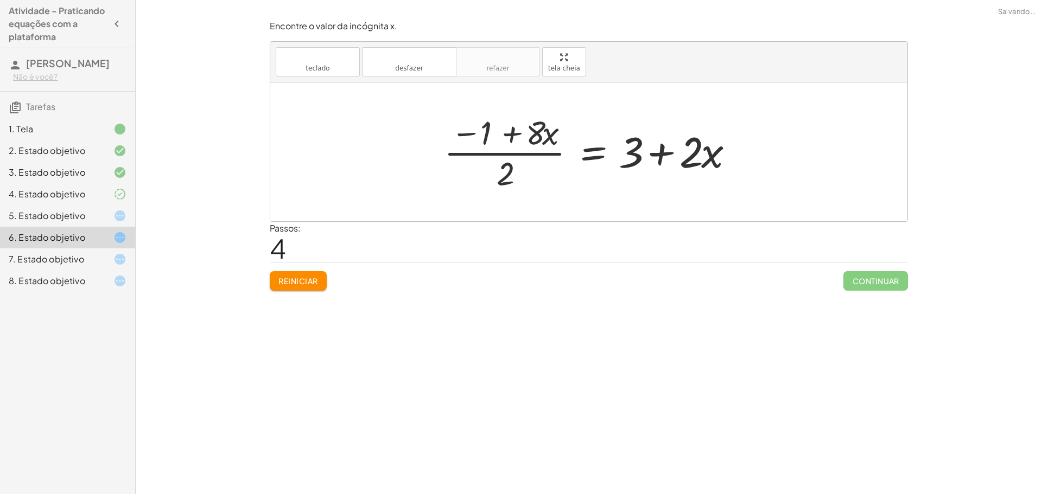
click at [506, 140] on div at bounding box center [592, 152] width 309 height 84
click at [507, 131] on div at bounding box center [592, 152] width 309 height 84
click at [506, 131] on div at bounding box center [592, 152] width 309 height 84
click at [468, 137] on div at bounding box center [592, 152] width 309 height 84
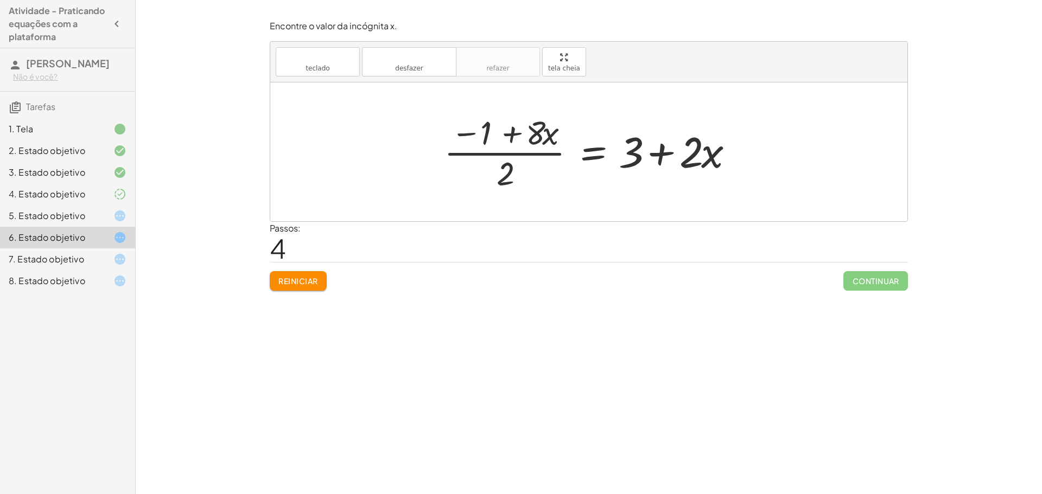
drag, startPoint x: 659, startPoint y: 159, endPoint x: 651, endPoint y: 154, distance: 9.8
click at [661, 152] on div at bounding box center [592, 152] width 309 height 84
drag, startPoint x: 662, startPoint y: 151, endPoint x: 419, endPoint y: 124, distance: 245.1
click at [419, 124] on div "+ · ( + · 8 · x − 1 ) · 2 − · 2 · x = 3 + · ( + · 8 · x − 1 ) · 2 − · 2 · x + ·…" at bounding box center [588, 151] width 637 height 139
click at [309, 273] on button "Reiniciar" at bounding box center [298, 281] width 57 height 20
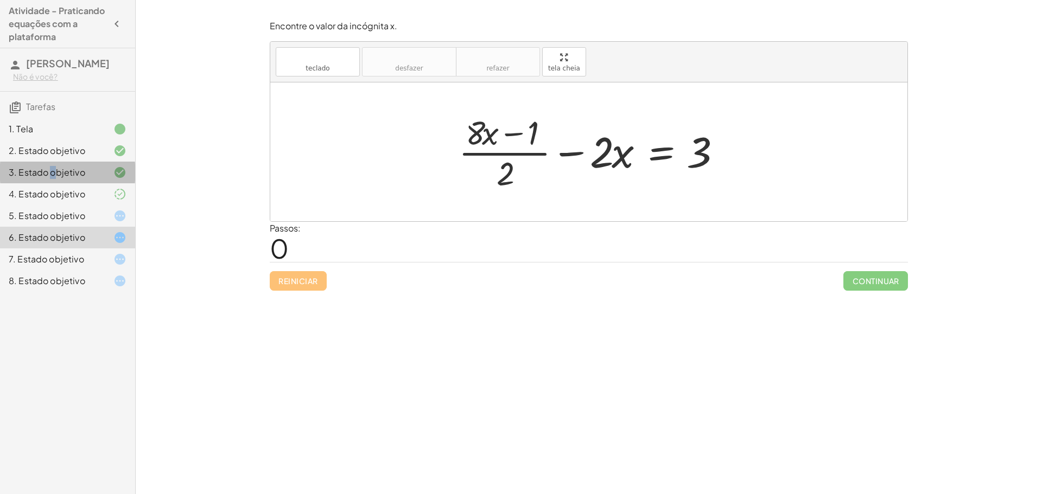
click at [55, 169] on font "3. Estado objetivo" at bounding box center [47, 172] width 76 height 11
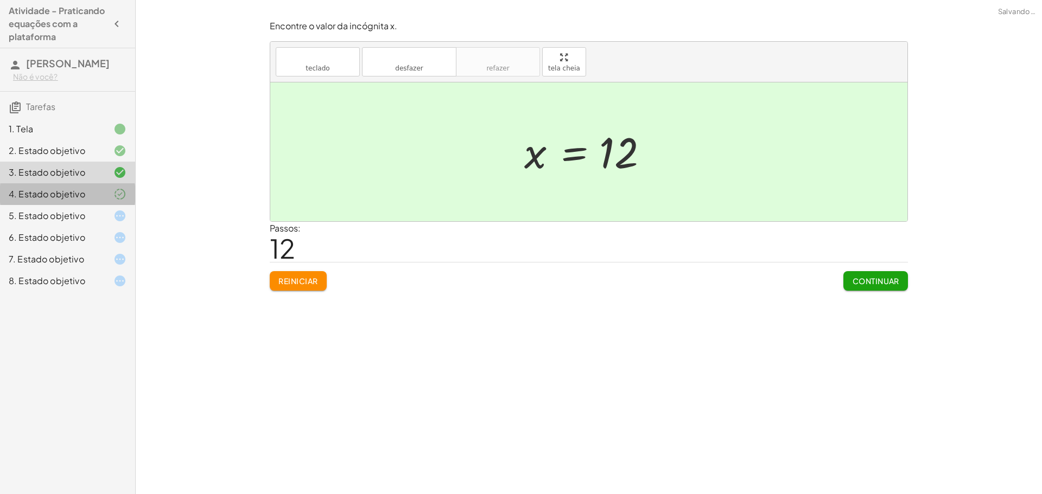
click at [77, 227] on div "4. Estado objetivo" at bounding box center [67, 238] width 135 height 22
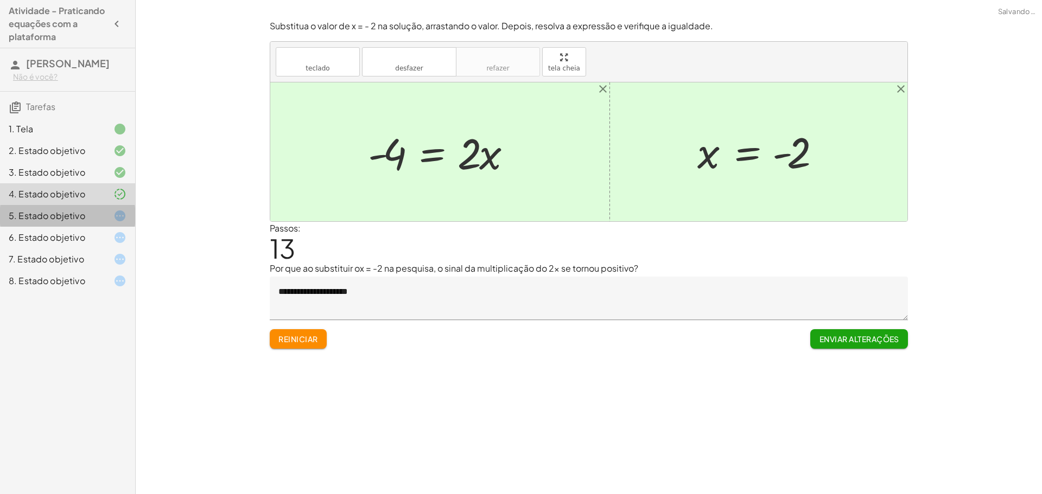
click at [84, 216] on font "5. Estado objetivo" at bounding box center [47, 215] width 76 height 11
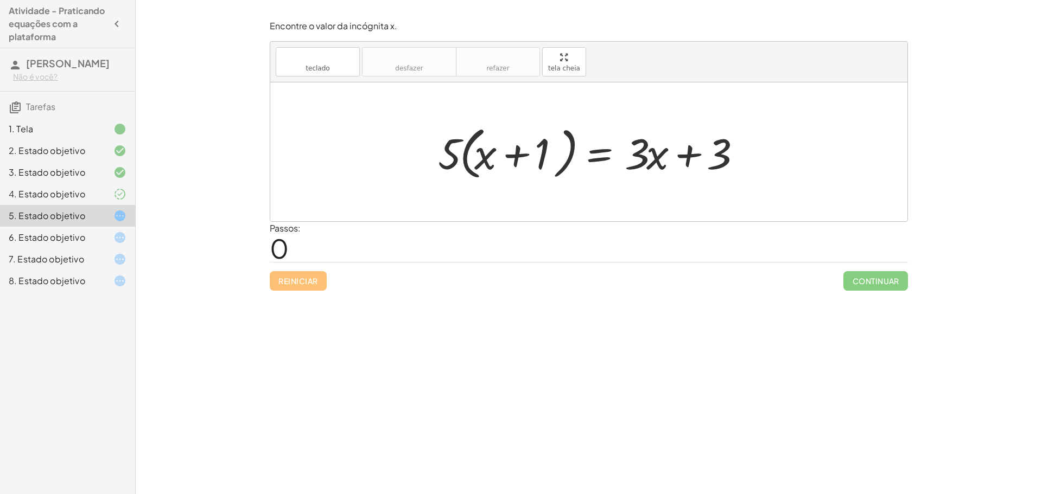
click at [91, 193] on div "4. Estado objetivo" at bounding box center [52, 194] width 87 height 13
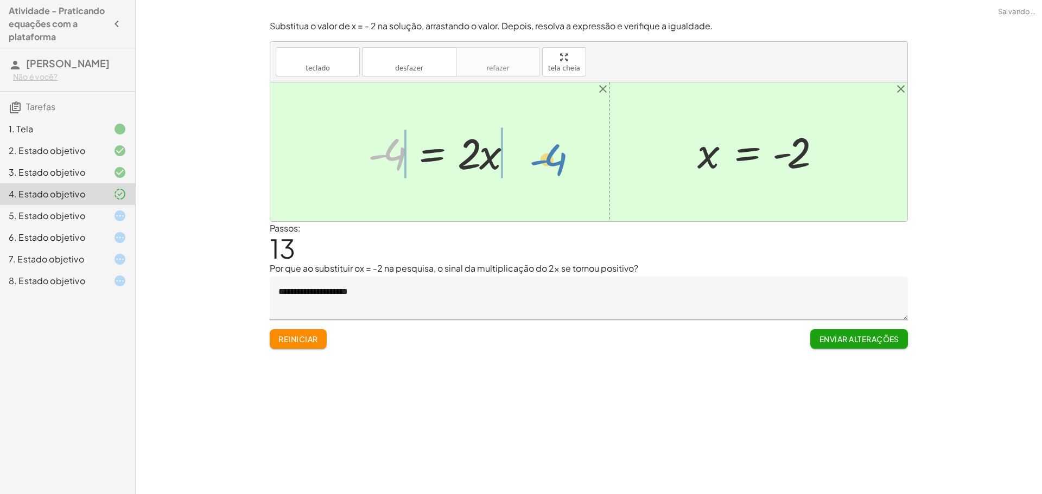
drag, startPoint x: 375, startPoint y: 158, endPoint x: 525, endPoint y: 165, distance: 149.9
click at [525, 165] on div at bounding box center [443, 152] width 163 height 56
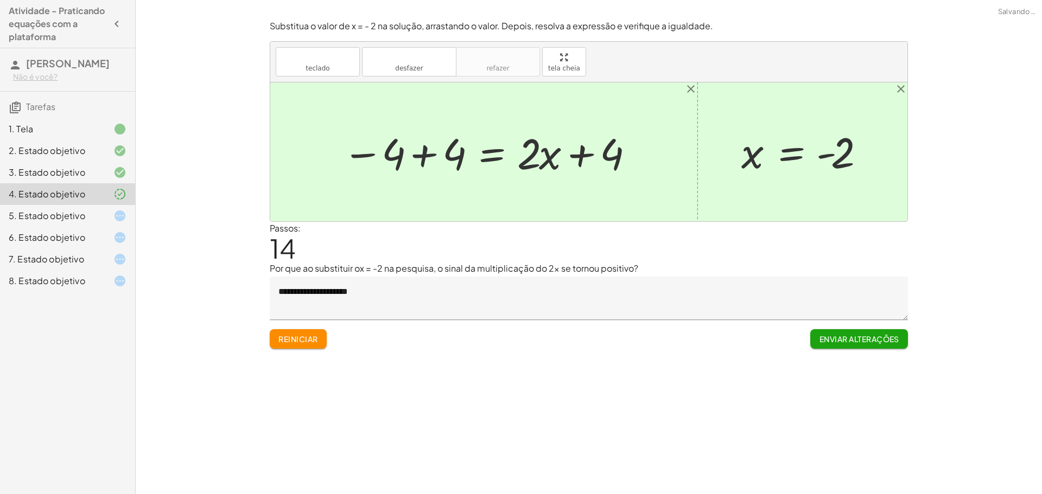
click at [431, 157] on div at bounding box center [488, 152] width 302 height 56
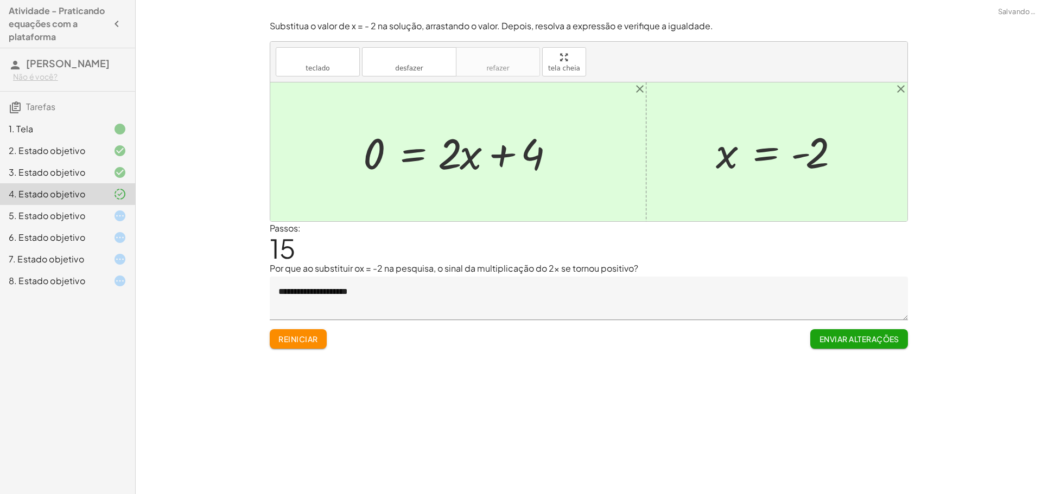
click at [505, 155] on div at bounding box center [461, 152] width 209 height 56
drag, startPoint x: 379, startPoint y: 157, endPoint x: 550, endPoint y: 141, distance: 172.1
click at [550, 141] on div at bounding box center [461, 152] width 209 height 56
click at [555, 155] on div at bounding box center [462, 152] width 330 height 56
click at [341, 156] on div at bounding box center [432, 152] width 270 height 56
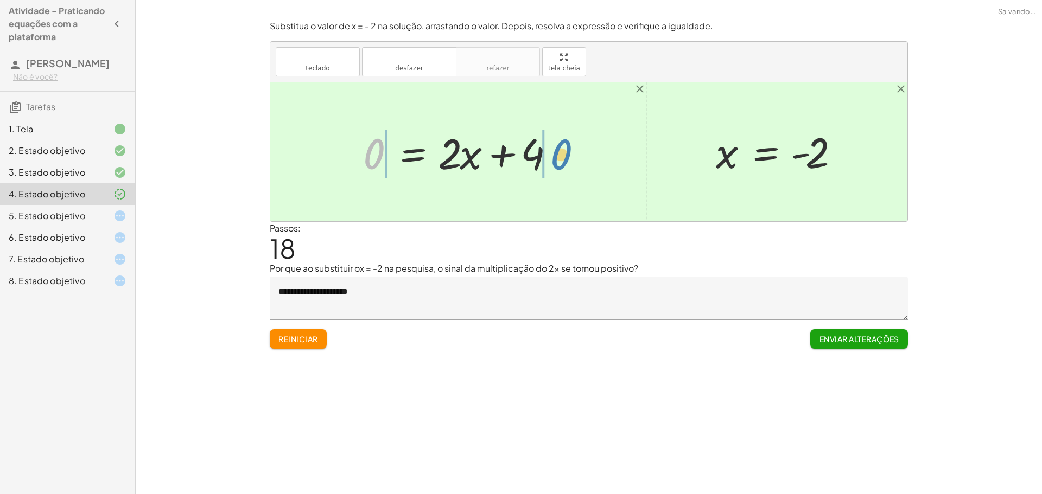
drag, startPoint x: 375, startPoint y: 156, endPoint x: 589, endPoint y: 154, distance: 213.7
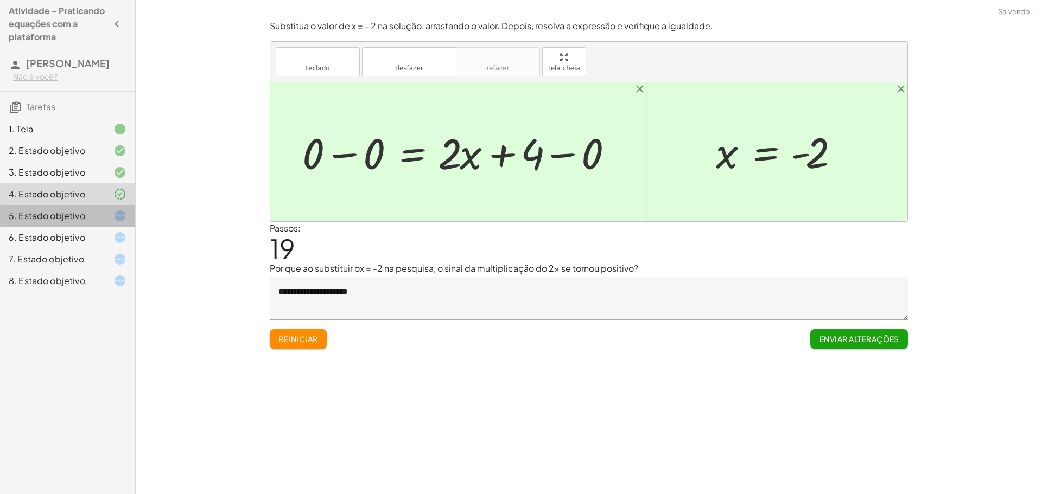
click at [67, 222] on div "5. Estado objetivo" at bounding box center [52, 215] width 87 height 13
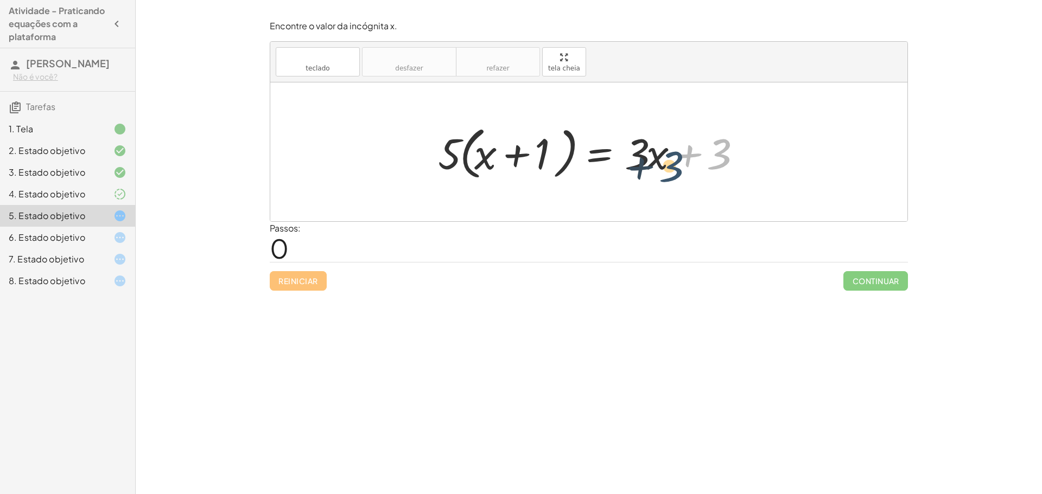
drag, startPoint x: 711, startPoint y: 157, endPoint x: 651, endPoint y: 165, distance: 60.8
click at [652, 165] on div at bounding box center [592, 152] width 320 height 62
drag, startPoint x: 690, startPoint y: 151, endPoint x: 621, endPoint y: 149, distance: 68.9
click at [621, 149] on div at bounding box center [592, 152] width 320 height 62
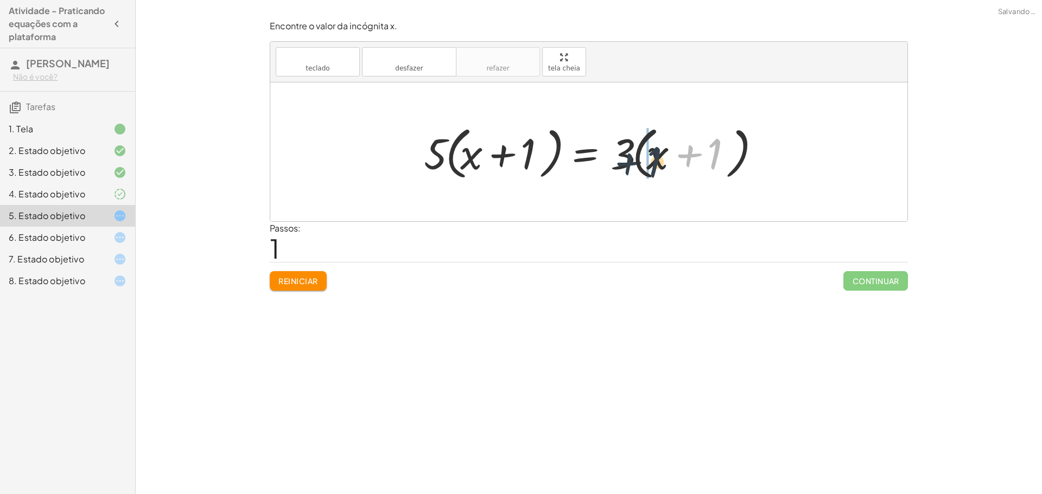
drag, startPoint x: 712, startPoint y: 149, endPoint x: 643, endPoint y: 162, distance: 69.6
drag, startPoint x: 718, startPoint y: 151, endPoint x: 660, endPoint y: 156, distance: 58.3
click at [662, 149] on div at bounding box center [592, 152] width 349 height 62
drag, startPoint x: 733, startPoint y: 152, endPoint x: 650, endPoint y: 158, distance: 83.3
click at [651, 157] on div at bounding box center [592, 152] width 349 height 62
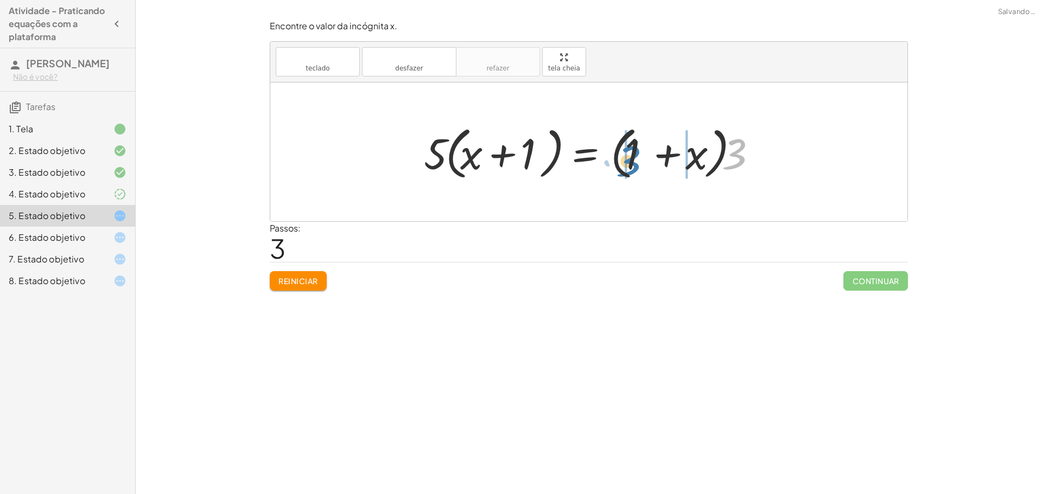
drag, startPoint x: 730, startPoint y: 150, endPoint x: 622, endPoint y: 150, distance: 107.4
click at [622, 150] on div at bounding box center [592, 152] width 349 height 62
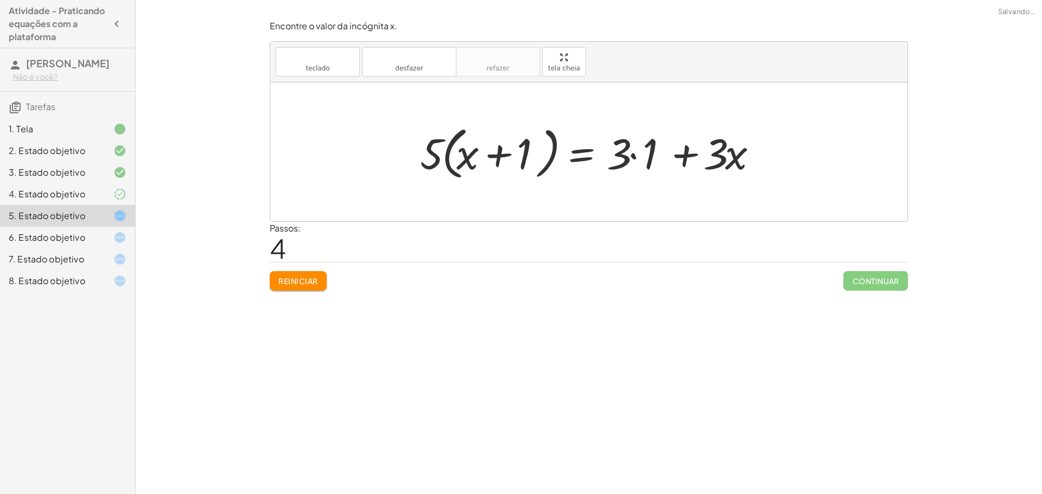
click at [632, 153] on div at bounding box center [592, 152] width 356 height 62
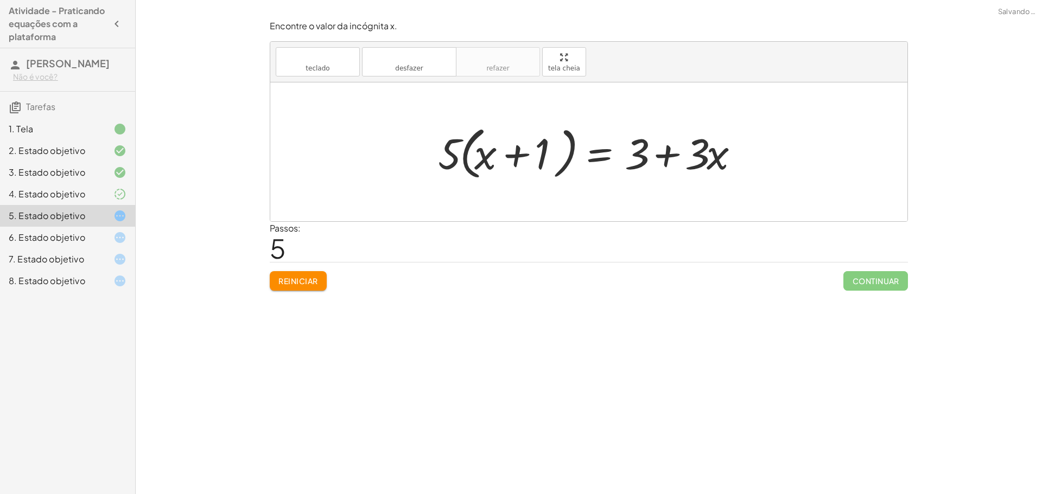
click at [667, 156] on div at bounding box center [592, 152] width 320 height 62
click at [507, 157] on div at bounding box center [592, 152] width 320 height 62
click at [455, 155] on div at bounding box center [592, 152] width 320 height 62
click at [454, 162] on div at bounding box center [592, 152] width 320 height 62
drag, startPoint x: 454, startPoint y: 162, endPoint x: 605, endPoint y: 168, distance: 152.0
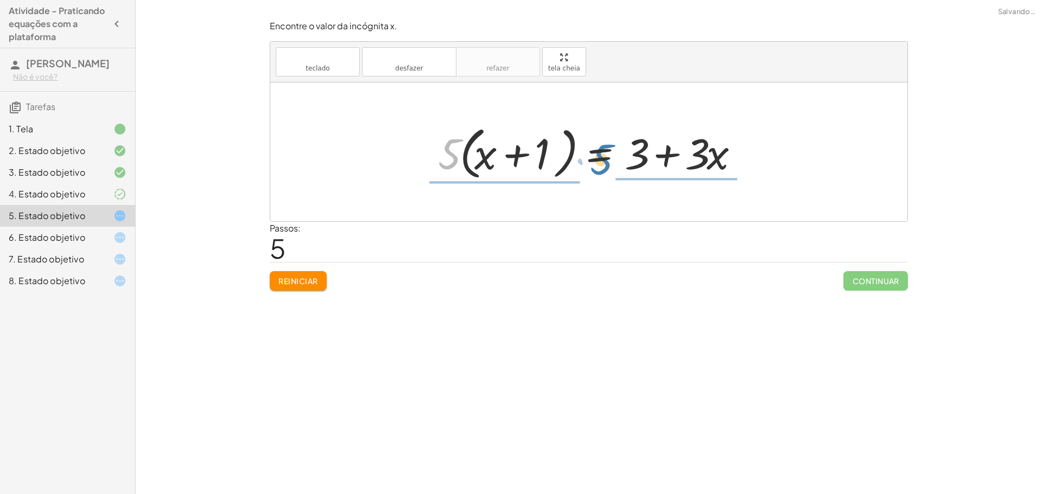
click at [605, 168] on div at bounding box center [592, 152] width 320 height 62
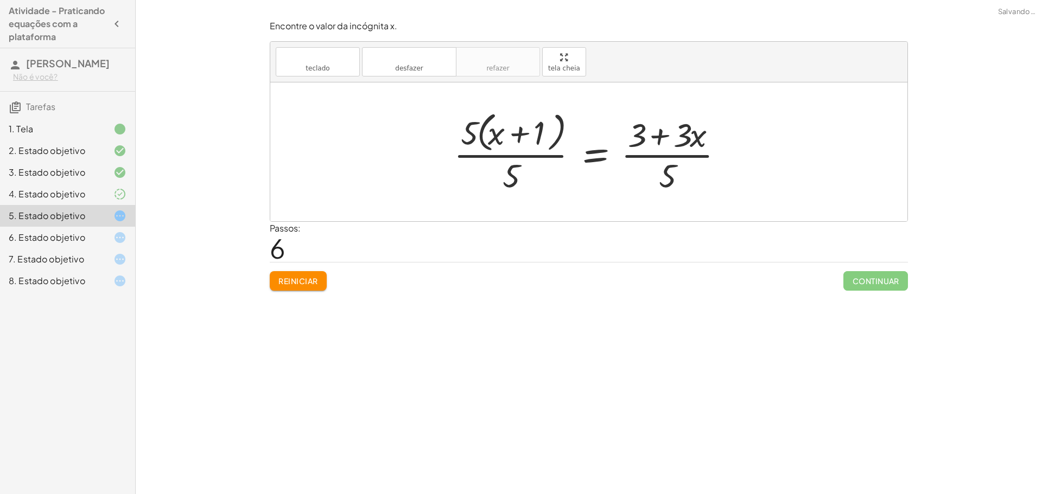
click at [668, 173] on div at bounding box center [592, 151] width 289 height 88
drag, startPoint x: 673, startPoint y: 181, endPoint x: 510, endPoint y: 180, distance: 162.7
click at [510, 180] on div at bounding box center [592, 151] width 289 height 88
click at [515, 180] on div at bounding box center [592, 151] width 361 height 88
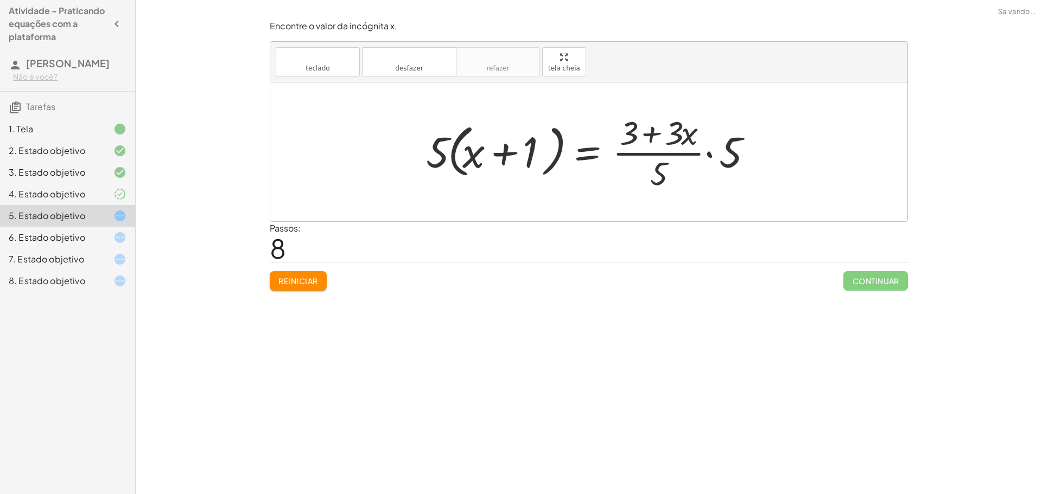
click at [444, 154] on div at bounding box center [592, 152] width 344 height 84
click at [737, 155] on div at bounding box center [592, 152] width 344 height 84
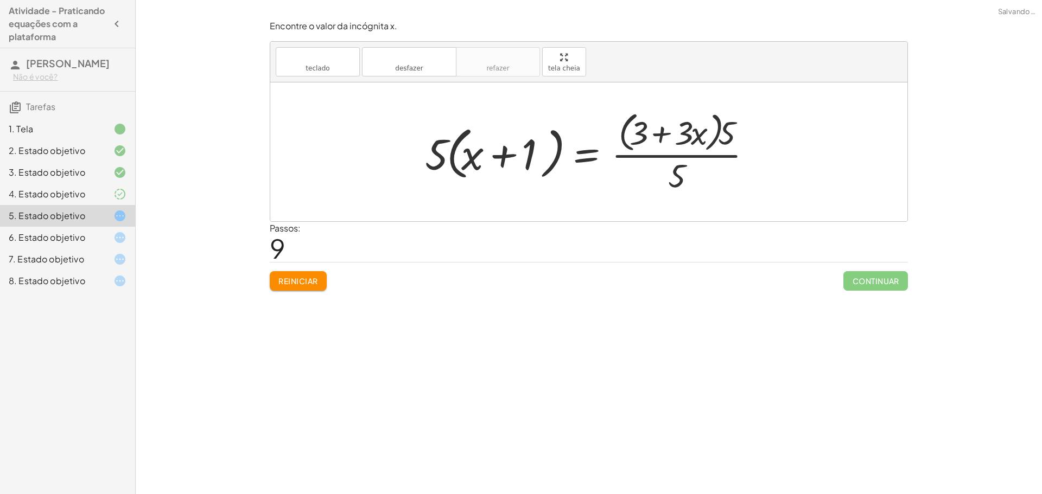
click at [670, 178] on div at bounding box center [592, 151] width 346 height 88
click at [725, 141] on div at bounding box center [592, 151] width 346 height 88
click at [300, 283] on font "Reiniciar" at bounding box center [297, 281] width 39 height 10
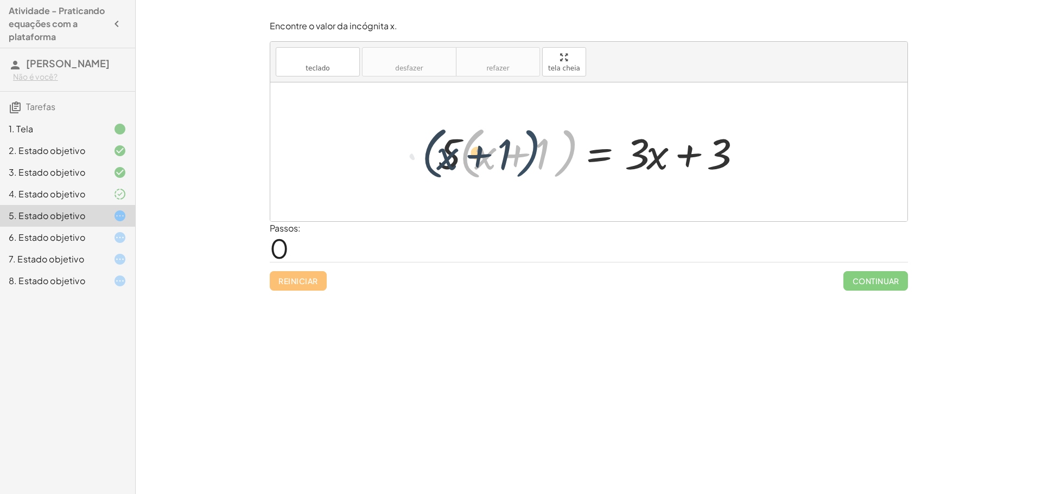
drag, startPoint x: 563, startPoint y: 149, endPoint x: 522, endPoint y: 149, distance: 40.1
click at [522, 149] on div at bounding box center [592, 152] width 320 height 62
drag, startPoint x: 566, startPoint y: 143, endPoint x: 481, endPoint y: 140, distance: 85.8
click at [484, 140] on div at bounding box center [592, 152] width 320 height 62
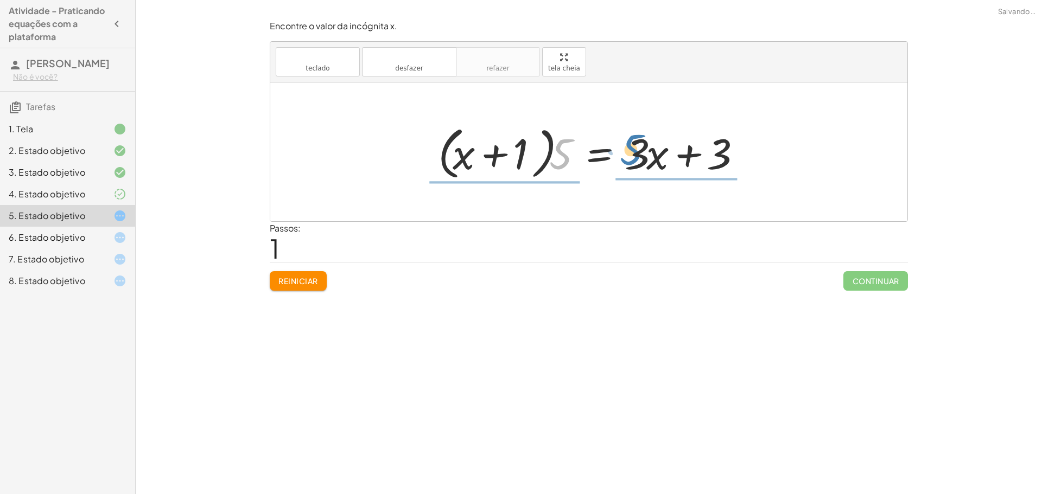
drag, startPoint x: 566, startPoint y: 150, endPoint x: 644, endPoint y: 148, distance: 78.1
click at [644, 148] on div at bounding box center [592, 152] width 320 height 62
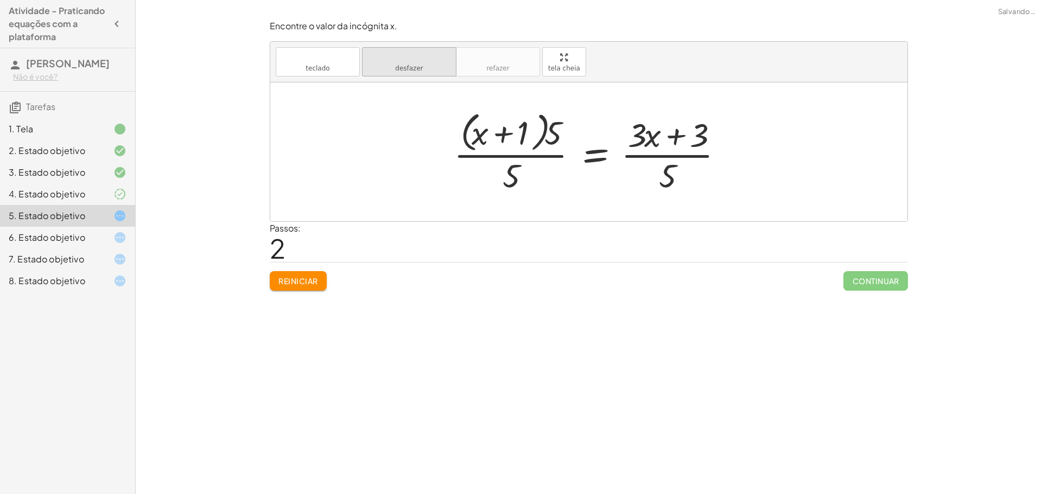
click at [431, 74] on button "desfazer desfazer" at bounding box center [409, 61] width 94 height 29
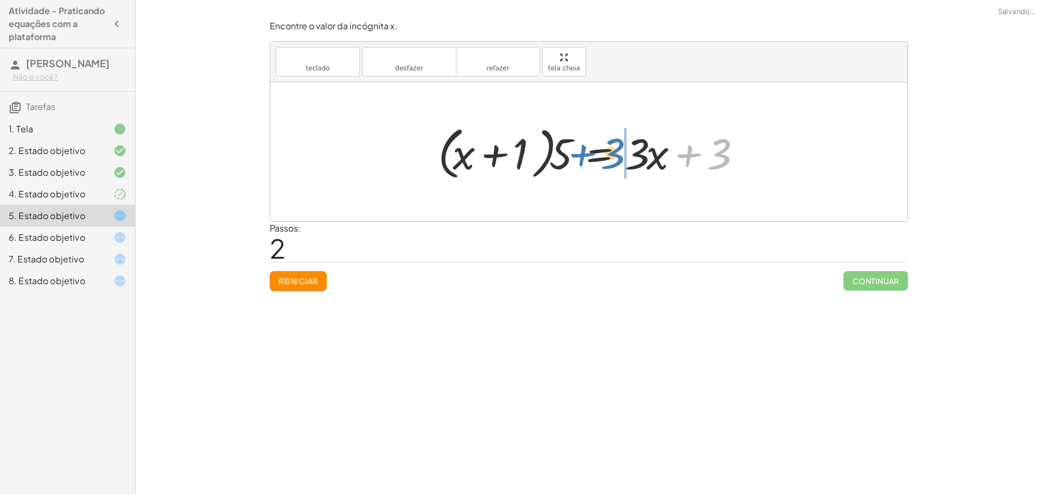
drag, startPoint x: 719, startPoint y: 146, endPoint x: 612, endPoint y: 145, distance: 106.9
click at [612, 145] on div at bounding box center [592, 152] width 320 height 62
click at [670, 157] on div at bounding box center [592, 152] width 320 height 62
drag, startPoint x: 311, startPoint y: 272, endPoint x: 319, endPoint y: 263, distance: 11.9
click at [313, 270] on div "Reiniciar Continuar" at bounding box center [589, 276] width 638 height 29
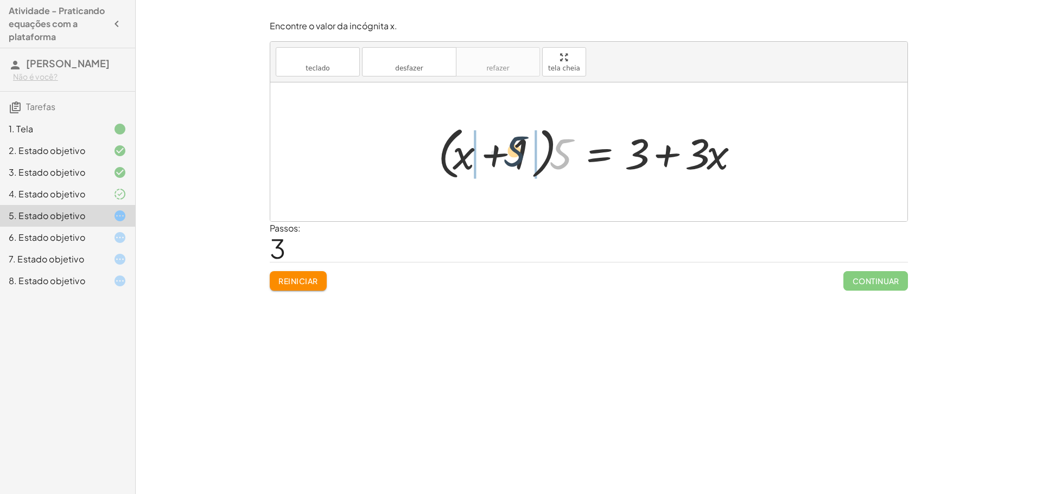
drag, startPoint x: 569, startPoint y: 161, endPoint x: 517, endPoint y: 157, distance: 52.2
click at [517, 157] on div at bounding box center [592, 152] width 320 height 62
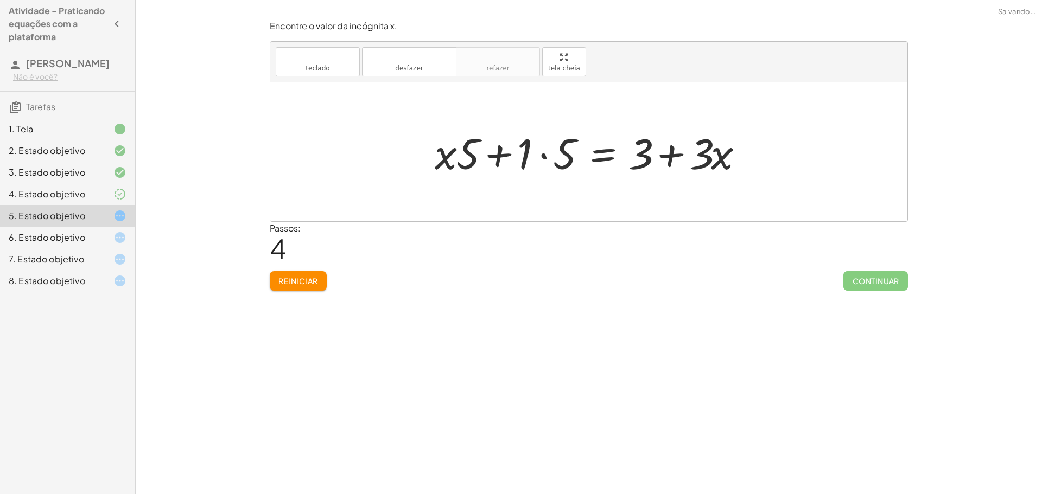
click at [545, 157] on div at bounding box center [593, 152] width 328 height 56
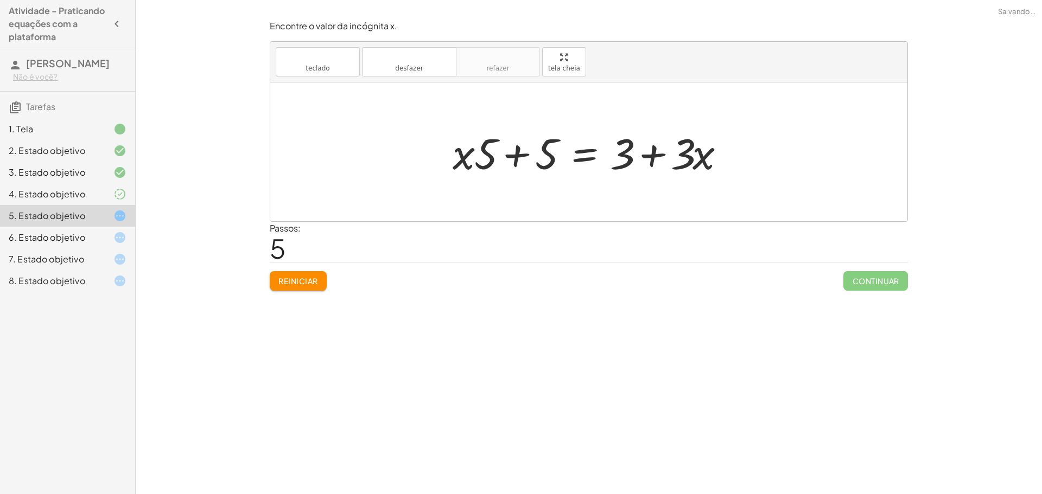
click at [515, 157] on div at bounding box center [592, 152] width 291 height 56
drag, startPoint x: 627, startPoint y: 164, endPoint x: 513, endPoint y: 162, distance: 113.9
click at [508, 167] on div at bounding box center [592, 152] width 291 height 56
click at [517, 157] on div at bounding box center [592, 152] width 413 height 56
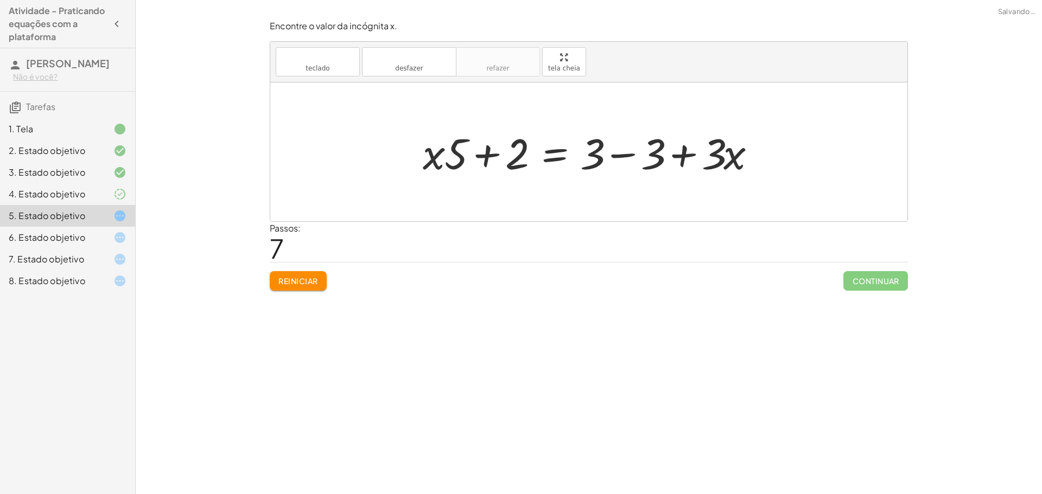
click at [517, 157] on div at bounding box center [593, 152] width 352 height 56
click at [491, 155] on div at bounding box center [593, 152] width 352 height 56
click at [689, 156] on div at bounding box center [593, 152] width 352 height 56
drag, startPoint x: 723, startPoint y: 159, endPoint x: 595, endPoint y: 165, distance: 128.2
click at [595, 165] on div at bounding box center [593, 152] width 352 height 56
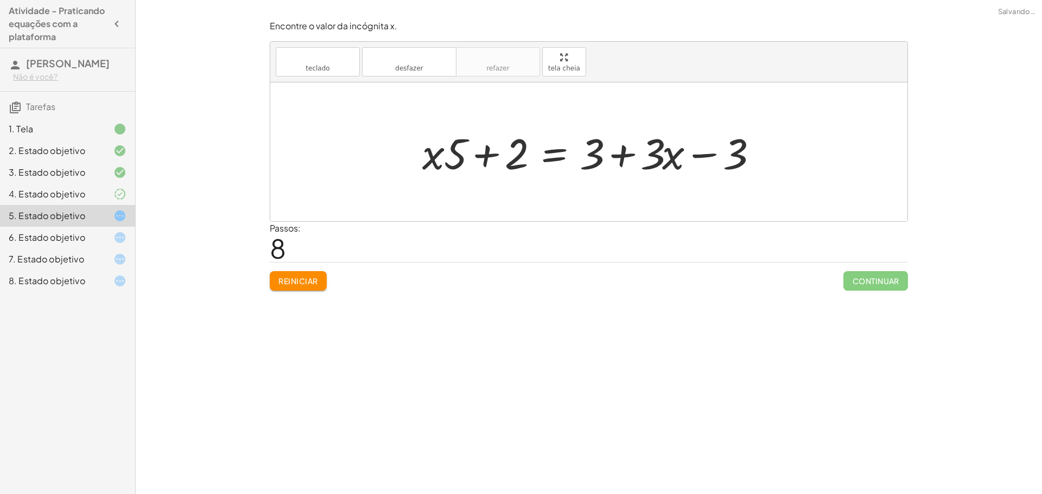
click at [618, 158] on div at bounding box center [593, 152] width 352 height 56
drag, startPoint x: 703, startPoint y: 154, endPoint x: 588, endPoint y: 159, distance: 115.1
click at [587, 161] on div at bounding box center [593, 152] width 352 height 56
click at [712, 156] on div at bounding box center [607, 152] width 381 height 62
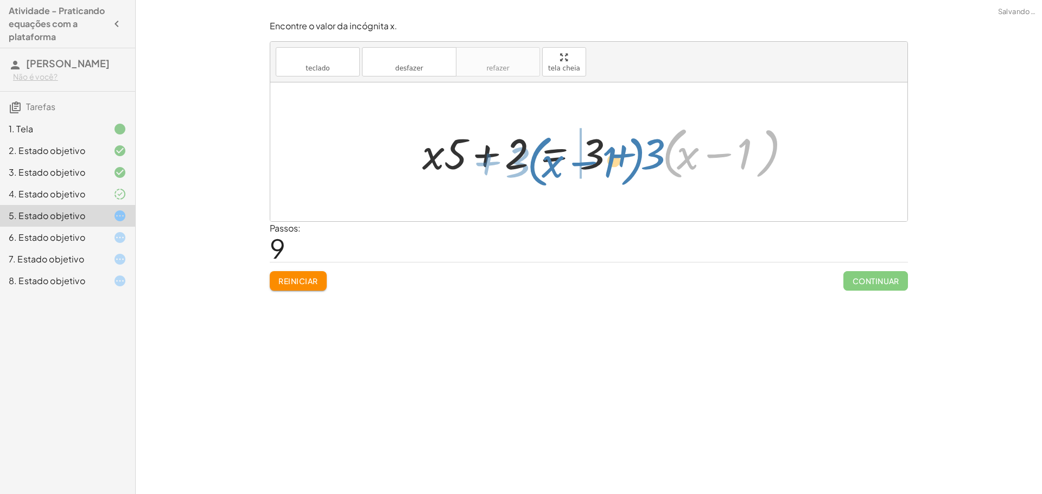
drag, startPoint x: 770, startPoint y: 159, endPoint x: 630, endPoint y: 162, distance: 140.0
click at [627, 165] on div at bounding box center [607, 152] width 381 height 62
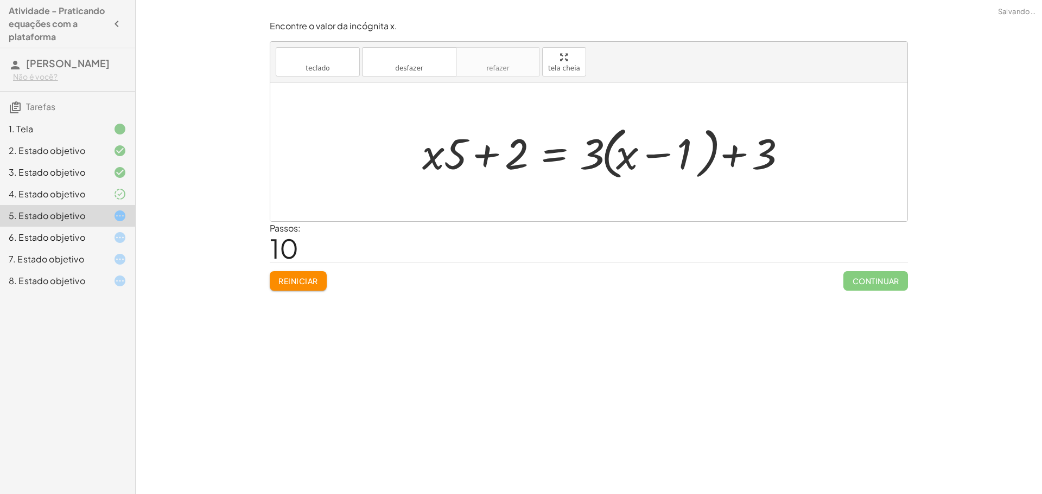
click at [647, 156] on div at bounding box center [607, 152] width 381 height 62
click at [736, 155] on div at bounding box center [607, 152] width 381 height 62
click at [731, 156] on div at bounding box center [607, 152] width 381 height 62
click at [314, 275] on button "Reiniciar" at bounding box center [298, 281] width 57 height 20
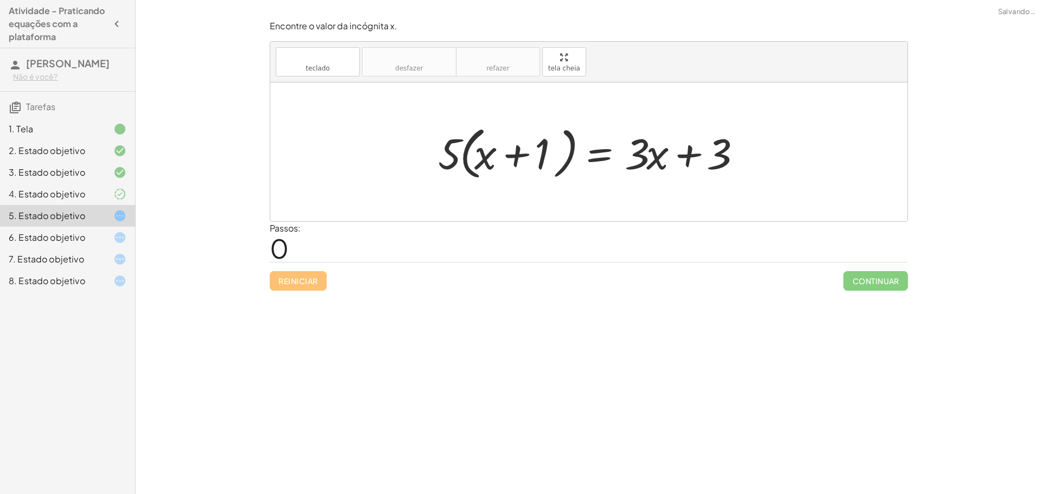
drag, startPoint x: 314, startPoint y: 271, endPoint x: 414, endPoint y: 222, distance: 111.8
click at [314, 270] on div "Reiniciar Continuar" at bounding box center [589, 276] width 638 height 29
drag, startPoint x: 439, startPoint y: 156, endPoint x: 569, endPoint y: 152, distance: 129.2
click at [569, 152] on div at bounding box center [592, 152] width 320 height 62
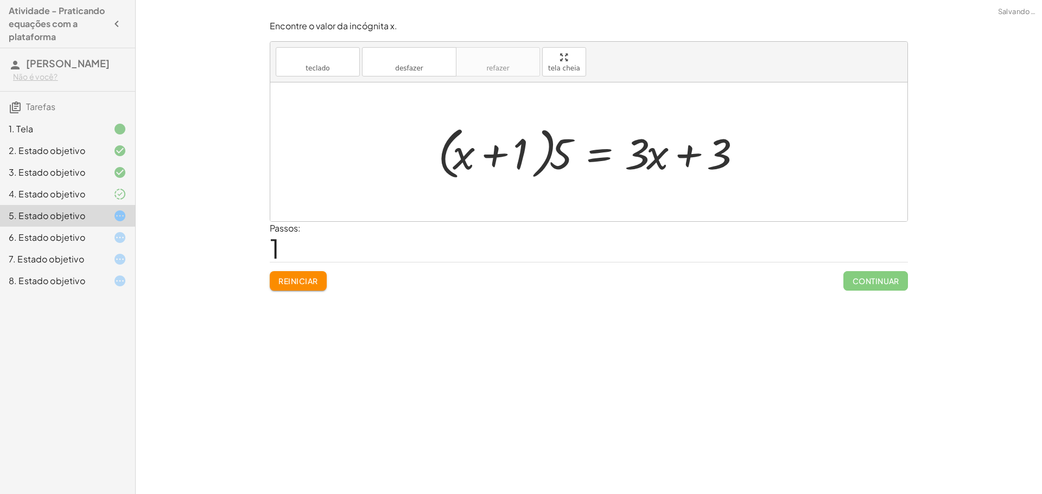
click at [560, 157] on div at bounding box center [592, 152] width 320 height 62
click at [565, 156] on div at bounding box center [592, 152] width 320 height 62
click at [542, 158] on div at bounding box center [593, 152] width 328 height 56
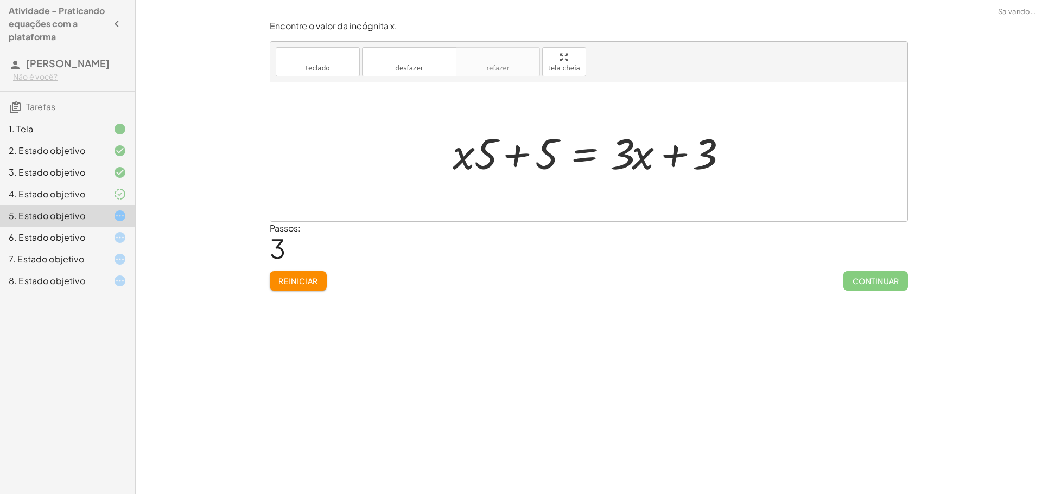
click at [515, 155] on div at bounding box center [592, 152] width 291 height 56
drag, startPoint x: 469, startPoint y: 156, endPoint x: 503, endPoint y: 155, distance: 34.7
click at [503, 155] on div at bounding box center [592, 152] width 291 height 56
click at [513, 155] on div at bounding box center [592, 152] width 291 height 56
drag, startPoint x: 706, startPoint y: 156, endPoint x: 642, endPoint y: 161, distance: 64.2
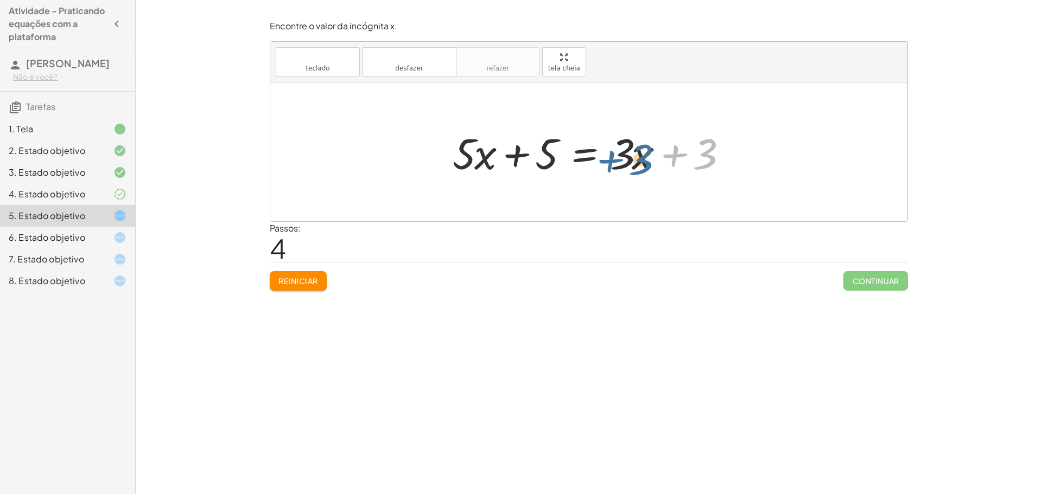
click at [642, 161] on div at bounding box center [592, 152] width 291 height 56
drag, startPoint x: 714, startPoint y: 150, endPoint x: 631, endPoint y: 152, distance: 83.6
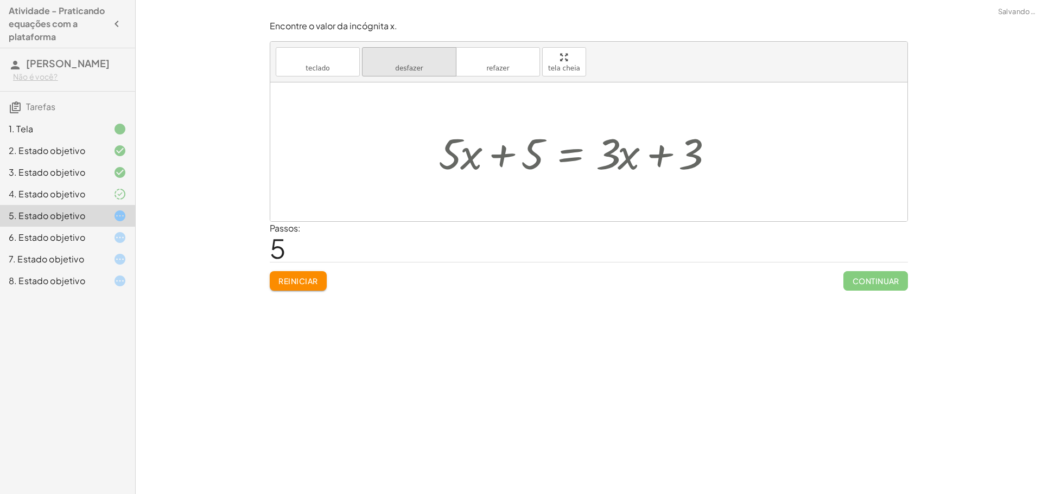
click at [390, 67] on button "desfazer desfazer" at bounding box center [409, 61] width 94 height 29
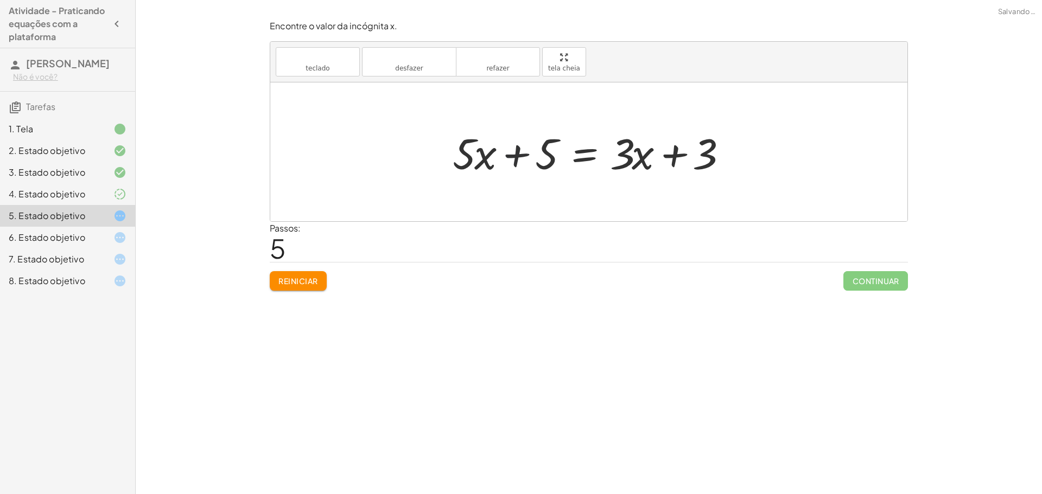
click at [521, 157] on div at bounding box center [592, 152] width 291 height 56
click at [521, 154] on div at bounding box center [592, 152] width 291 height 56
drag, startPoint x: 550, startPoint y: 152, endPoint x: 507, endPoint y: 157, distance: 42.7
click at [507, 157] on div at bounding box center [592, 152] width 291 height 56
drag, startPoint x: 549, startPoint y: 154, endPoint x: 471, endPoint y: 151, distance: 78.2
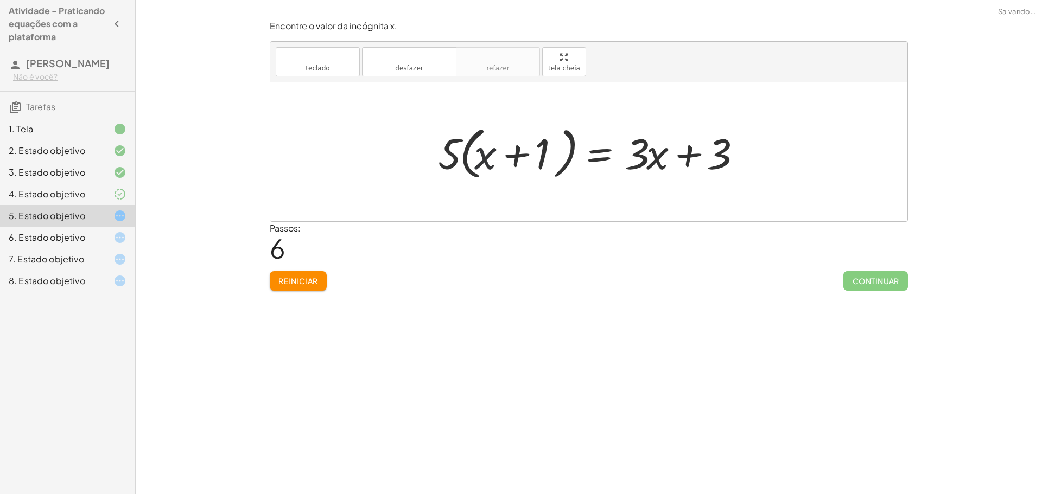
drag, startPoint x: 483, startPoint y: 159, endPoint x: 496, endPoint y: 158, distance: 13.0
click at [496, 158] on div at bounding box center [592, 152] width 320 height 62
click at [309, 276] on font "Reiniciar" at bounding box center [297, 281] width 39 height 10
drag, startPoint x: 521, startPoint y: 156, endPoint x: 541, endPoint y: 150, distance: 21.5
click at [541, 150] on div at bounding box center [592, 152] width 320 height 62
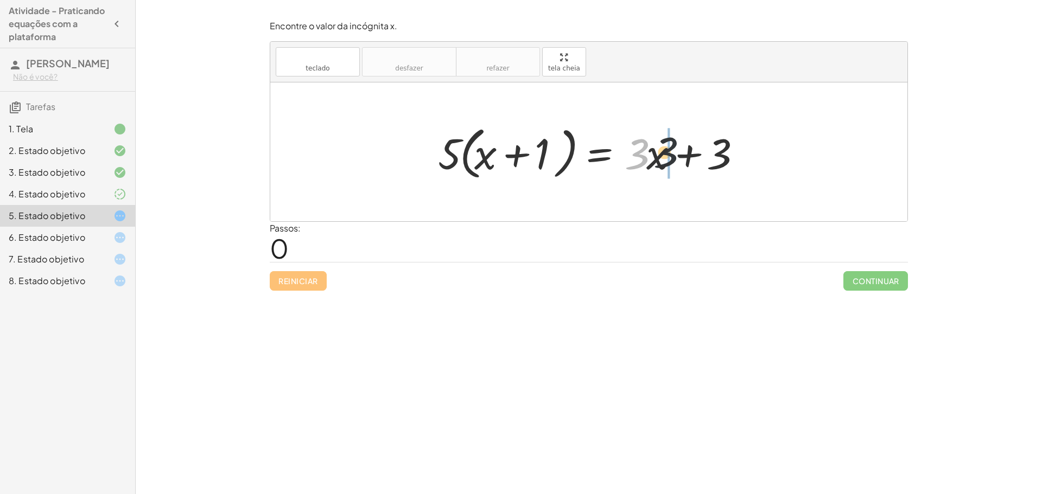
drag, startPoint x: 633, startPoint y: 163, endPoint x: 691, endPoint y: 164, distance: 57.5
click at [691, 164] on div at bounding box center [592, 152] width 320 height 62
drag, startPoint x: 716, startPoint y: 150, endPoint x: 640, endPoint y: 156, distance: 75.6
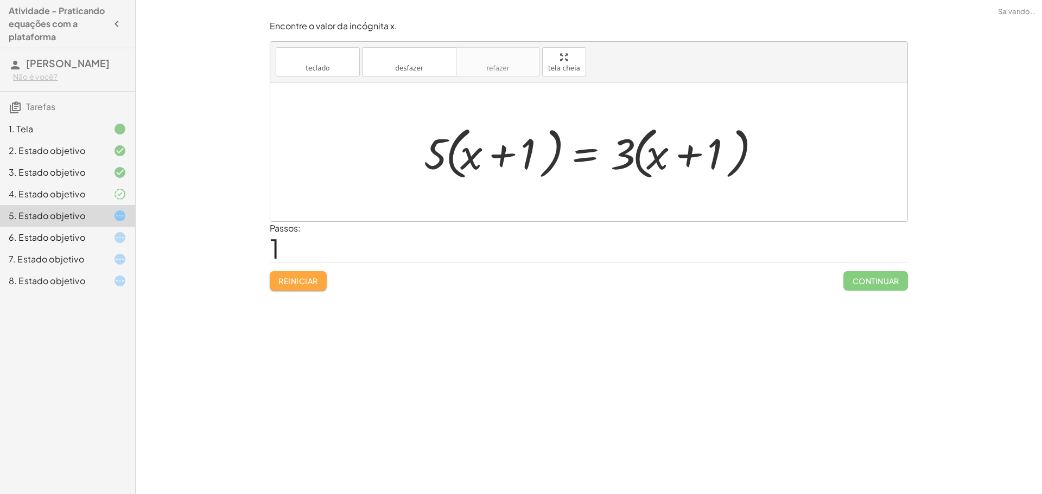
click at [304, 289] on button "Reiniciar" at bounding box center [298, 281] width 57 height 20
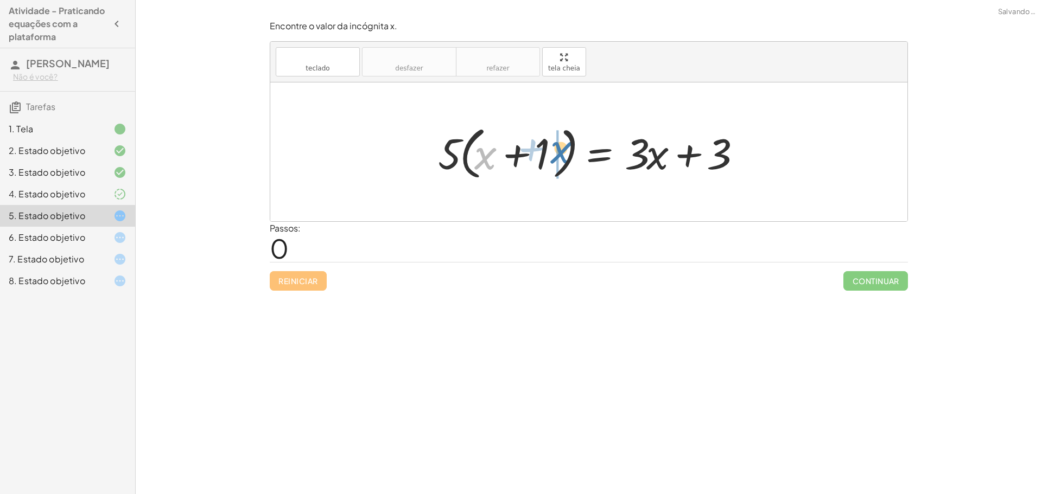
drag, startPoint x: 481, startPoint y: 150, endPoint x: 560, endPoint y: 144, distance: 78.9
click at [560, 144] on div at bounding box center [592, 152] width 320 height 62
click at [514, 156] on div at bounding box center [592, 152] width 320 height 62
drag, startPoint x: 550, startPoint y: 157, endPoint x: 506, endPoint y: 156, distance: 44.0
click at [506, 157] on div at bounding box center [592, 152] width 320 height 62
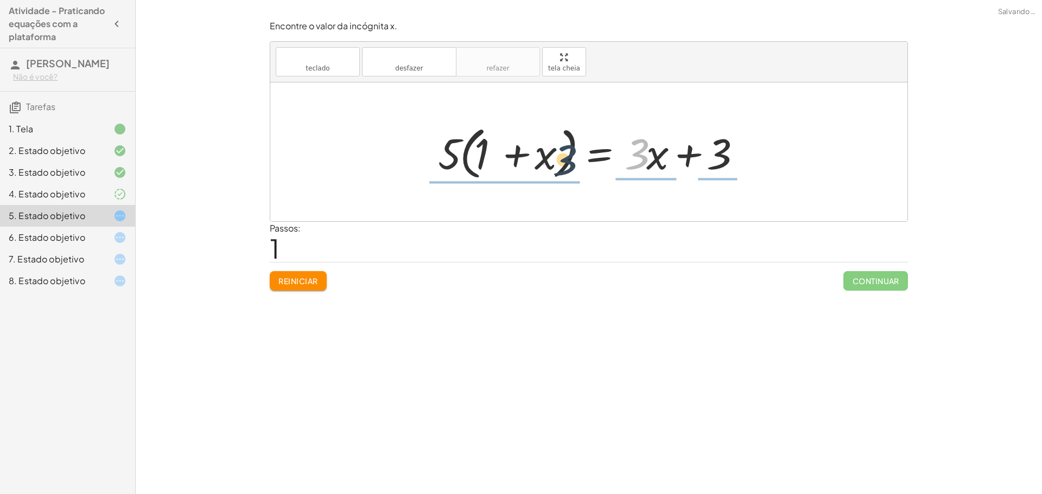
drag, startPoint x: 621, startPoint y: 154, endPoint x: 547, endPoint y: 147, distance: 73.6
click at [548, 150] on div at bounding box center [592, 152] width 320 height 62
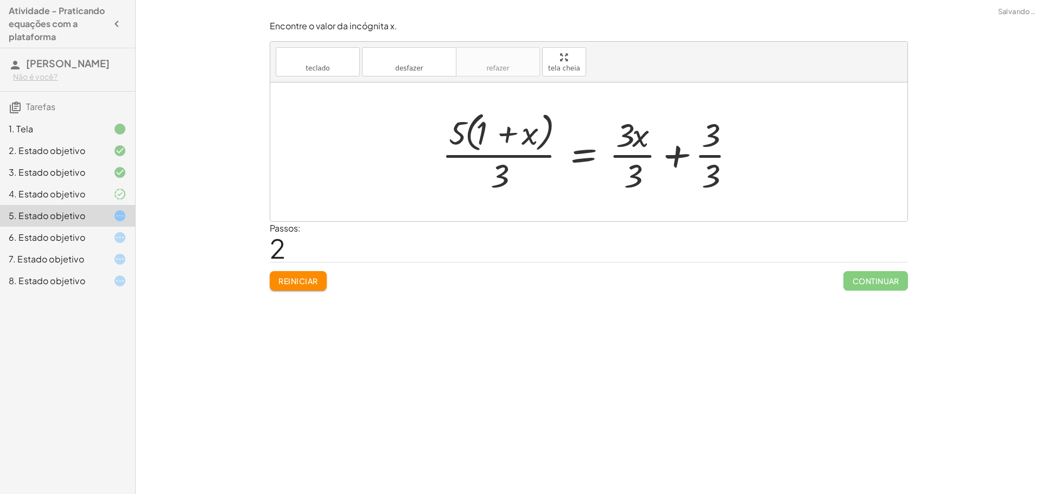
click at [293, 285] on font "Reiniciar" at bounding box center [297, 281] width 39 height 10
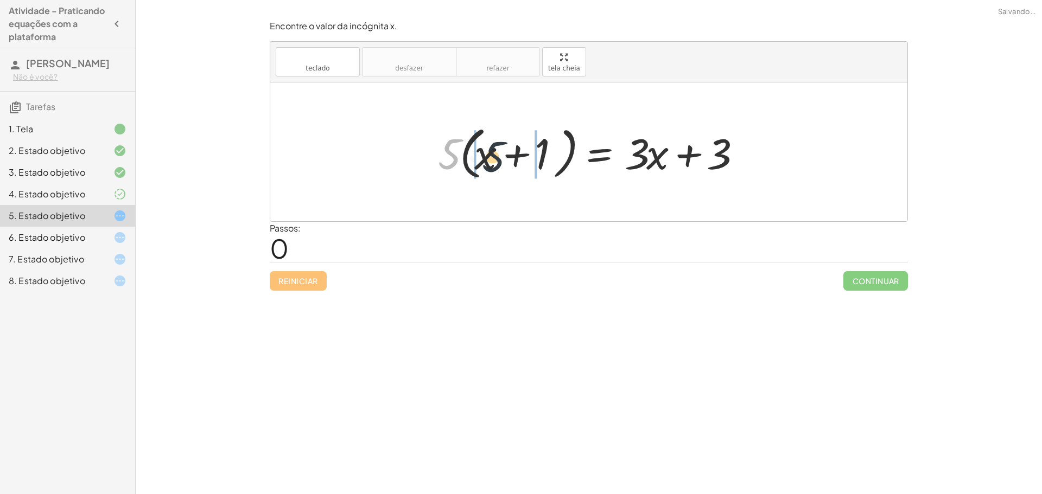
drag, startPoint x: 451, startPoint y: 155, endPoint x: 502, endPoint y: 158, distance: 51.1
click at [502, 158] on div at bounding box center [592, 152] width 320 height 62
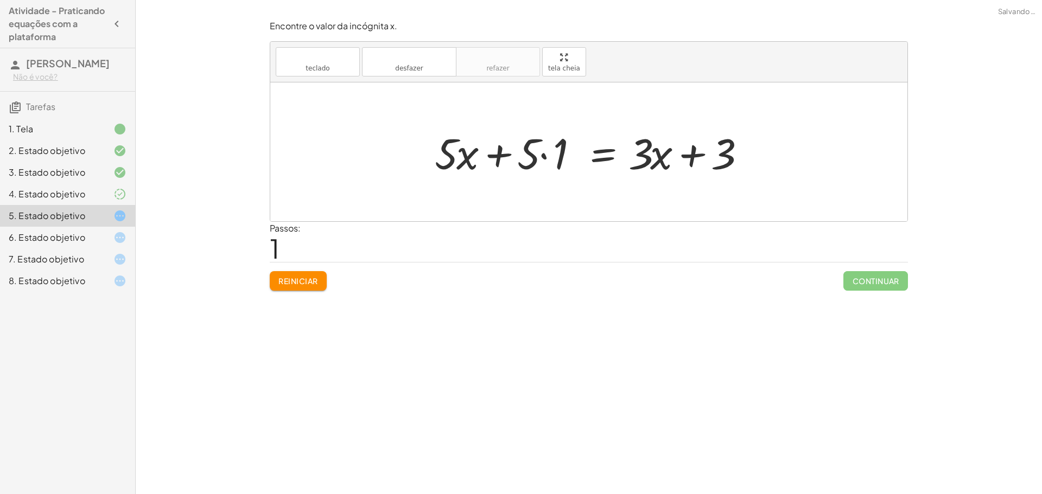
click at [499, 157] on div at bounding box center [593, 152] width 328 height 56
click at [541, 156] on div at bounding box center [593, 152] width 328 height 56
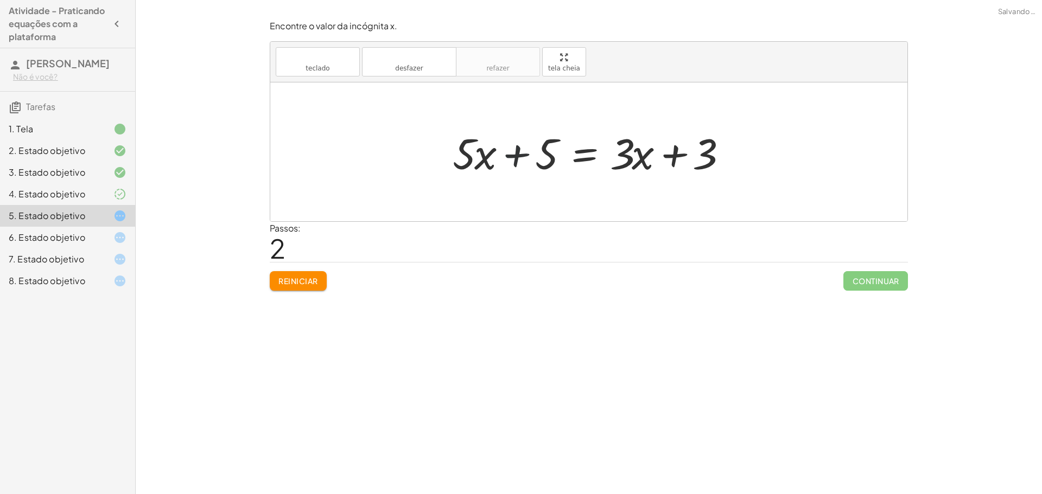
click at [517, 156] on div at bounding box center [592, 152] width 291 height 56
click at [675, 159] on div at bounding box center [592, 152] width 291 height 56
click at [84, 235] on font "6. Estado objetivo" at bounding box center [47, 237] width 76 height 11
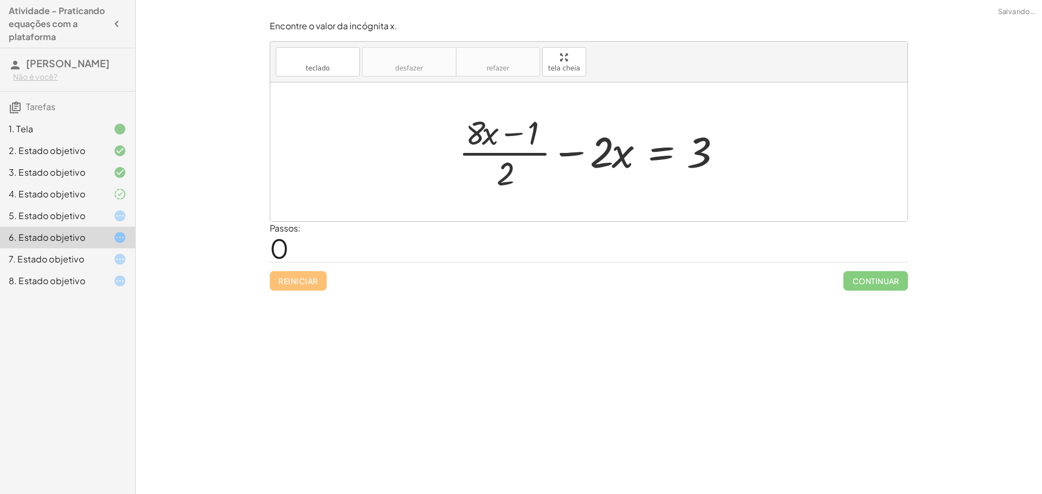
click at [506, 133] on div at bounding box center [592, 152] width 279 height 84
click at [109, 263] on div at bounding box center [111, 259] width 30 height 13
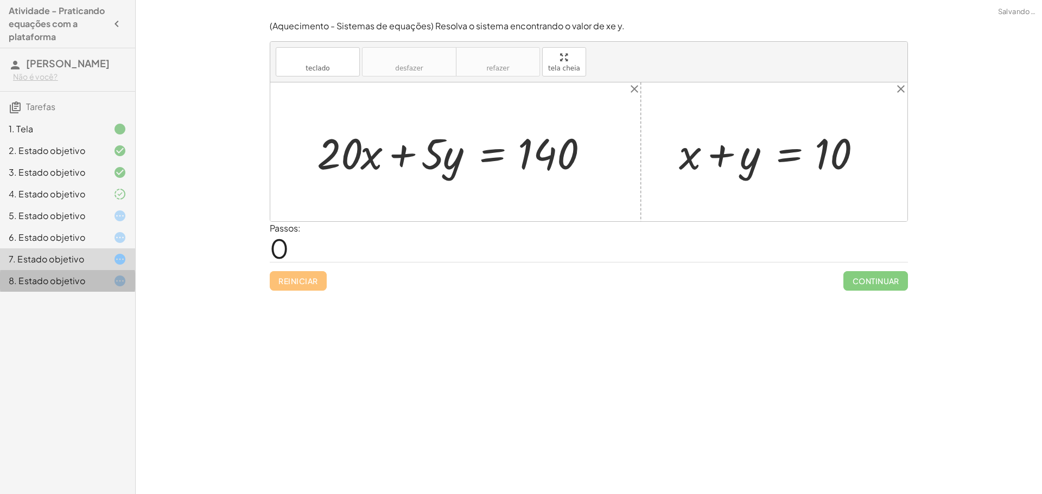
drag, startPoint x: 100, startPoint y: 271, endPoint x: 124, endPoint y: 260, distance: 25.5
click at [102, 270] on div "8. Estado objetivo" at bounding box center [67, 281] width 135 height 22
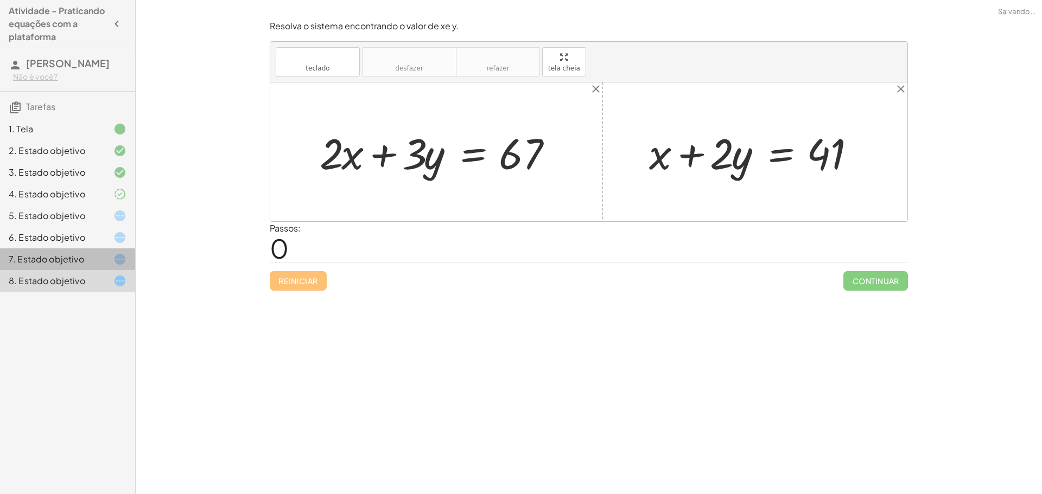
drag, startPoint x: 121, startPoint y: 257, endPoint x: 149, endPoint y: 248, distance: 29.5
click at [124, 257] on icon at bounding box center [119, 259] width 13 height 13
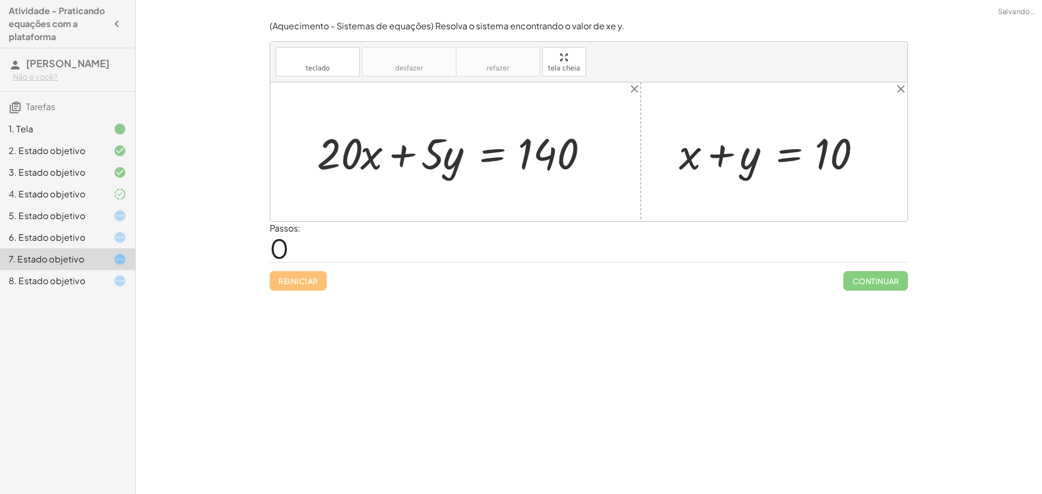
click at [398, 158] on div at bounding box center [459, 152] width 296 height 56
drag, startPoint x: 456, startPoint y: 149, endPoint x: 454, endPoint y: 142, distance: 7.8
click at [464, 146] on div at bounding box center [459, 152] width 296 height 56
drag, startPoint x: 435, startPoint y: 158, endPoint x: 307, endPoint y: 150, distance: 128.3
click at [379, 158] on div at bounding box center [459, 152] width 296 height 56
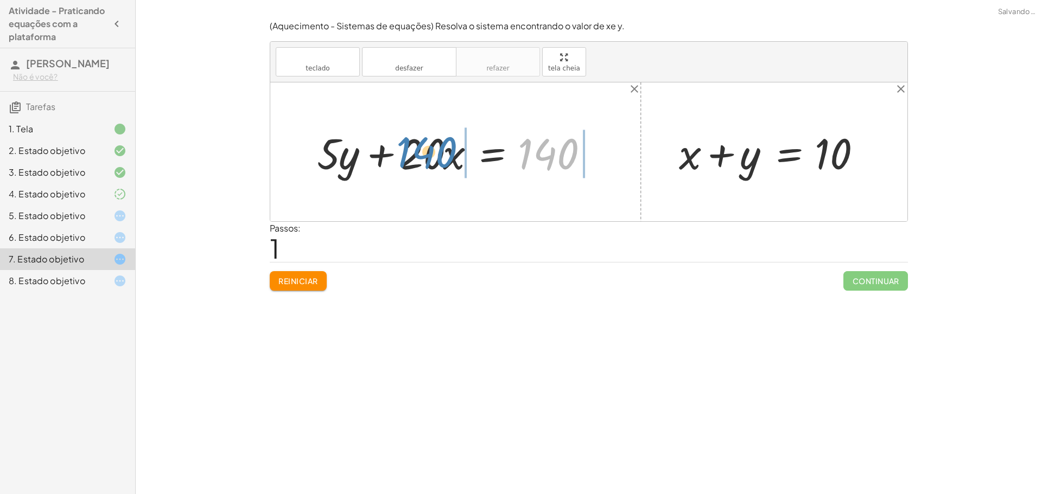
drag, startPoint x: 568, startPoint y: 156, endPoint x: 408, endPoint y: 158, distance: 160.0
click at [408, 158] on div at bounding box center [459, 152] width 296 height 56
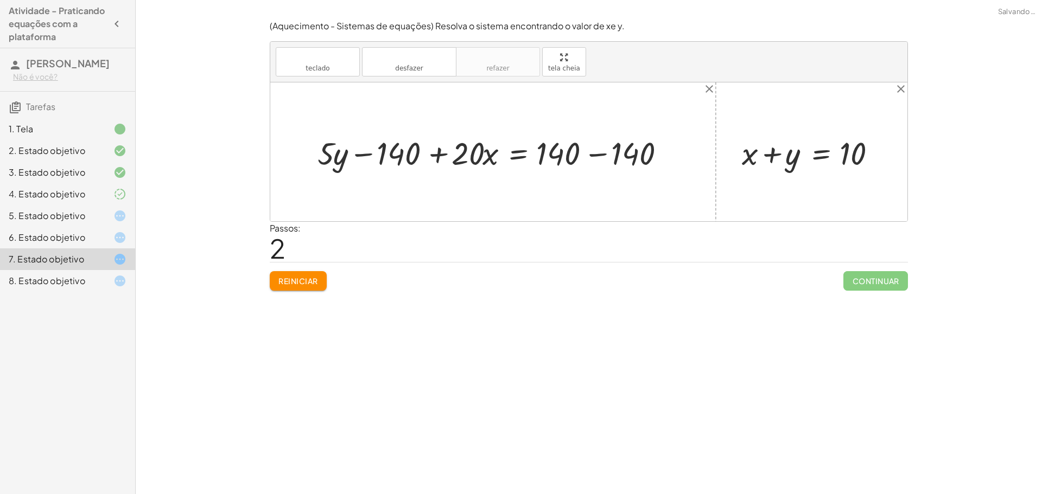
click at [368, 150] on div at bounding box center [497, 152] width 370 height 42
click at [435, 155] on div at bounding box center [497, 152] width 370 height 42
click at [598, 152] on div at bounding box center [497, 152] width 370 height 42
click at [296, 277] on font "Reiniciar" at bounding box center [297, 281] width 39 height 10
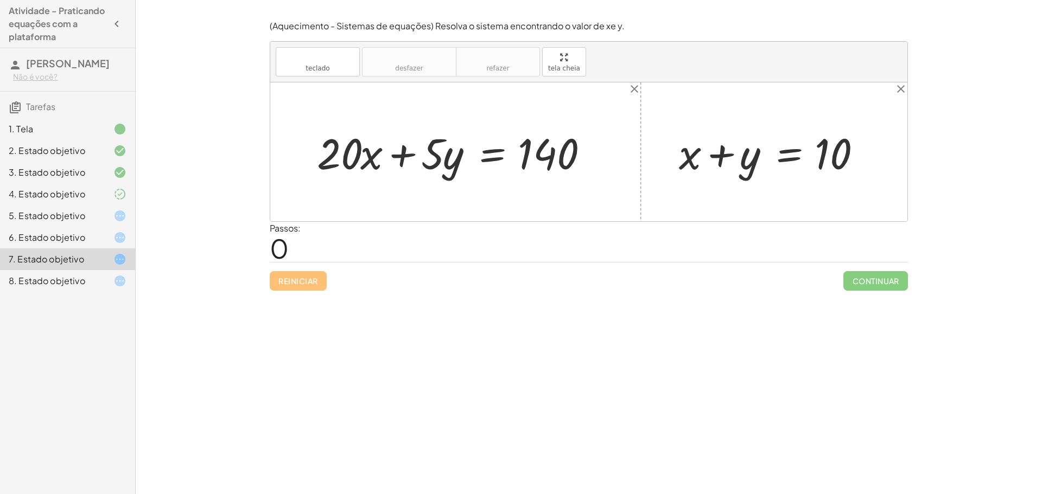
click at [893, 92] on div at bounding box center [588, 151] width 637 height 139
click at [892, 88] on div "+ · 20 · x + · 5 · y = 140 + x + y = 10 × close close" at bounding box center [588, 151] width 637 height 139
click at [903, 90] on icon "close" at bounding box center [900, 88] width 13 height 13
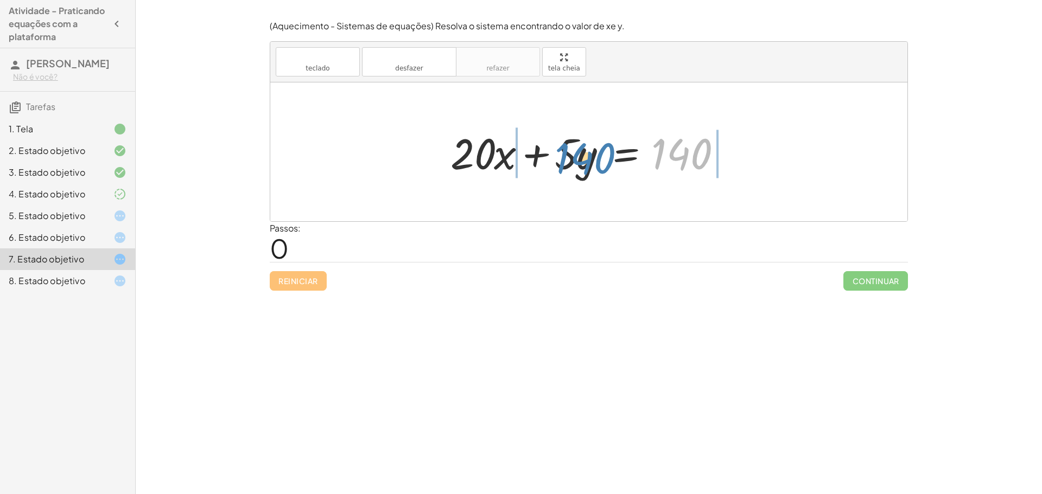
drag, startPoint x: 660, startPoint y: 150, endPoint x: 529, endPoint y: 153, distance: 130.8
click at [529, 153] on div at bounding box center [593, 152] width 296 height 56
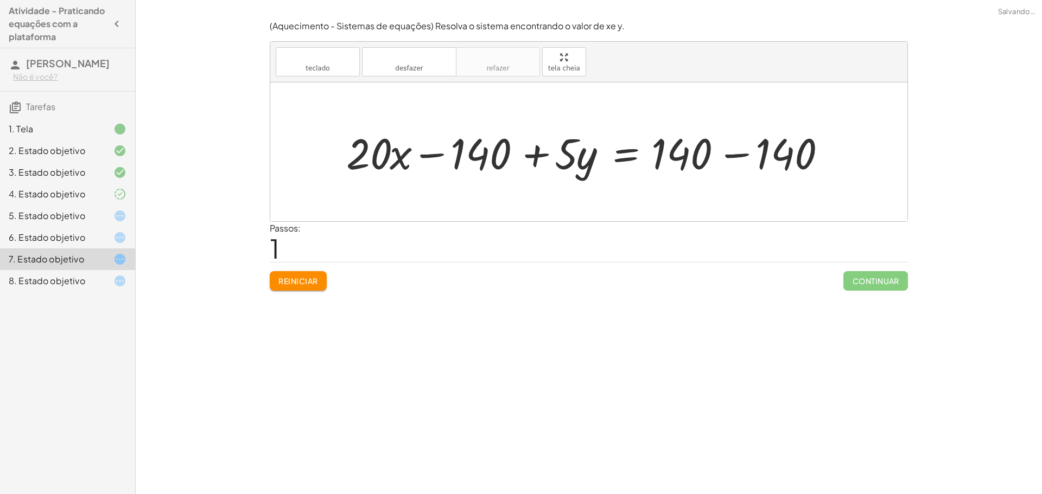
click at [309, 277] on font "Reiniciar" at bounding box center [297, 281] width 39 height 10
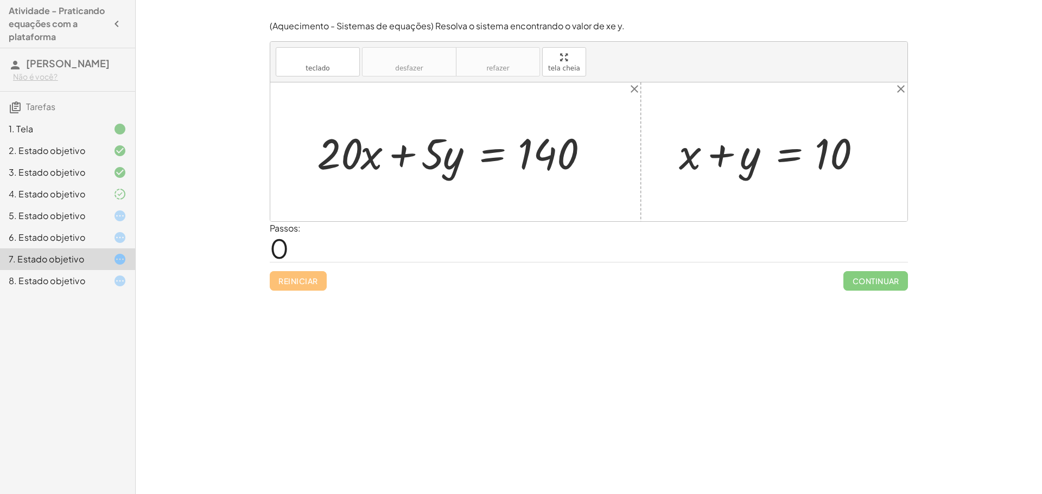
click at [104, 279] on div at bounding box center [111, 280] width 30 height 13
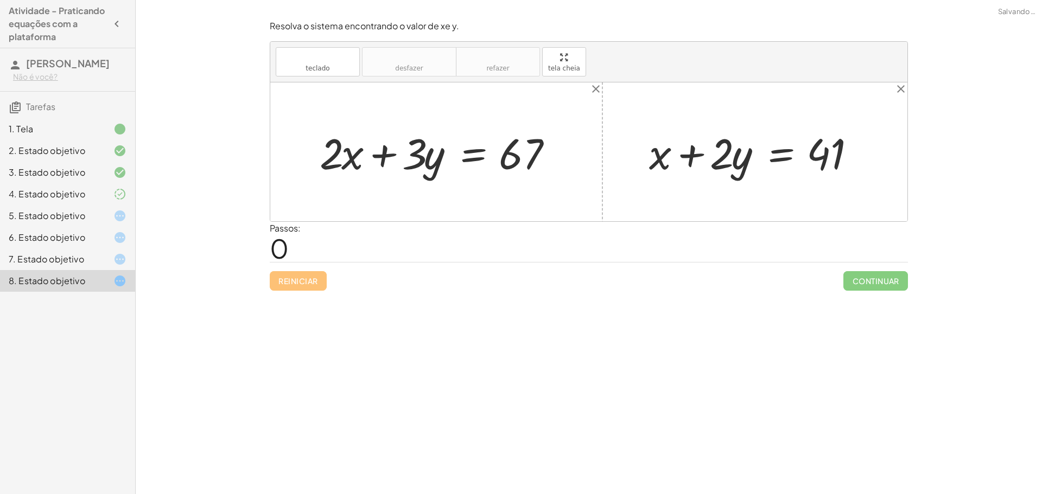
click at [380, 152] on div at bounding box center [440, 152] width 252 height 56
click at [434, 162] on div at bounding box center [440, 152] width 252 height 56
drag, startPoint x: 416, startPoint y: 141, endPoint x: 307, endPoint y: 137, distance: 109.6
click at [307, 137] on div "· 3 + · y + · 2 · x + · 3 · y = 67" at bounding box center [436, 152] width 266 height 61
click at [388, 154] on div at bounding box center [440, 152] width 252 height 56
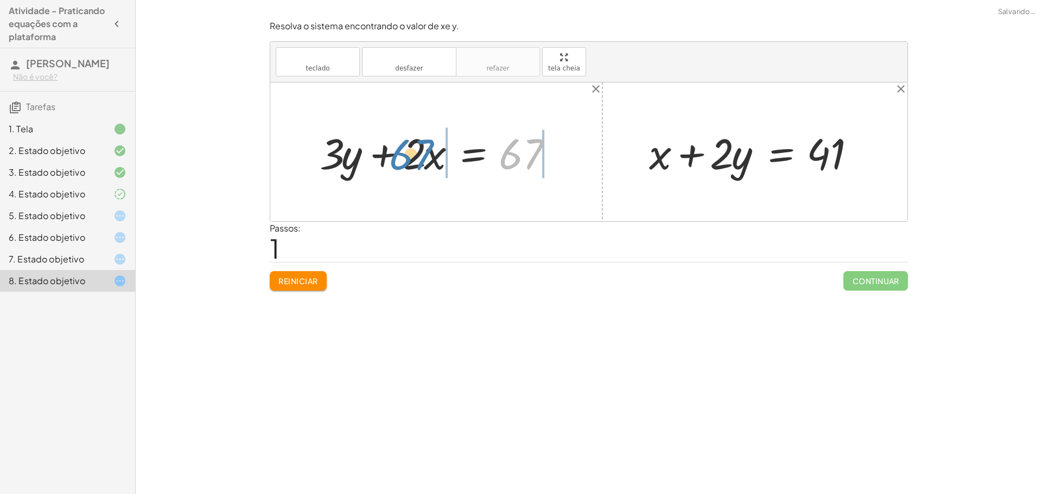
drag, startPoint x: 521, startPoint y: 151, endPoint x: 411, endPoint y: 152, distance: 110.7
click at [411, 152] on div at bounding box center [440, 152] width 252 height 56
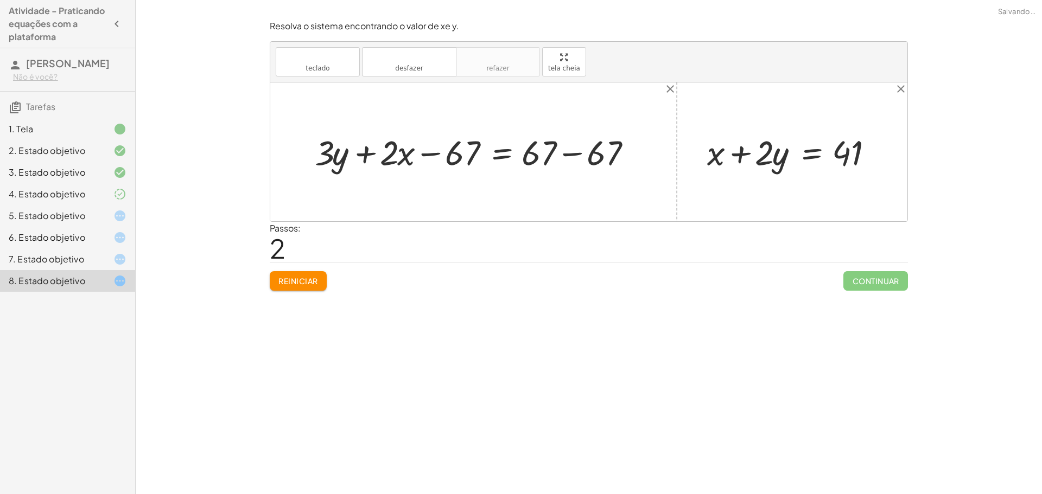
click at [427, 152] on div at bounding box center [477, 151] width 336 height 45
click at [574, 154] on div at bounding box center [477, 151] width 336 height 45
click at [312, 273] on button "Reiniciar" at bounding box center [298, 281] width 57 height 20
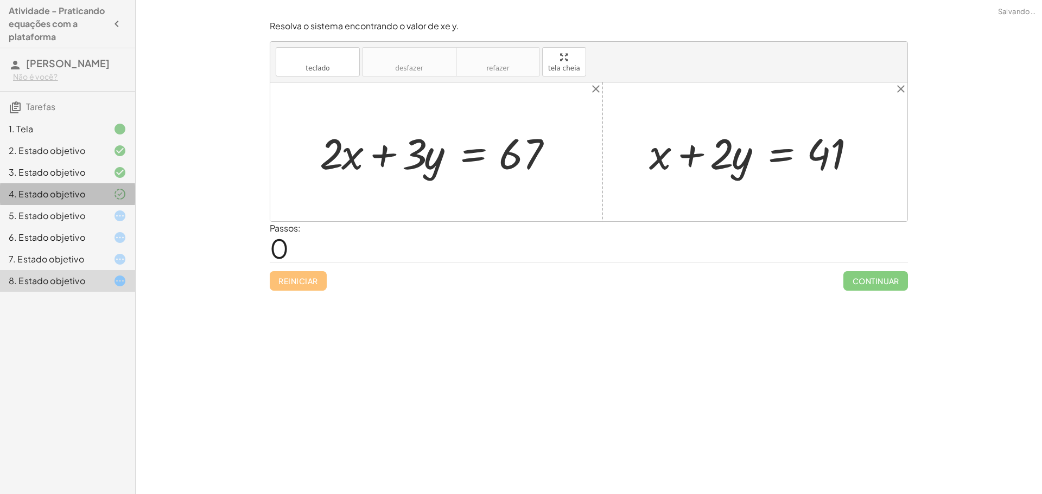
click at [109, 194] on div at bounding box center [111, 194] width 30 height 13
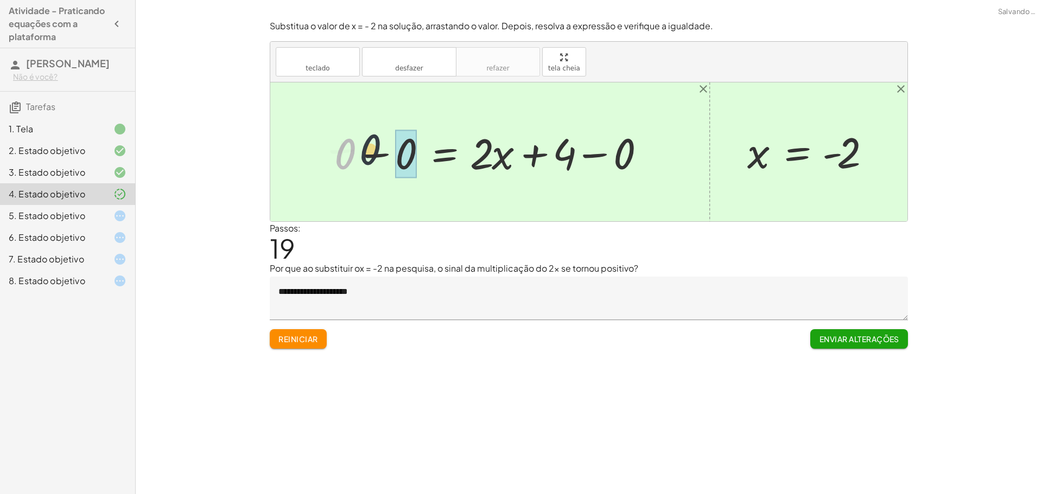
drag, startPoint x: 346, startPoint y: 152, endPoint x: 376, endPoint y: 149, distance: 30.6
click at [376, 149] on div at bounding box center [494, 152] width 330 height 56
click at [278, 340] on button "Reiniciar" at bounding box center [298, 339] width 57 height 20
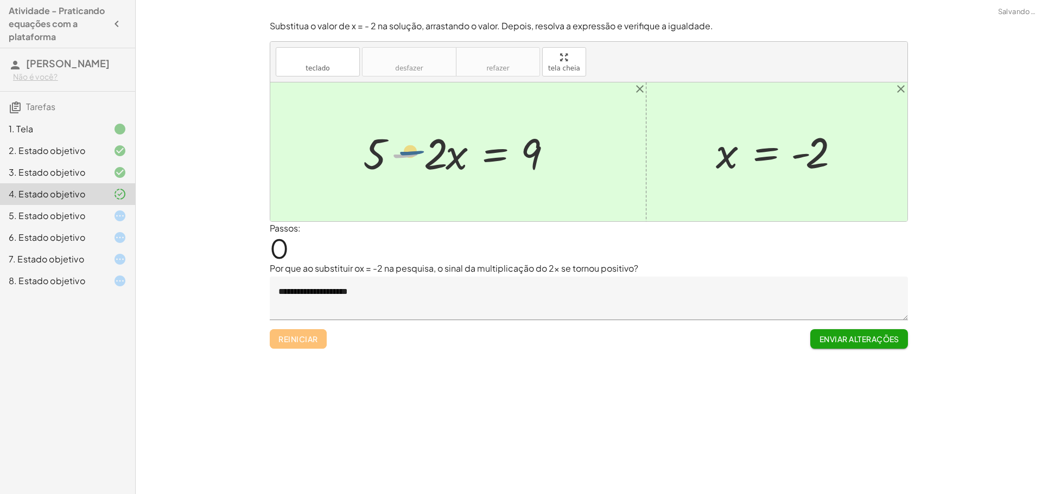
drag, startPoint x: 393, startPoint y: 152, endPoint x: 399, endPoint y: 150, distance: 7.1
click at [399, 150] on div at bounding box center [461, 152] width 209 height 56
drag, startPoint x: 446, startPoint y: 162, endPoint x: 339, endPoint y: 159, distance: 106.9
click at [339, 159] on div "· x − · 2 + 5 − · 2 · x = 9 x = - 2" at bounding box center [588, 151] width 637 height 139
click at [425, 155] on div at bounding box center [438, 152] width 241 height 56
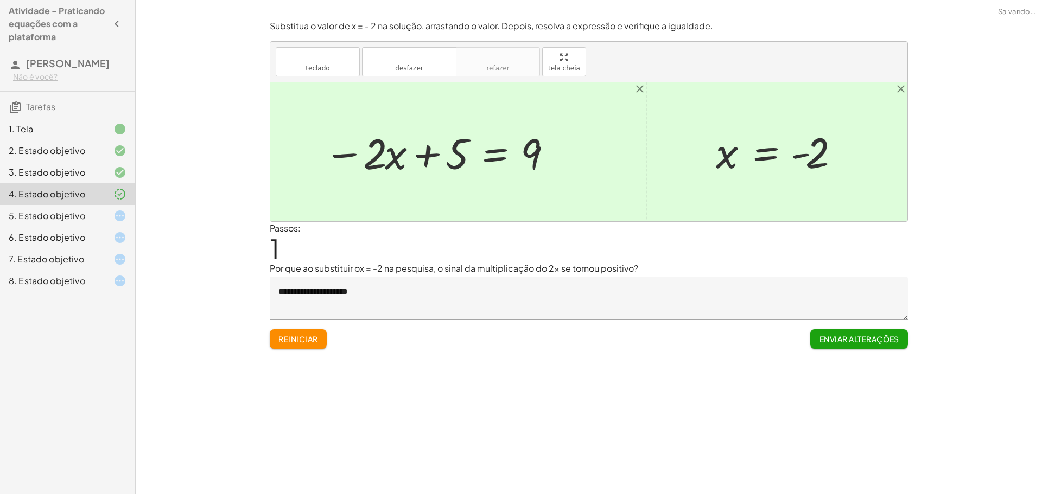
click at [342, 152] on div at bounding box center [438, 152] width 241 height 56
click at [344, 152] on div at bounding box center [438, 152] width 241 height 56
drag, startPoint x: 454, startPoint y: 156, endPoint x: 331, endPoint y: 153, distance: 122.6
click at [331, 153] on div at bounding box center [438, 152] width 241 height 56
click at [400, 154] on div at bounding box center [461, 152] width 209 height 56
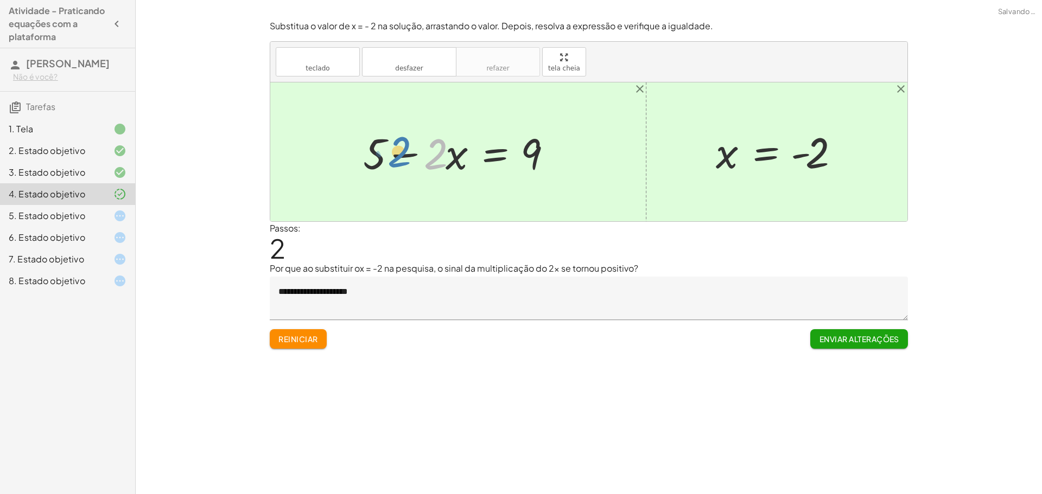
drag, startPoint x: 444, startPoint y: 165, endPoint x: 408, endPoint y: 163, distance: 36.4
click at [408, 163] on div at bounding box center [461, 152] width 209 height 56
drag, startPoint x: 455, startPoint y: 165, endPoint x: 390, endPoint y: 163, distance: 65.1
click at [390, 163] on div at bounding box center [461, 152] width 209 height 56
drag, startPoint x: 539, startPoint y: 156, endPoint x: 356, endPoint y: 157, distance: 183.4
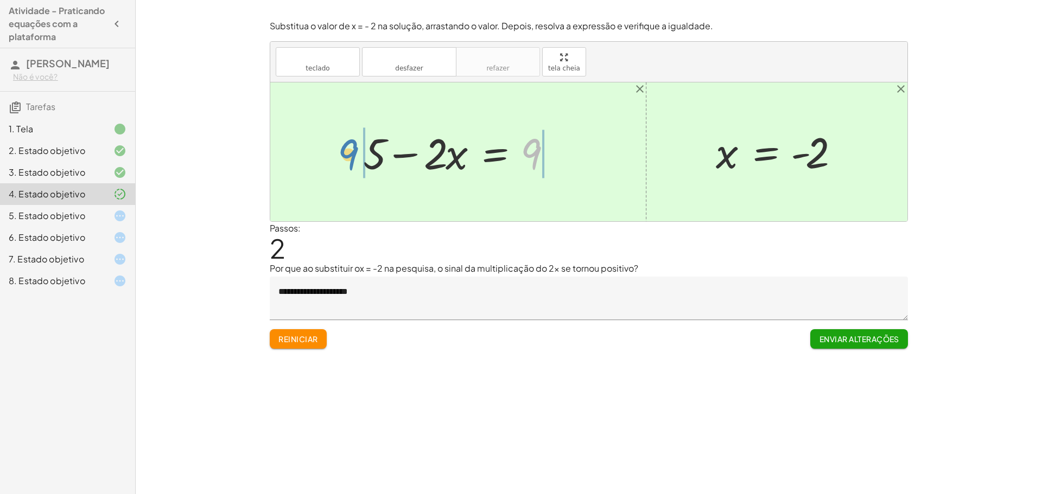
click at [356, 157] on div "+ 5 − · 2 · x = 9 − · 2 · x + 5 = 9 9 + 5 − · 2 · x = 9" at bounding box center [458, 152] width 222 height 61
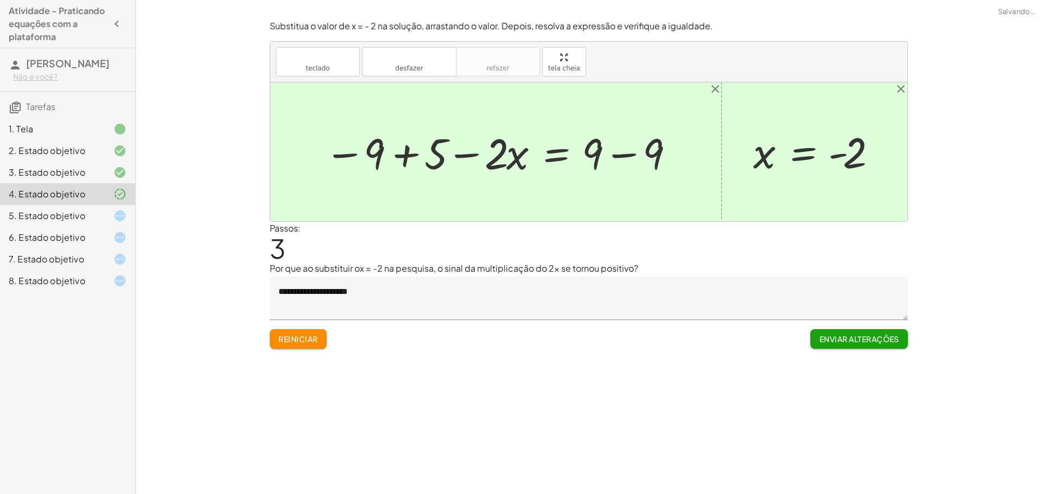
click at [401, 153] on div at bounding box center [500, 152] width 362 height 56
click at [398, 153] on div at bounding box center [530, 152] width 302 height 56
drag, startPoint x: 405, startPoint y: 155, endPoint x: 465, endPoint y: 158, distance: 60.3
click at [465, 158] on div at bounding box center [530, 152] width 302 height 56
click at [452, 155] on div at bounding box center [518, 152] width 337 height 60
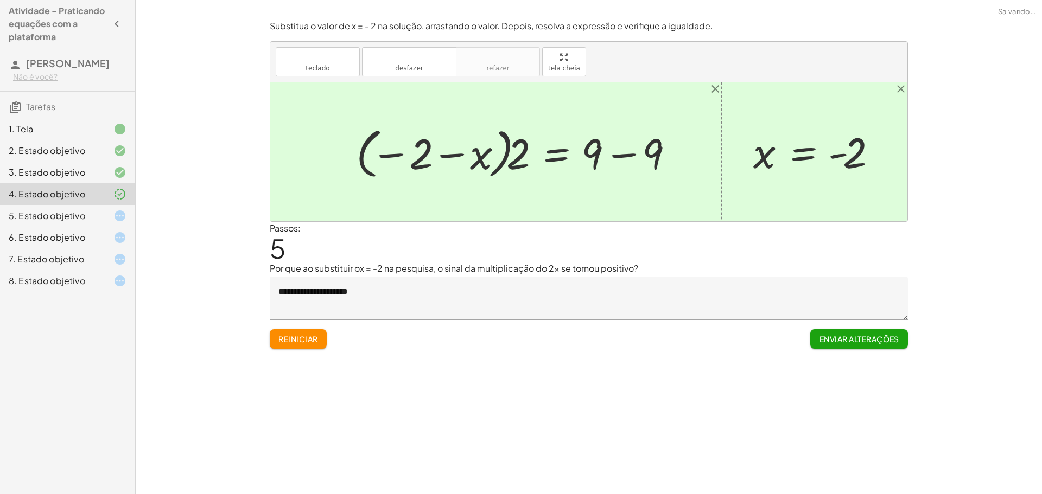
click at [304, 346] on button "Reiniciar" at bounding box center [298, 339] width 57 height 20
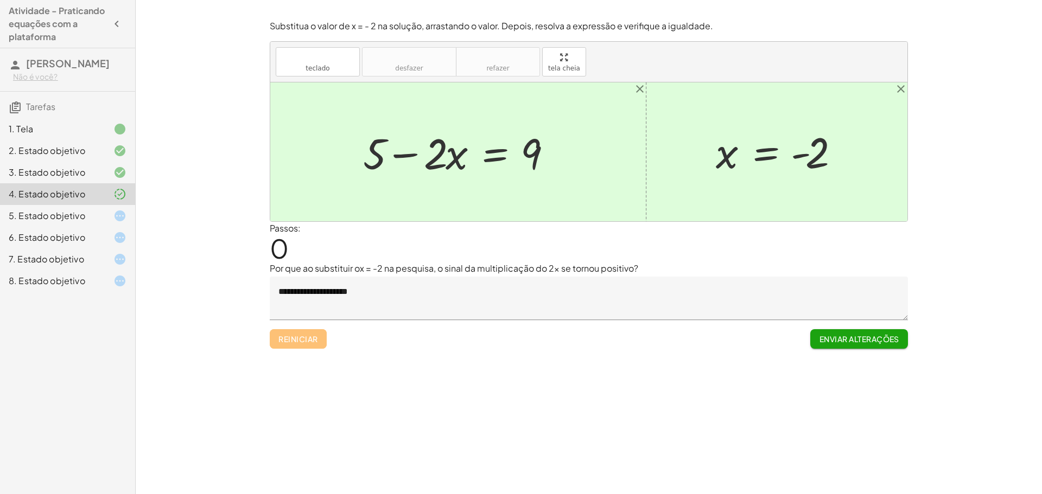
click at [121, 221] on icon at bounding box center [119, 215] width 13 height 13
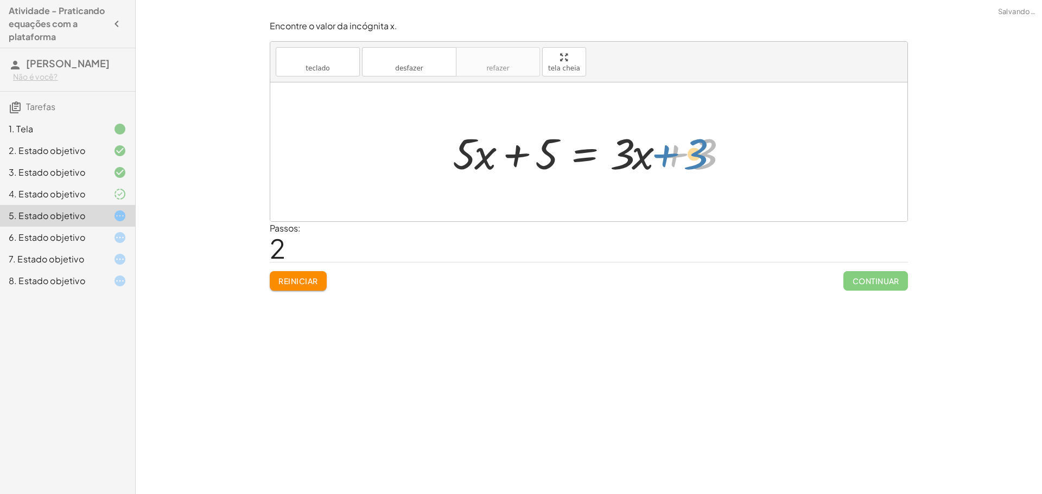
drag, startPoint x: 698, startPoint y: 164, endPoint x: 689, endPoint y: 164, distance: 8.7
click at [689, 164] on div at bounding box center [592, 152] width 291 height 56
click at [546, 149] on div at bounding box center [592, 152] width 291 height 56
click at [524, 149] on div at bounding box center [592, 152] width 291 height 56
drag, startPoint x: 489, startPoint y: 163, endPoint x: 534, endPoint y: 159, distance: 45.1
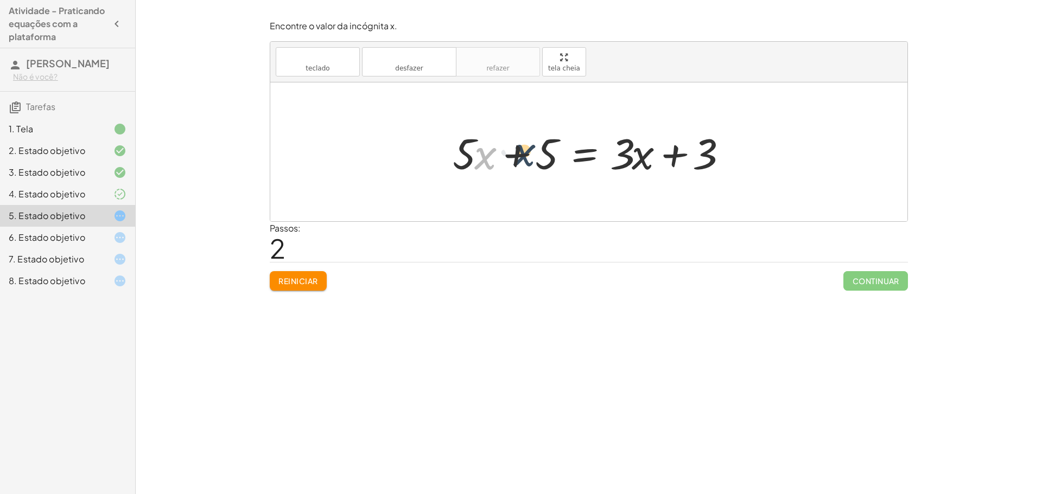
click at [534, 159] on div at bounding box center [592, 152] width 291 height 56
drag, startPoint x: 464, startPoint y: 152, endPoint x: 561, endPoint y: 147, distance: 97.8
click at [561, 147] on div at bounding box center [592, 152] width 291 height 56
click at [494, 156] on div at bounding box center [592, 152] width 291 height 56
drag, startPoint x: 704, startPoint y: 155, endPoint x: 632, endPoint y: 162, distance: 72.0
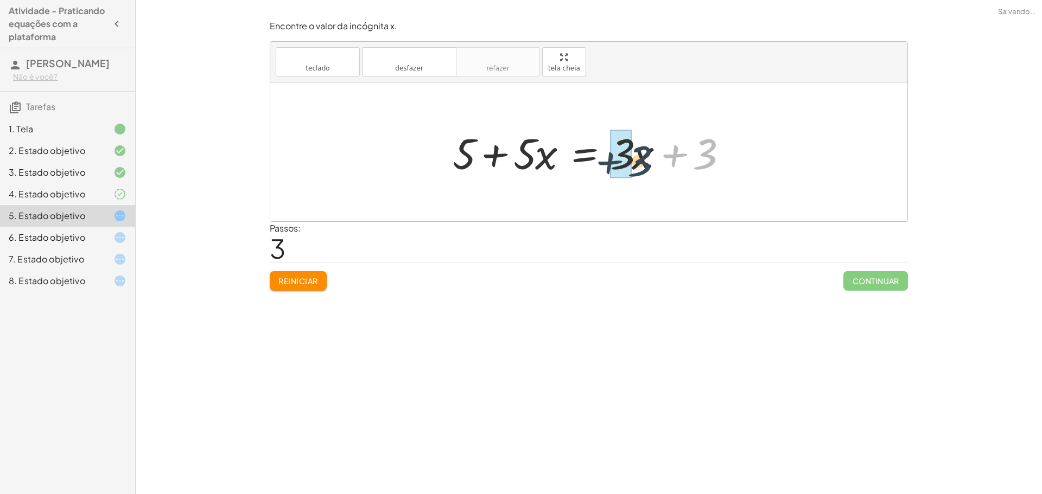
click at [632, 162] on div at bounding box center [592, 152] width 291 height 56
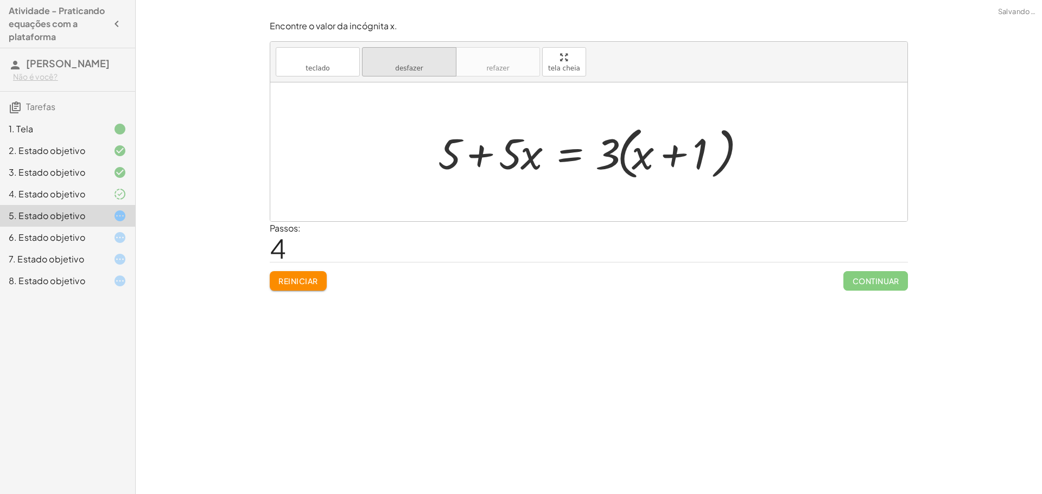
click at [411, 53] on font "desfazer" at bounding box center [409, 57] width 82 height 10
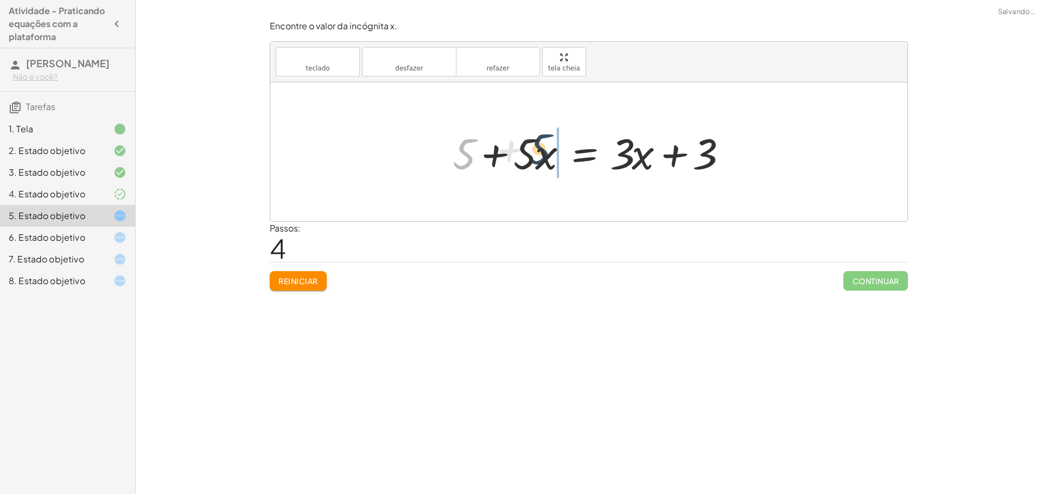
drag, startPoint x: 455, startPoint y: 156, endPoint x: 533, endPoint y: 151, distance: 78.3
click at [533, 151] on div at bounding box center [592, 152] width 291 height 56
click at [521, 155] on div at bounding box center [592, 152] width 291 height 56
click at [519, 155] on div at bounding box center [592, 152] width 291 height 56
drag, startPoint x: 464, startPoint y: 162, endPoint x: 531, endPoint y: 164, distance: 66.8
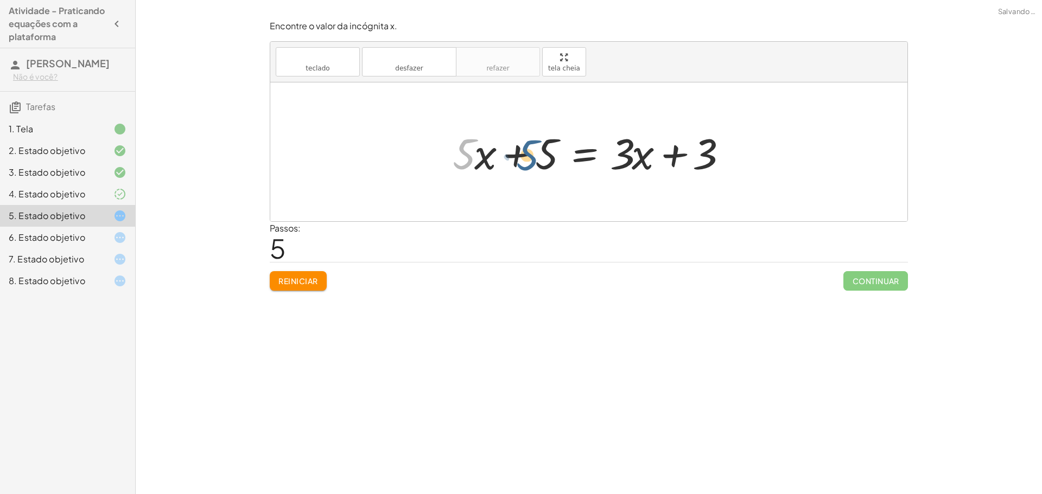
click at [531, 164] on div at bounding box center [592, 152] width 291 height 56
drag, startPoint x: 461, startPoint y: 161, endPoint x: 566, endPoint y: 162, distance: 104.7
click at [566, 162] on div at bounding box center [592, 152] width 291 height 56
click at [491, 156] on div at bounding box center [592, 152] width 291 height 56
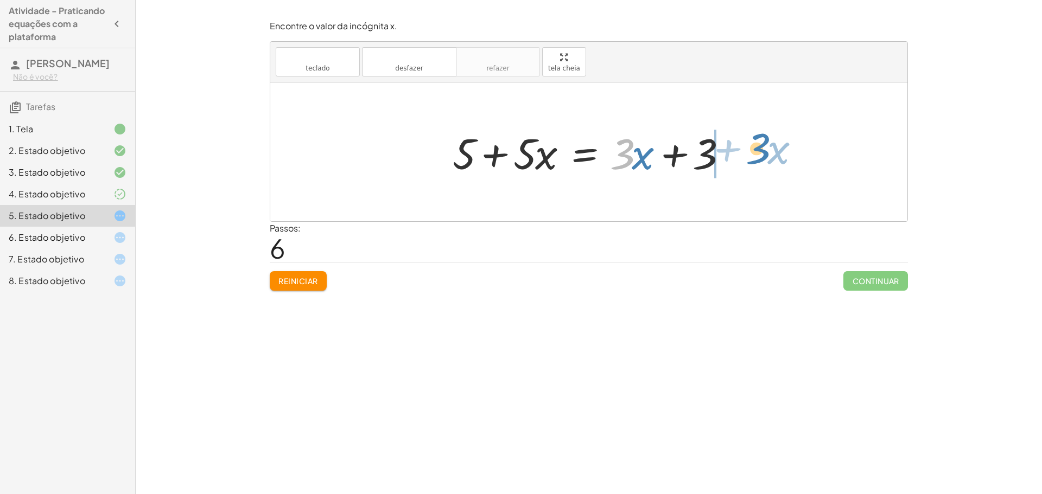
drag, startPoint x: 630, startPoint y: 160, endPoint x: 768, endPoint y: 154, distance: 137.4
click at [768, 154] on div "· 5 · ( + x + 1 ) = + · 3 · x + 3 + · 5 · x + · 5 · 1 = + · 3 · x + 3 + · 5 · x…" at bounding box center [588, 151] width 637 height 139
click at [658, 158] on div at bounding box center [592, 152] width 291 height 56
click at [655, 154] on div at bounding box center [592, 152] width 291 height 56
drag, startPoint x: 655, startPoint y: 154, endPoint x: 637, endPoint y: 156, distance: 18.6
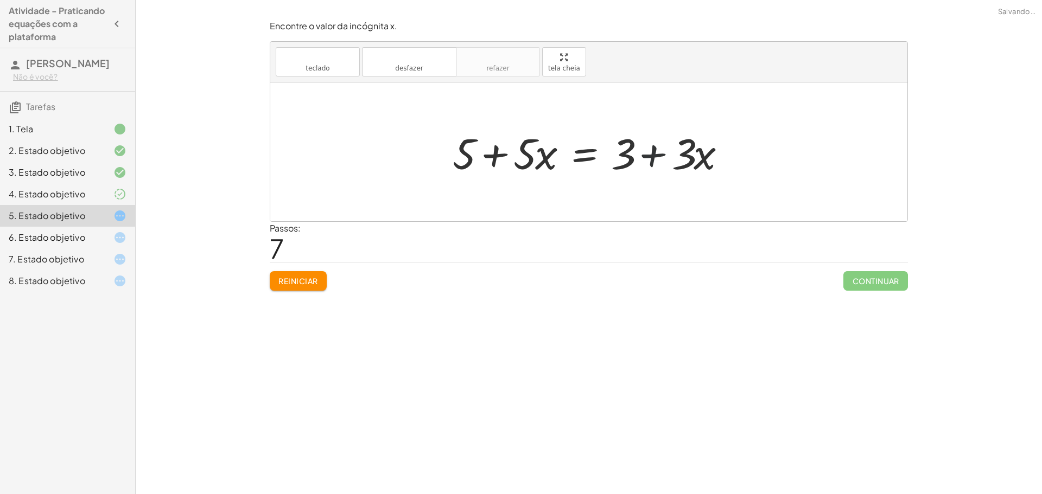
click at [655, 154] on div at bounding box center [592, 152] width 291 height 56
click at [634, 157] on div at bounding box center [592, 152] width 291 height 56
drag, startPoint x: 685, startPoint y: 146, endPoint x: 623, endPoint y: 145, distance: 61.3
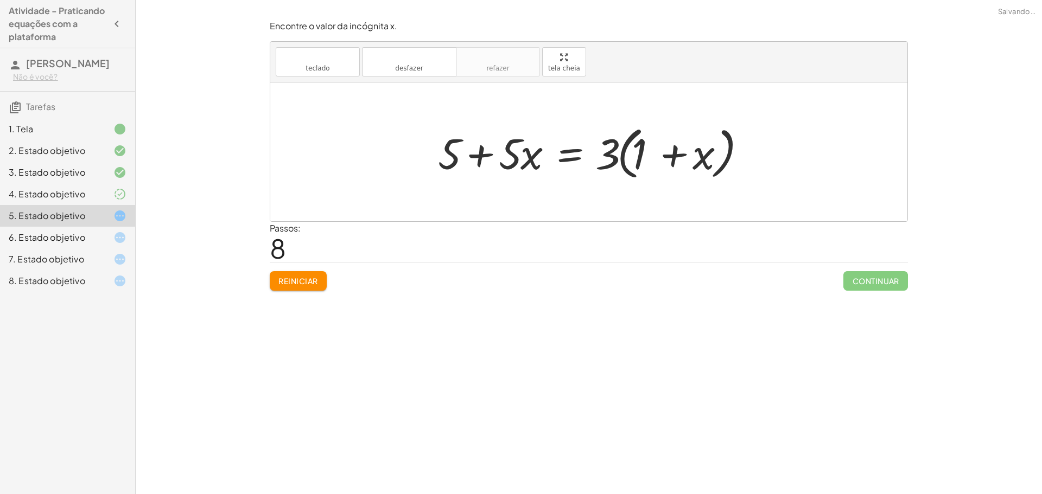
click at [686, 154] on div at bounding box center [592, 152] width 320 height 62
click at [675, 156] on div at bounding box center [592, 152] width 320 height 62
click at [294, 282] on font "Reiniciar" at bounding box center [297, 281] width 39 height 10
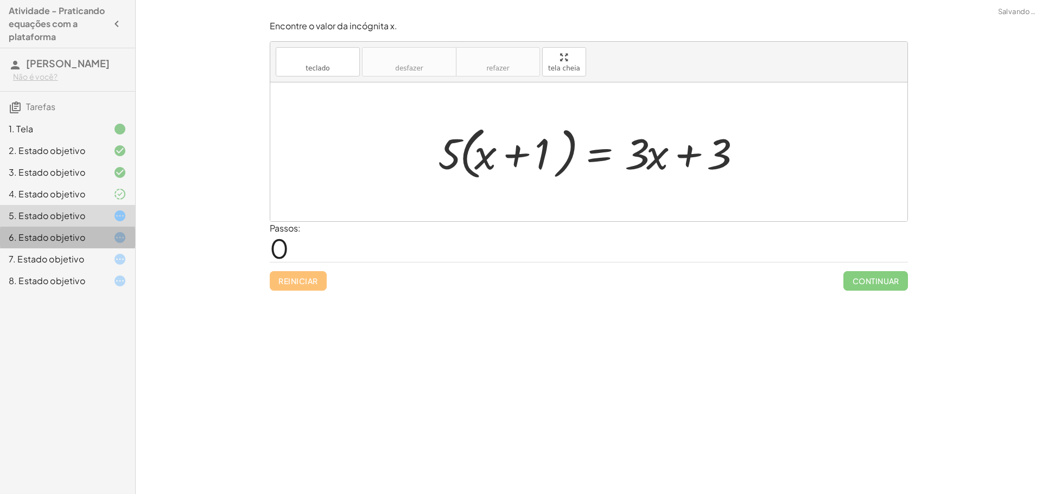
click at [91, 242] on div "6. Estado objetivo" at bounding box center [52, 237] width 87 height 13
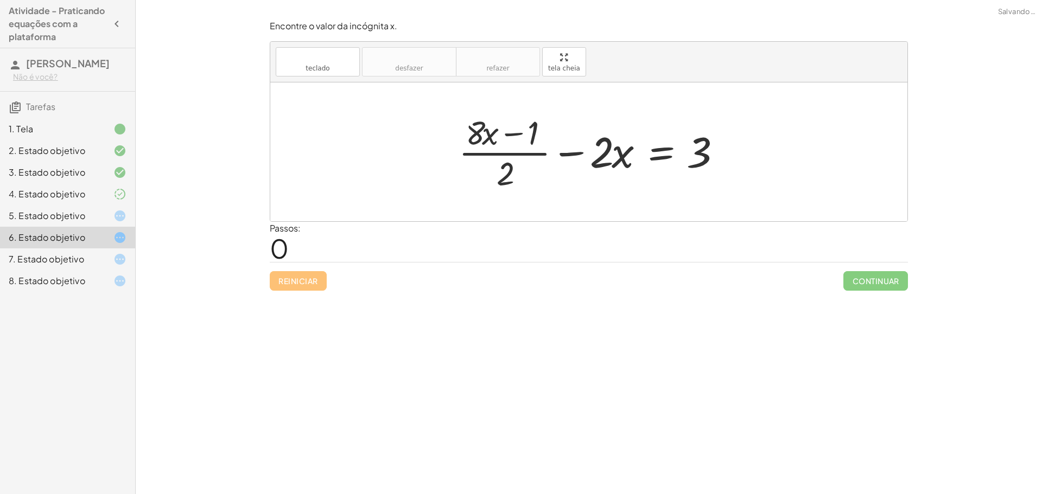
click at [559, 155] on div at bounding box center [592, 152] width 279 height 84
drag, startPoint x: 597, startPoint y: 155, endPoint x: 491, endPoint y: 174, distance: 106.9
click at [491, 174] on div at bounding box center [592, 152] width 279 height 84
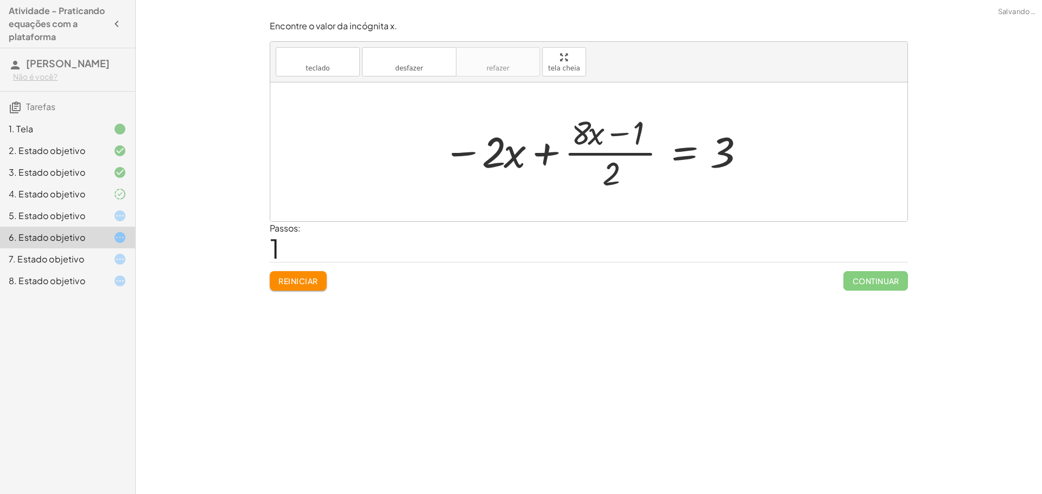
click at [458, 150] on div at bounding box center [592, 152] width 311 height 84
click at [546, 157] on div at bounding box center [592, 152] width 311 height 84
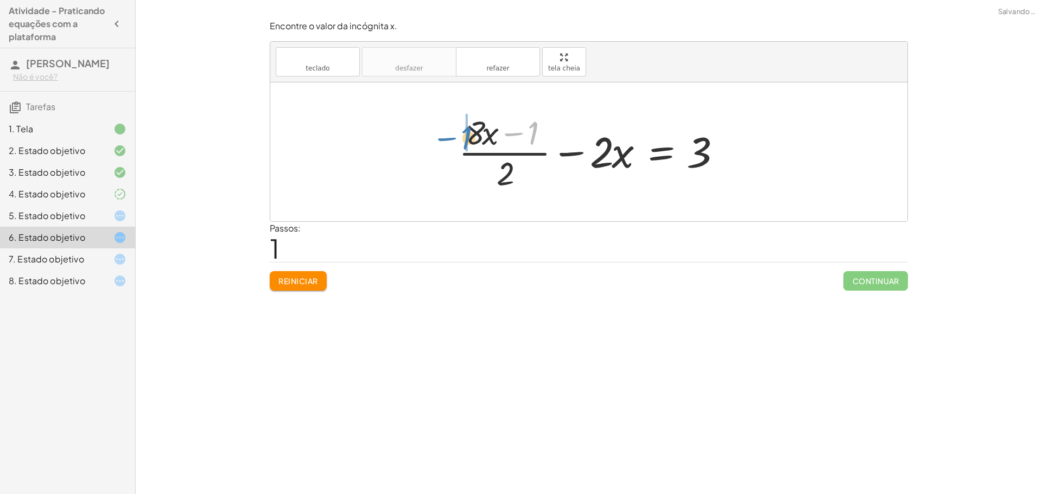
drag, startPoint x: 531, startPoint y: 135, endPoint x: 461, endPoint y: 137, distance: 70.0
click at [458, 141] on div at bounding box center [592, 152] width 279 height 84
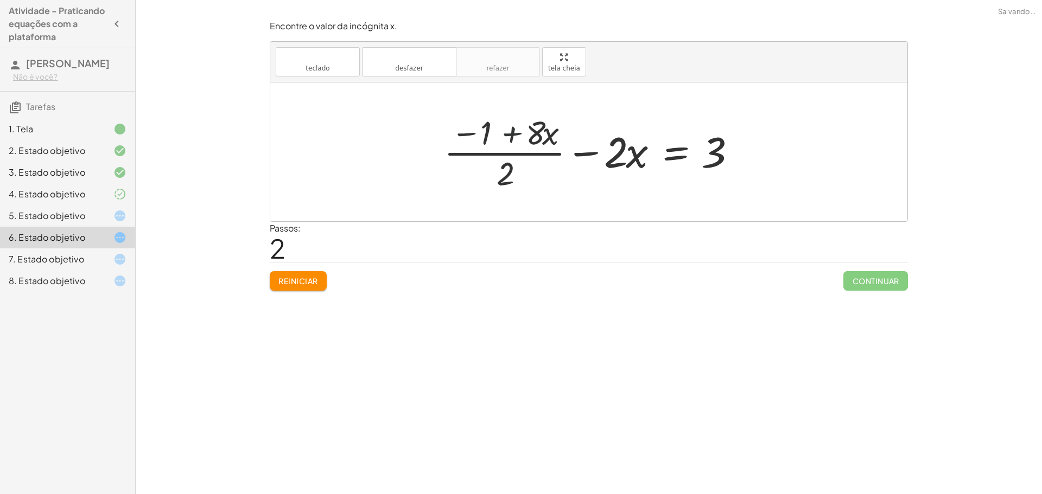
click at [514, 132] on div at bounding box center [592, 152] width 309 height 84
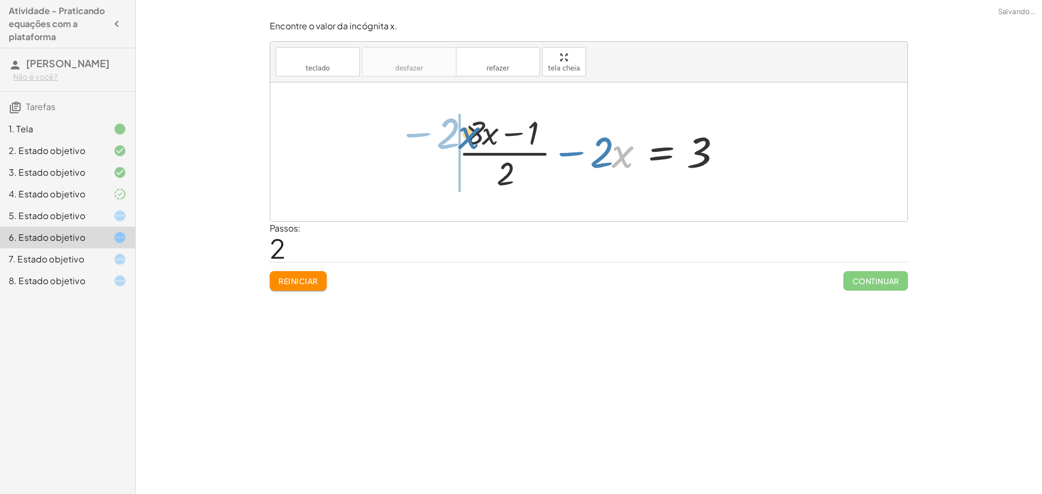
drag, startPoint x: 615, startPoint y: 154, endPoint x: 458, endPoint y: 135, distance: 157.4
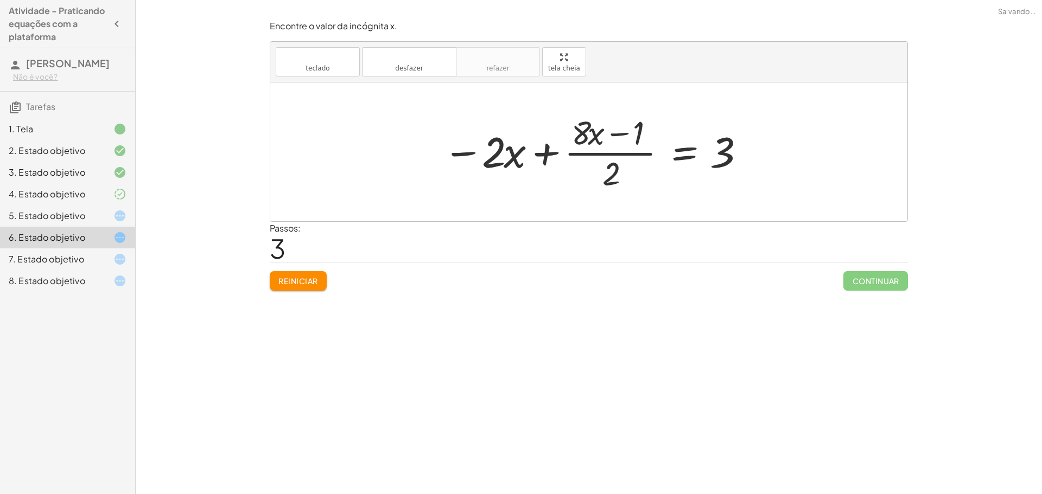
click at [554, 154] on div at bounding box center [592, 152] width 311 height 84
drag, startPoint x: 554, startPoint y: 154, endPoint x: 545, endPoint y: 154, distance: 9.8
click at [554, 154] on div at bounding box center [592, 152] width 311 height 84
click at [502, 156] on div at bounding box center [583, 152] width 331 height 84
click at [506, 155] on div at bounding box center [592, 152] width 311 height 84
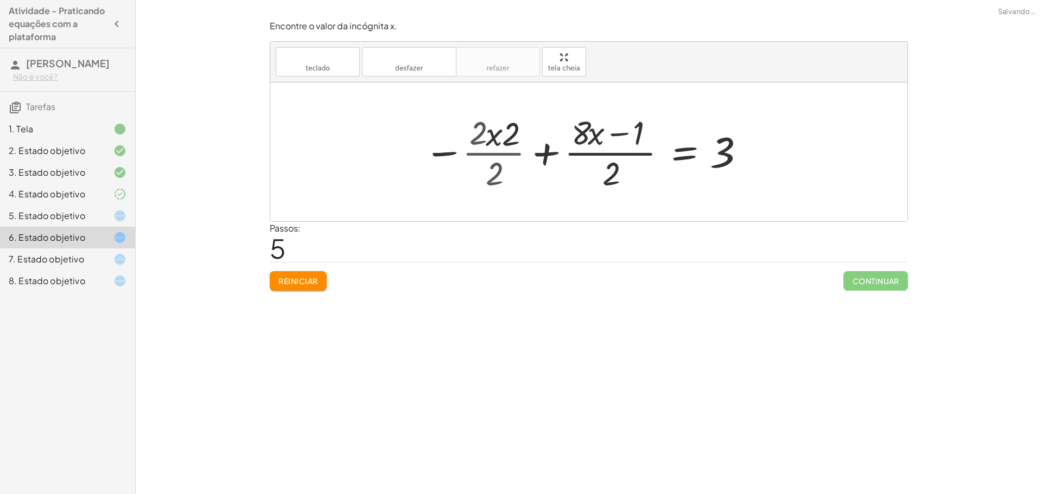
click at [507, 155] on div at bounding box center [592, 152] width 311 height 84
click at [511, 153] on div at bounding box center [592, 152] width 311 height 84
click at [513, 152] on div at bounding box center [592, 152] width 311 height 84
click at [516, 152] on div at bounding box center [592, 152] width 311 height 84
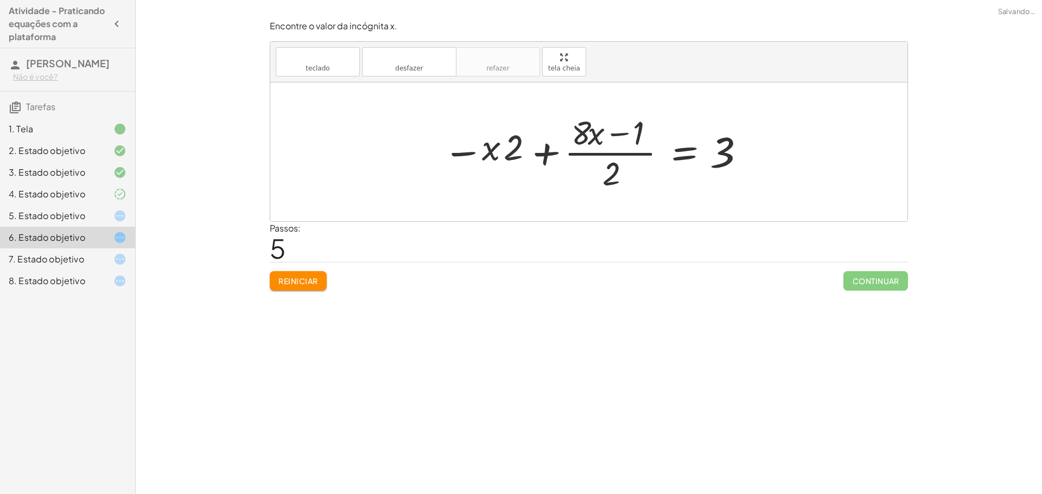
click at [534, 149] on div at bounding box center [592, 152] width 311 height 84
click at [542, 150] on div at bounding box center [592, 152] width 311 height 84
click at [542, 150] on div at bounding box center [578, 152] width 342 height 84
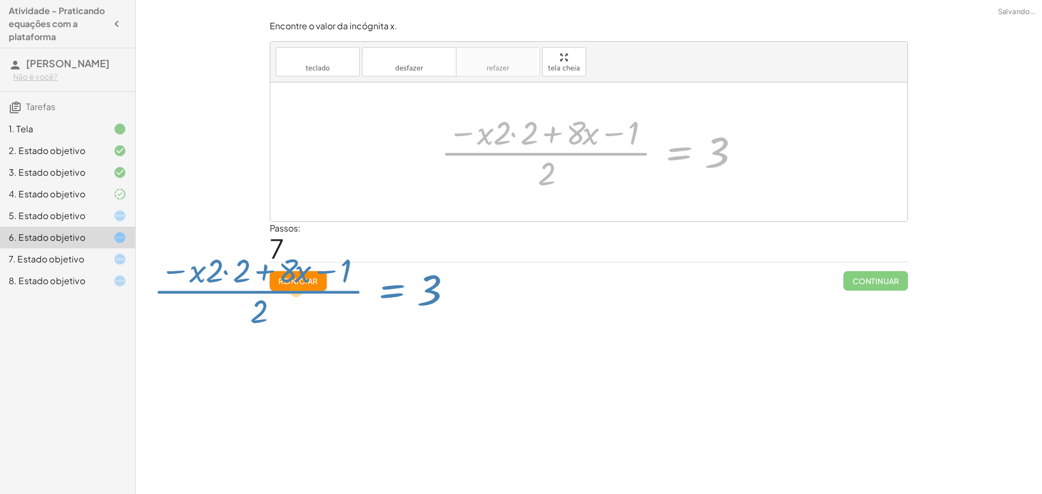
drag, startPoint x: 695, startPoint y: 149, endPoint x: 316, endPoint y: 520, distance: 530.2
click at [316, 494] on html "Atividade - Praticando equações com a plataforma [PERSON_NAME] Não é você? Tare…" at bounding box center [521, 247] width 1042 height 494
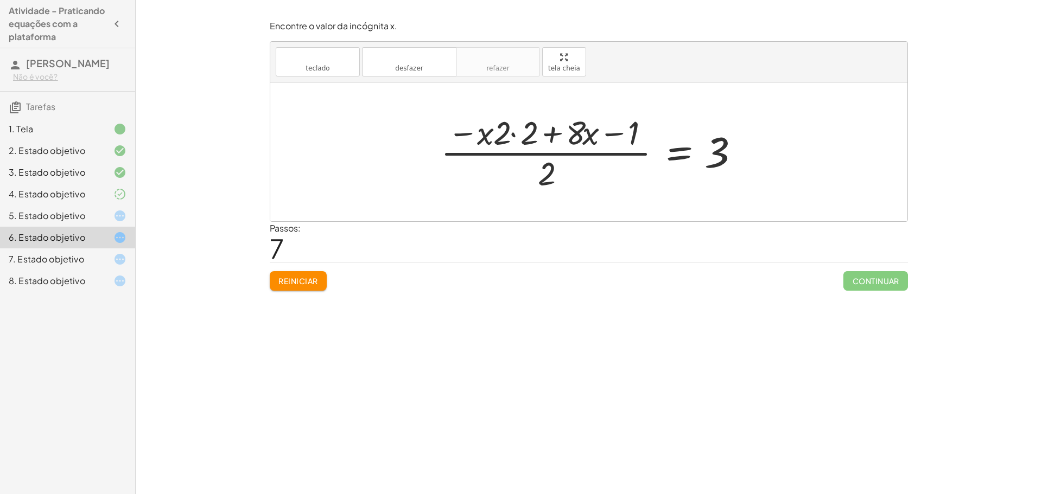
click at [291, 289] on button "Reiniciar" at bounding box center [298, 281] width 57 height 20
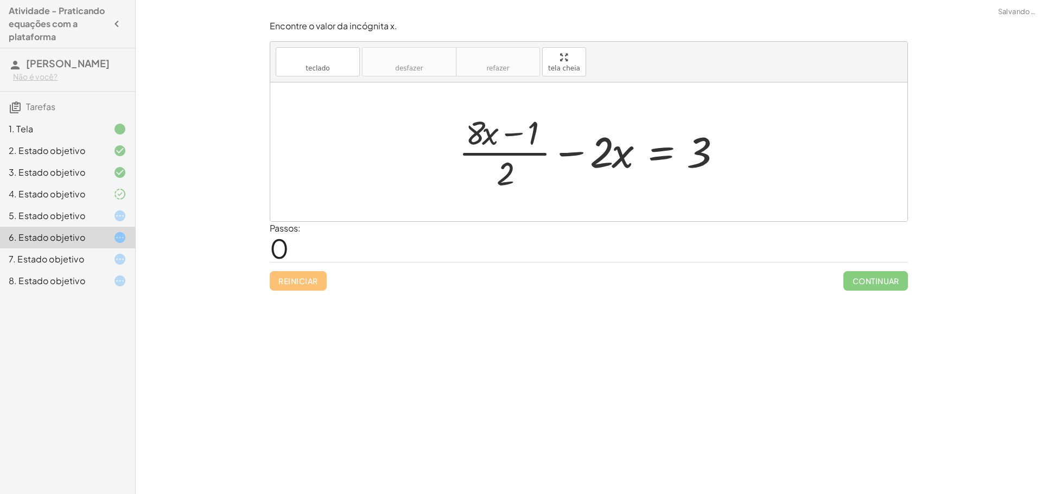
click at [297, 289] on div "Reiniciar Continuar" at bounding box center [589, 276] width 638 height 29
click at [111, 285] on div at bounding box center [111, 280] width 30 height 13
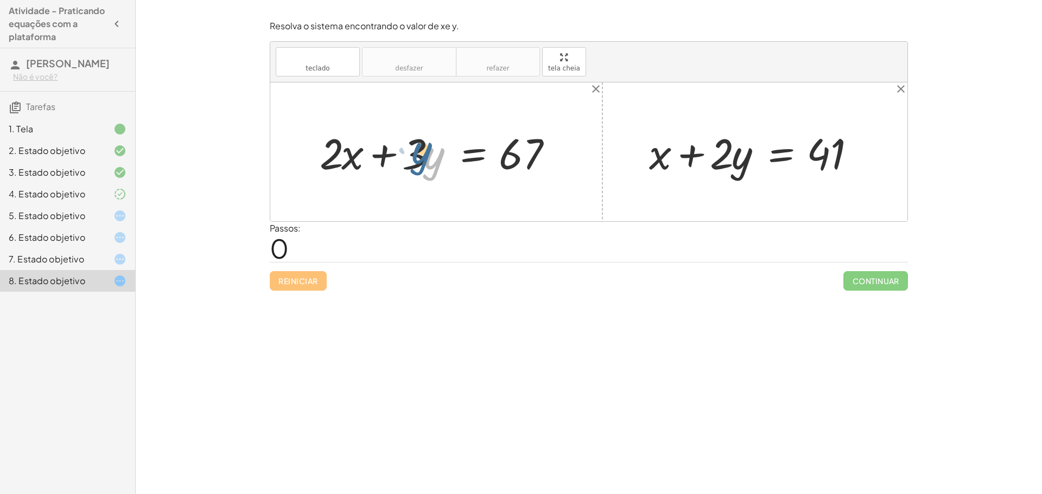
drag, startPoint x: 428, startPoint y: 153, endPoint x: 416, endPoint y: 148, distance: 13.6
click at [416, 148] on div at bounding box center [440, 152] width 252 height 56
click at [426, 151] on div at bounding box center [440, 152] width 252 height 56
drag, startPoint x: 416, startPoint y: 156, endPoint x: 375, endPoint y: 157, distance: 40.1
click at [375, 157] on div at bounding box center [440, 152] width 252 height 56
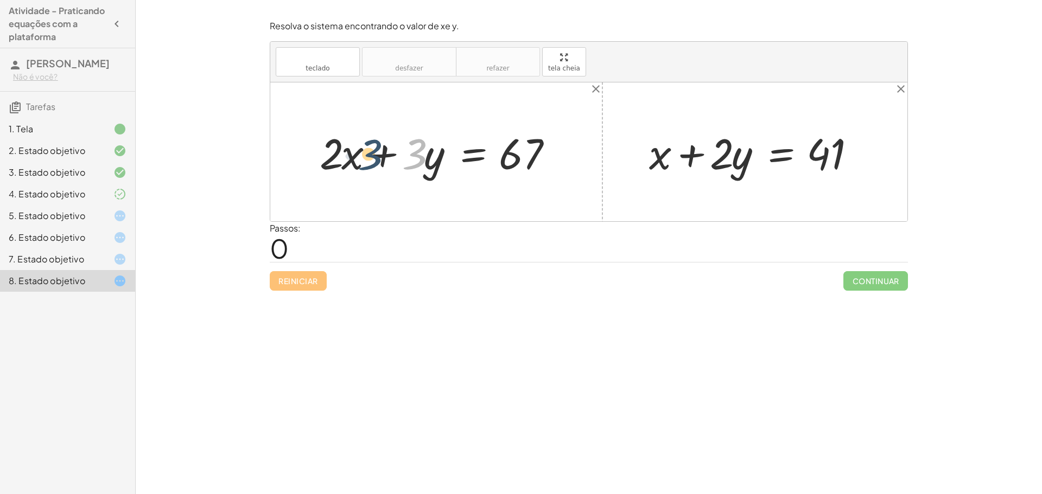
drag, startPoint x: 422, startPoint y: 156, endPoint x: 373, endPoint y: 157, distance: 48.8
click at [373, 157] on div at bounding box center [440, 152] width 252 height 56
drag, startPoint x: 417, startPoint y: 157, endPoint x: 310, endPoint y: 154, distance: 107.4
click at [387, 153] on div at bounding box center [440, 152] width 252 height 56
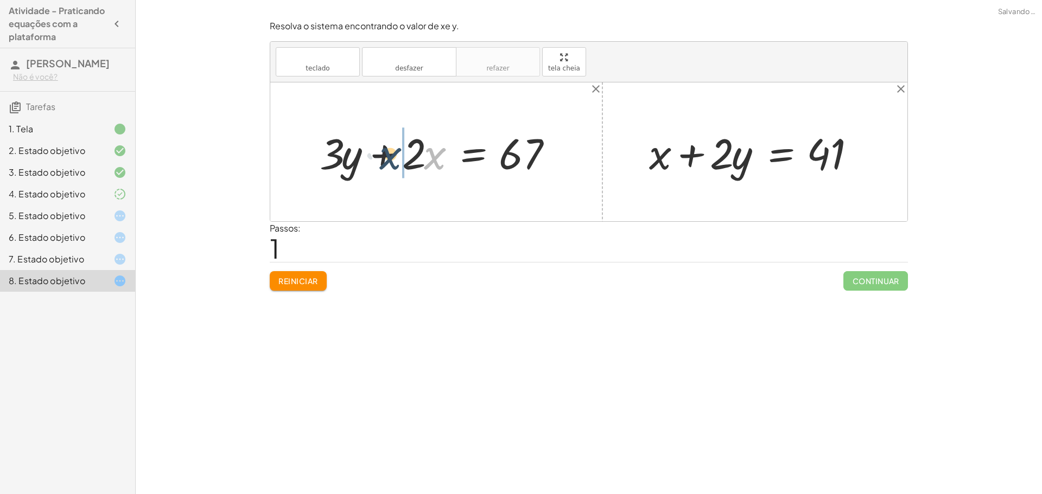
drag, startPoint x: 430, startPoint y: 156, endPoint x: 373, endPoint y: 155, distance: 56.4
click at [373, 155] on div at bounding box center [440, 152] width 252 height 56
drag, startPoint x: 433, startPoint y: 156, endPoint x: 361, endPoint y: 156, distance: 71.6
click at [361, 156] on div at bounding box center [440, 152] width 252 height 56
drag, startPoint x: 346, startPoint y: 159, endPoint x: 323, endPoint y: 156, distance: 23.0
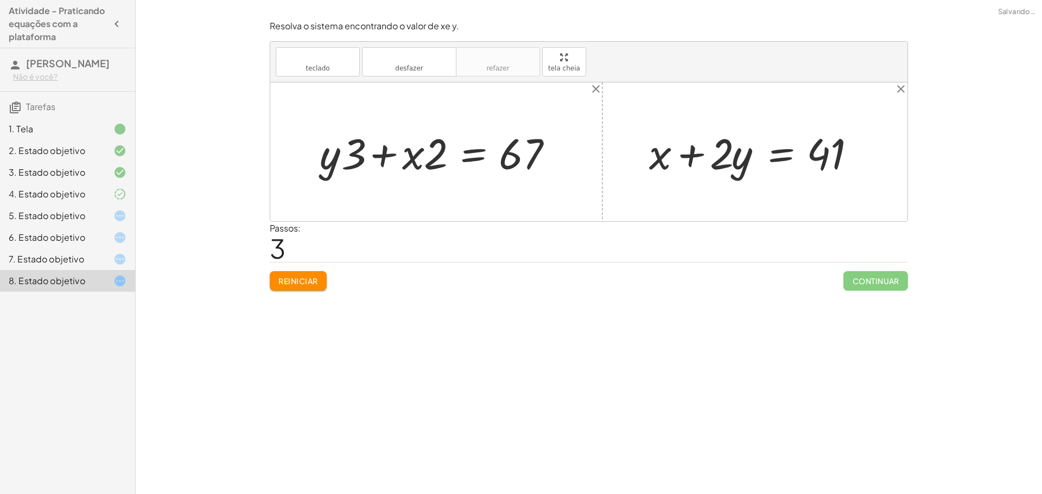
click at [369, 152] on div at bounding box center [440, 152] width 252 height 56
click at [382, 154] on div at bounding box center [440, 152] width 252 height 56
drag, startPoint x: 419, startPoint y: 165, endPoint x: 459, endPoint y: 171, distance: 40.7
click at [459, 171] on div at bounding box center [440, 152] width 252 height 56
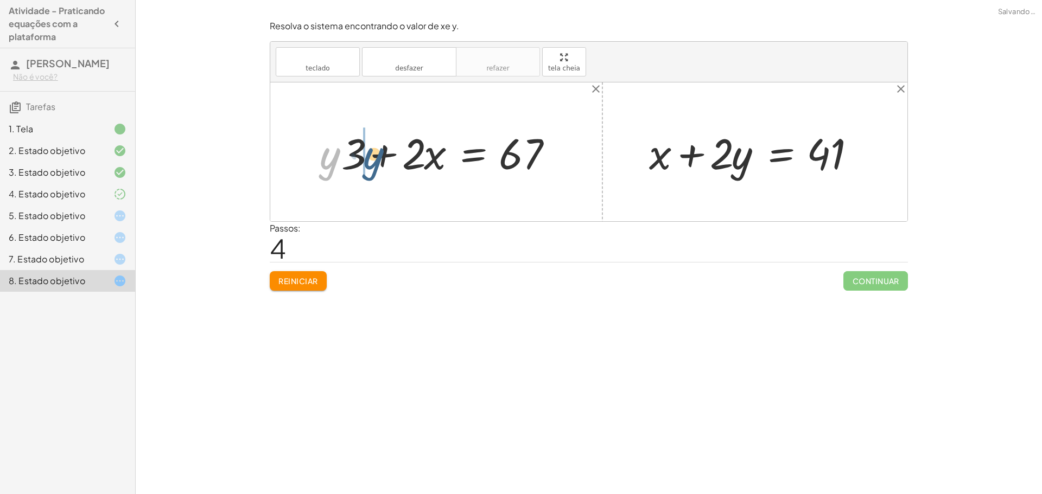
drag, startPoint x: 336, startPoint y: 167, endPoint x: 384, endPoint y: 167, distance: 48.3
click at [384, 167] on div at bounding box center [440, 152] width 252 height 56
drag, startPoint x: 825, startPoint y: 151, endPoint x: 491, endPoint y: 157, distance: 333.1
click at [491, 158] on div "+ · 2 · x + · 3 · y = 67 + · 3 · y + · 2 · x = 67 + · 3 · y + · x · 2 = 67 + · …" at bounding box center [588, 151] width 637 height 139
drag, startPoint x: 514, startPoint y: 151, endPoint x: 405, endPoint y: 151, distance: 109.0
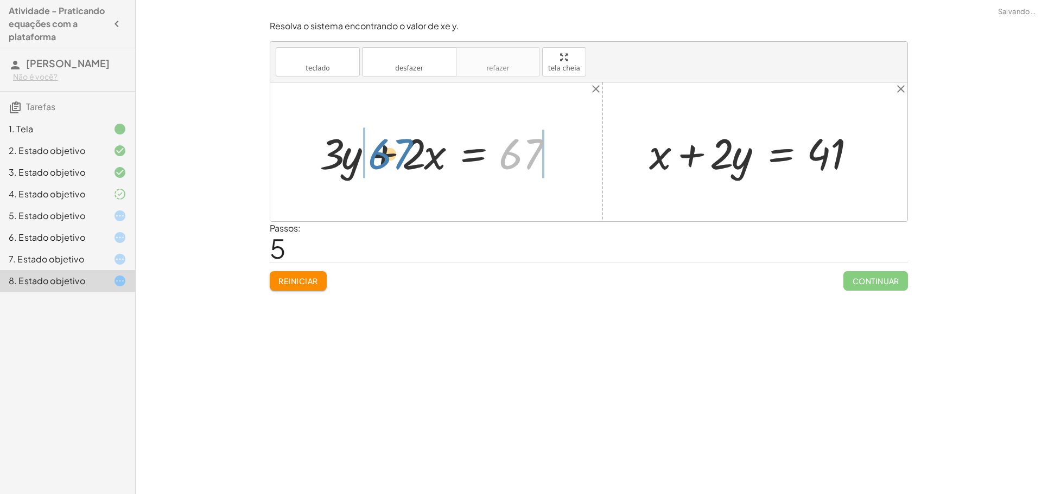
click at [397, 154] on div at bounding box center [440, 152] width 252 height 56
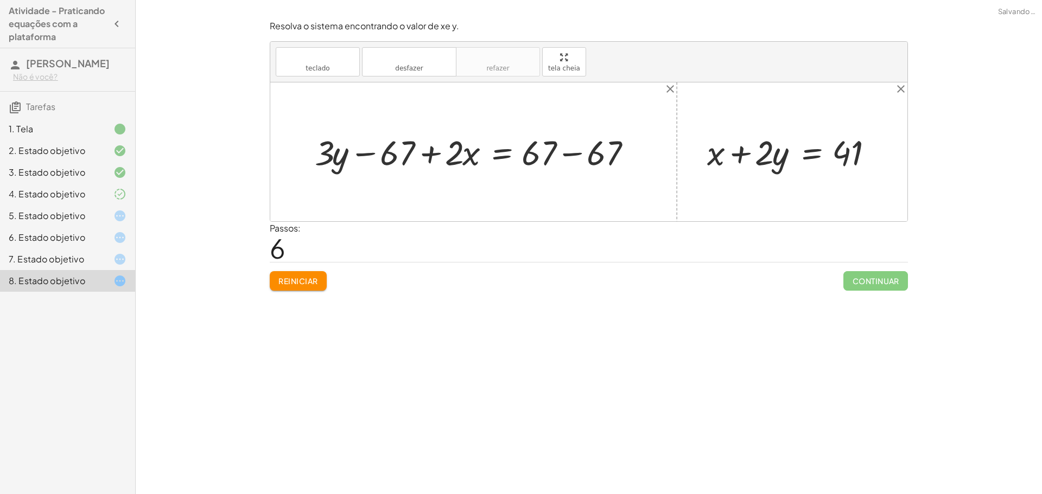
click at [437, 157] on div at bounding box center [477, 151] width 336 height 45
click at [434, 151] on div at bounding box center [477, 151] width 336 height 45
click at [309, 279] on font "Reiniciar" at bounding box center [297, 281] width 39 height 10
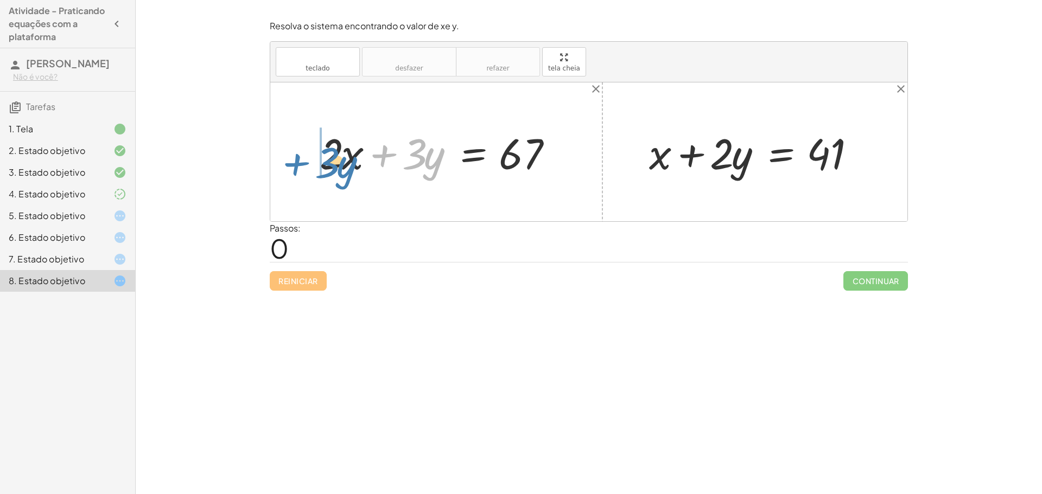
drag, startPoint x: 373, startPoint y: 159, endPoint x: 283, endPoint y: 168, distance: 89.9
click at [283, 168] on div "+ · 3 · y + · 2 · x + · 3 · y = 67 + x + · 2 · y = 41" at bounding box center [588, 151] width 637 height 139
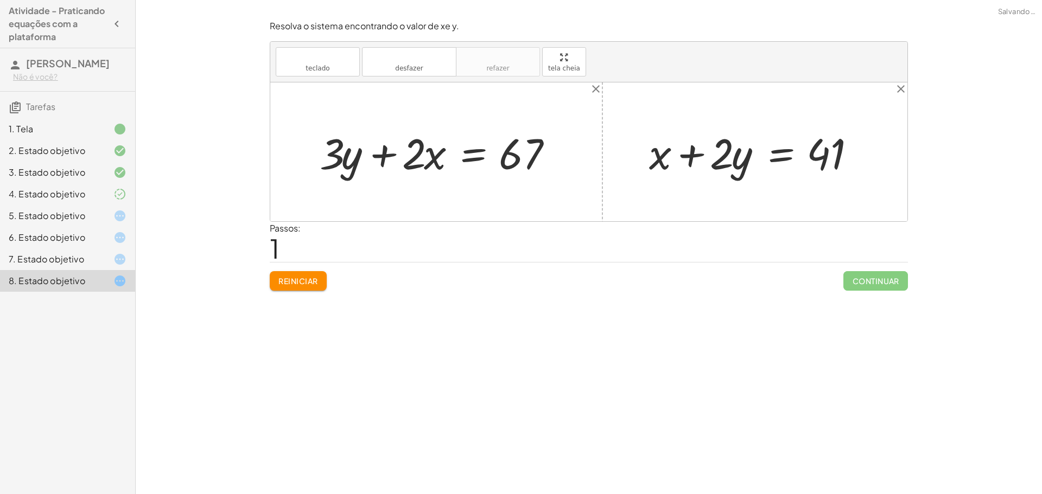
click at [384, 155] on div at bounding box center [440, 152] width 252 height 56
drag, startPoint x: 404, startPoint y: 166, endPoint x: 340, endPoint y: 167, distance: 64.0
click at [340, 167] on div at bounding box center [440, 152] width 252 height 56
click at [388, 157] on div at bounding box center [440, 152] width 252 height 56
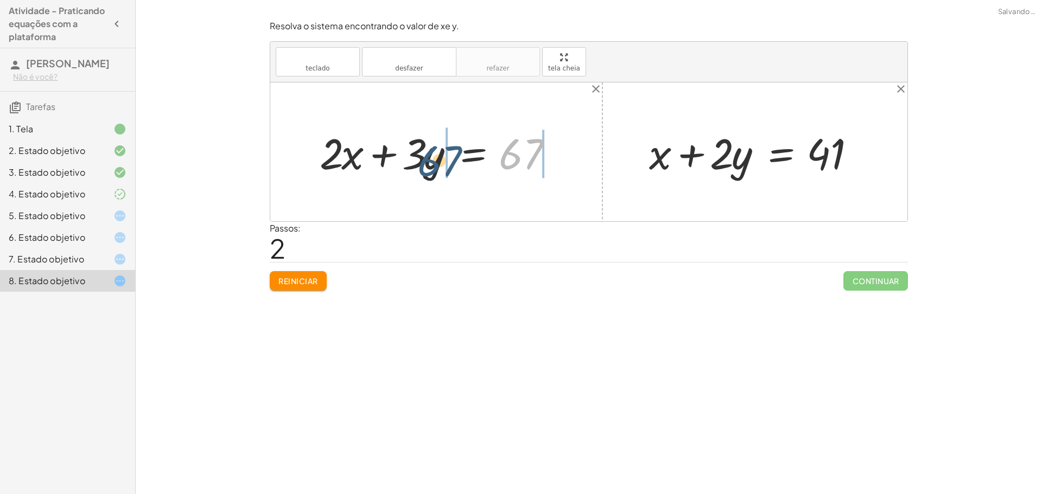
drag, startPoint x: 505, startPoint y: 161, endPoint x: 417, endPoint y: 164, distance: 88.5
click at [417, 164] on div at bounding box center [440, 152] width 252 height 56
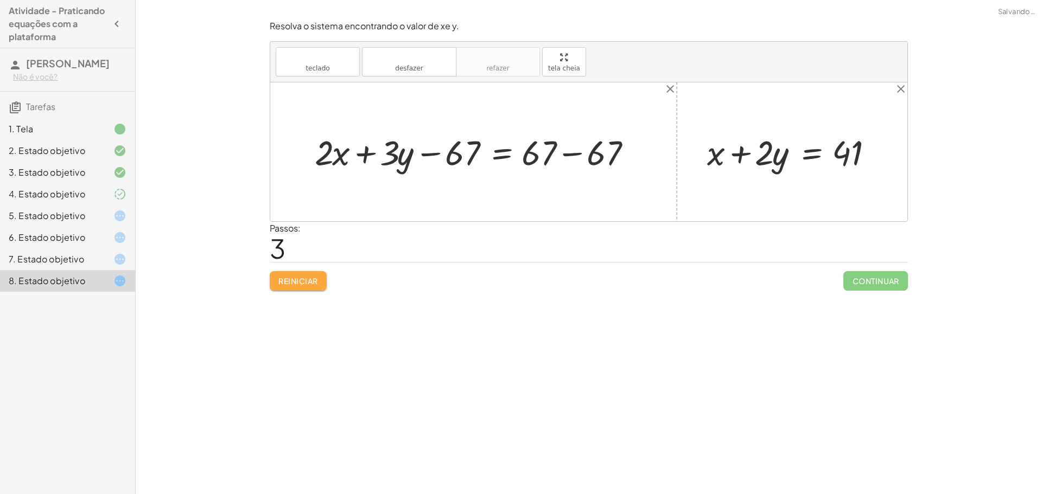
click at [309, 277] on font "Reiniciar" at bounding box center [297, 281] width 39 height 10
